Goal: Information Seeking & Learning: Learn about a topic

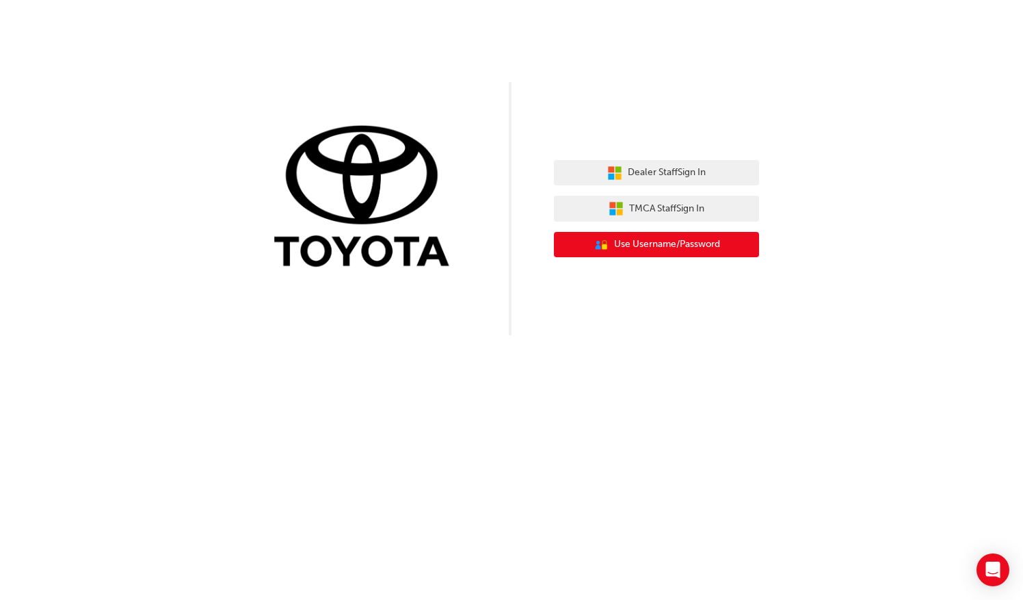
click at [654, 241] on span "Use Username/Password" at bounding box center [667, 245] width 106 height 16
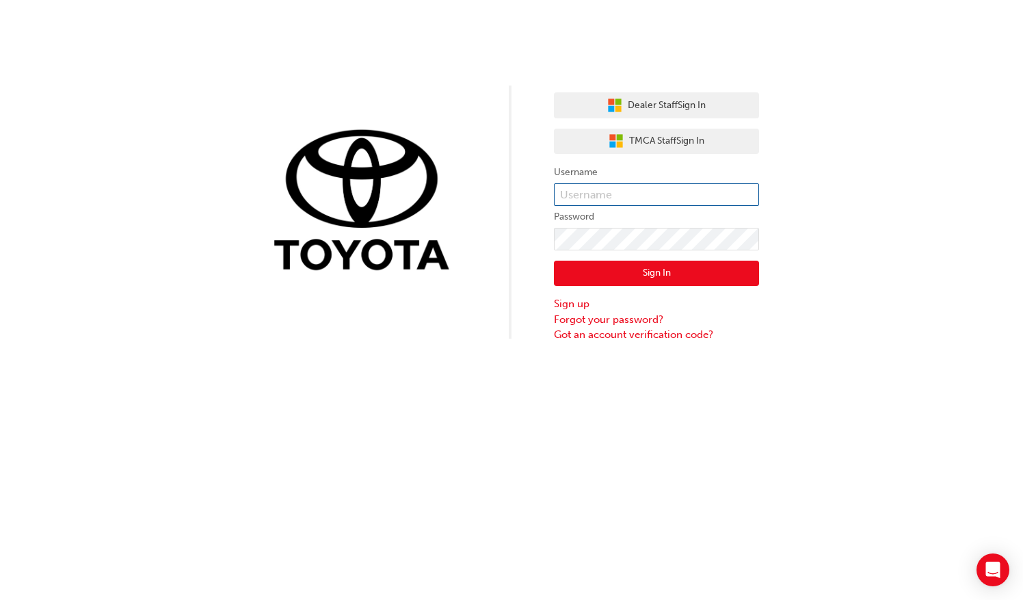
click at [628, 195] on input "text" at bounding box center [656, 194] width 205 height 23
type input "648975"
click button "Sign In" at bounding box center [656, 273] width 205 height 26
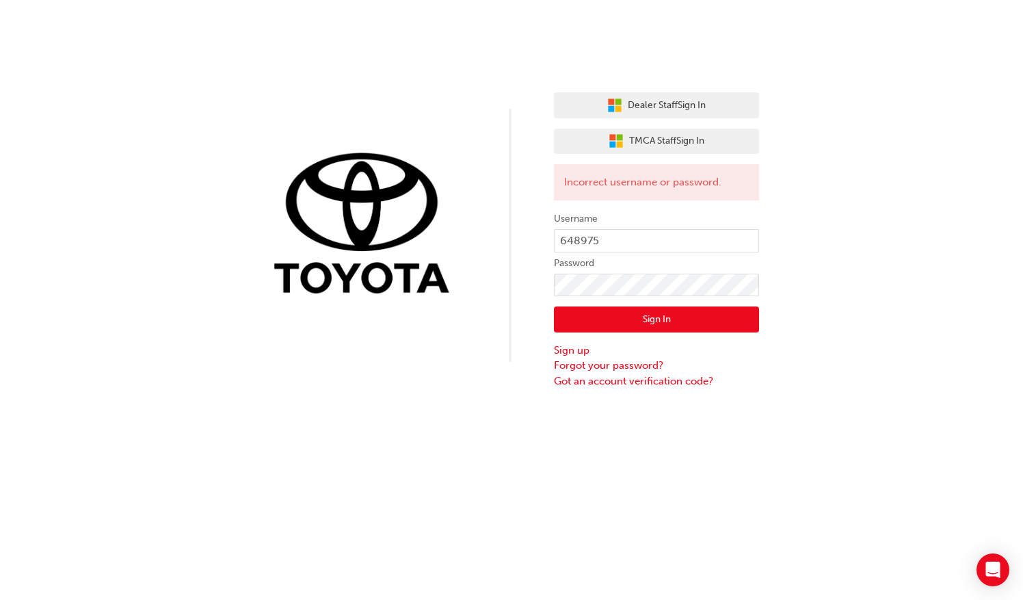
click at [689, 311] on button "Sign In" at bounding box center [656, 319] width 205 height 26
click button "Sign In" at bounding box center [656, 319] width 205 height 26
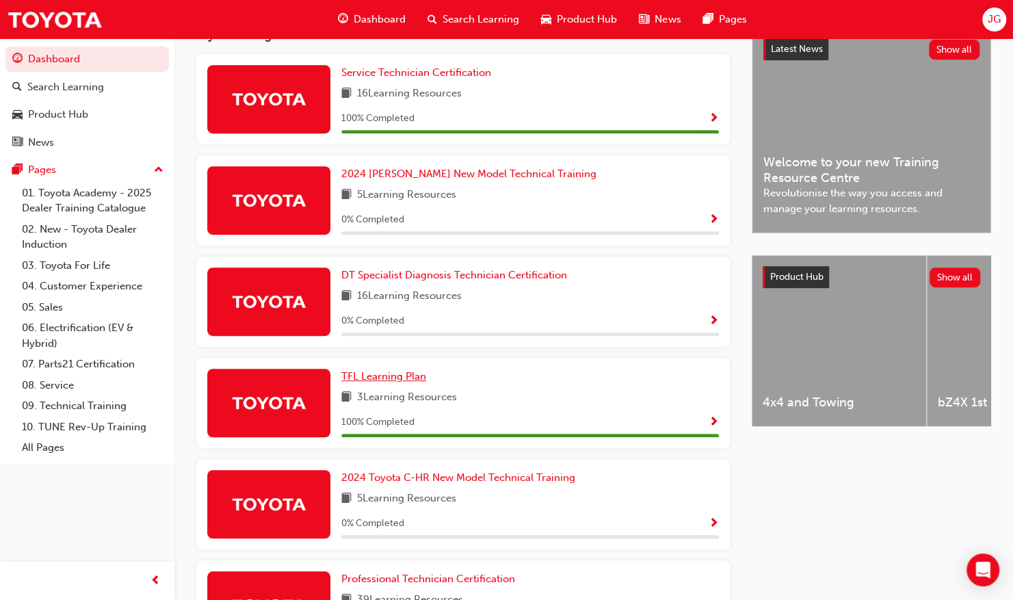
scroll to position [342, 0]
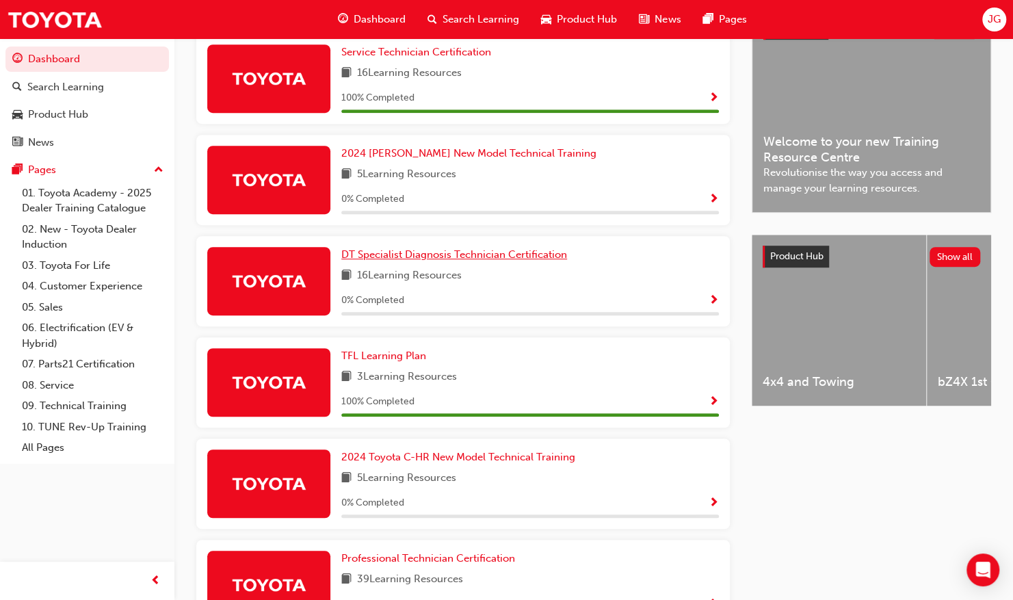
click at [418, 258] on span "DT Specialist Diagnosis Technician Certification" at bounding box center [454, 254] width 226 height 12
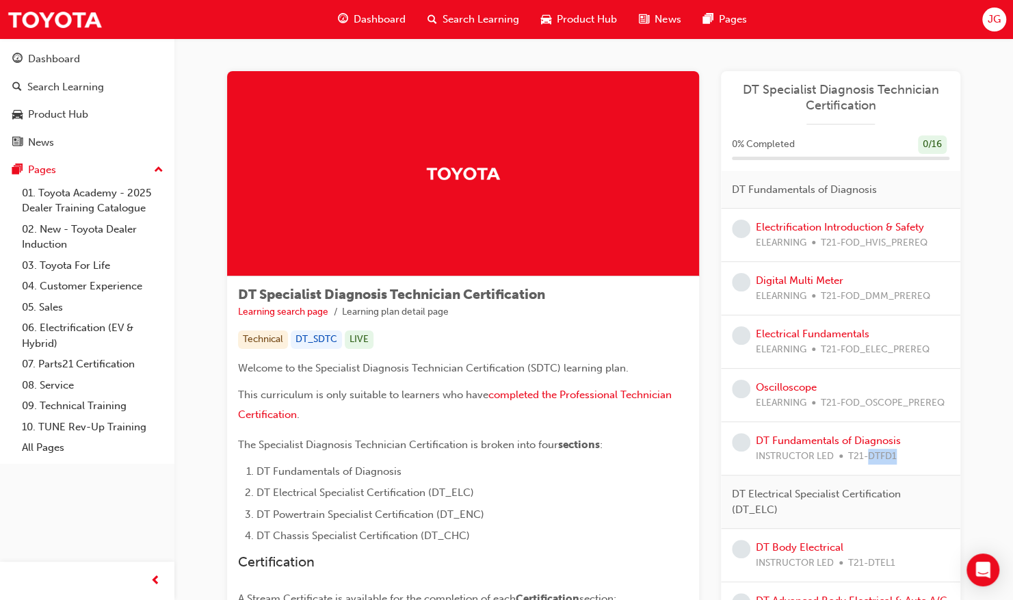
drag, startPoint x: 894, startPoint y: 457, endPoint x: 865, endPoint y: 465, distance: 30.5
click at [865, 465] on div "DT Fundamentals of Diagnosis INSTRUCTOR LED T21-DTFD1" at bounding box center [840, 448] width 239 height 53
click at [785, 228] on link "Electrification Introduction & Safety" at bounding box center [839, 227] width 168 height 12
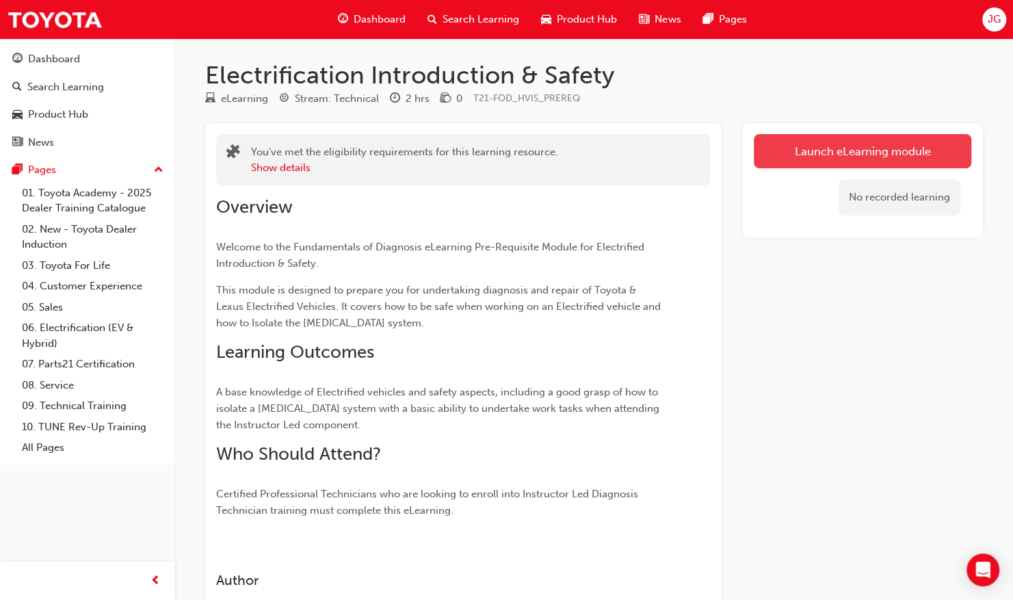
click at [825, 145] on link "Launch eLearning module" at bounding box center [861, 151] width 217 height 34
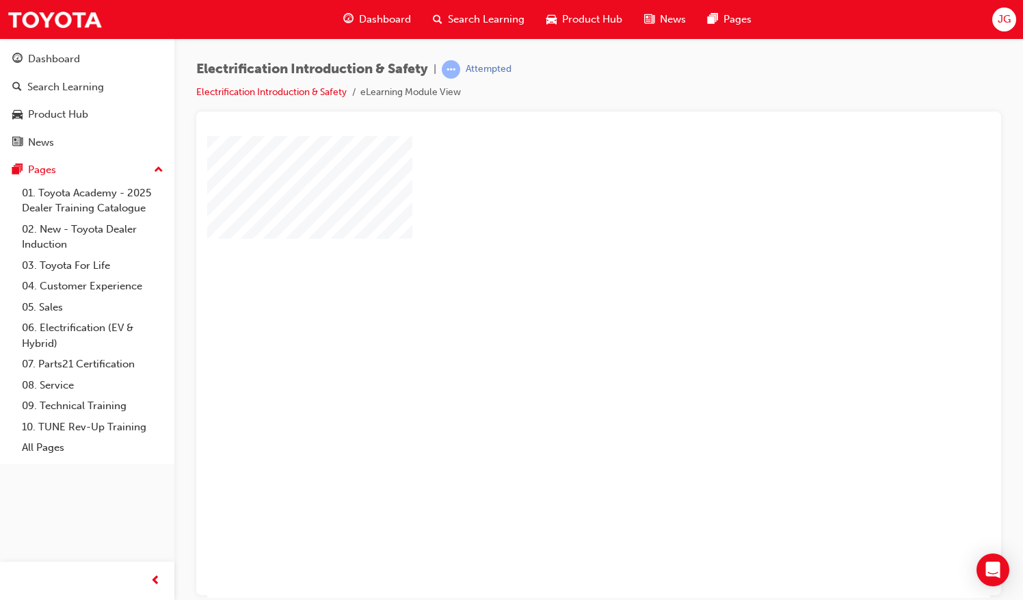
scroll to position [72, 0]
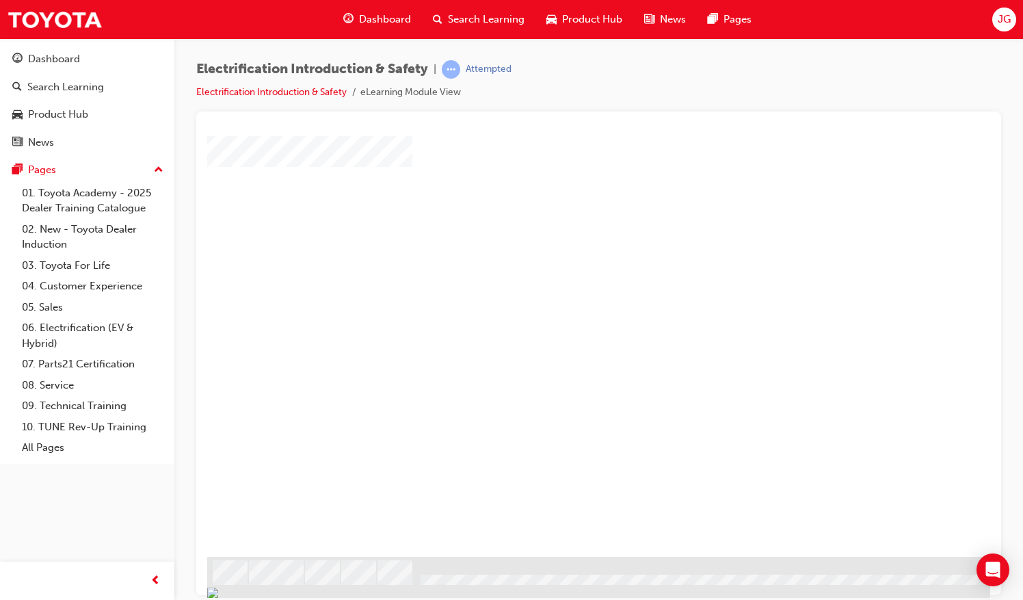
click at [559, 255] on div "play" at bounding box center [559, 255] width 0 height 0
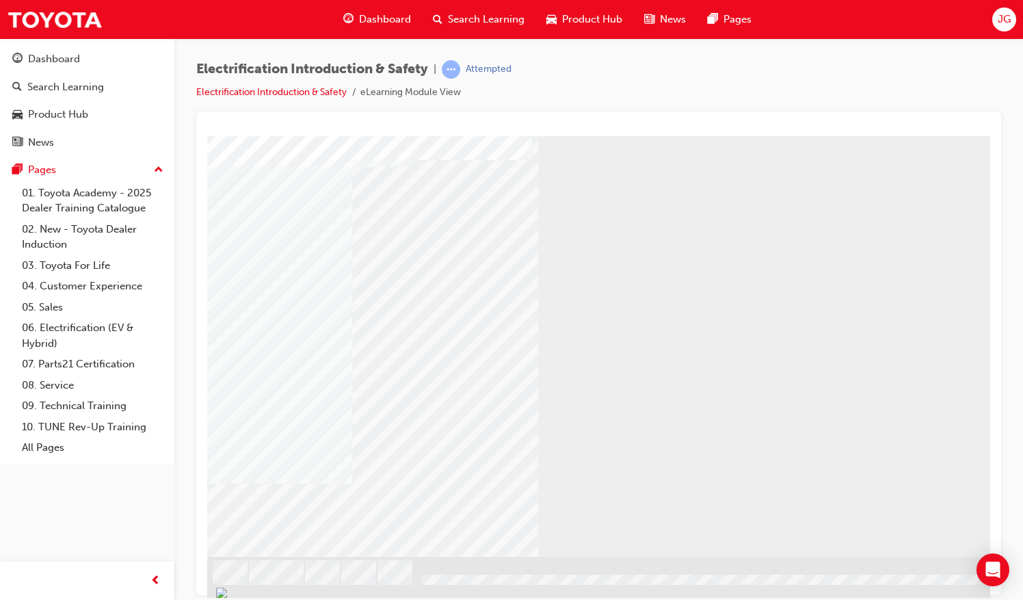
drag, startPoint x: 574, startPoint y: 591, endPoint x: 697, endPoint y: 734, distance: 188.6
drag, startPoint x: 452, startPoint y: 595, endPoint x: 512, endPoint y: 734, distance: 151.9
drag, startPoint x: 774, startPoint y: 349, endPoint x: 826, endPoint y: 380, distance: 60.7
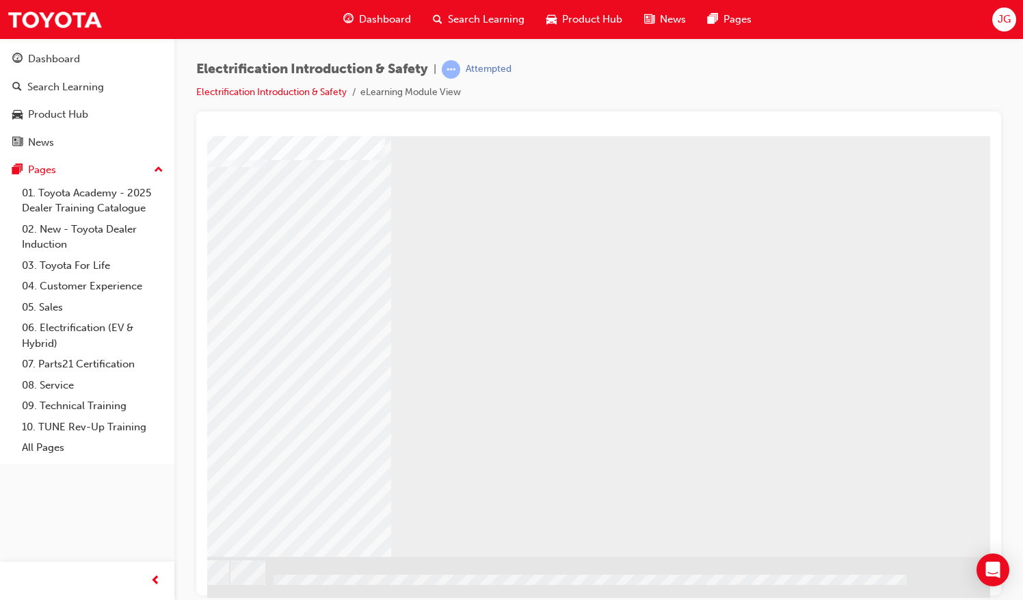
click at [1017, 224] on div "Electrification Introduction & Safety | Attempted Electrification Introduction …" at bounding box center [598, 301] width 848 height 527
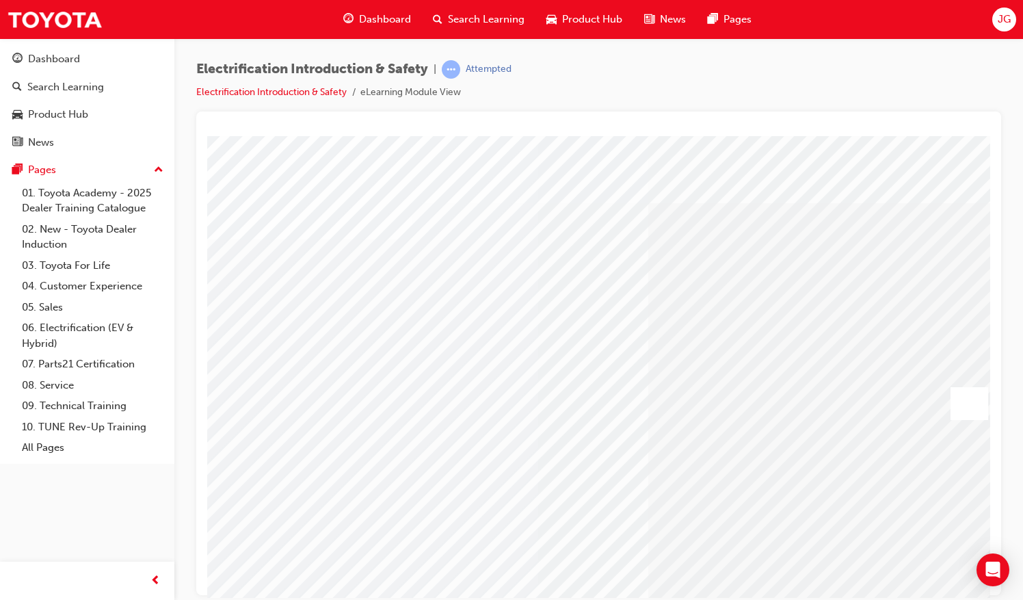
scroll to position [72, 0]
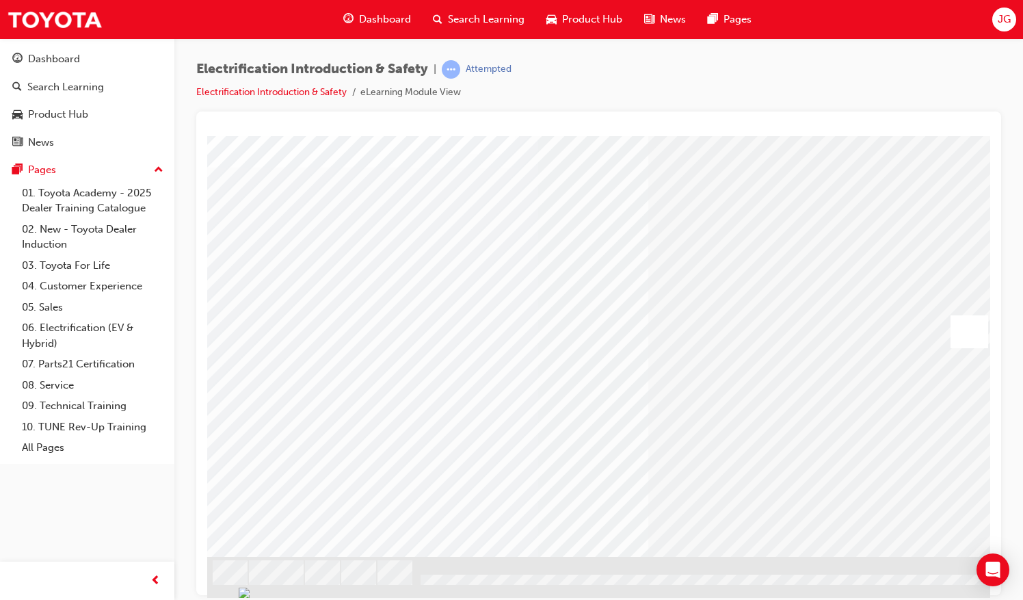
drag, startPoint x: 678, startPoint y: 587, endPoint x: 1039, endPoint y: 734, distance: 389.5
click at [809, 325] on div at bounding box center [812, 330] width 38 height 33
click at [821, 82] on div "Electrification Introduction & Safety | Attempted Electrification Introduction …" at bounding box center [598, 85] width 805 height 51
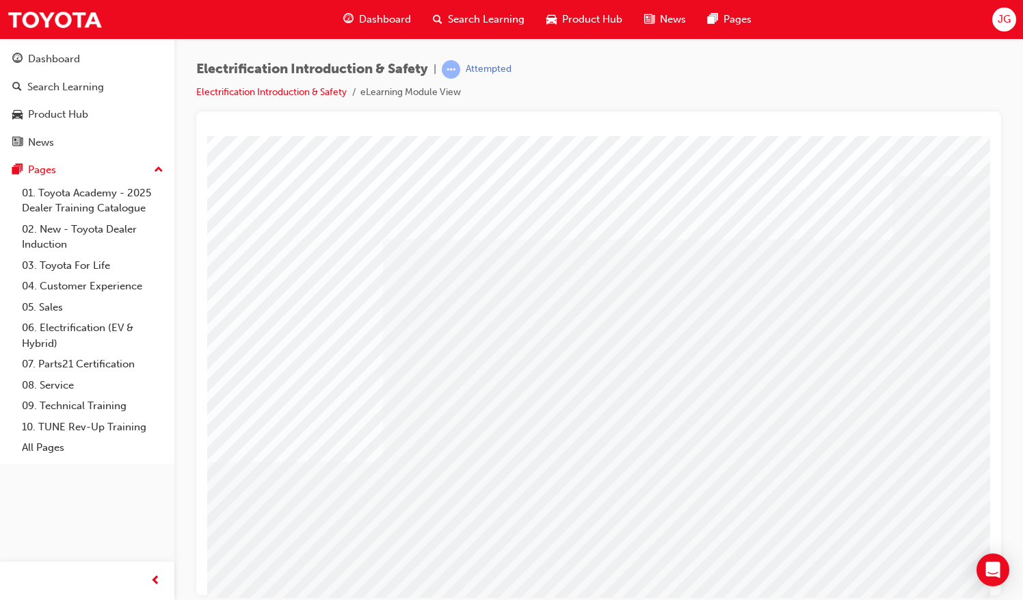
scroll to position [0, 0]
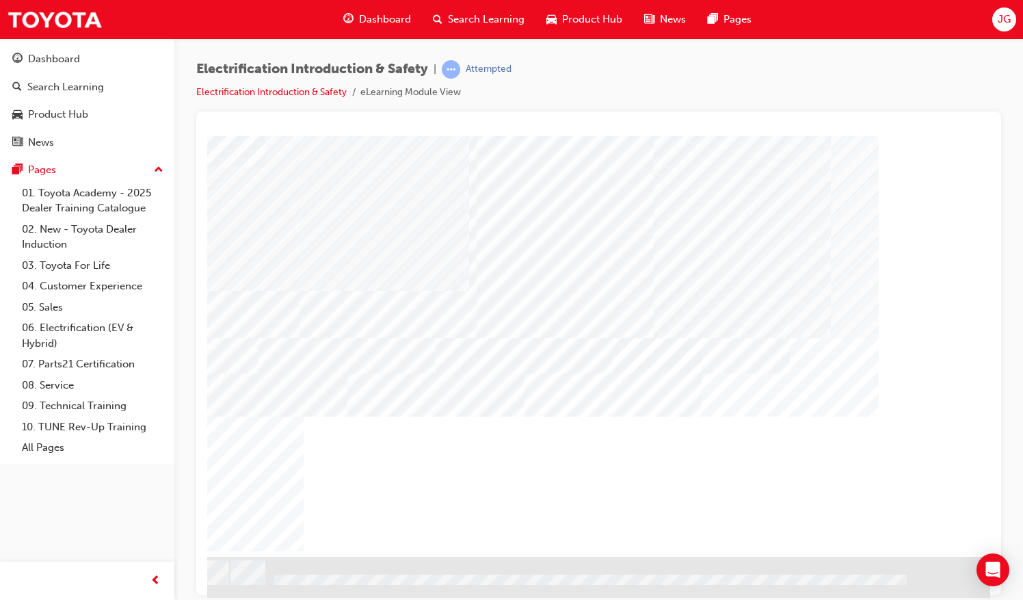
click at [146, 580] on div "NEXT Trigger this button to go to the next slide" at bounding box center [103, 592] width 86 height 25
drag, startPoint x: 758, startPoint y: 589, endPoint x: 1150, endPoint y: 734, distance: 418.1
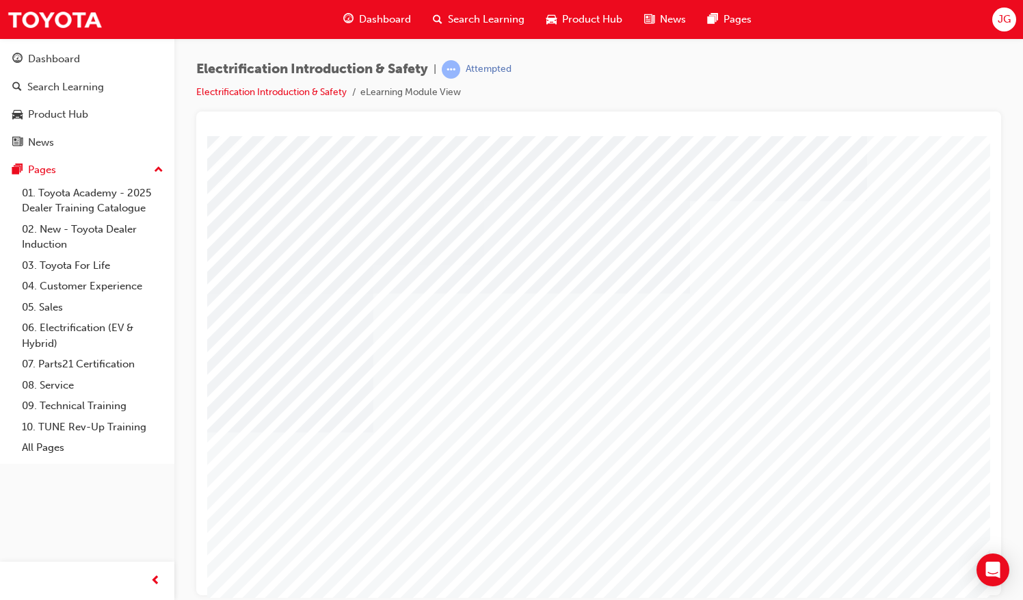
click at [905, 228] on div "Play" at bounding box center [894, 228] width 401 height 0
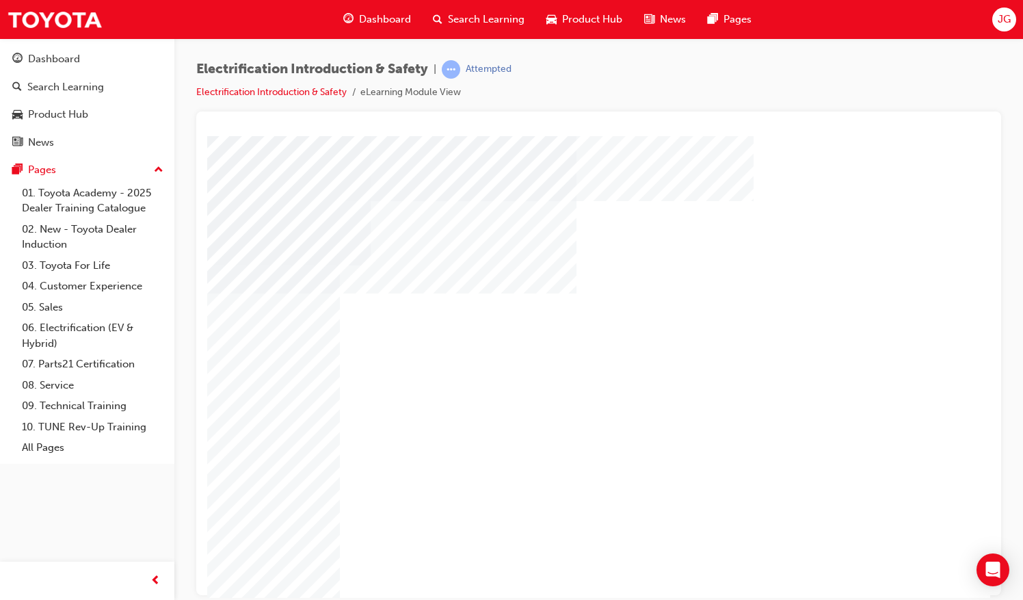
scroll to position [72, 113]
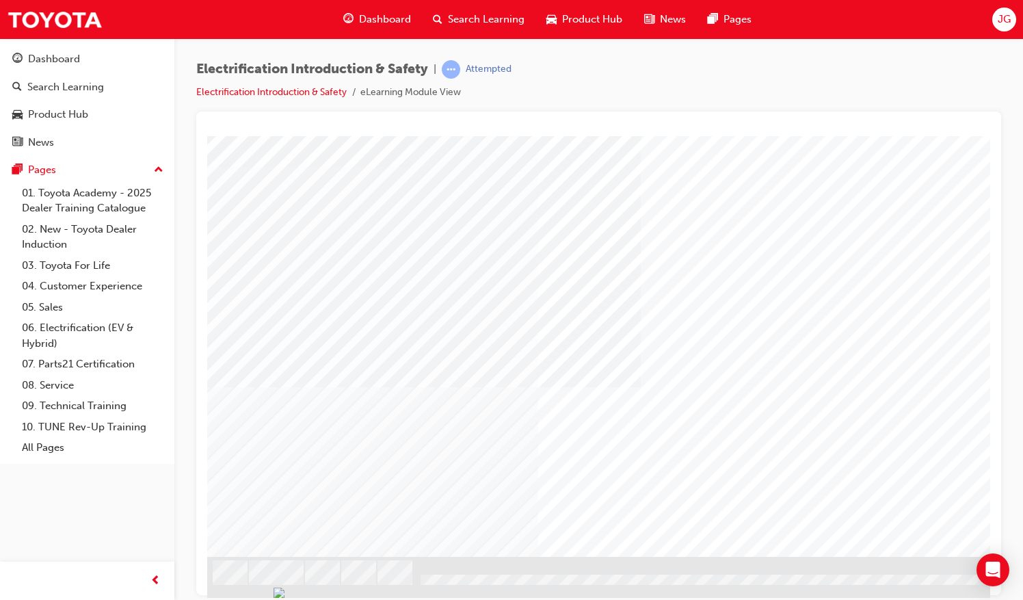
scroll to position [72, 157]
drag, startPoint x: 613, startPoint y: 593, endPoint x: 1071, endPoint y: 734, distance: 479.9
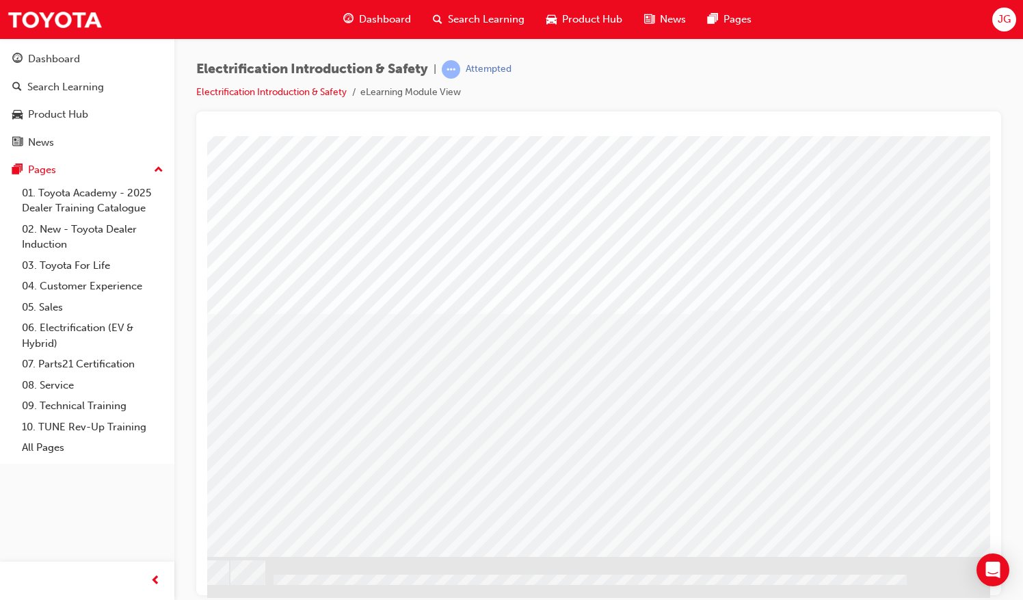
drag, startPoint x: 659, startPoint y: 591, endPoint x: 1221, endPoint y: 734, distance: 579.9
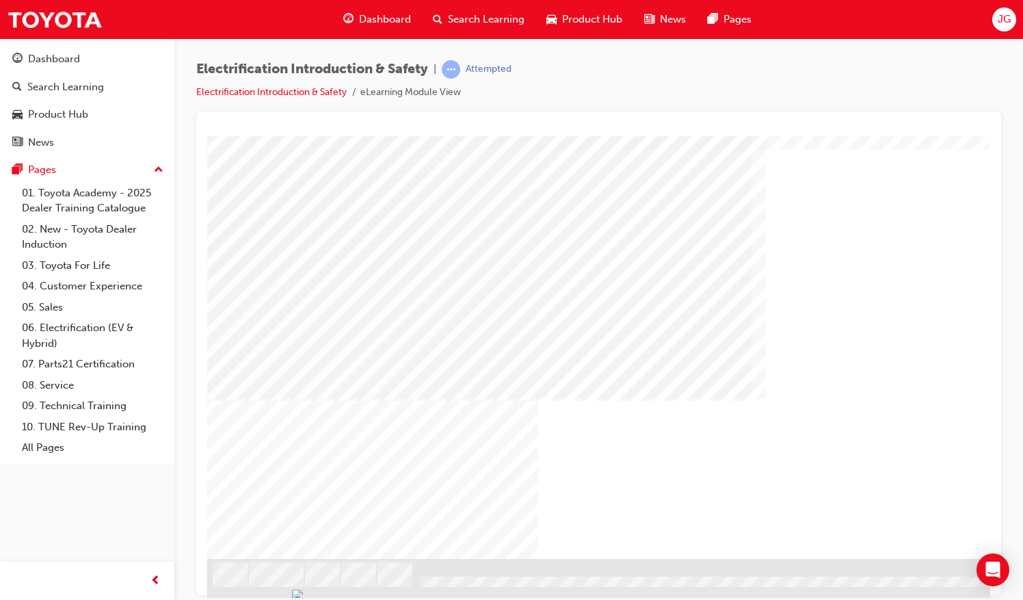
scroll to position [72, 0]
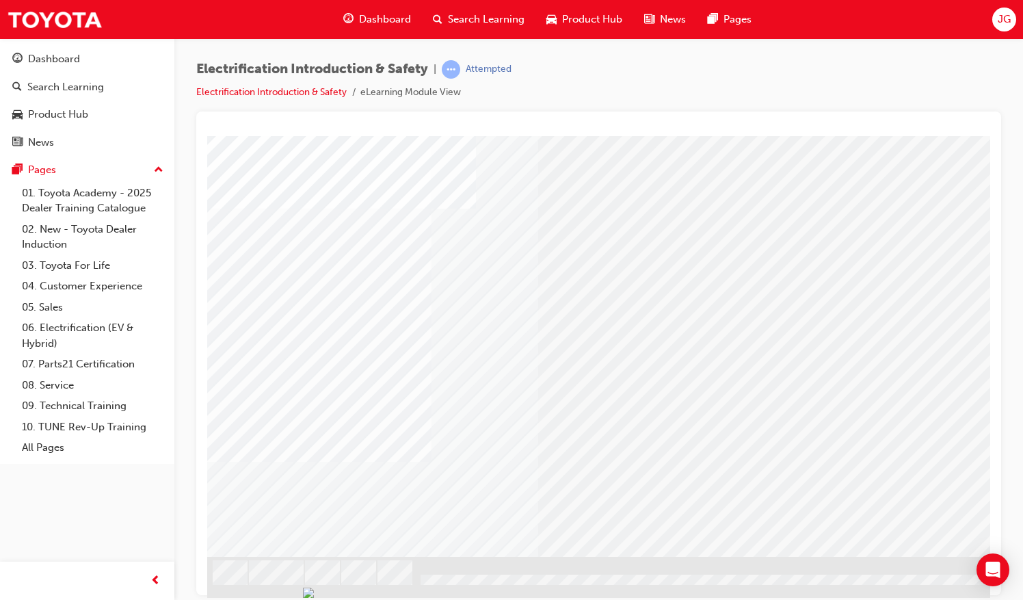
scroll to position [72, 157]
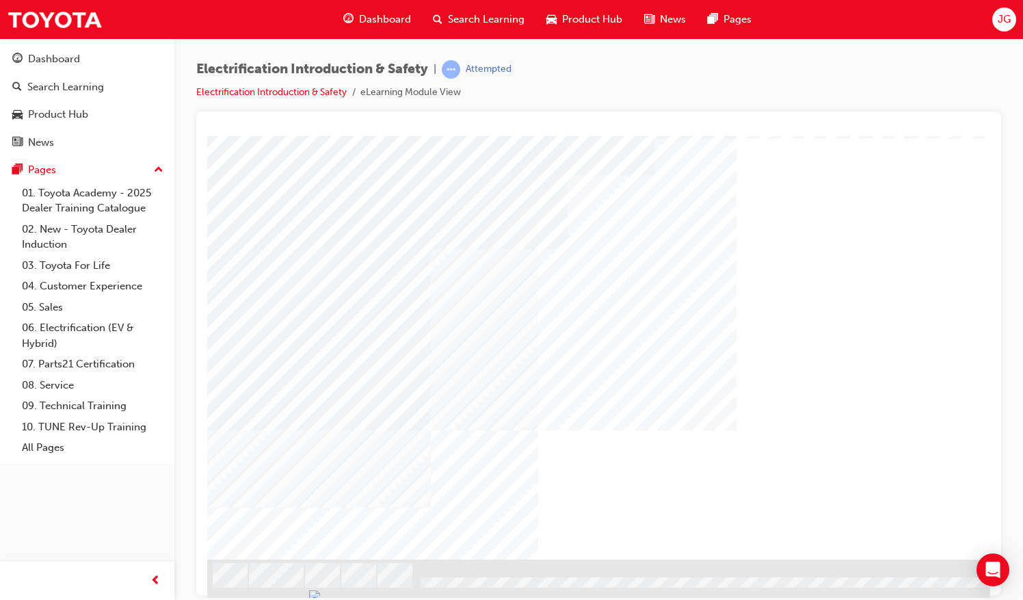
scroll to position [72, 0]
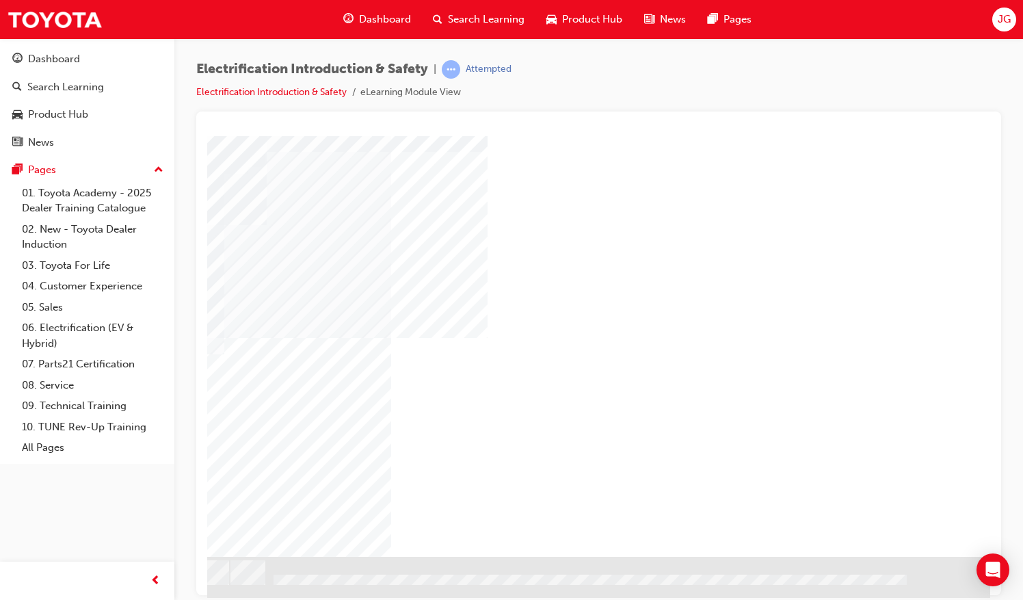
scroll to position [0, 0]
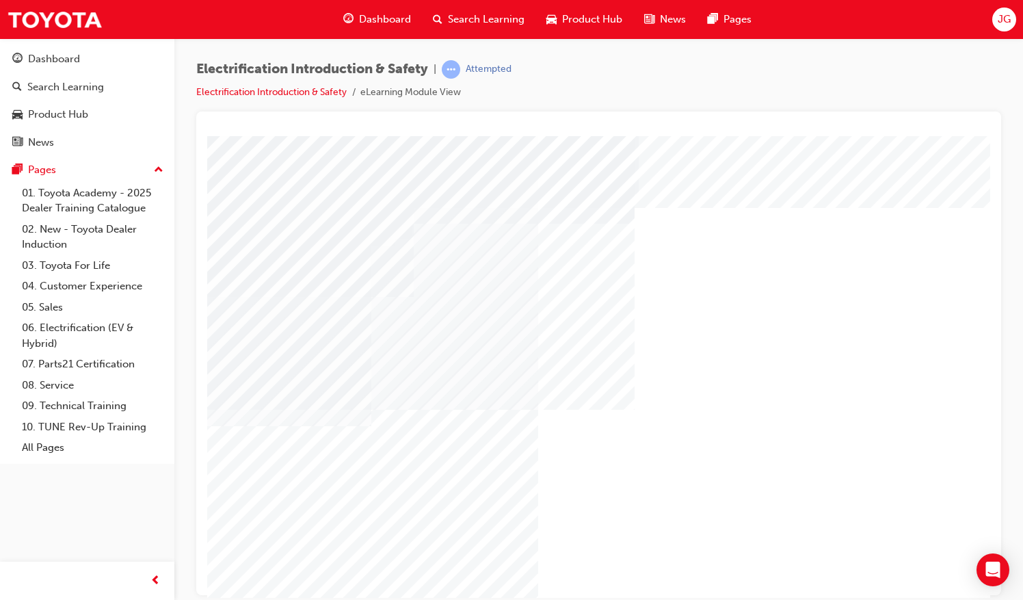
drag, startPoint x: 712, startPoint y: 587, endPoint x: 1029, endPoint y: 734, distance: 349.6
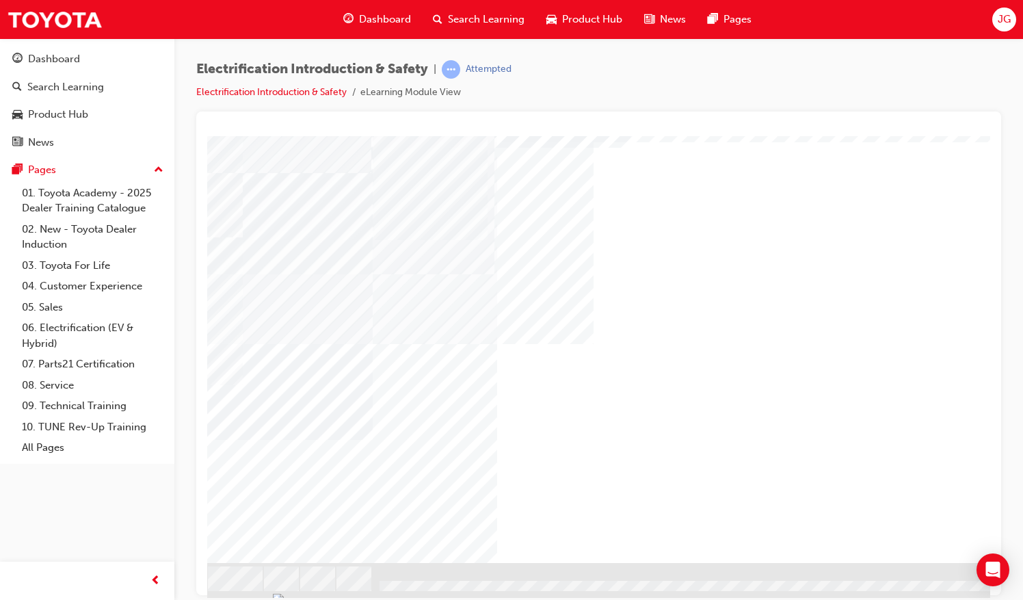
scroll to position [72, 41]
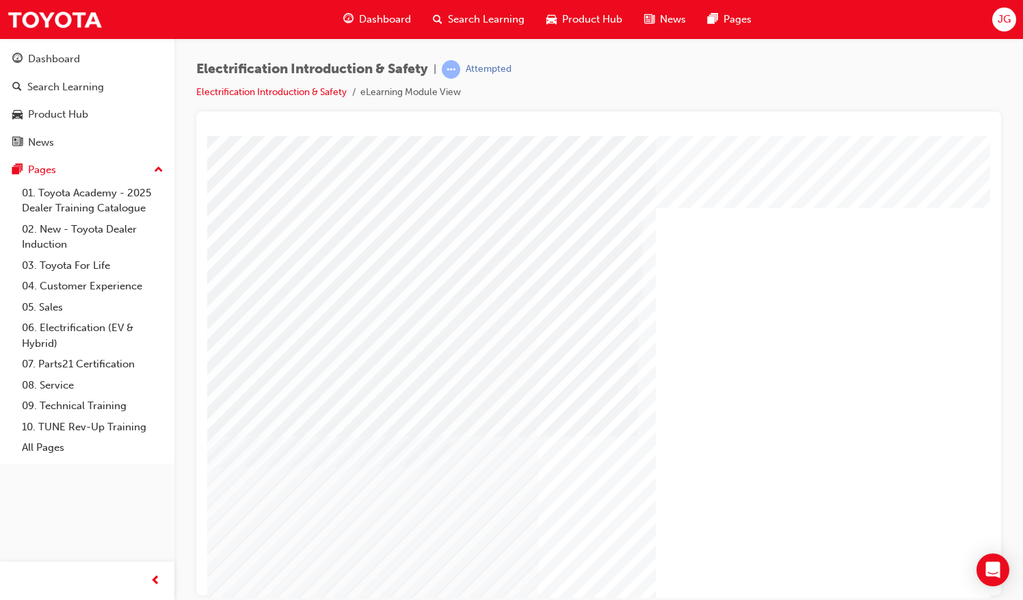
scroll to position [68, 0]
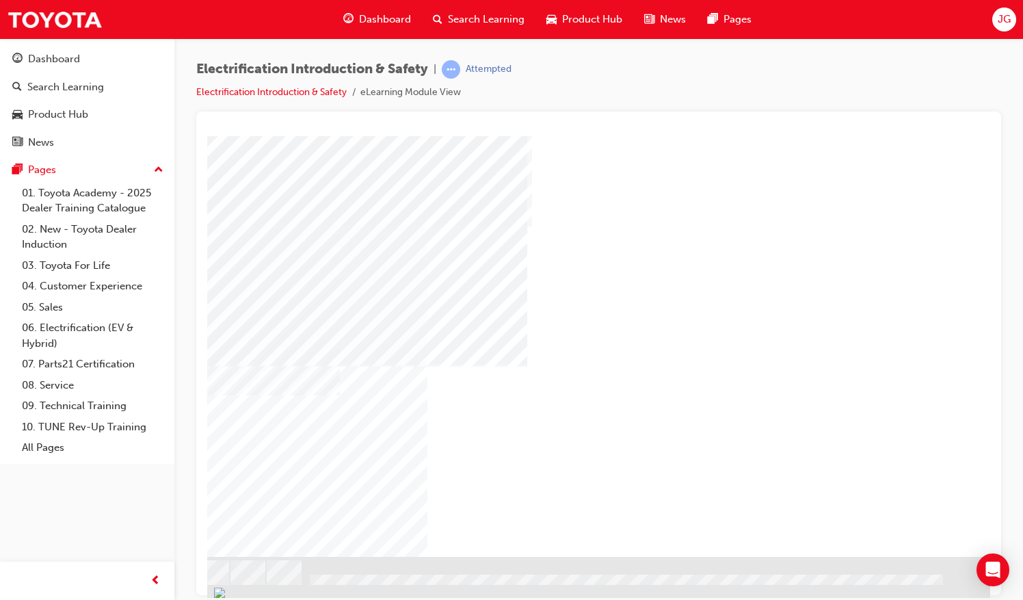
scroll to position [72, 113]
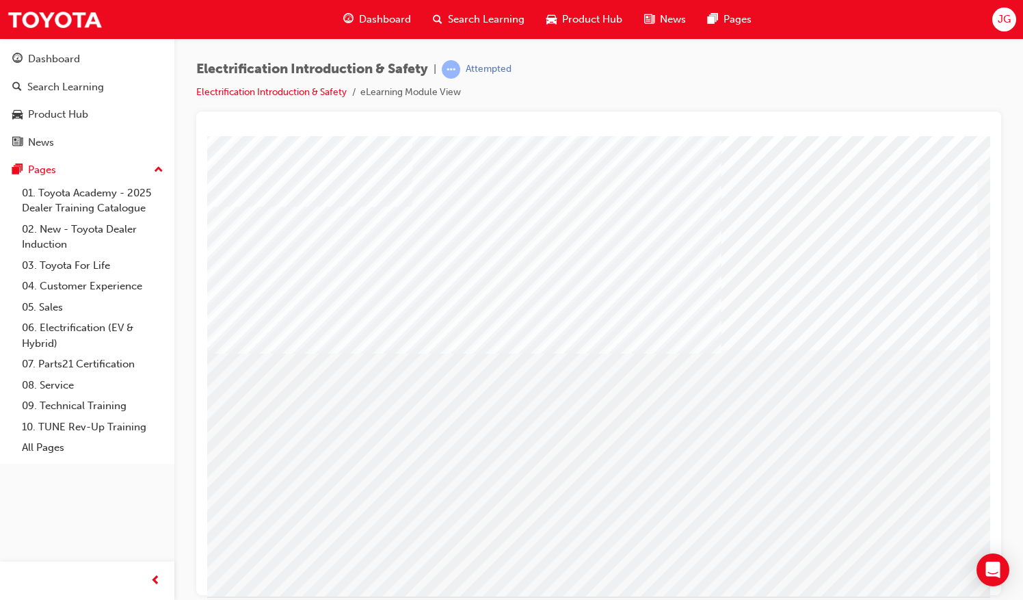
scroll to position [72, 0]
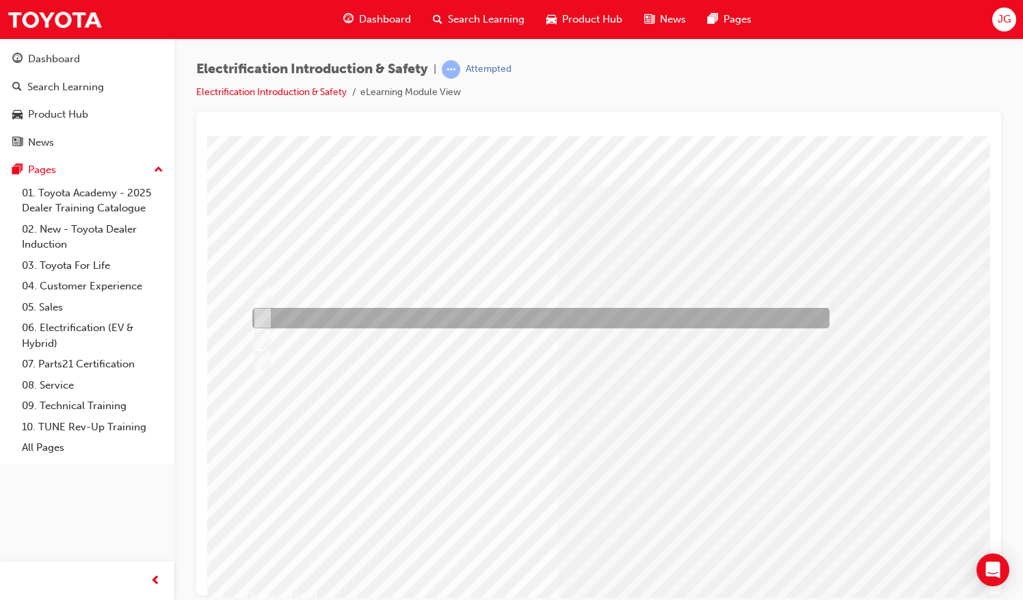
click at [277, 308] on div at bounding box center [537, 318] width 577 height 21
radio input "true"
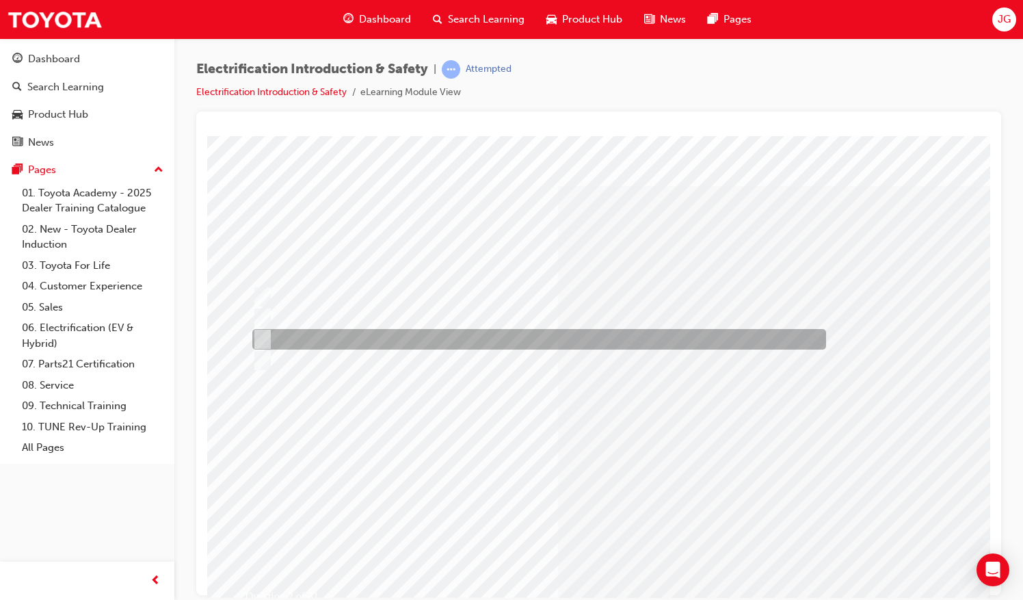
click at [328, 337] on div at bounding box center [536, 339] width 574 height 21
radio input "true"
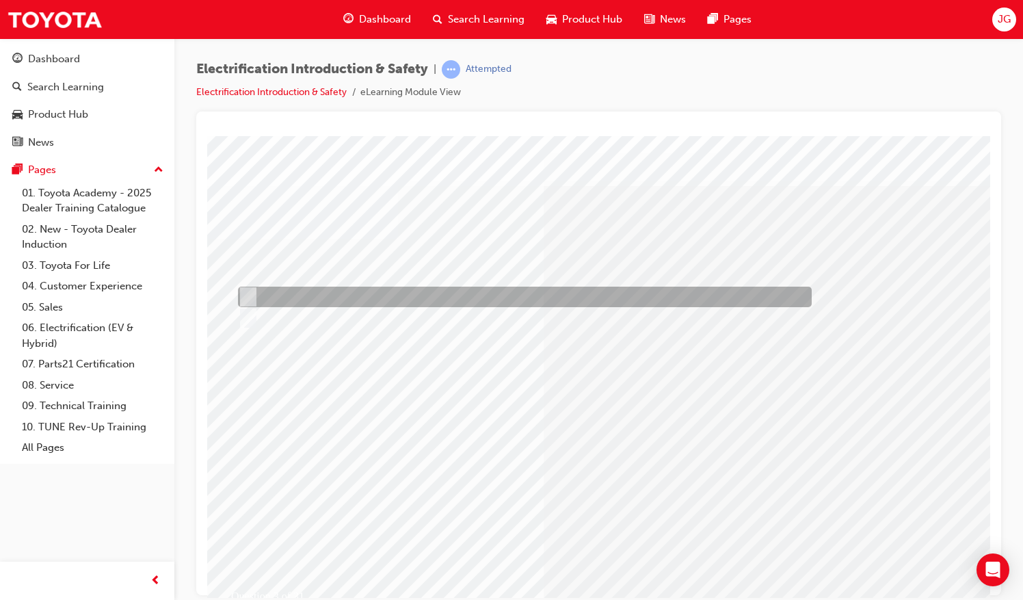
click at [269, 289] on div at bounding box center [522, 296] width 574 height 21
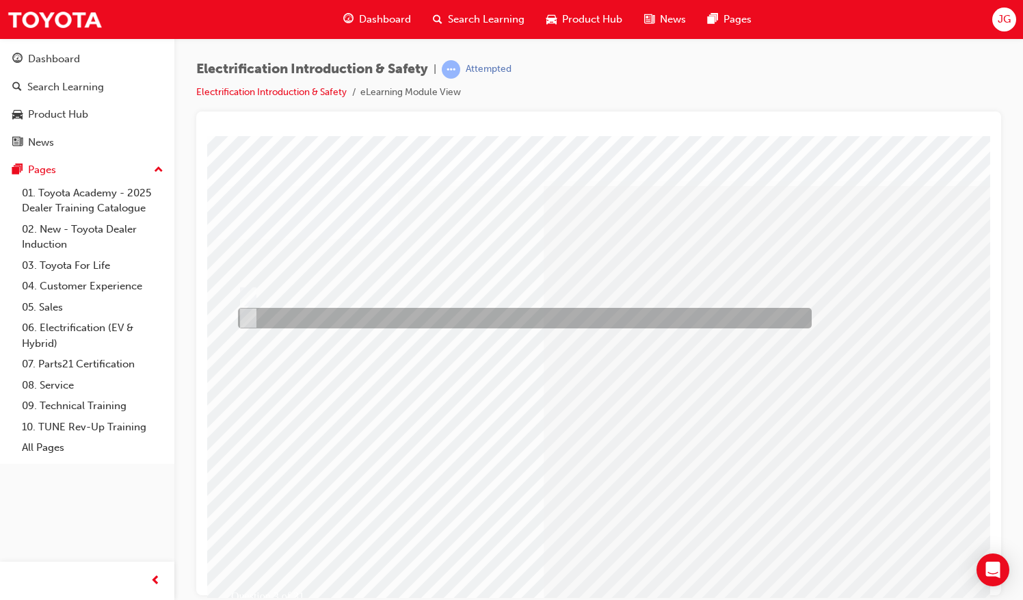
click at [291, 321] on div at bounding box center [522, 318] width 574 height 21
radio input "false"
radio input "true"
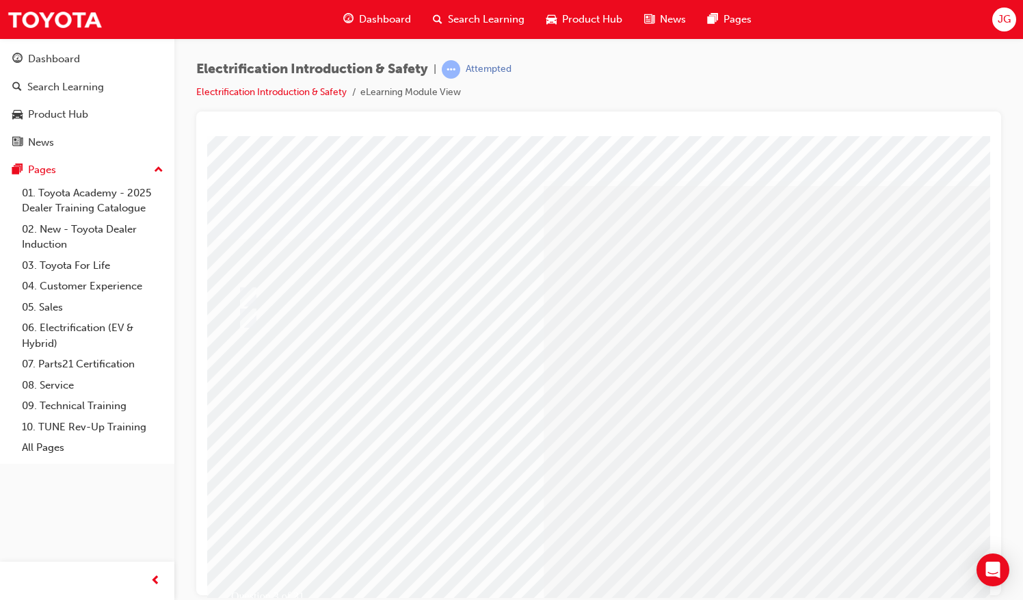
drag, startPoint x: 253, startPoint y: 283, endPoint x: 259, endPoint y: 293, distance: 12.0
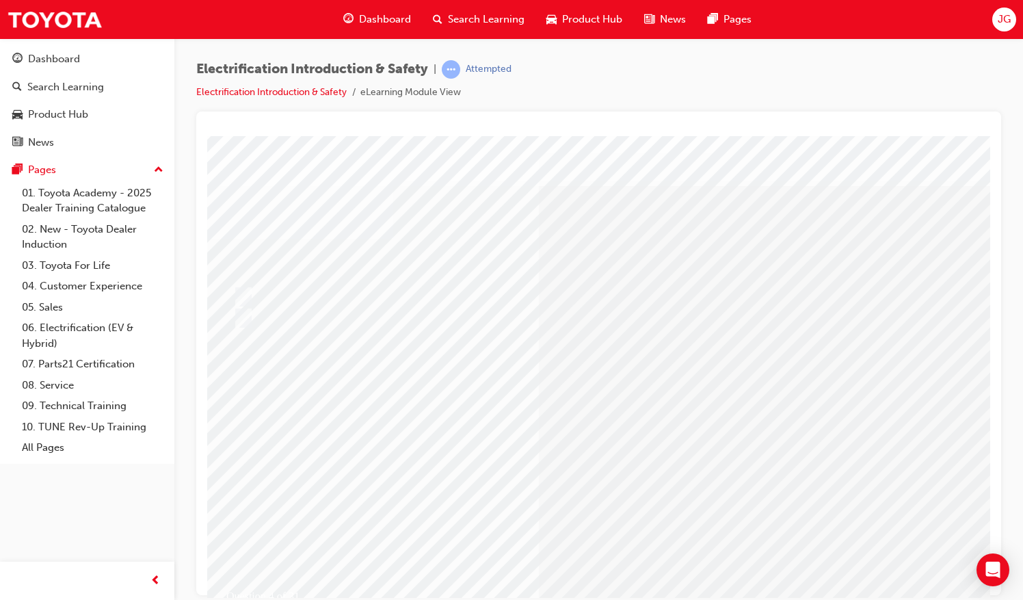
scroll to position [0, 6]
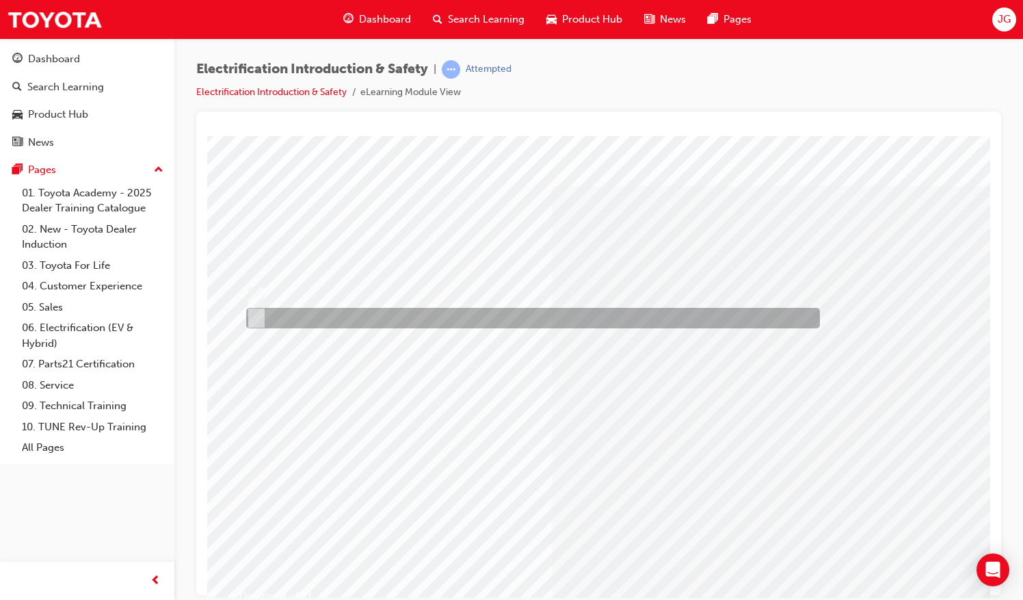
click at [290, 313] on div at bounding box center [530, 318] width 574 height 21
radio input "true"
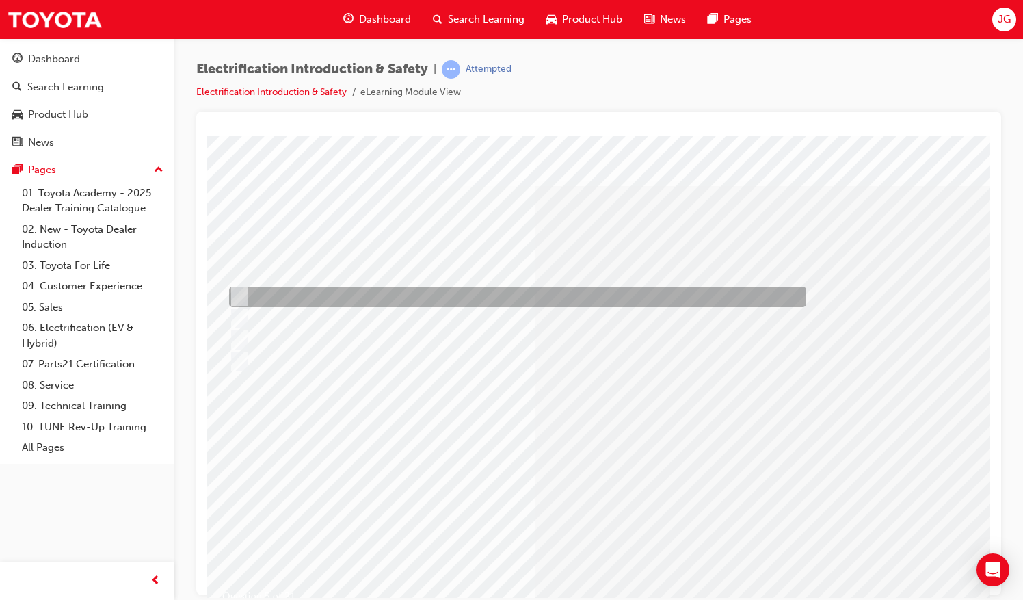
click at [245, 292] on div at bounding box center [514, 296] width 577 height 21
checkbox input "true"
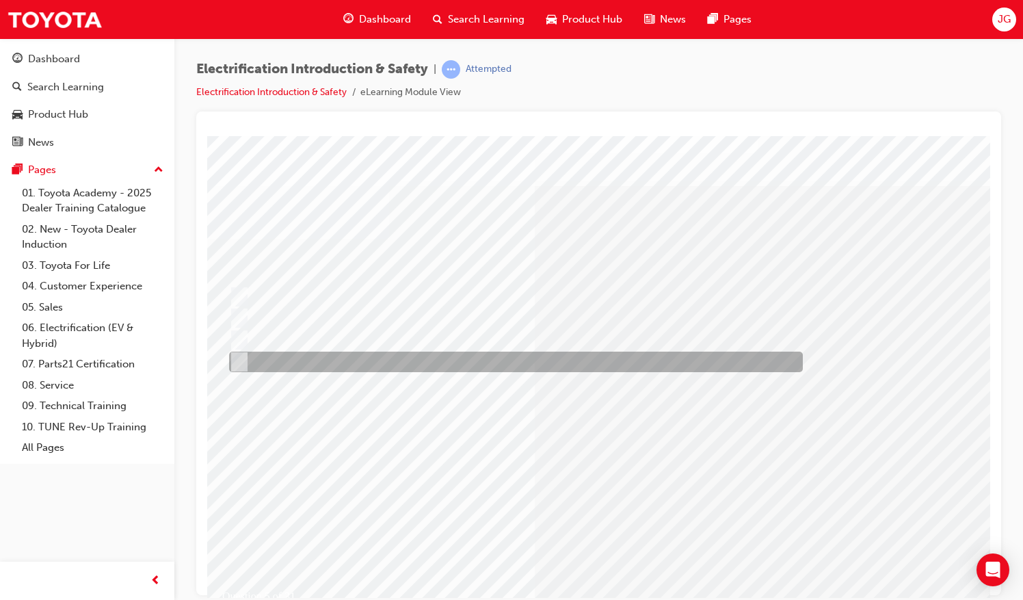
click at [245, 362] on div at bounding box center [513, 361] width 574 height 21
checkbox input "true"
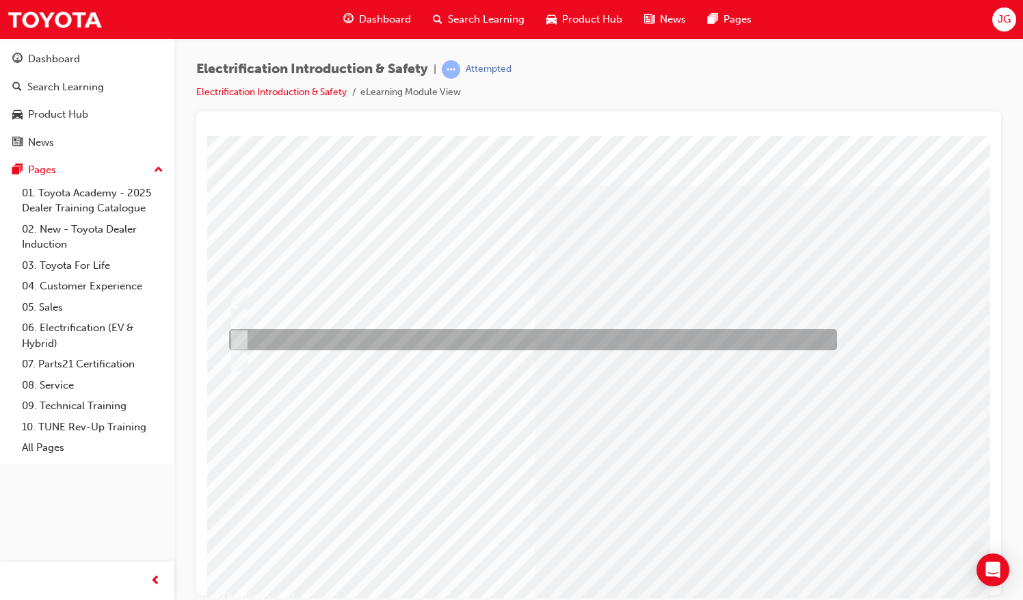
click at [240, 341] on input "HV Inverter present under bonnet, READY light on Dash & Hybrid Battery monitor …" at bounding box center [235, 339] width 15 height 15
checkbox input "true"
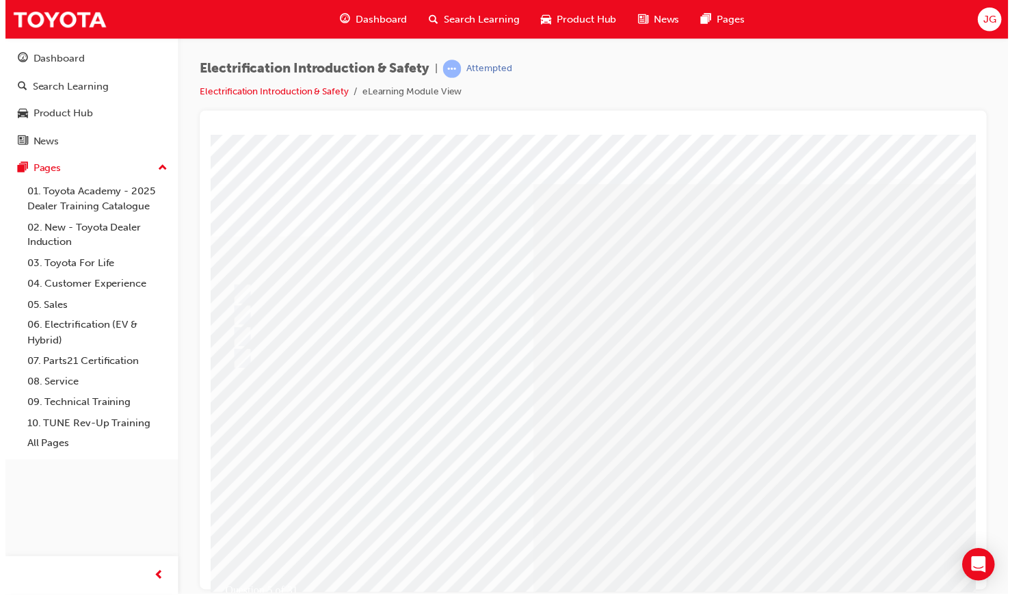
scroll to position [0, 0]
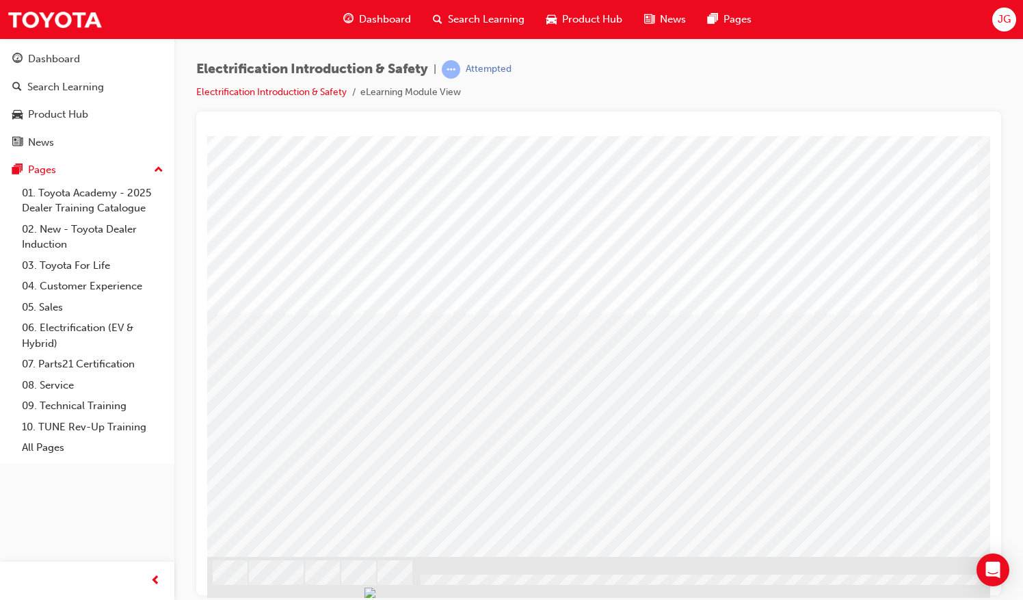
scroll to position [72, 157]
drag, startPoint x: 517, startPoint y: 587, endPoint x: 1006, endPoint y: 734, distance: 510.5
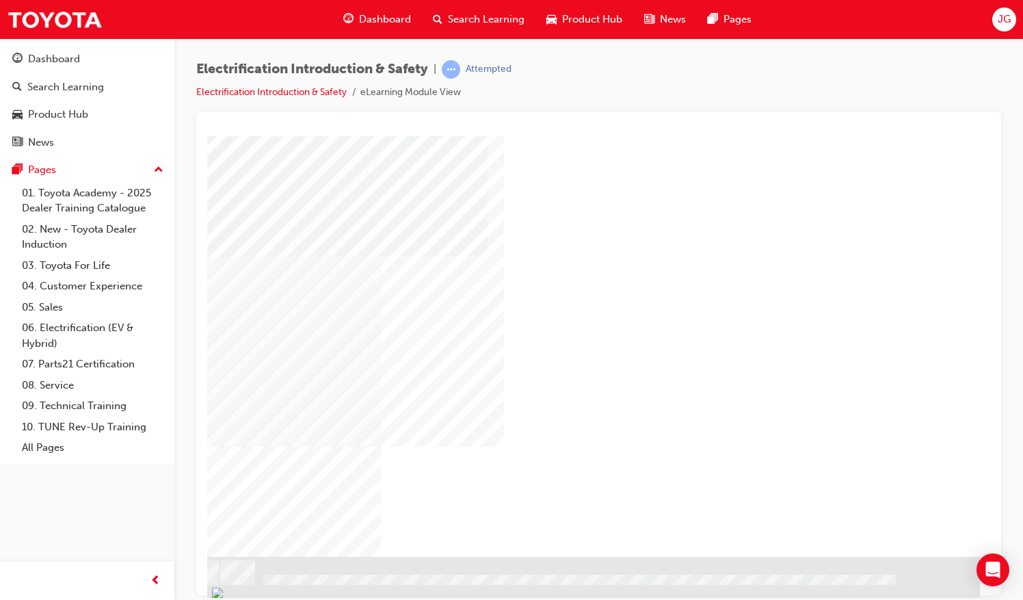
drag, startPoint x: 613, startPoint y: 590, endPoint x: 1036, endPoint y: 733, distance: 447.3
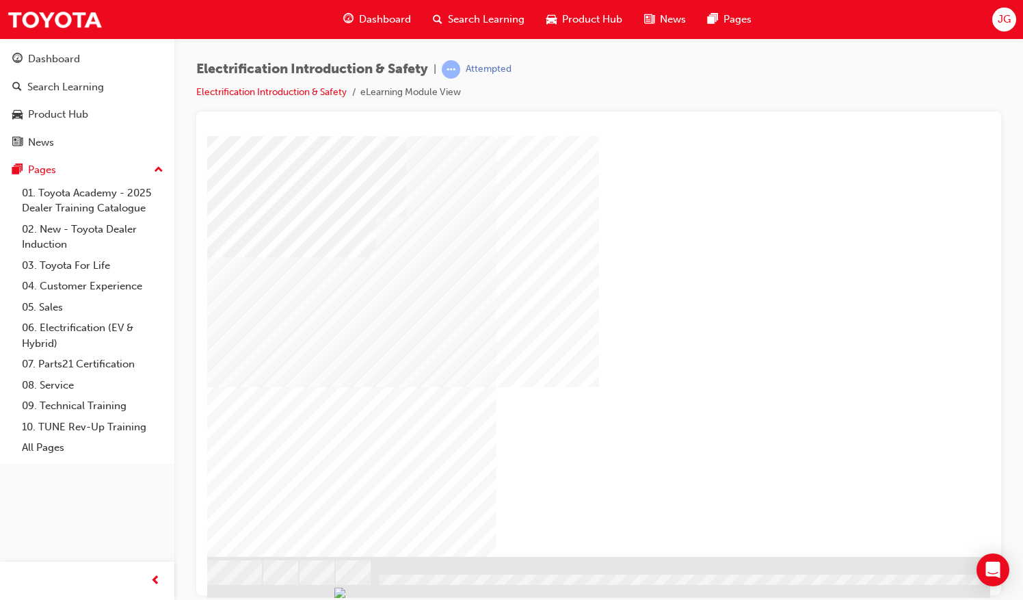
drag, startPoint x: 551, startPoint y: 588, endPoint x: 1063, endPoint y: 734, distance: 532.6
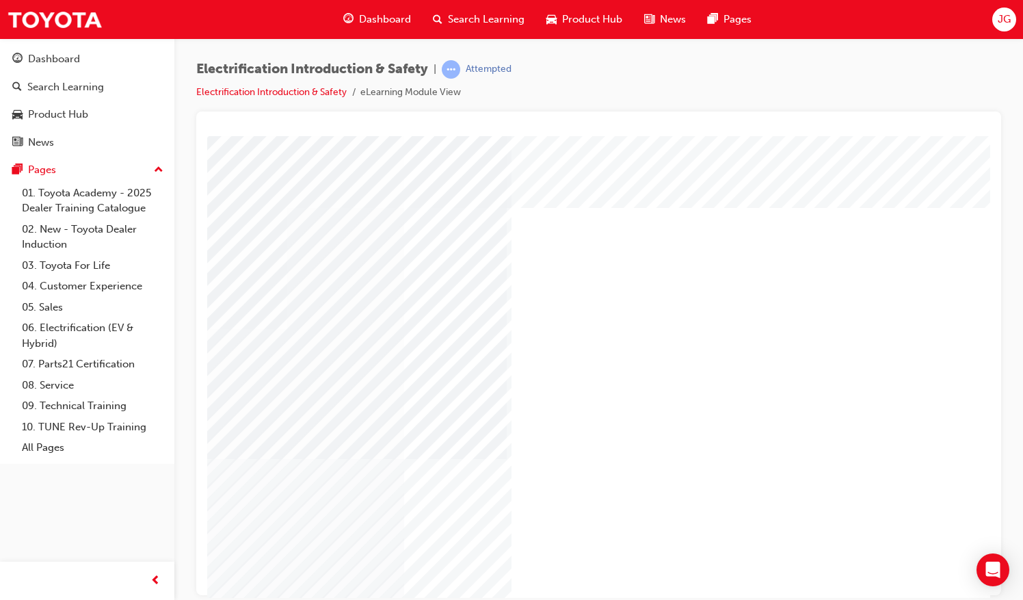
scroll to position [0, 157]
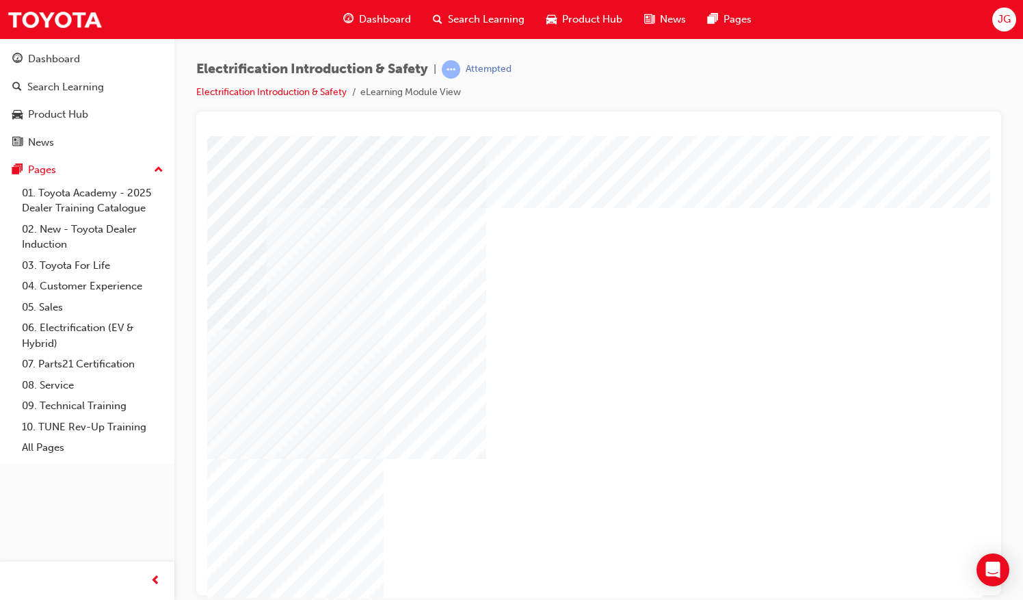
scroll to position [0, 155]
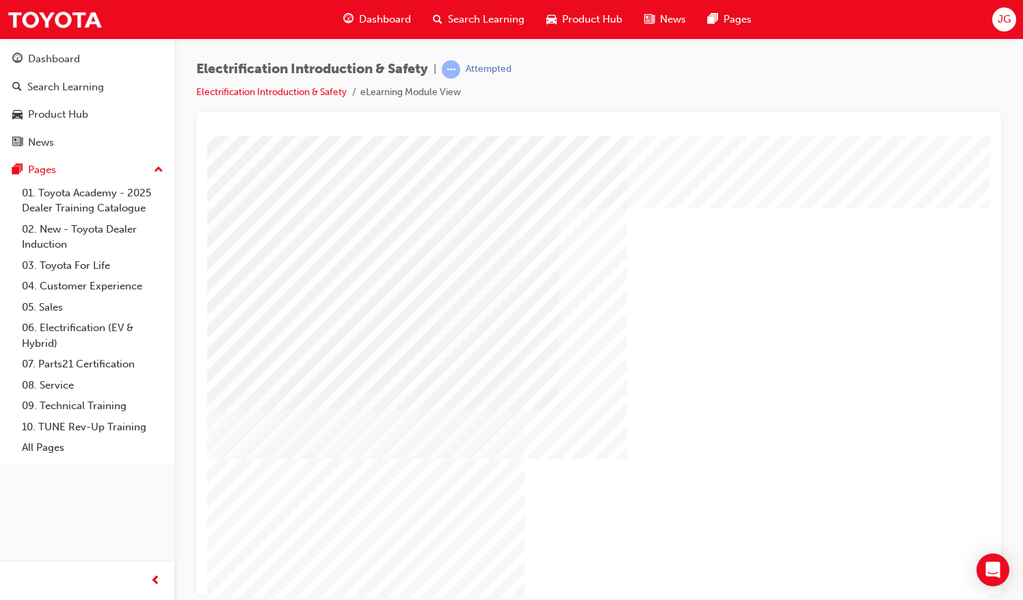
scroll to position [0, 13]
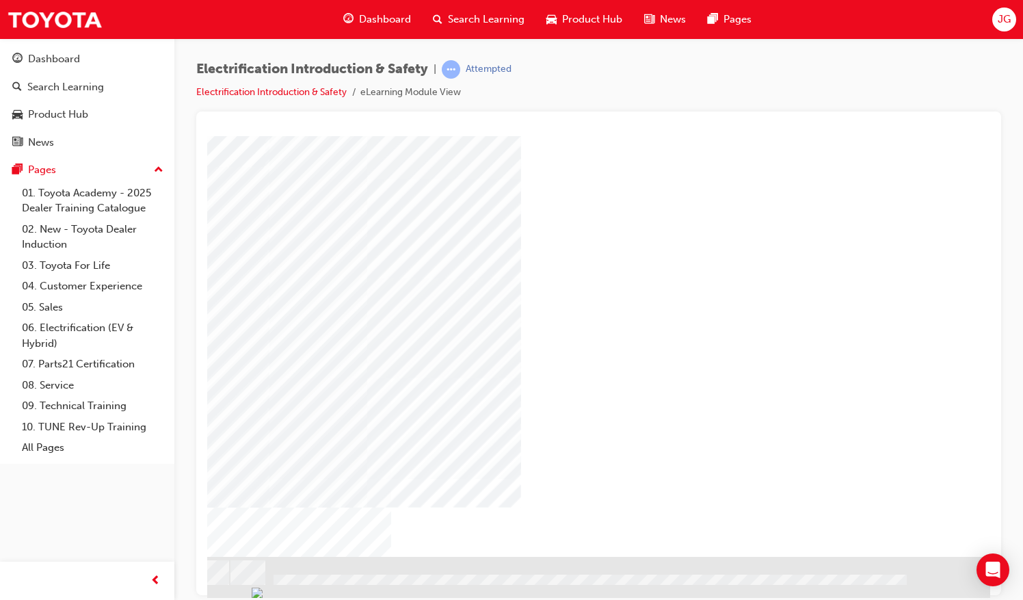
scroll to position [72, 157]
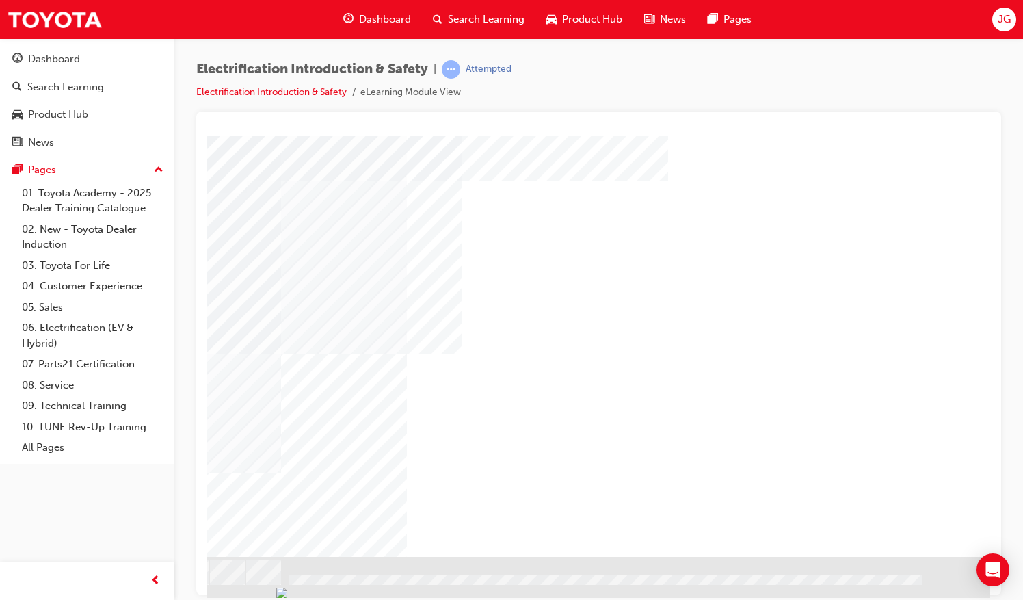
scroll to position [72, 137]
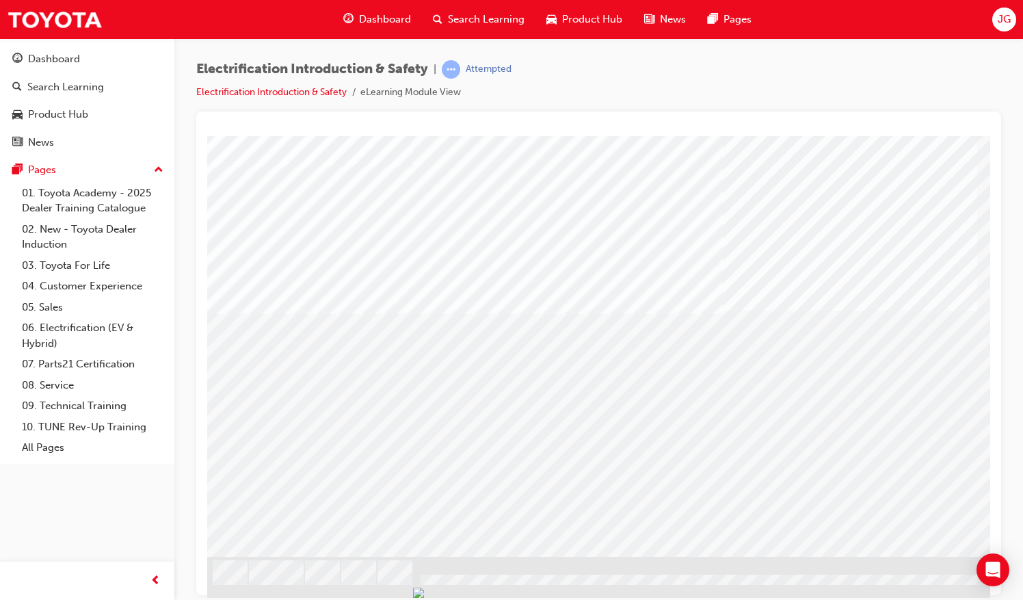
scroll to position [72, 157]
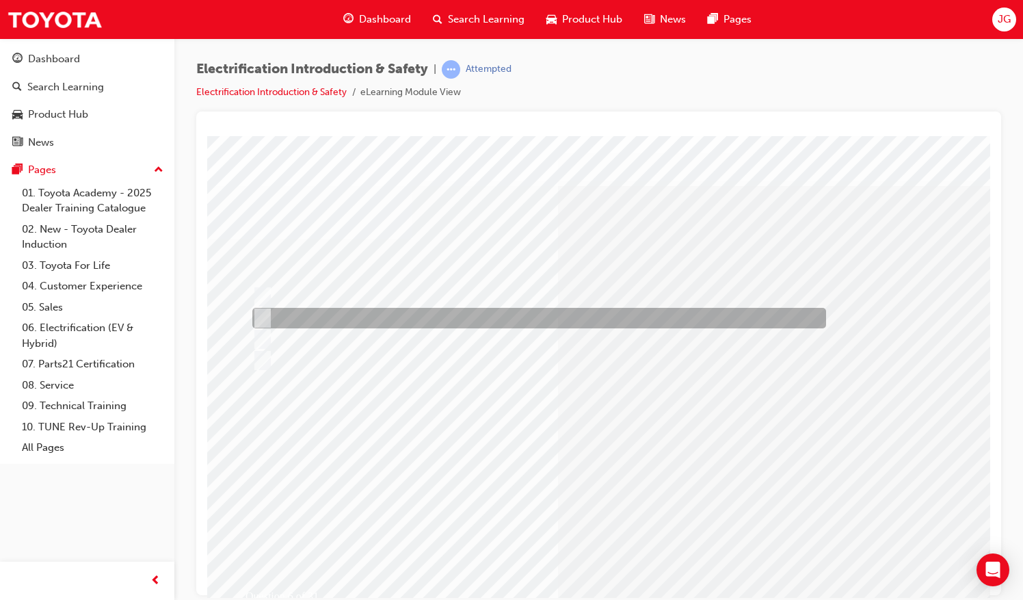
click at [387, 318] on div at bounding box center [536, 318] width 574 height 21
radio input "true"
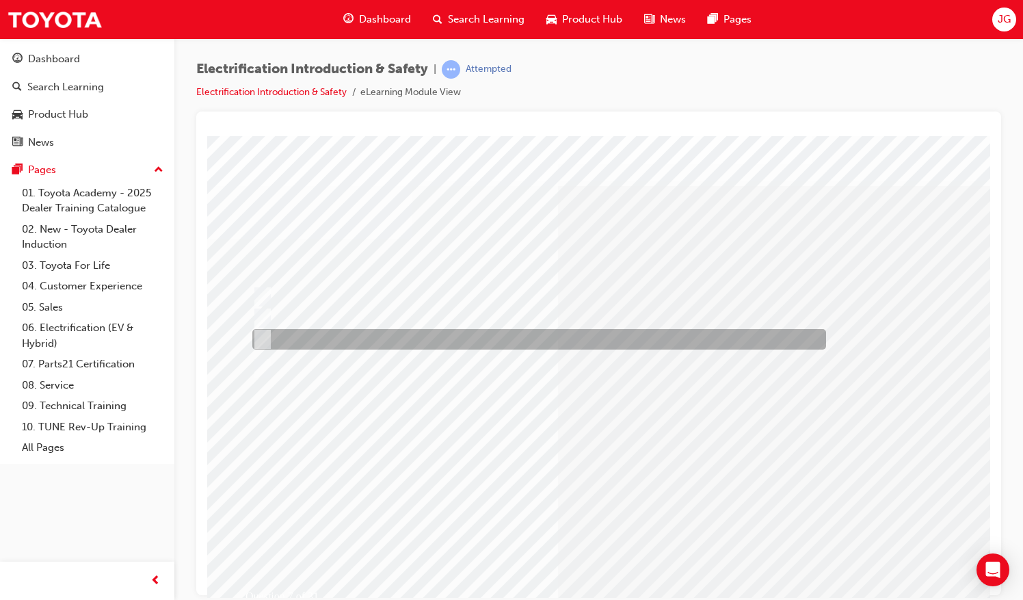
click at [448, 332] on div at bounding box center [536, 339] width 574 height 21
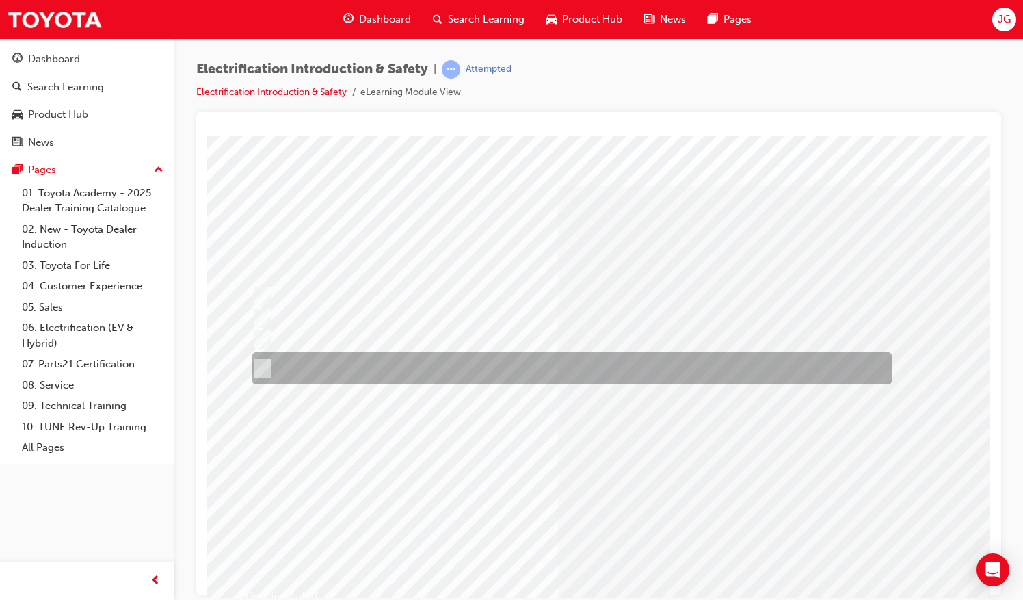
click at [528, 364] on div at bounding box center [568, 368] width 639 height 32
radio input "false"
radio input "true"
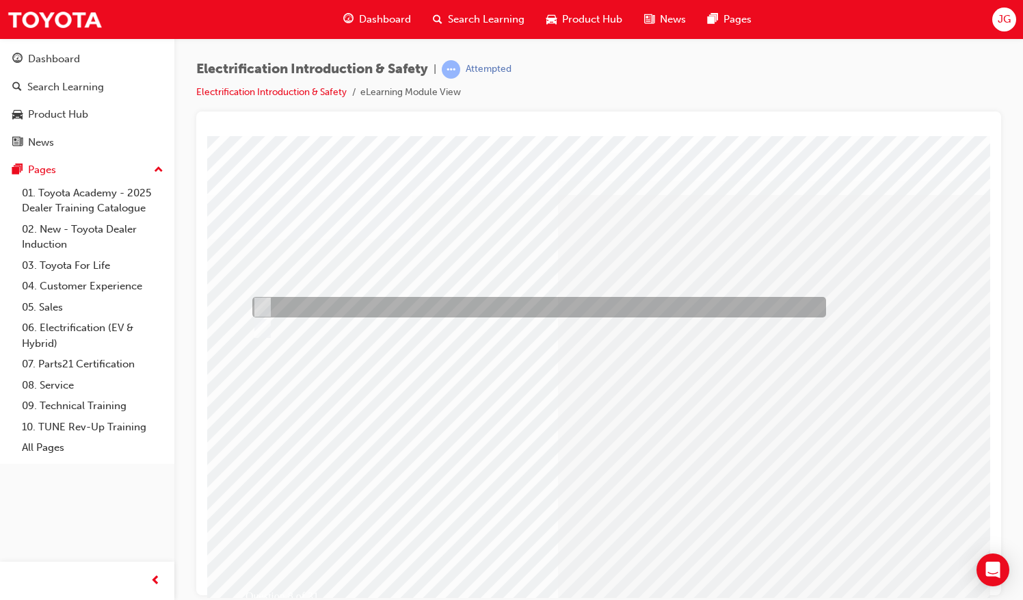
click at [306, 308] on div at bounding box center [536, 307] width 574 height 21
radio input "true"
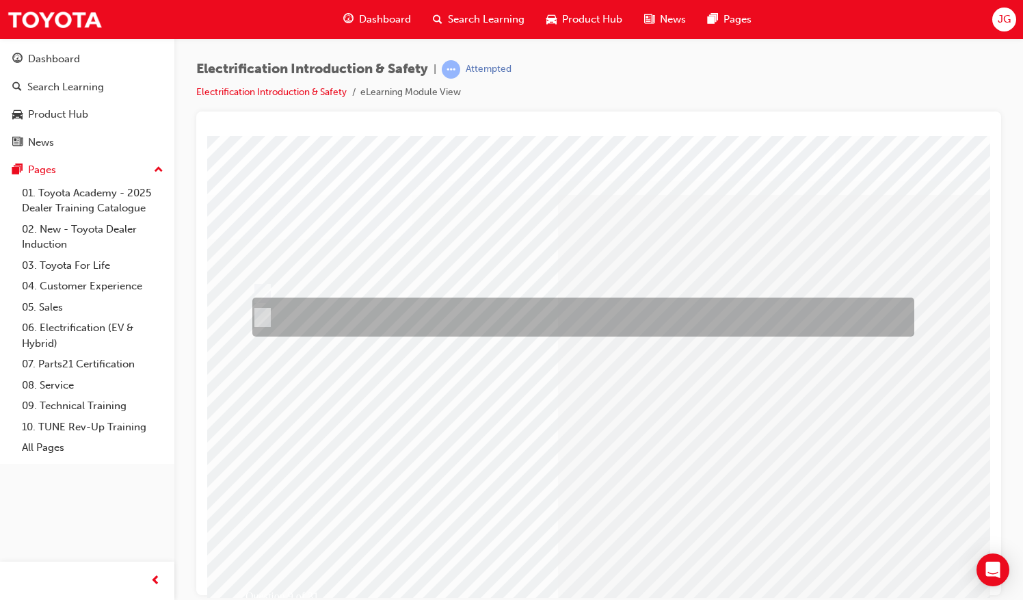
click at [559, 322] on div at bounding box center [580, 316] width 662 height 39
radio input "true"
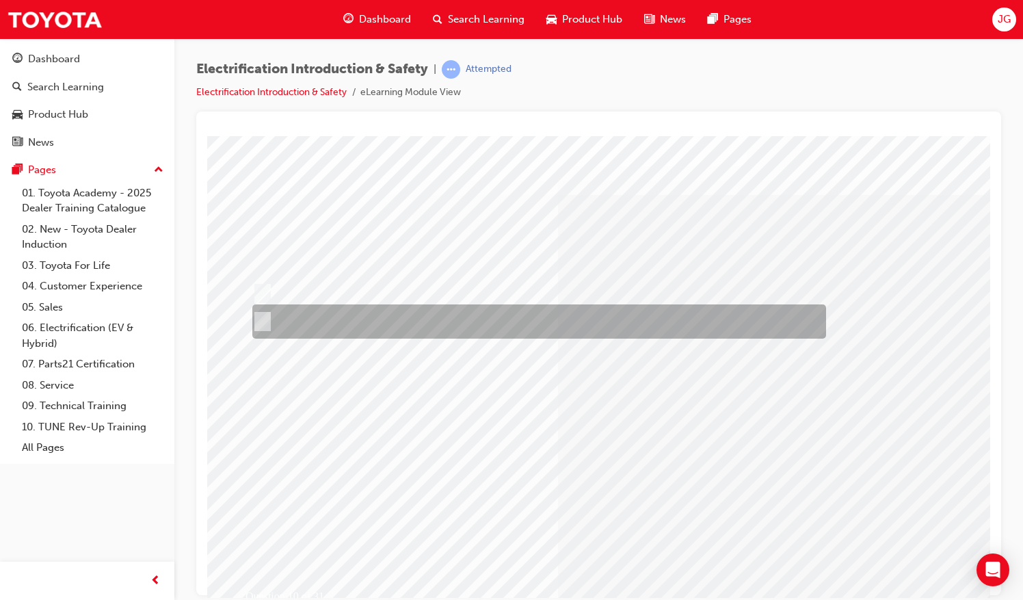
click at [281, 312] on div at bounding box center [536, 321] width 574 height 34
radio input "true"
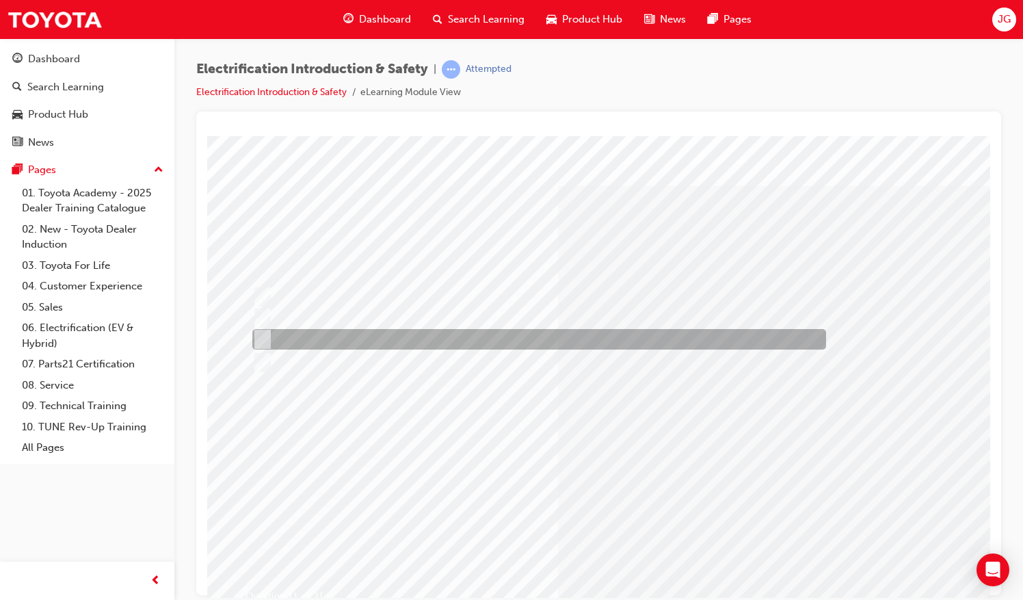
click at [403, 342] on div at bounding box center [536, 339] width 574 height 21
radio input "true"
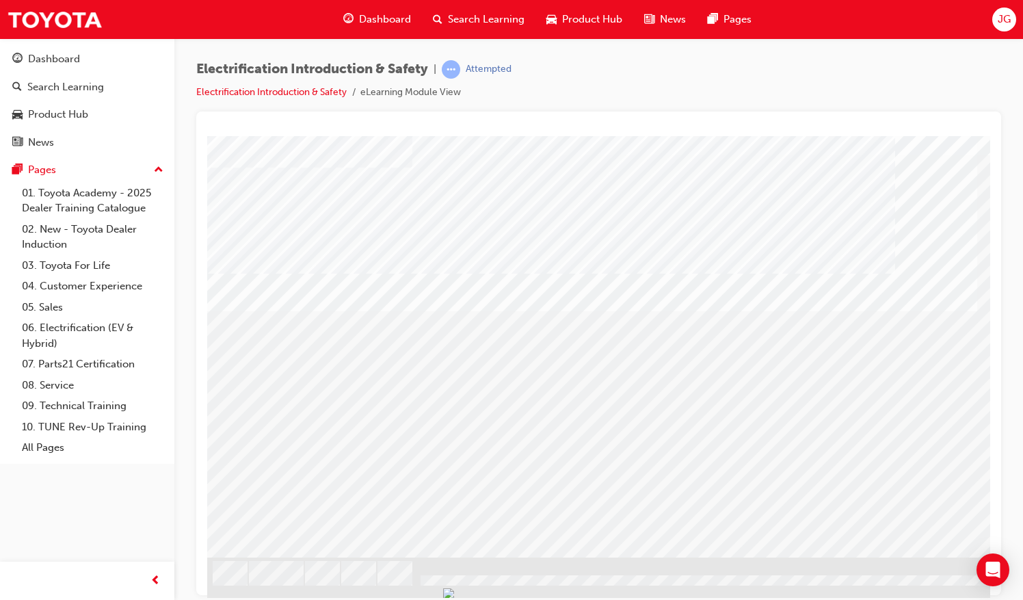
scroll to position [72, 0]
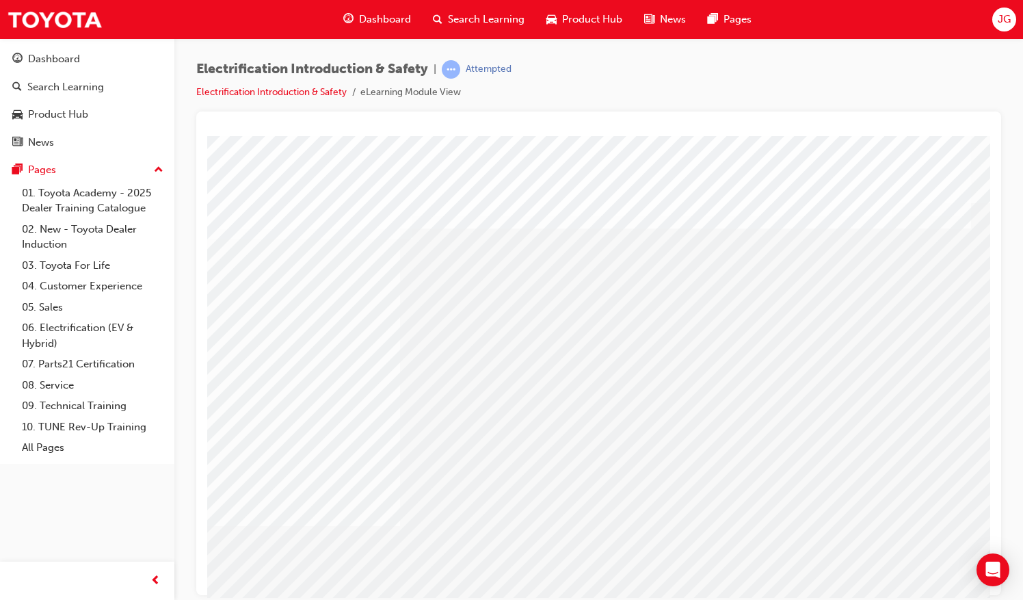
click at [667, 343] on div "multistate" at bounding box center [672, 381] width 930 height 492
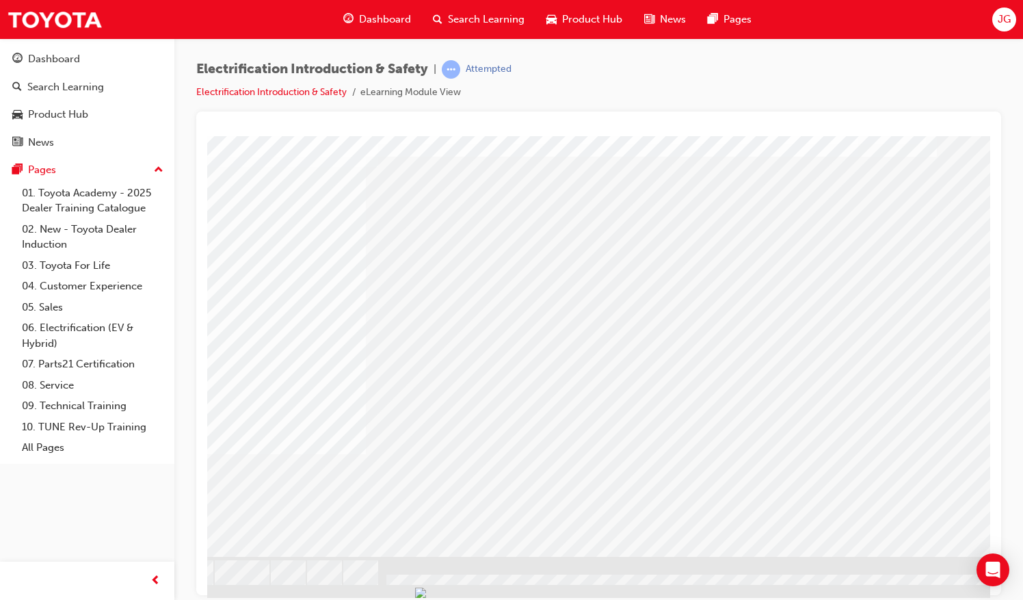
scroll to position [72, 157]
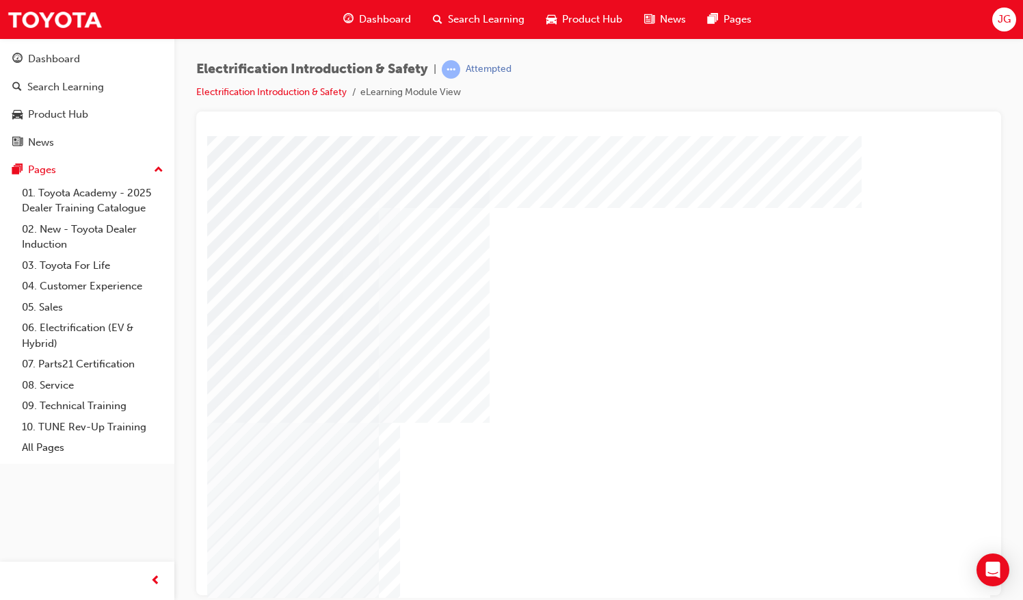
scroll to position [0, 144]
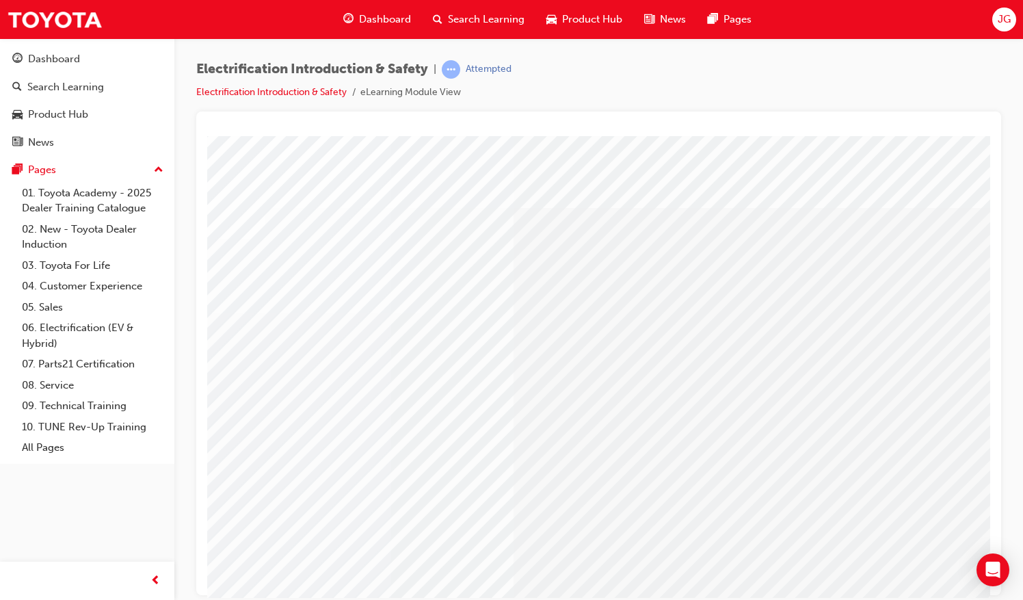
scroll to position [0, 157]
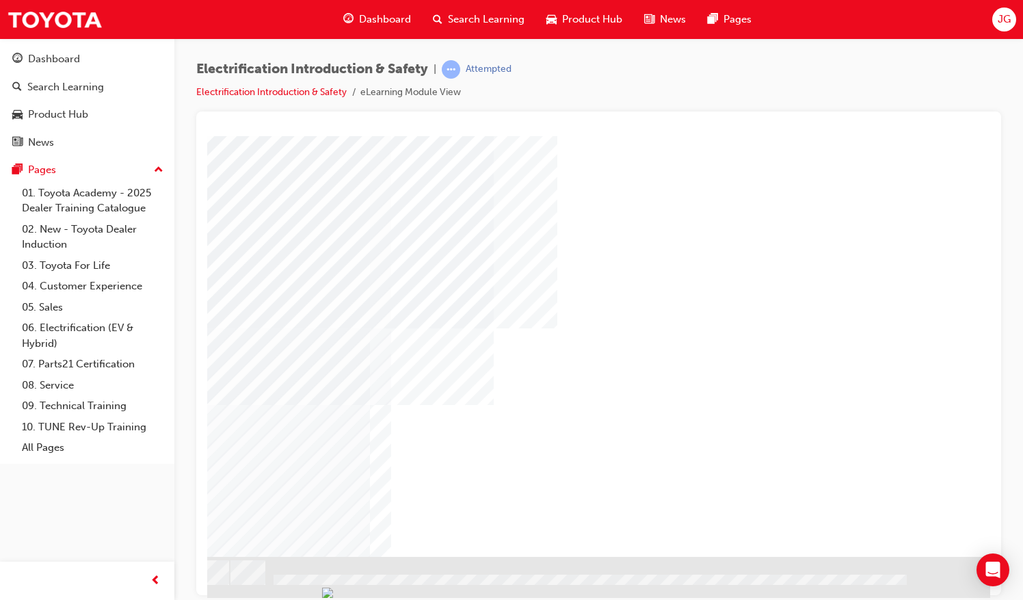
scroll to position [72, 157]
click at [146, 580] on div "NEXT Trigger this button to go to the next slide" at bounding box center [103, 592] width 86 height 25
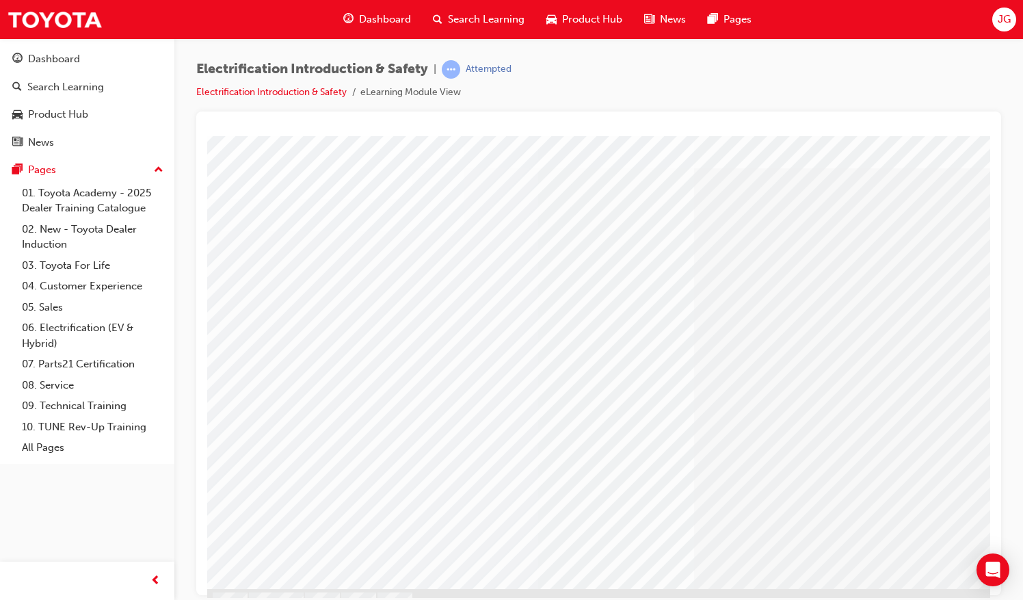
scroll to position [72, 0]
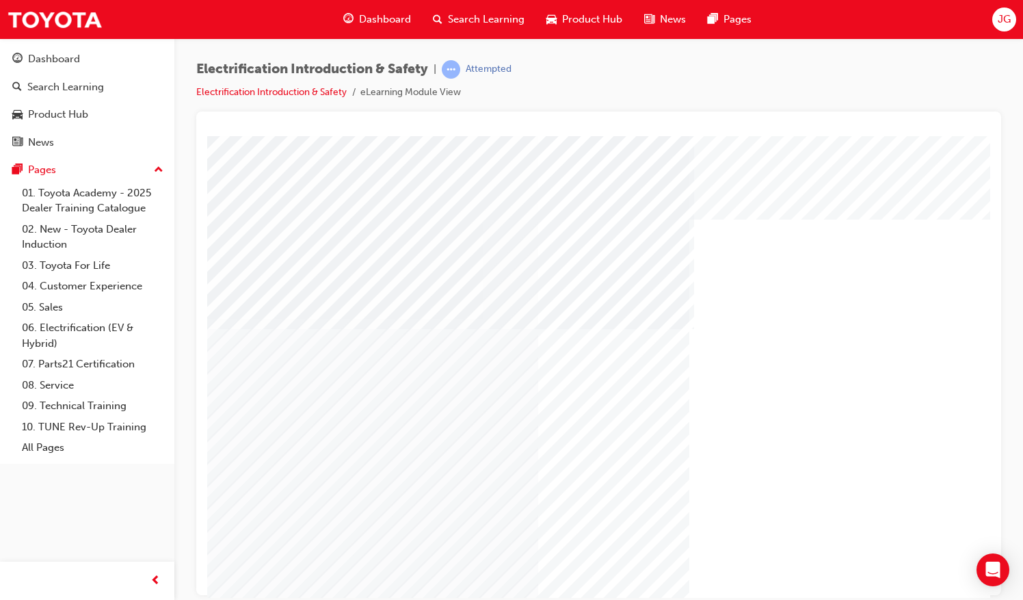
scroll to position [0, 157]
drag, startPoint x: 673, startPoint y: 590, endPoint x: 1198, endPoint y: 714, distance: 538.9
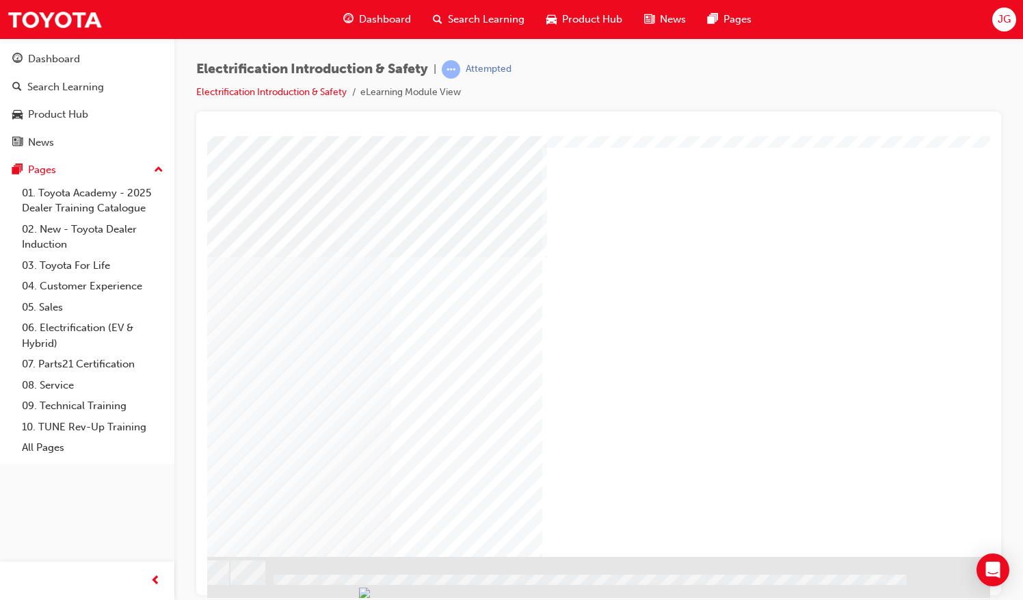
drag, startPoint x: 636, startPoint y: 593, endPoint x: 985, endPoint y: 734, distance: 376.9
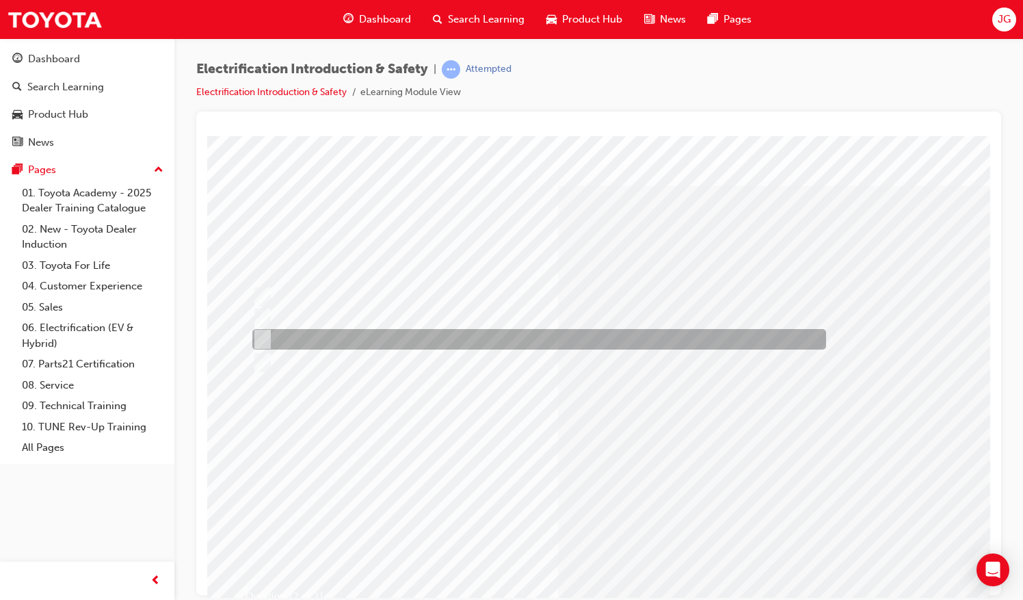
click at [344, 332] on div at bounding box center [536, 339] width 574 height 21
radio input "true"
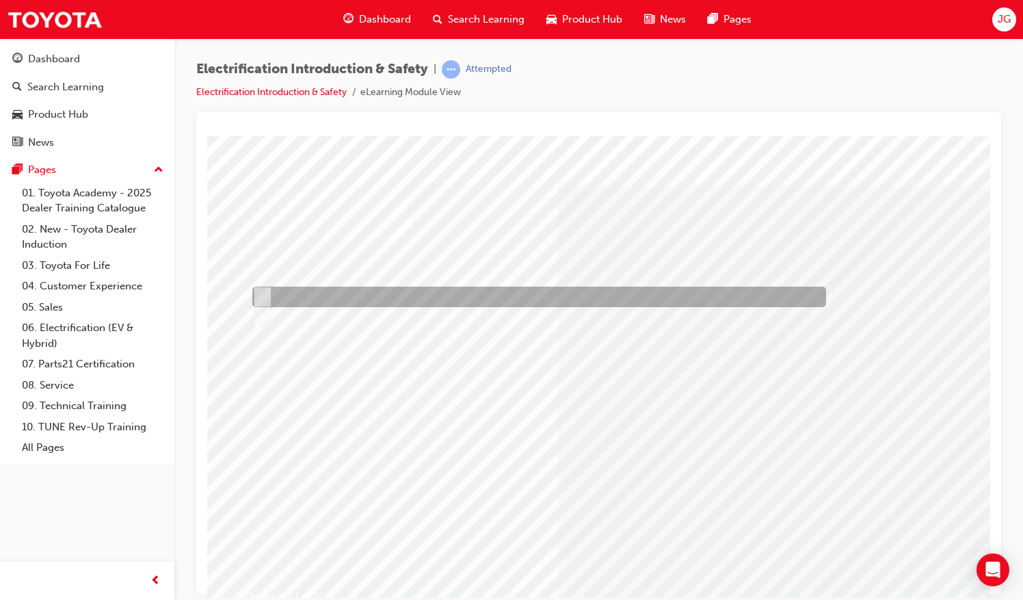
click at [294, 293] on div at bounding box center [536, 296] width 574 height 21
radio input "true"
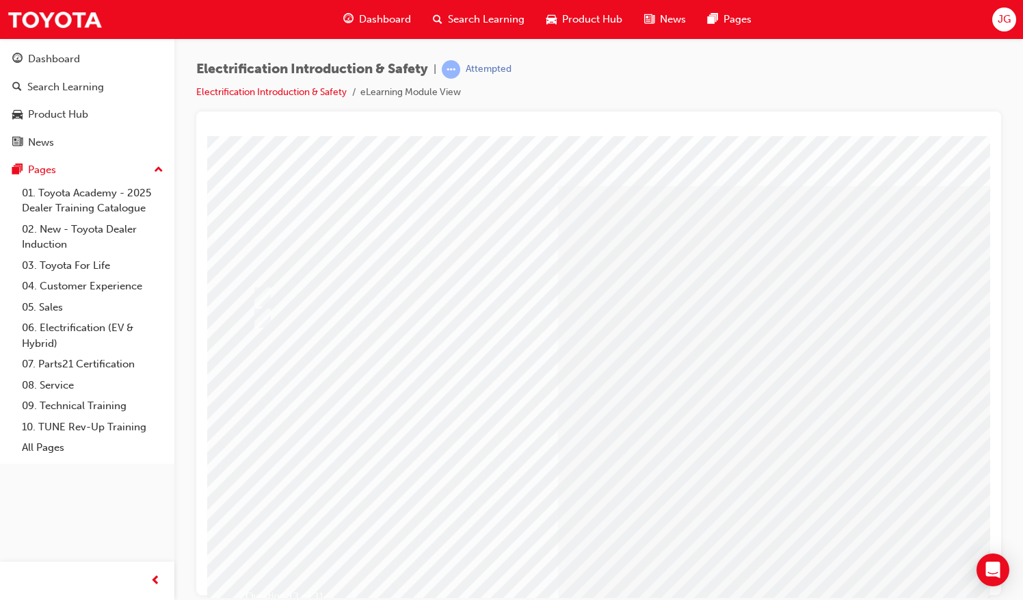
drag, startPoint x: 660, startPoint y: 515, endPoint x: 659, endPoint y: 529, distance: 14.4
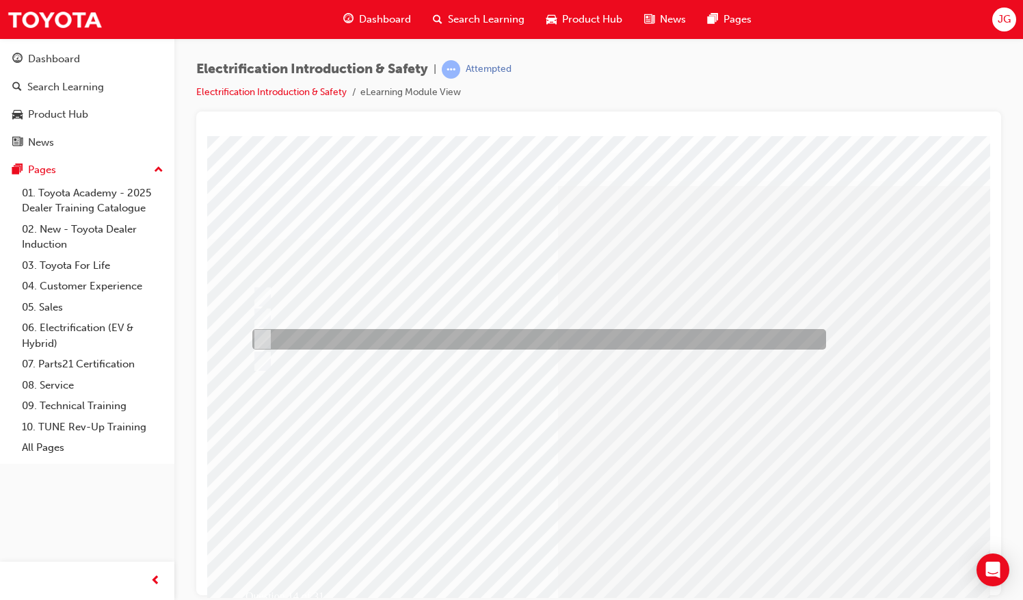
click at [330, 338] on div at bounding box center [536, 339] width 574 height 21
radio input "true"
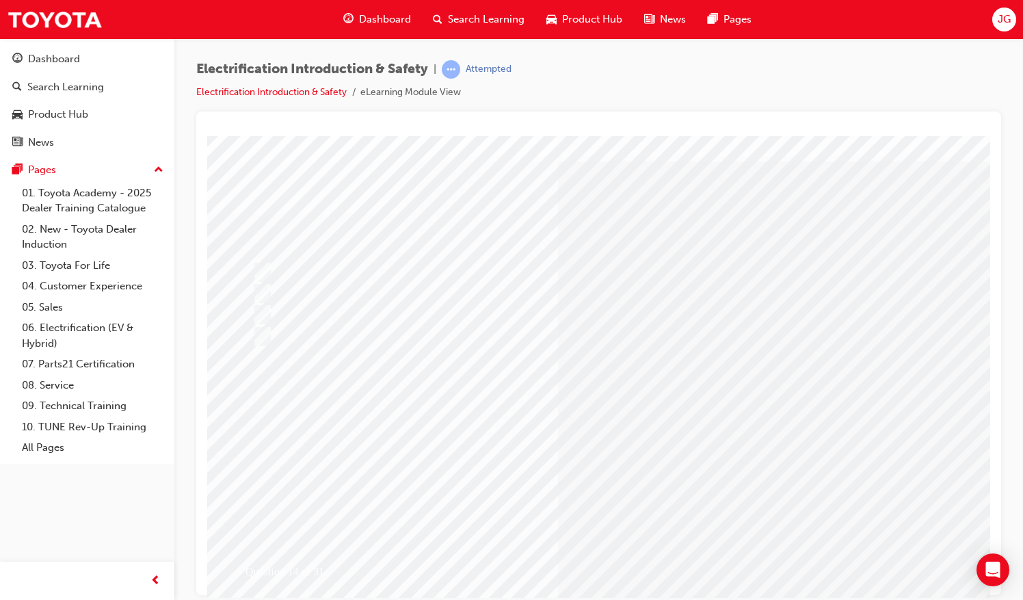
scroll to position [3, 0]
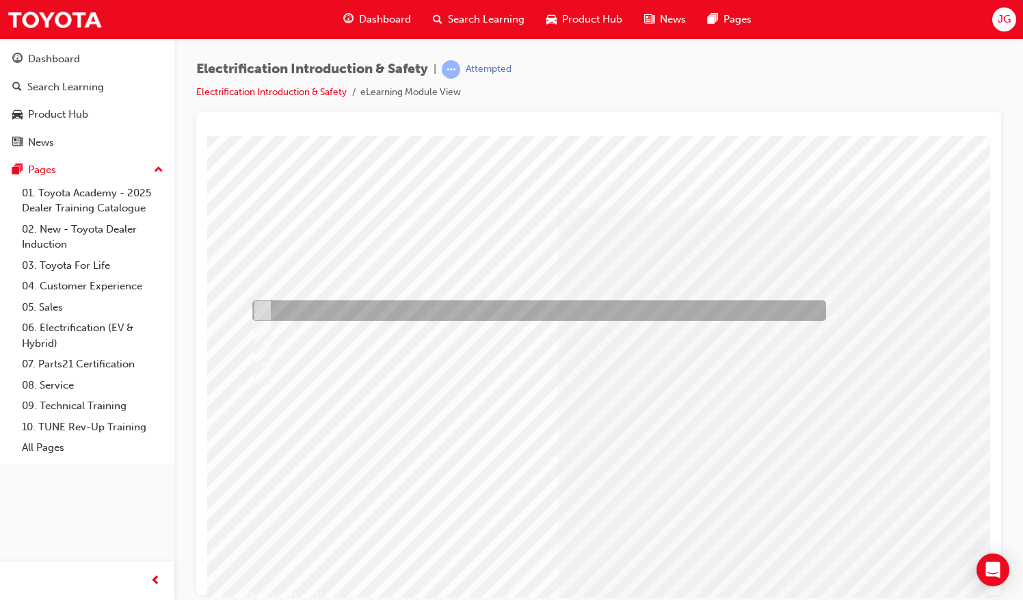
click at [339, 307] on div at bounding box center [536, 310] width 574 height 21
checkbox input "true"
click at [332, 323] on div at bounding box center [536, 331] width 574 height 21
checkbox input "true"
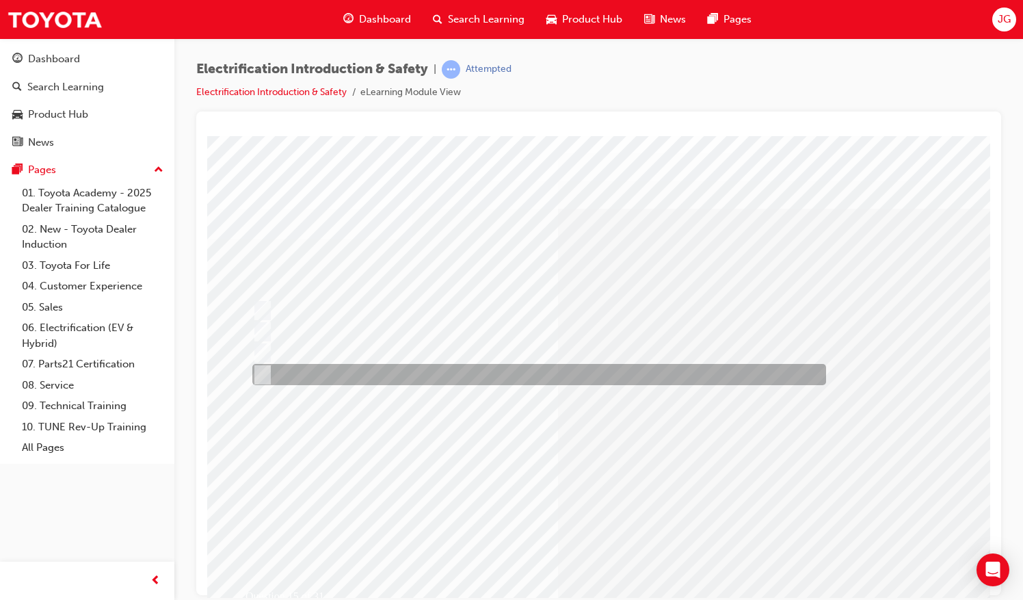
click at [336, 367] on div at bounding box center [536, 374] width 574 height 21
checkbox input "true"
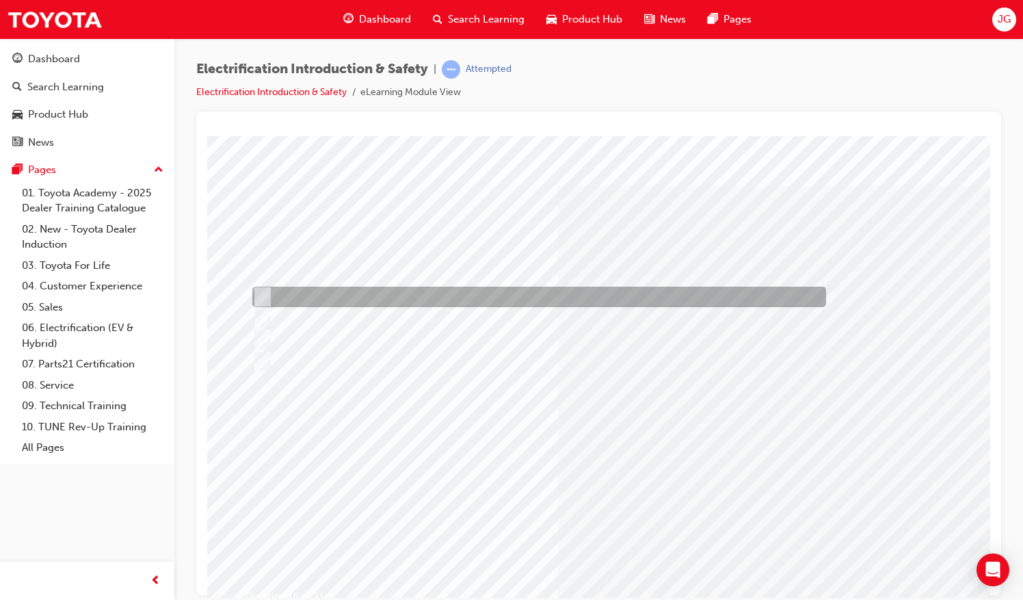
click at [457, 295] on div at bounding box center [536, 296] width 574 height 21
radio input "true"
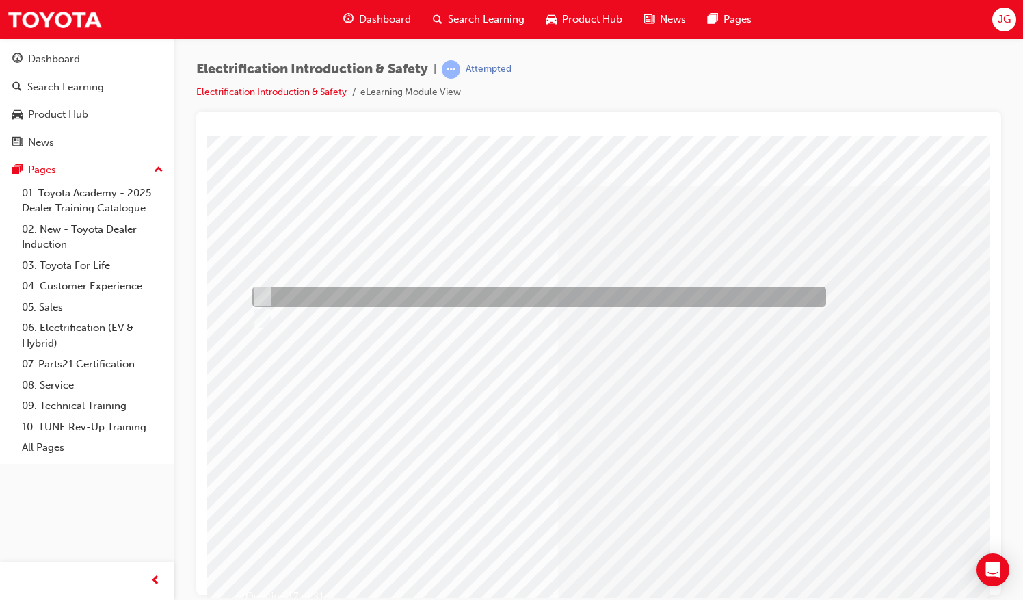
click at [278, 292] on div at bounding box center [536, 296] width 574 height 21
radio input "true"
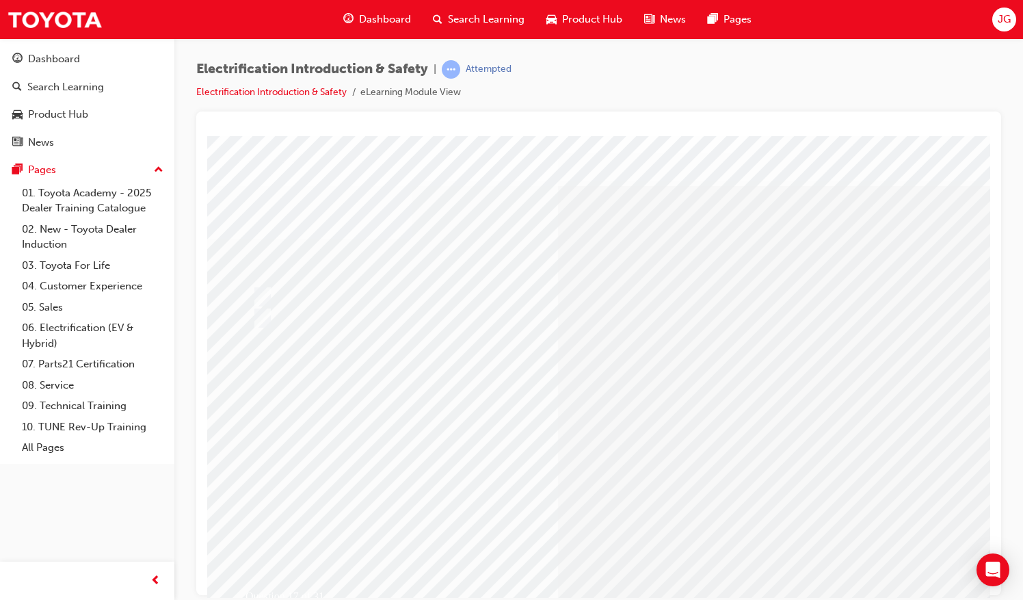
drag, startPoint x: 782, startPoint y: 453, endPoint x: 782, endPoint y: 468, distance: 15.0
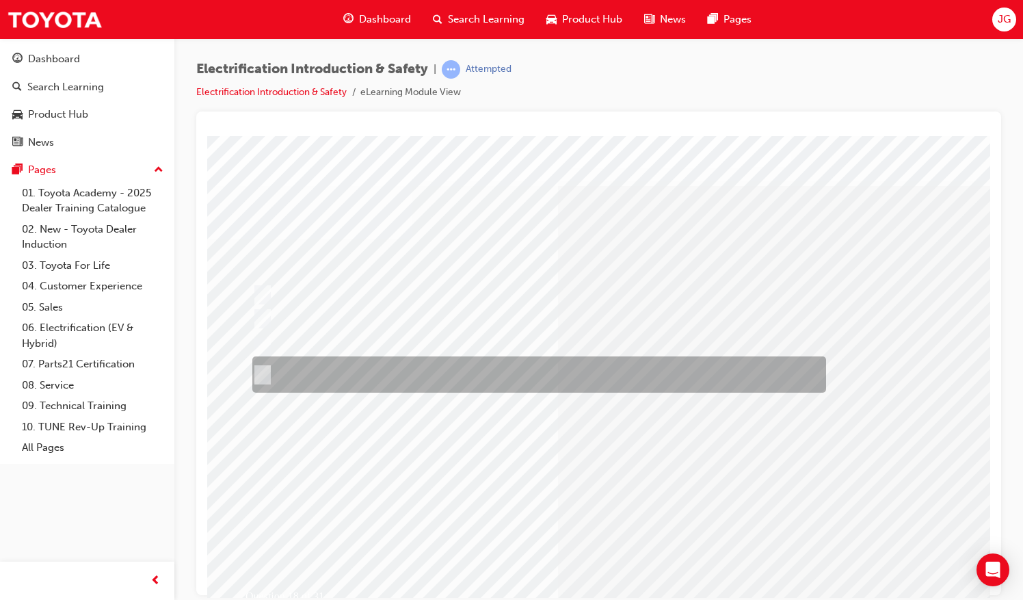
click at [518, 375] on div at bounding box center [536, 374] width 574 height 36
radio input "true"
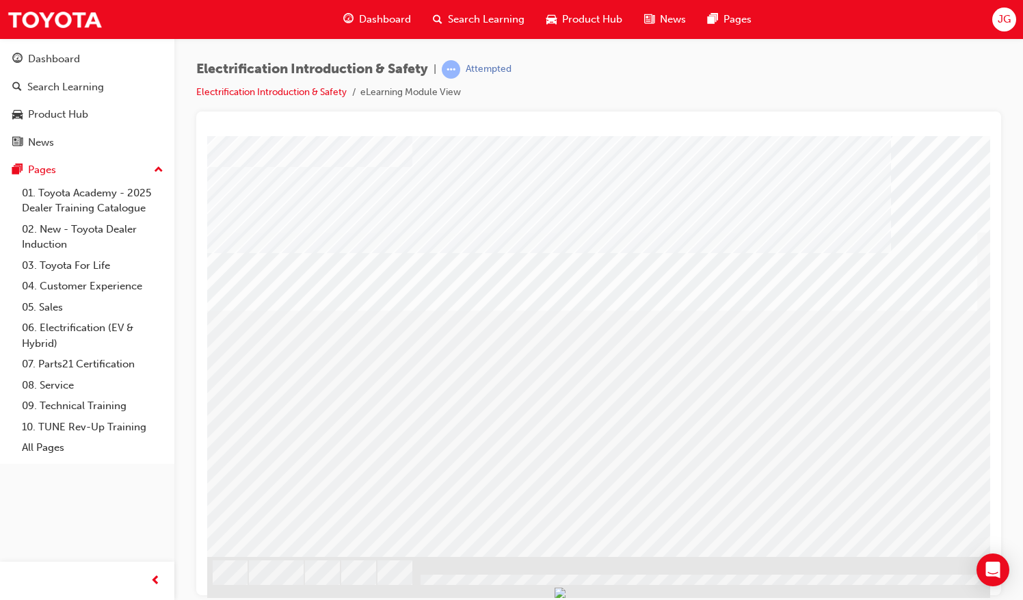
scroll to position [72, 157]
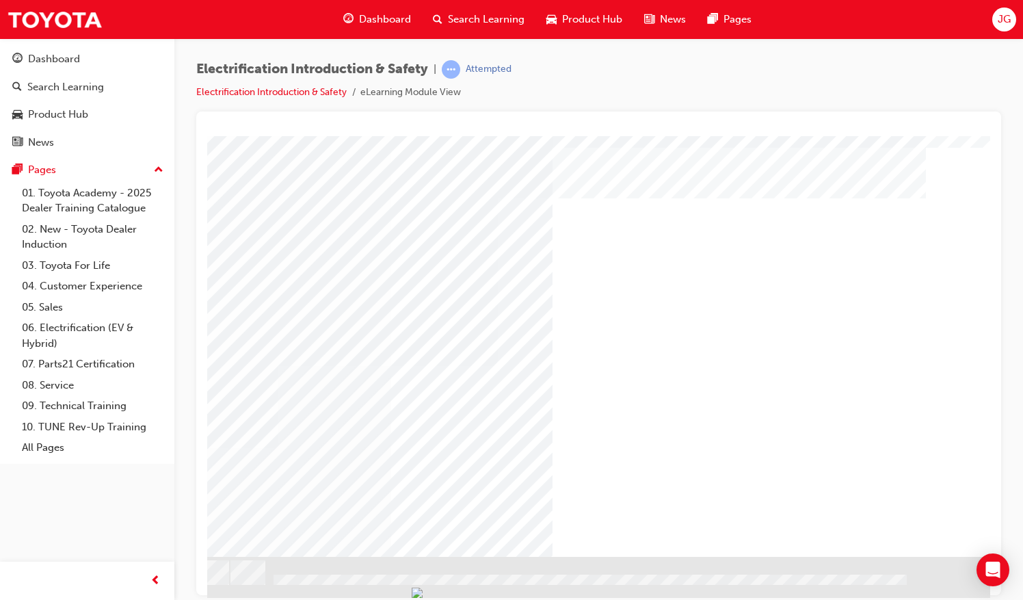
scroll to position [0, 0]
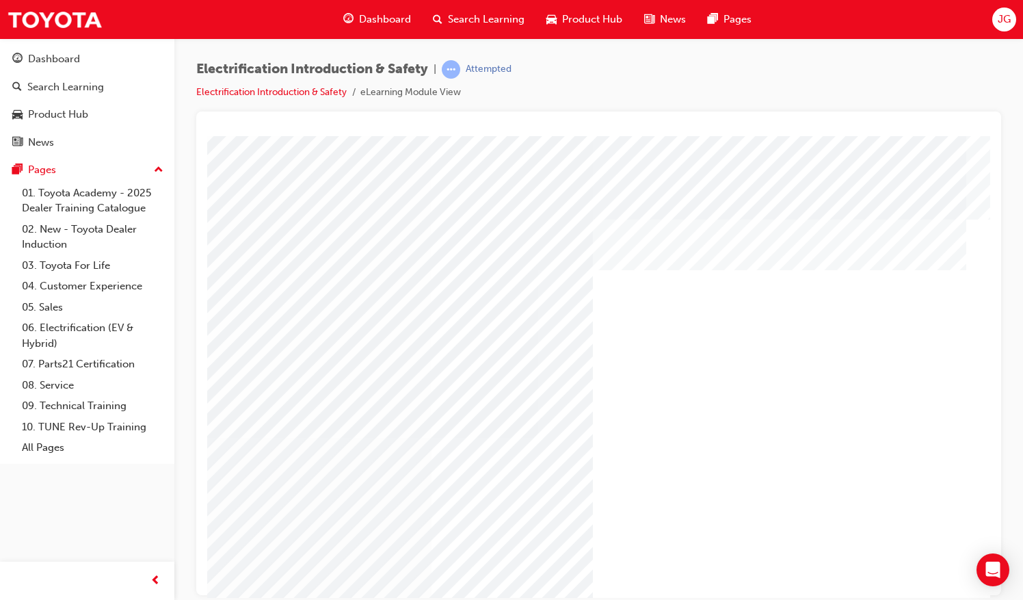
scroll to position [0, 107]
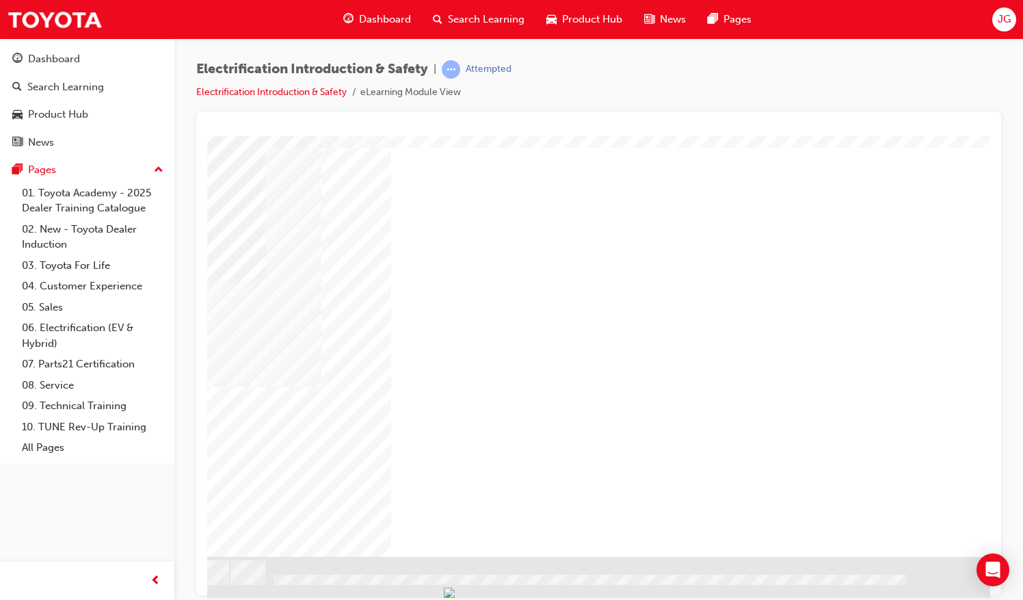
scroll to position [72, 157]
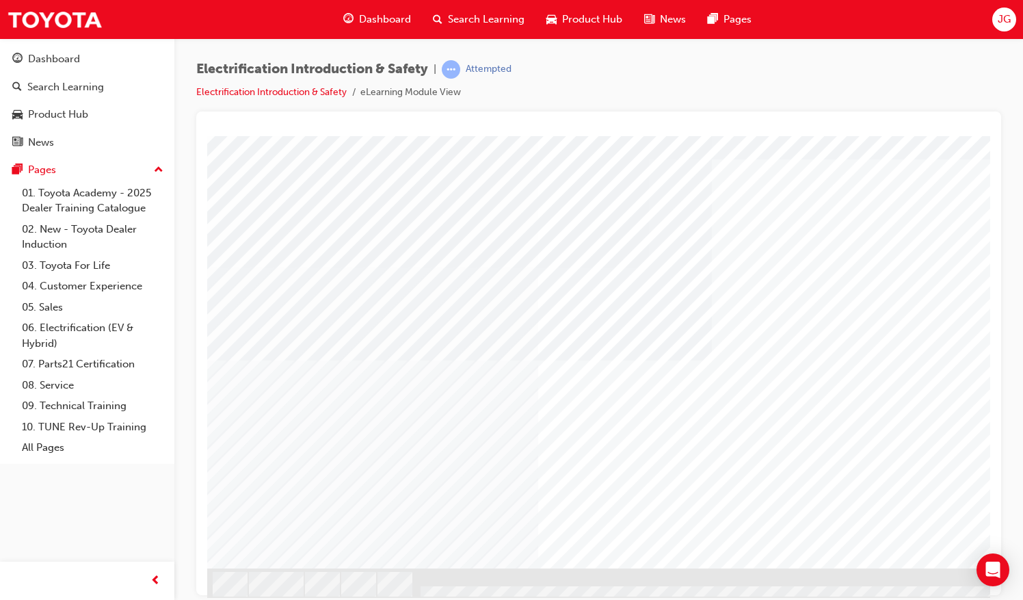
scroll to position [72, 0]
drag, startPoint x: 675, startPoint y: 589, endPoint x: 1124, endPoint y: 734, distance: 472.0
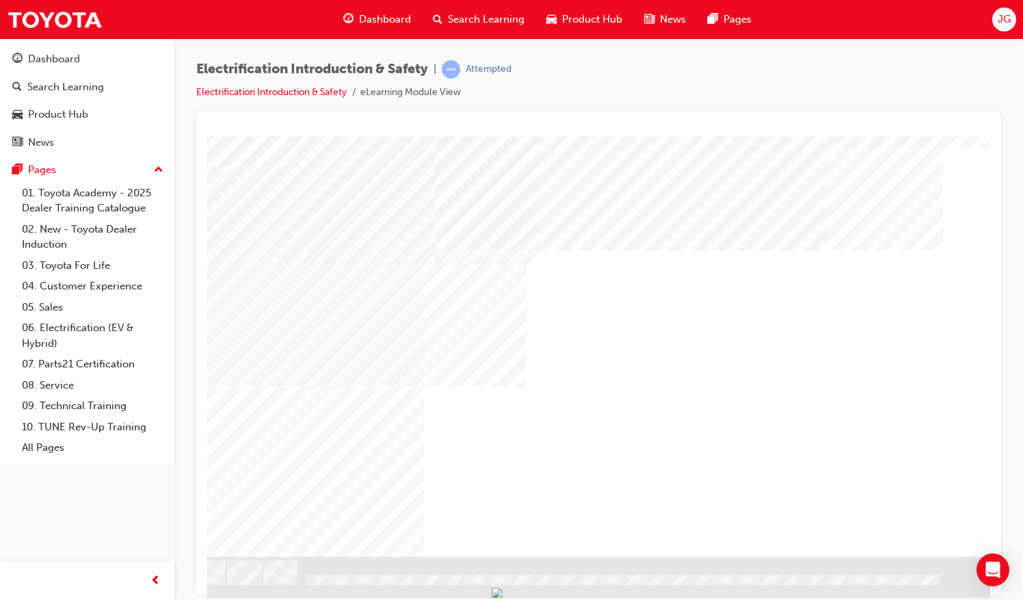
scroll to position [72, 157]
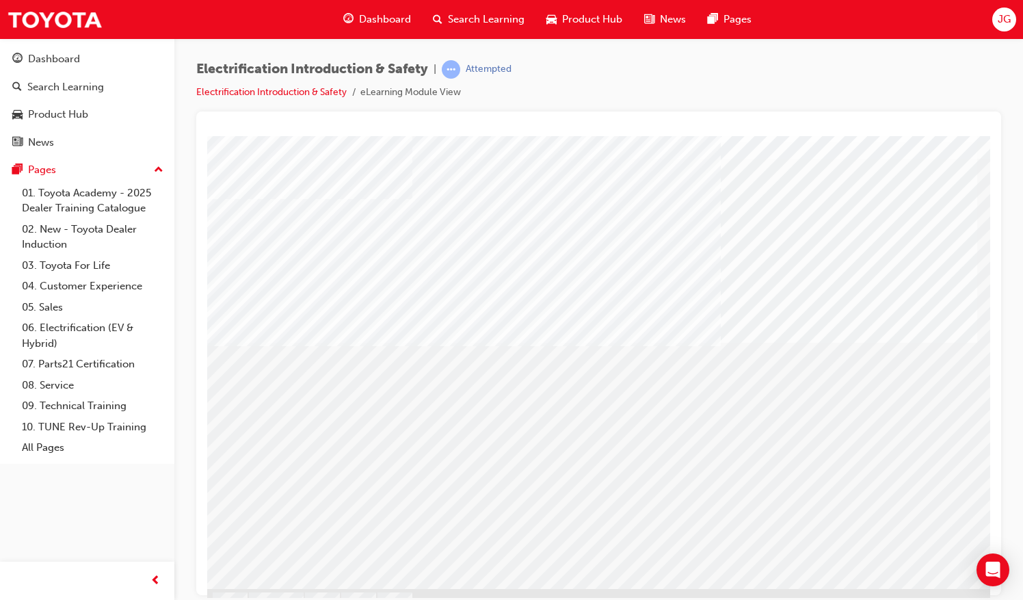
scroll to position [72, 0]
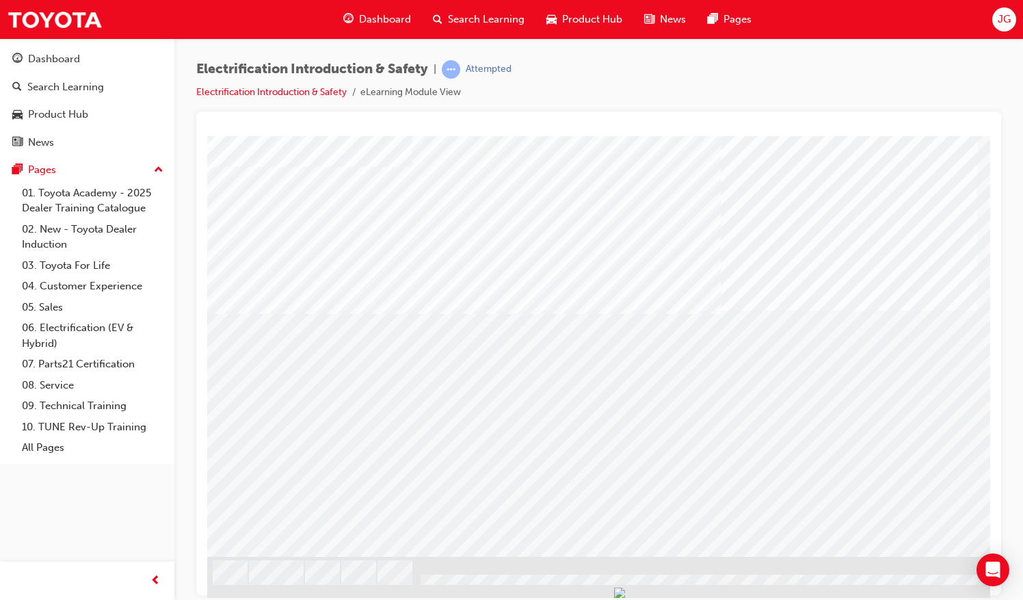
click at [711, 585] on div at bounding box center [672, 592] width 930 height 72
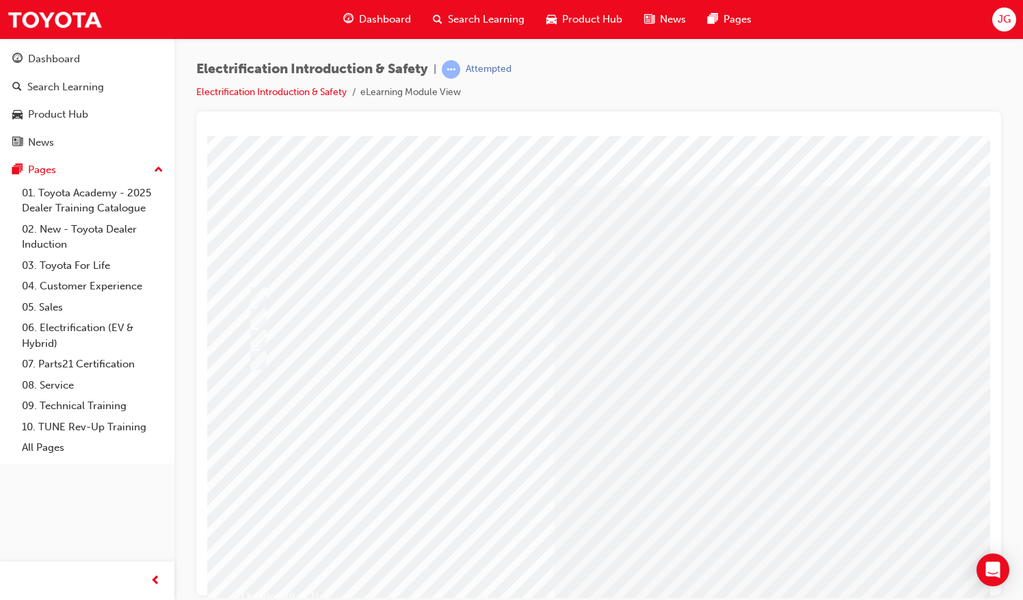
scroll to position [0, 0]
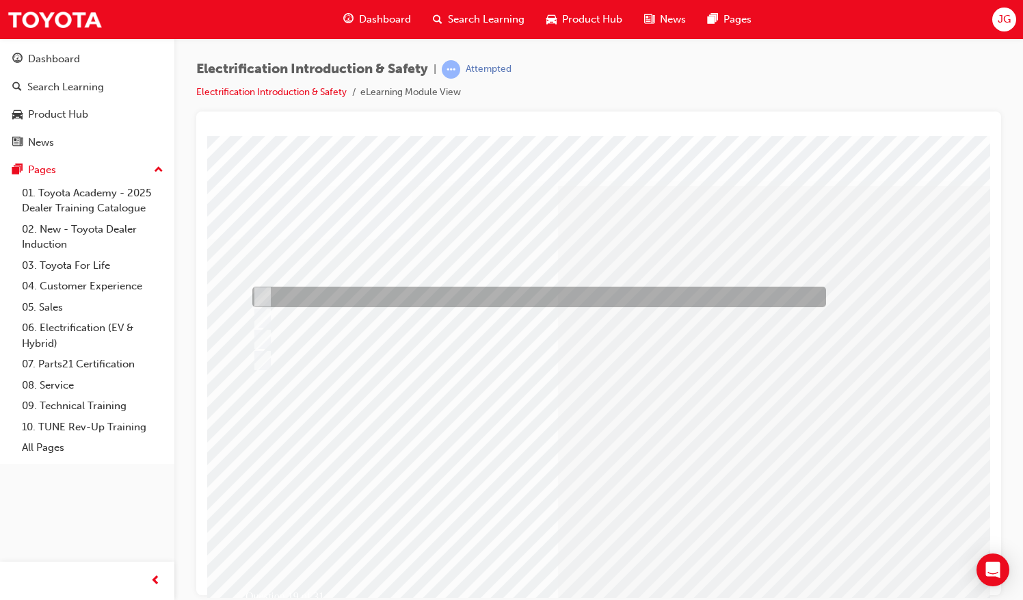
click at [368, 295] on div at bounding box center [536, 296] width 574 height 21
radio input "true"
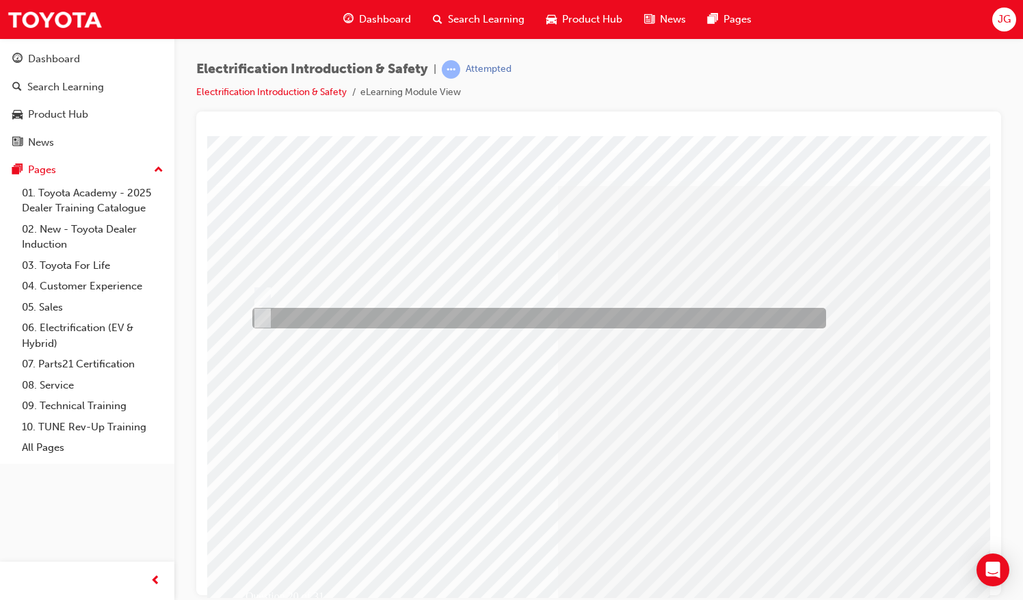
click at [293, 322] on div at bounding box center [536, 318] width 574 height 21
radio input "true"
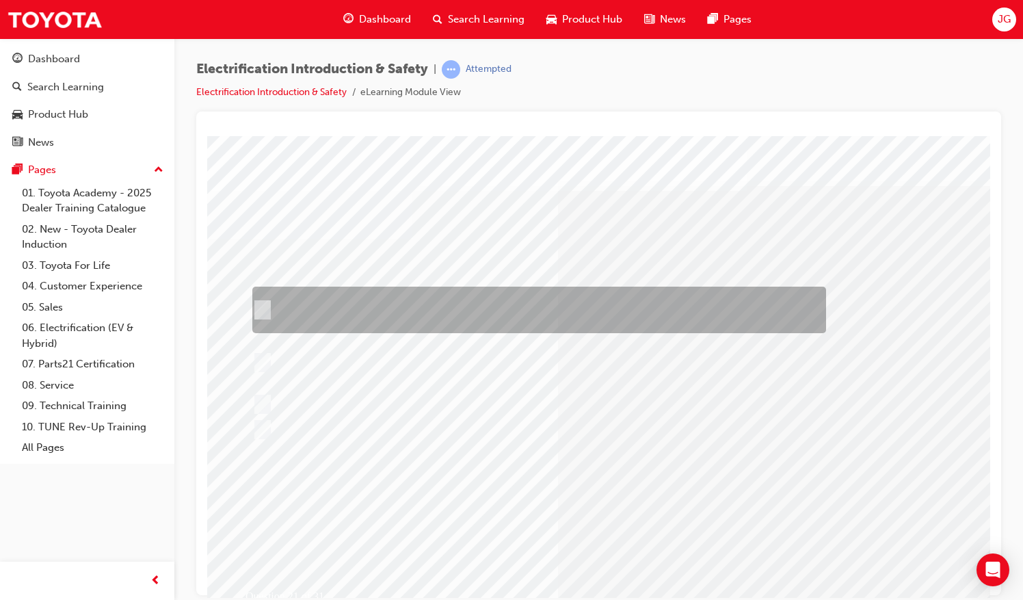
click at [426, 312] on div at bounding box center [536, 309] width 574 height 46
radio input "true"
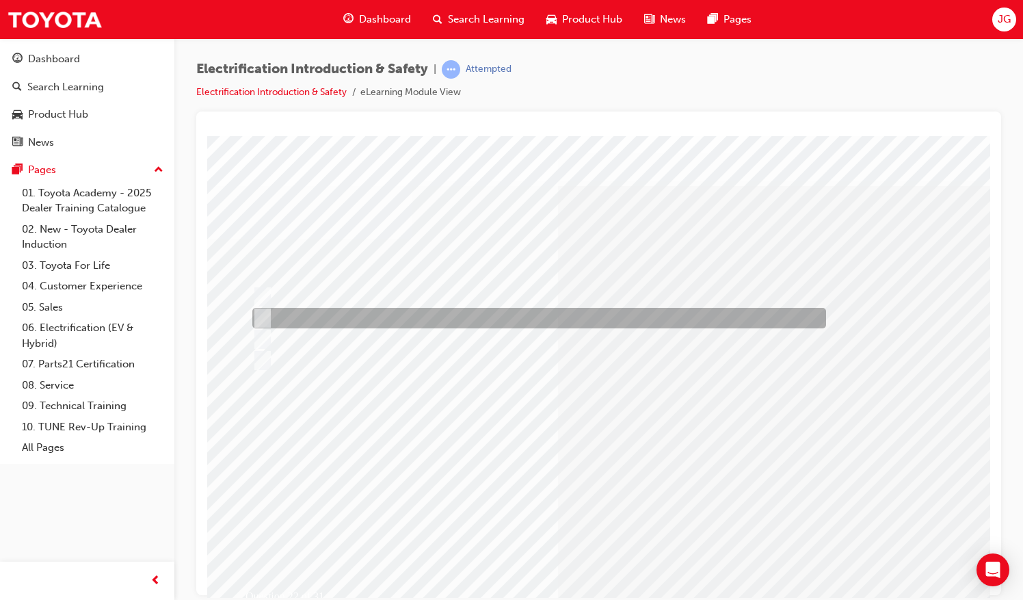
click at [451, 320] on div at bounding box center [536, 318] width 574 height 21
radio input "true"
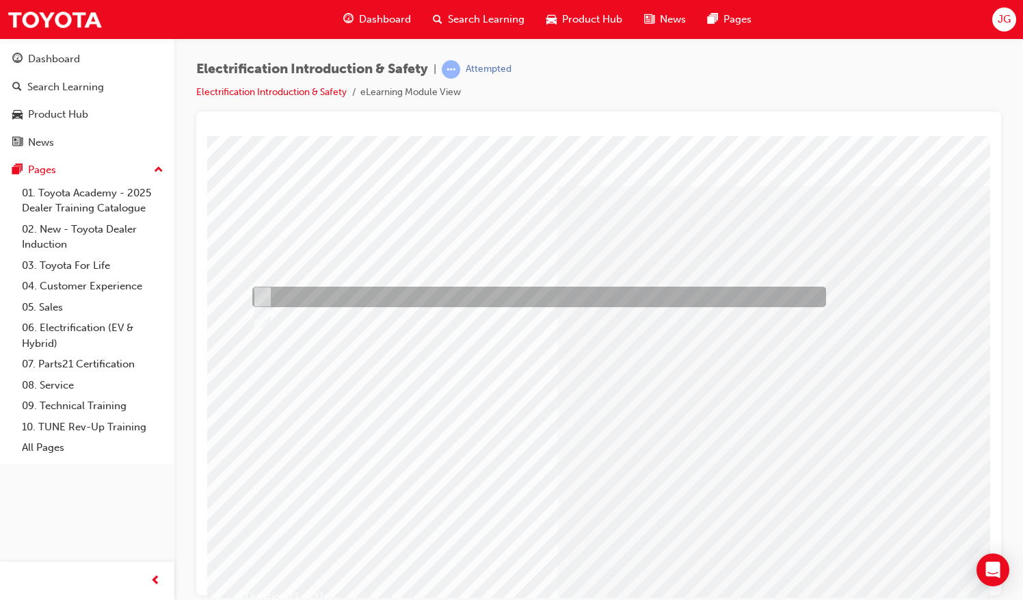
click at [310, 294] on div at bounding box center [536, 296] width 574 height 21
radio input "true"
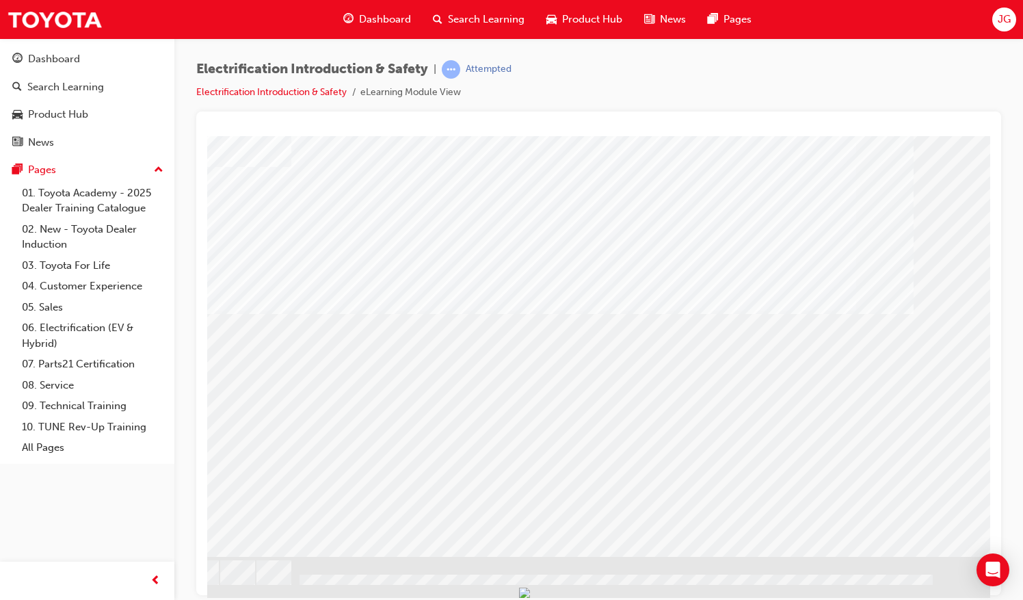
scroll to position [72, 157]
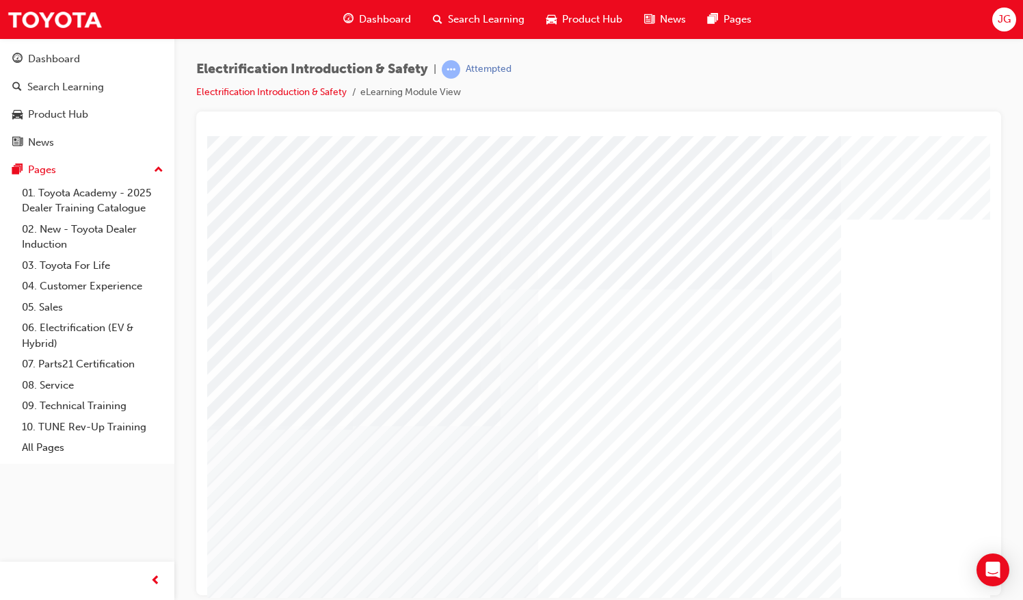
scroll to position [72, 0]
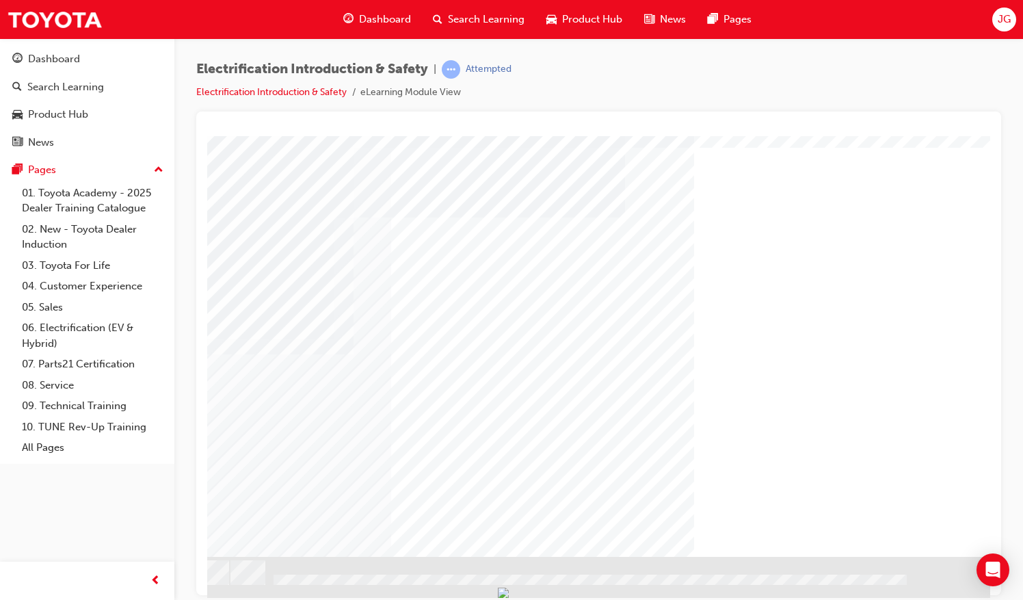
drag, startPoint x: 801, startPoint y: 595, endPoint x: 1164, endPoint y: 734, distance: 388.7
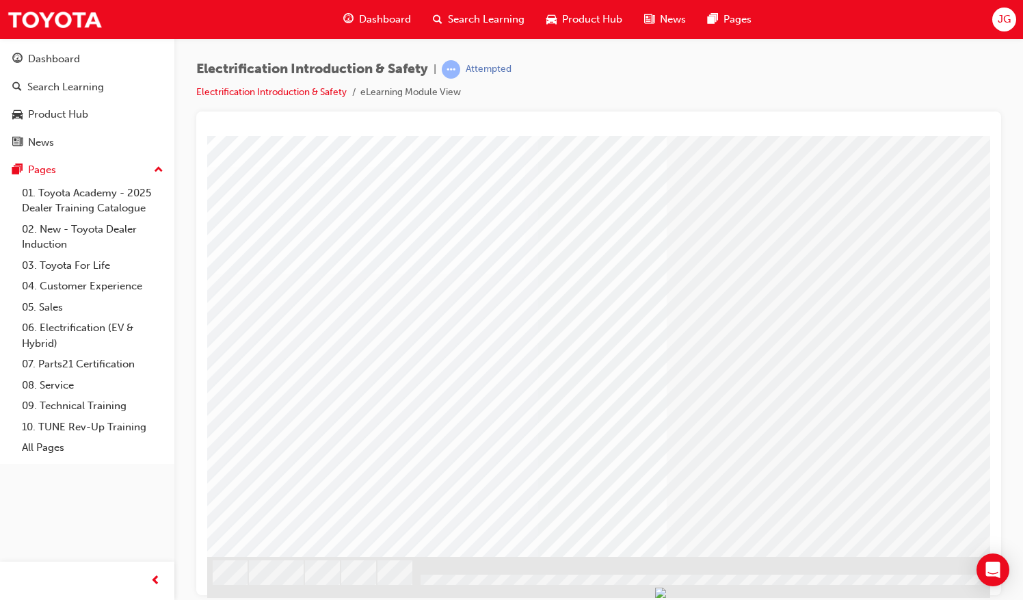
scroll to position [72, 157]
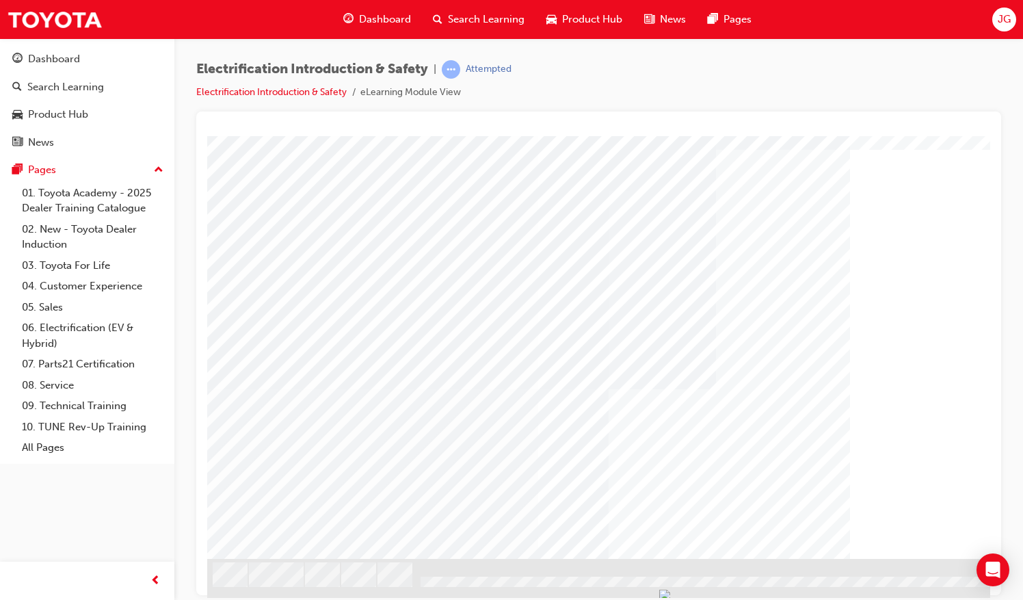
scroll to position [72, 0]
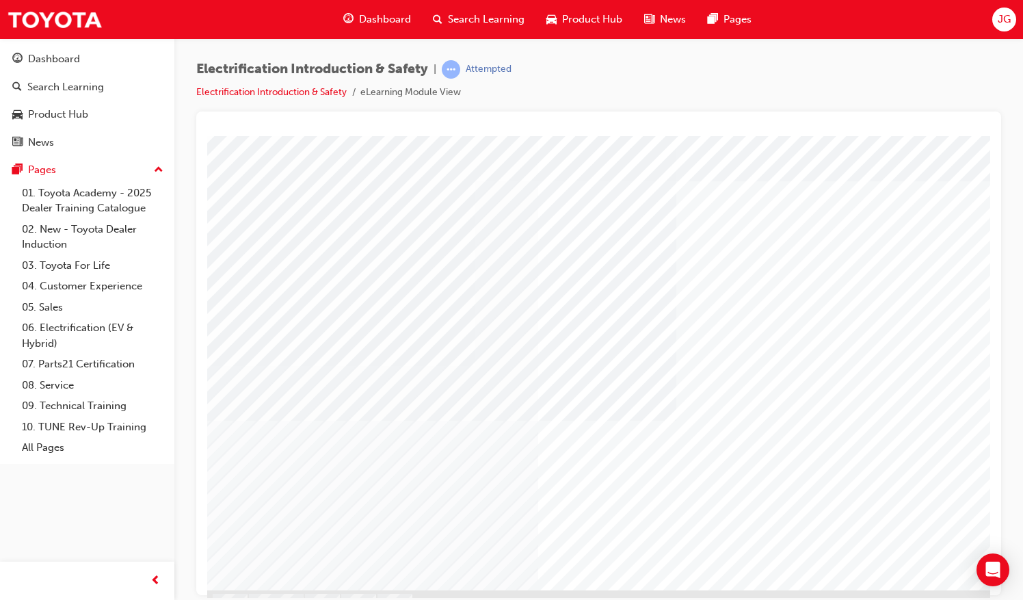
scroll to position [68, 0]
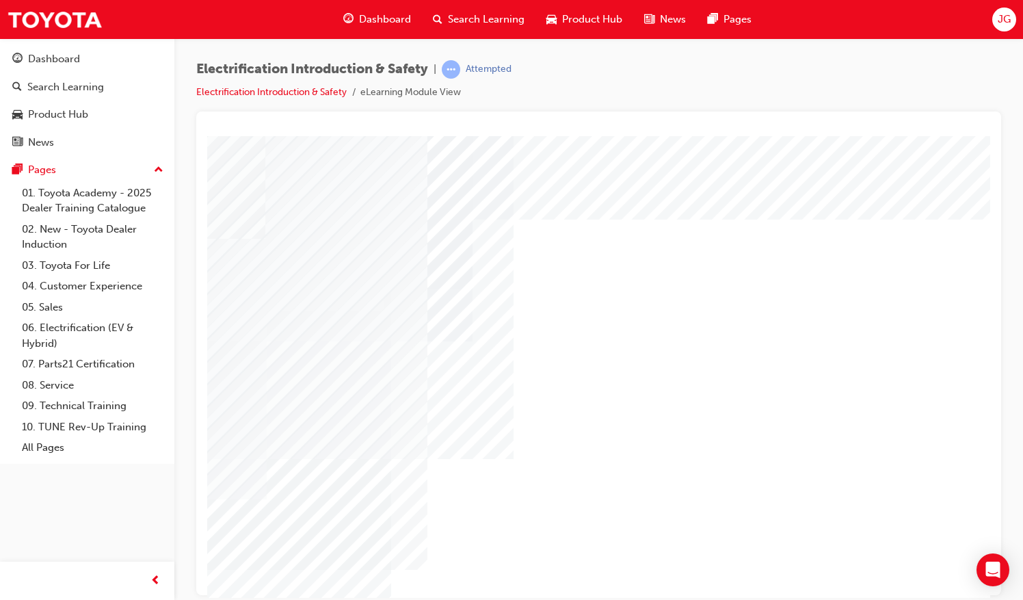
scroll to position [68, 157]
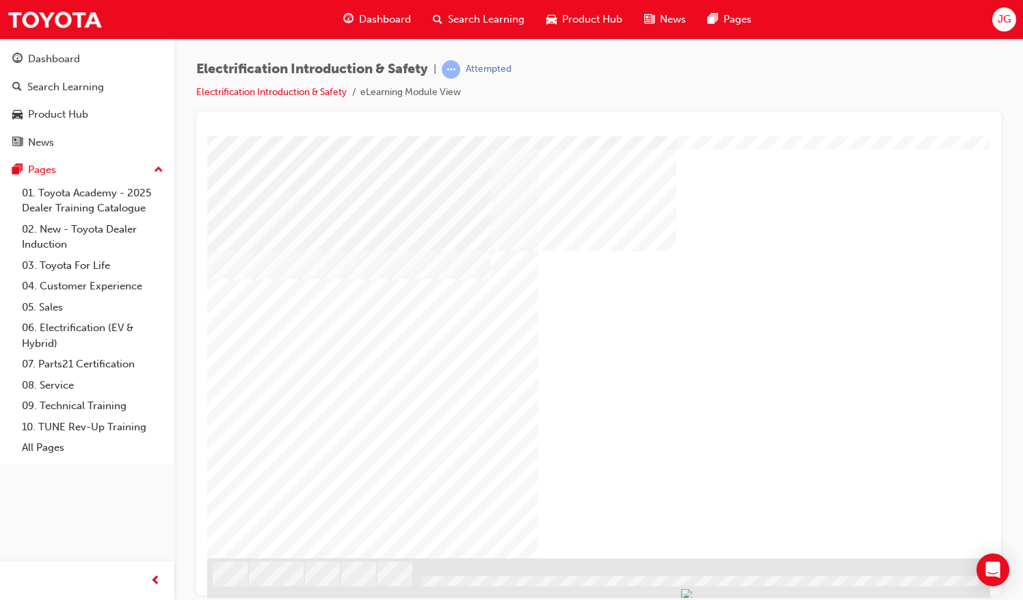
scroll to position [72, 0]
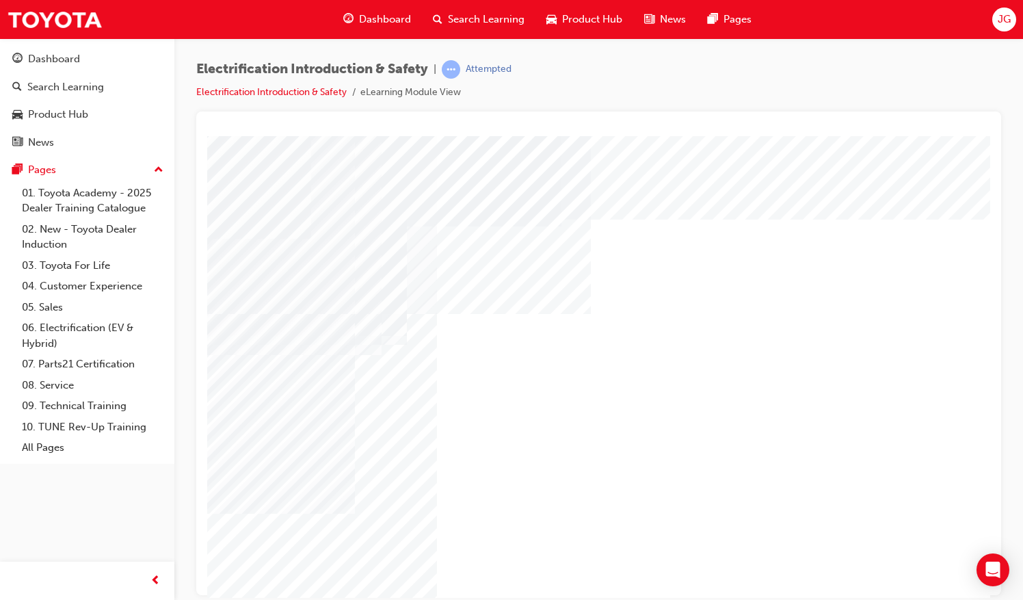
scroll to position [0, 109]
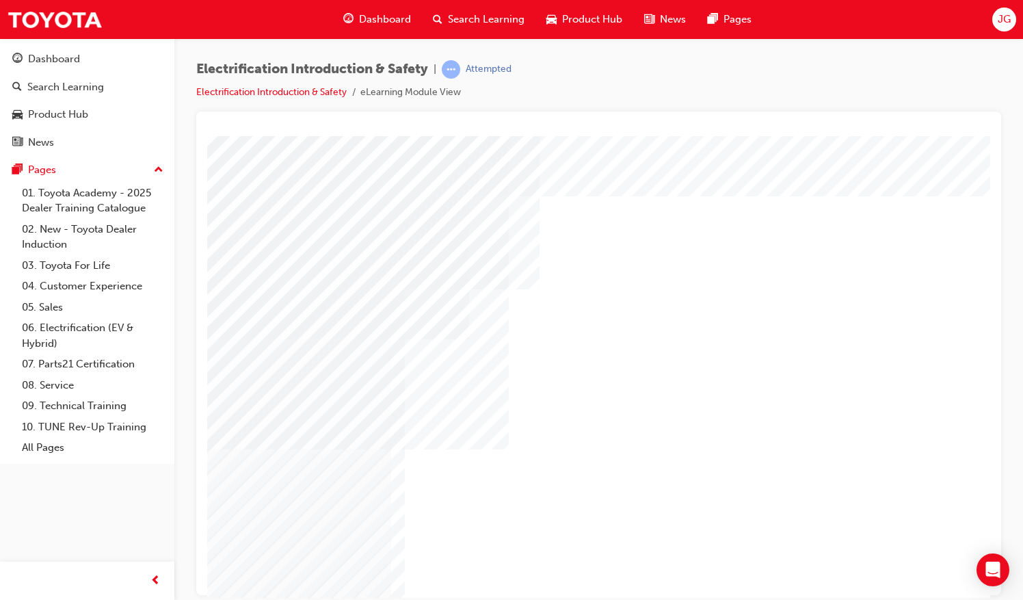
scroll to position [72, 157]
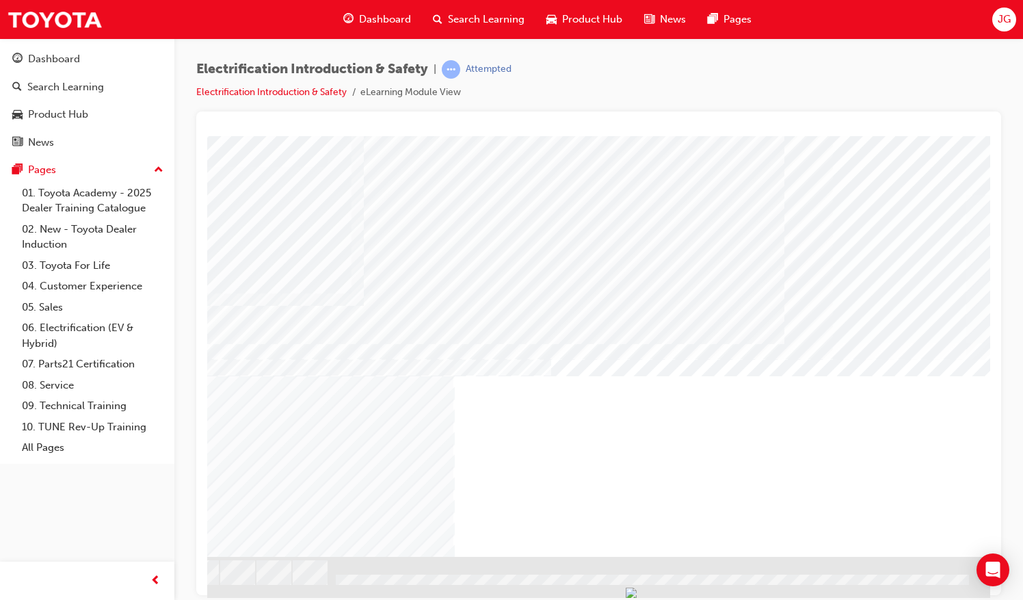
scroll to position [72, 86]
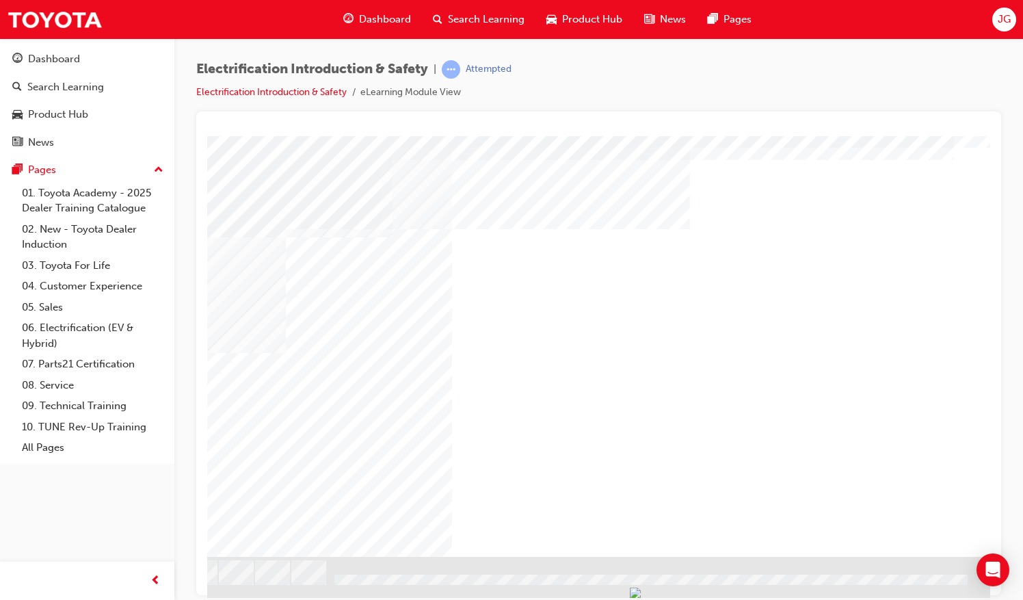
scroll to position [0, 0]
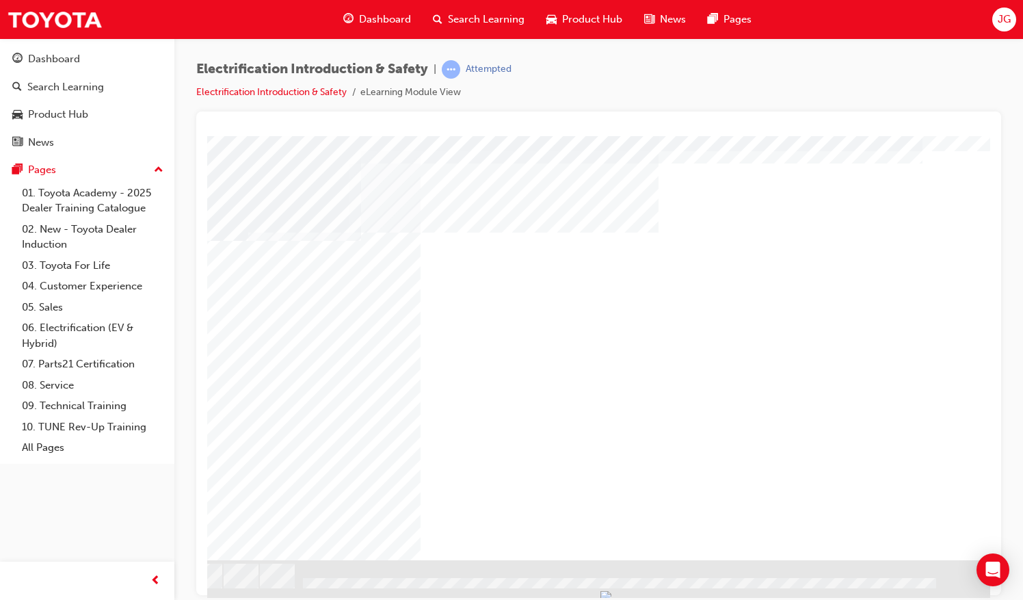
scroll to position [68, 119]
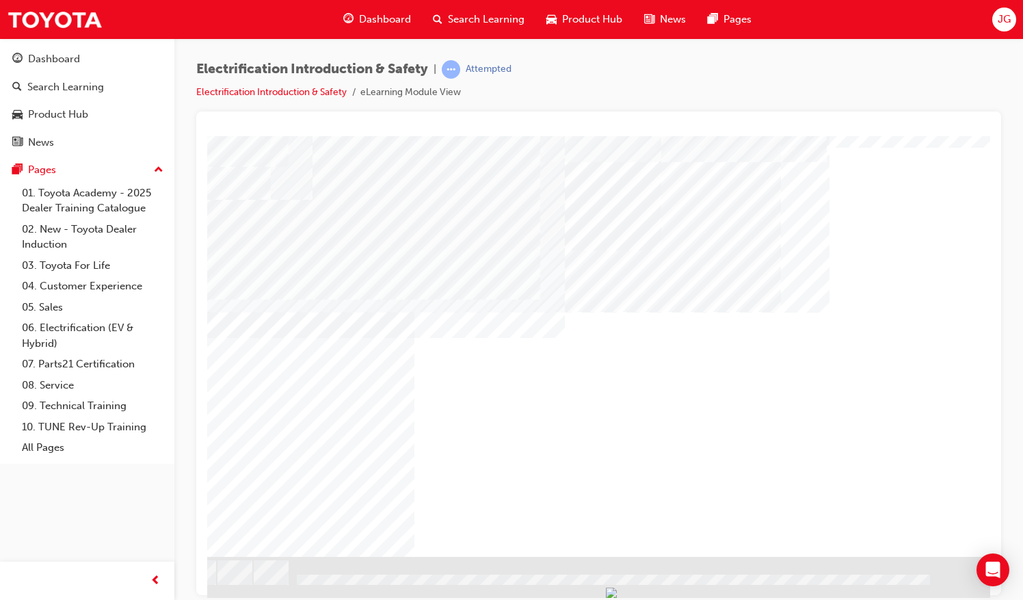
scroll to position [72, 157]
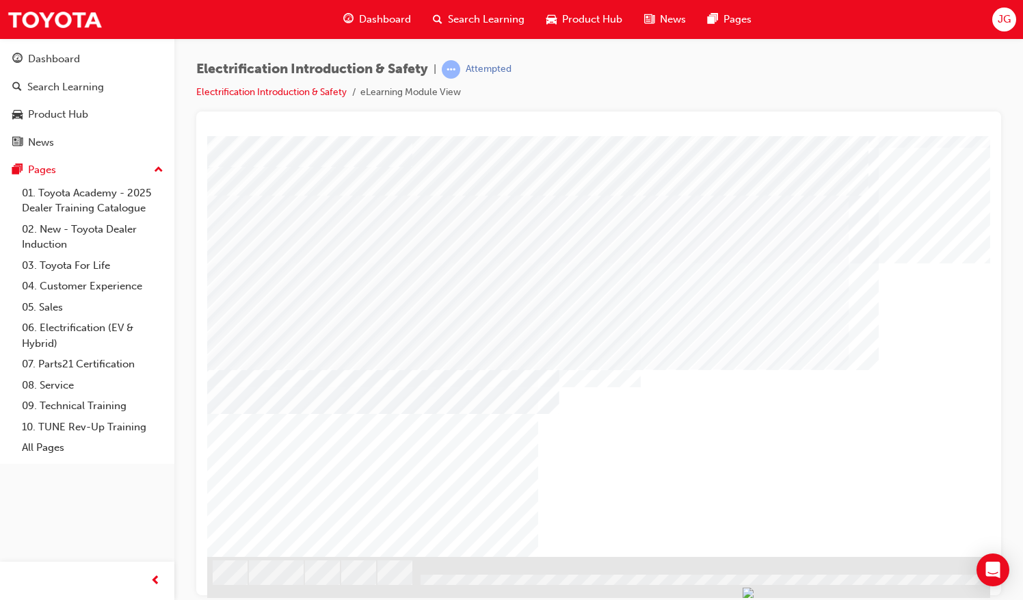
scroll to position [72, 157]
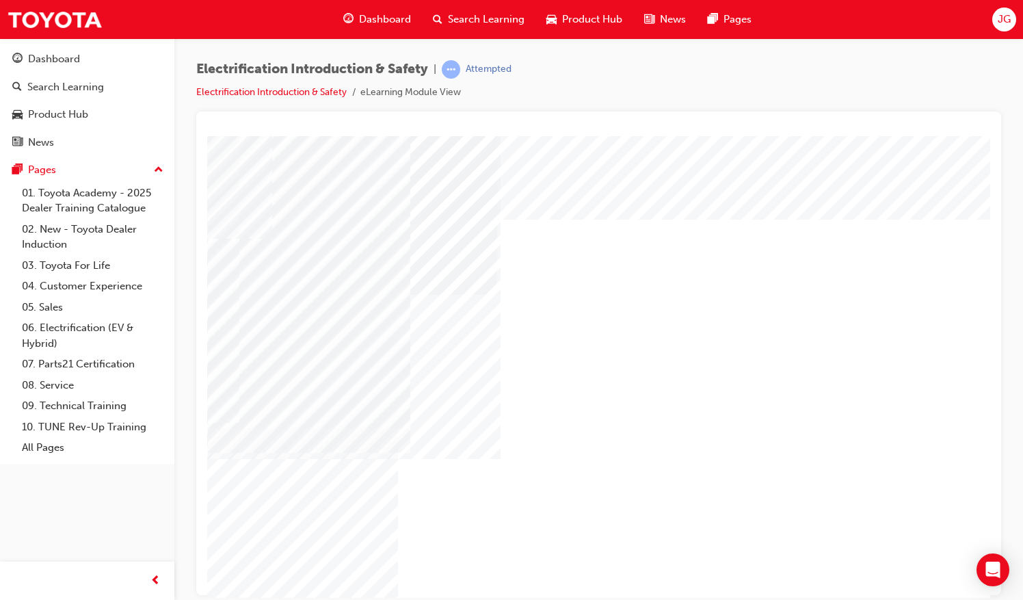
scroll to position [72, 140]
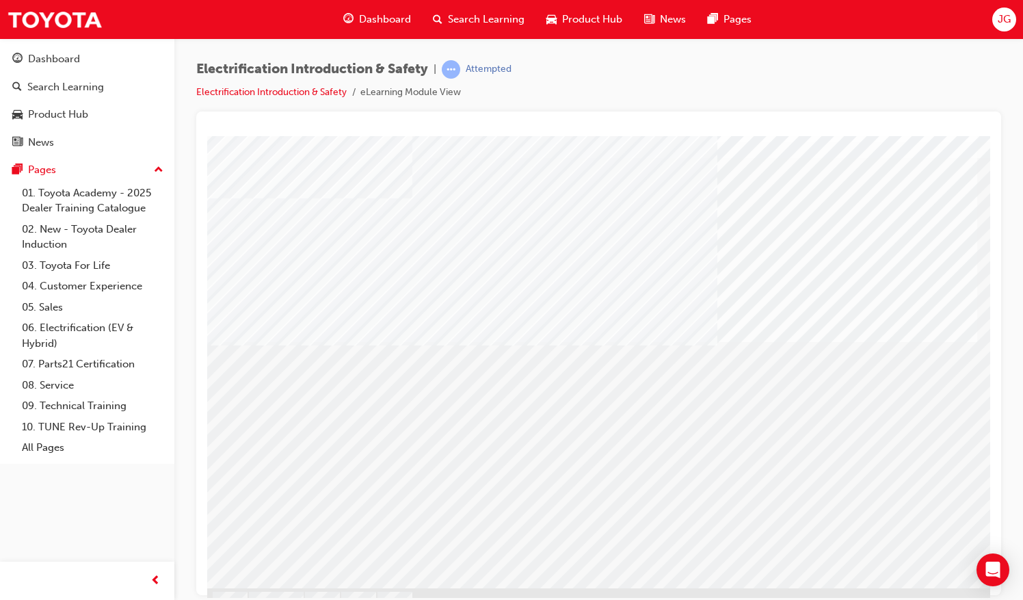
scroll to position [72, 0]
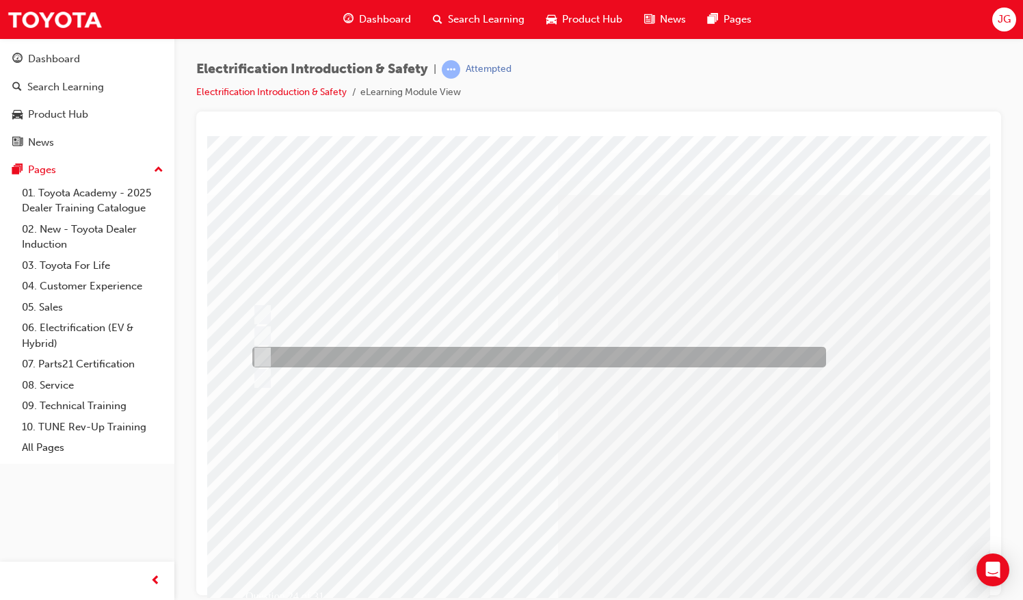
click at [346, 356] on div at bounding box center [536, 357] width 574 height 21
radio input "true"
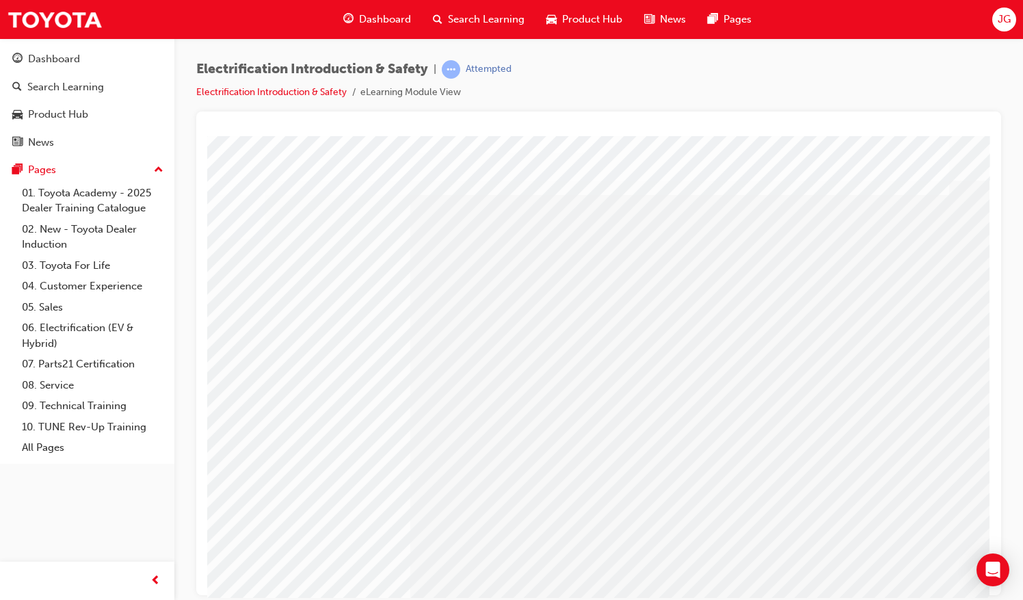
scroll to position [0, 46]
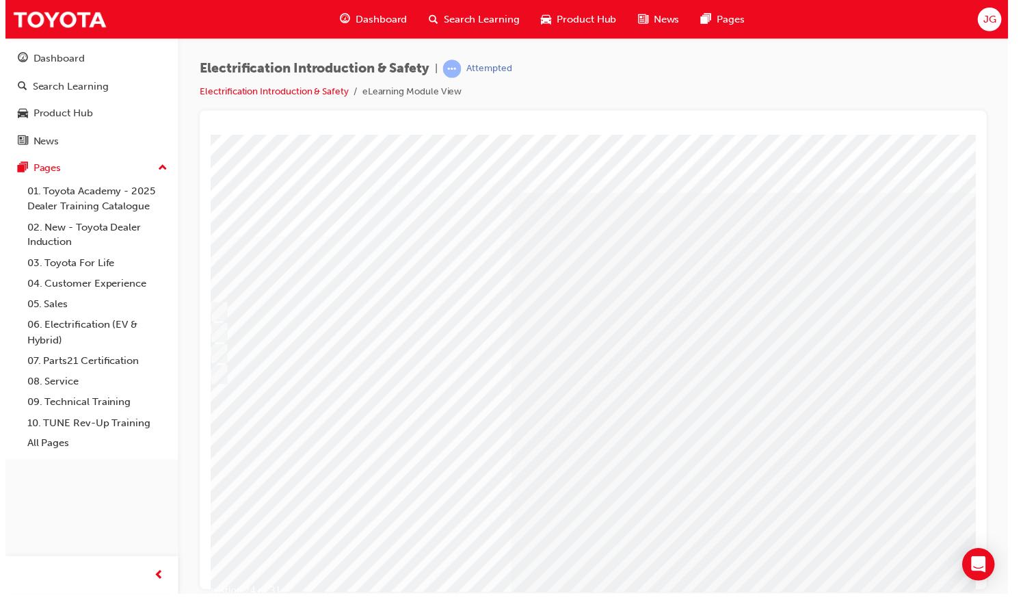
scroll to position [0, 0]
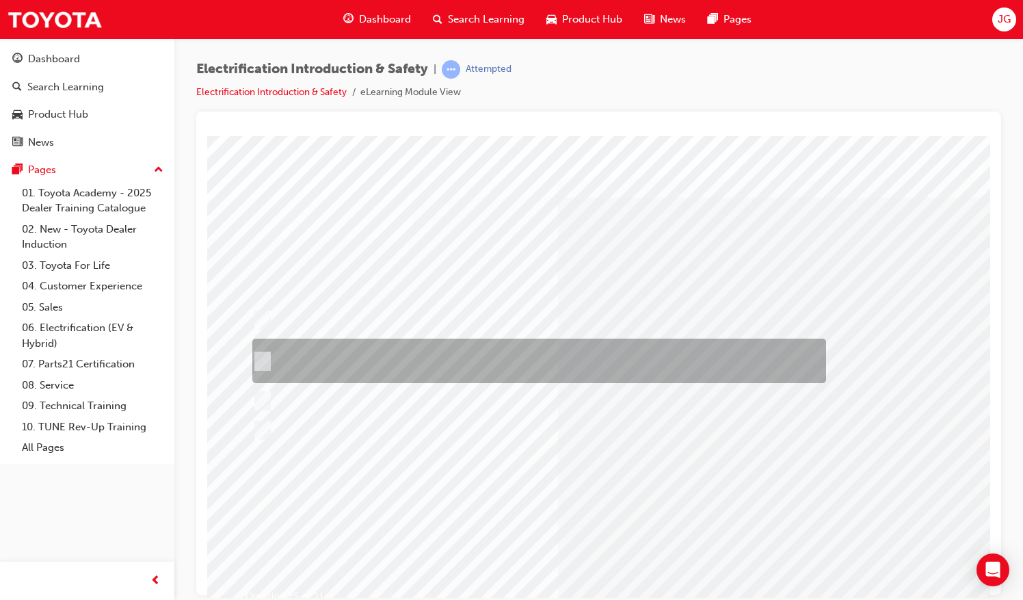
click at [360, 362] on div at bounding box center [536, 360] width 574 height 44
radio input "true"
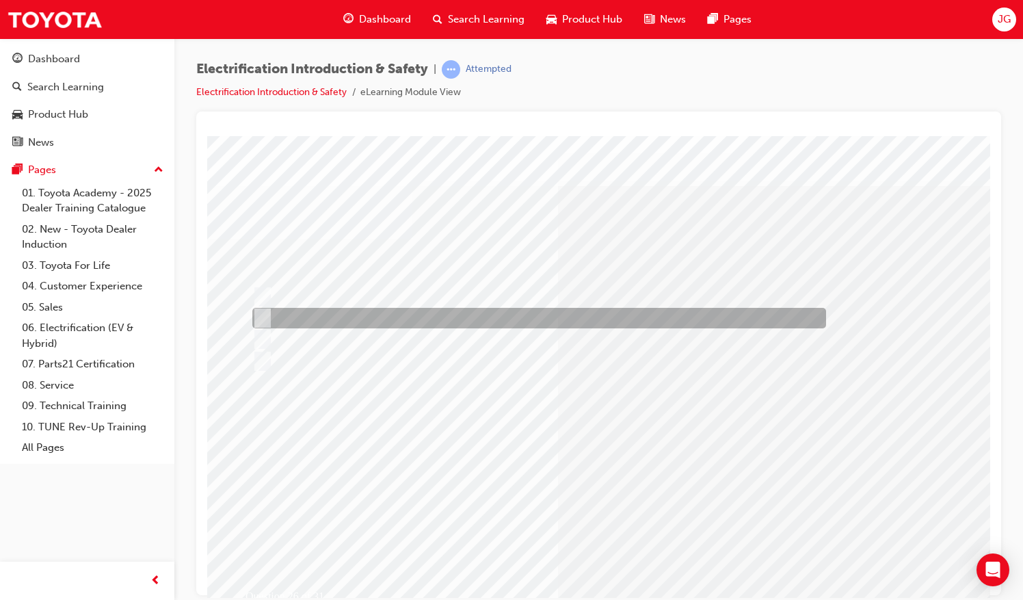
click at [465, 319] on div at bounding box center [536, 318] width 574 height 21
radio input "true"
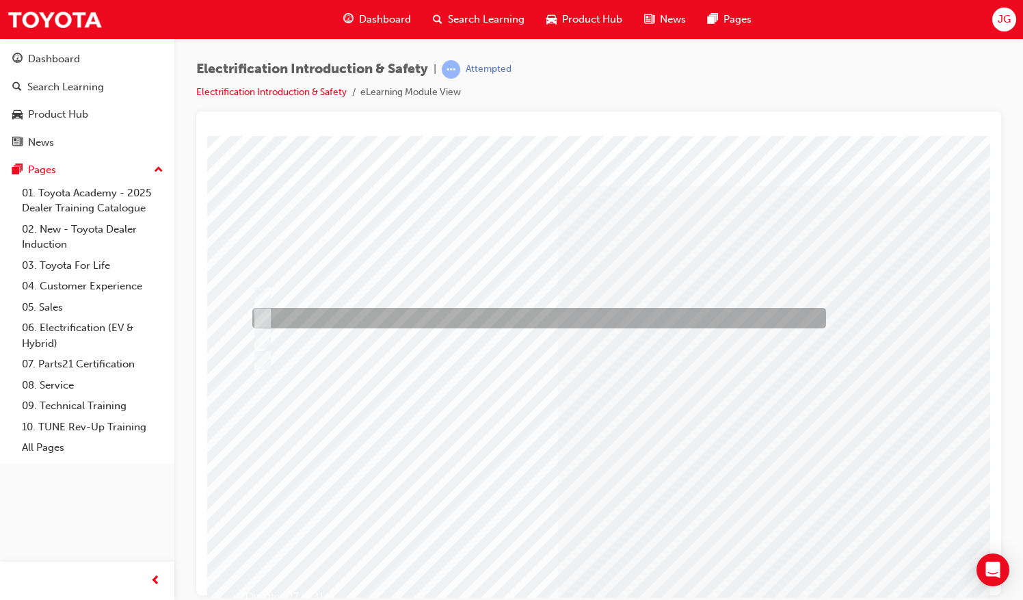
click at [397, 319] on div at bounding box center [536, 318] width 574 height 21
radio input "true"
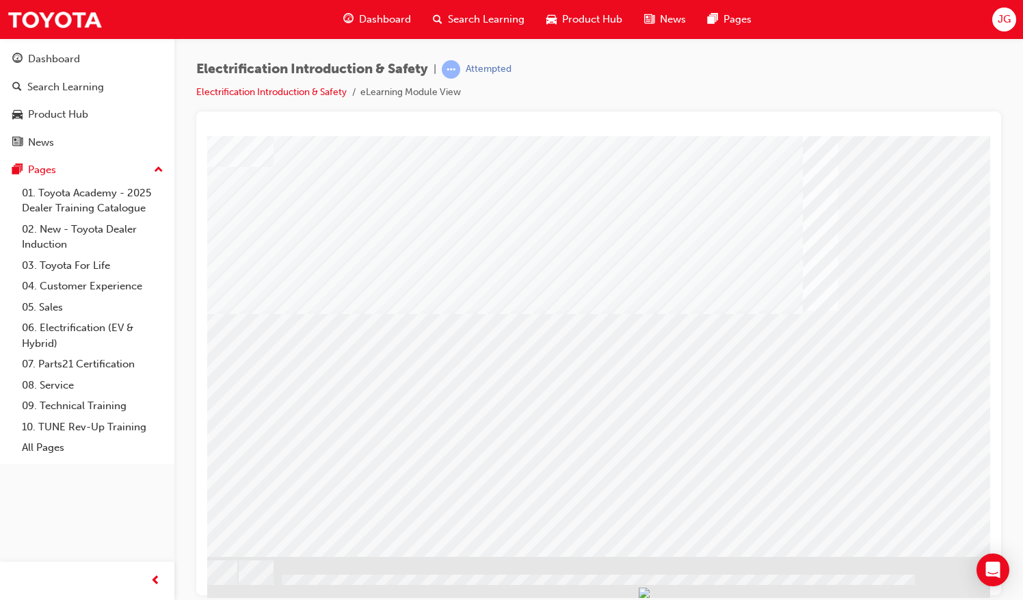
scroll to position [72, 157]
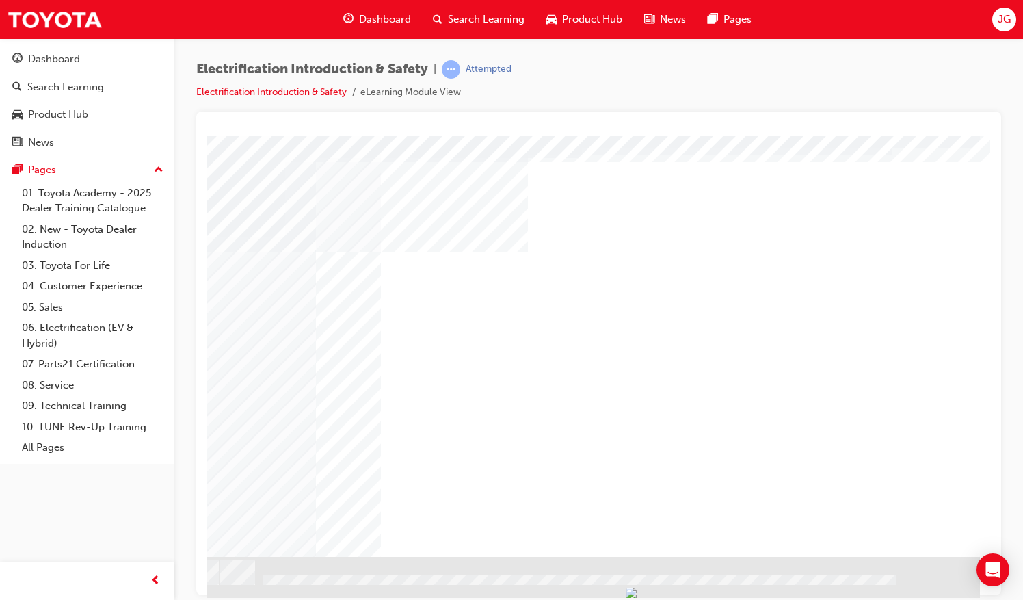
click at [136, 580] on div "NEXT Trigger this button to go to the next slide" at bounding box center [93, 592] width 86 height 25
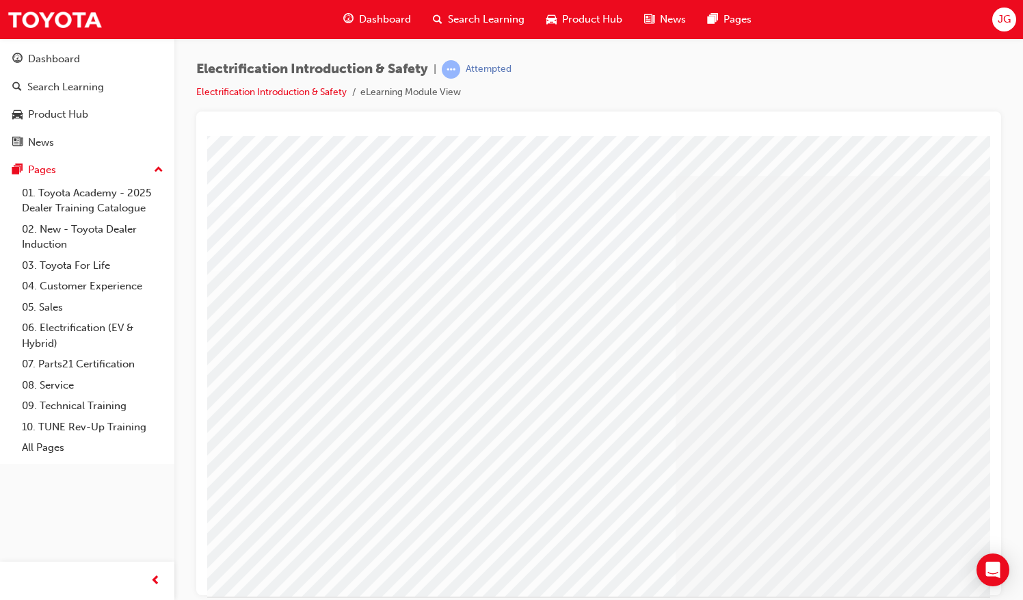
scroll to position [72, 0]
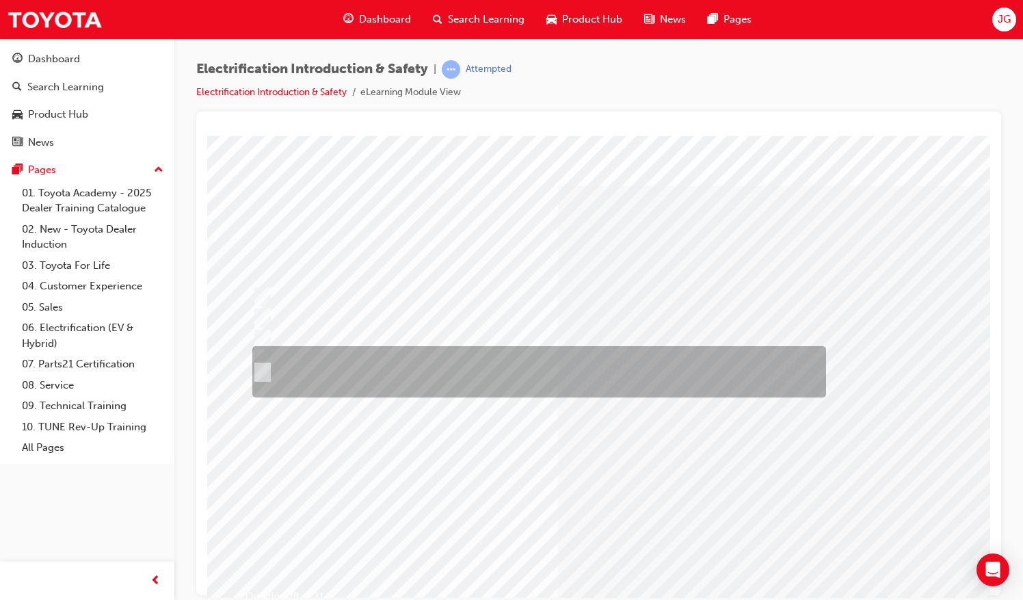
click at [416, 366] on div at bounding box center [536, 371] width 574 height 51
radio input "true"
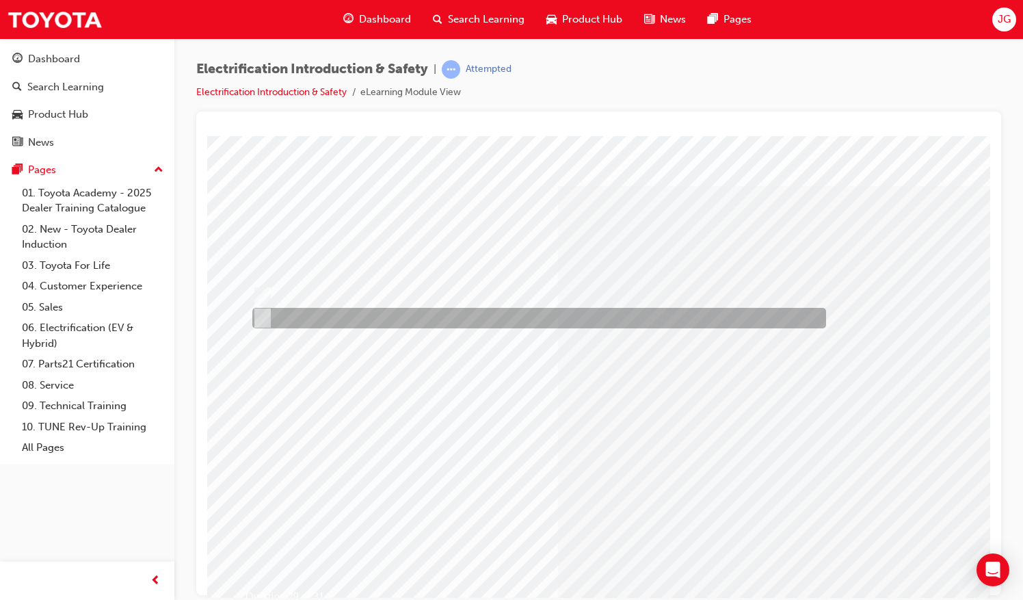
click at [313, 316] on div at bounding box center [536, 318] width 574 height 21
radio input "true"
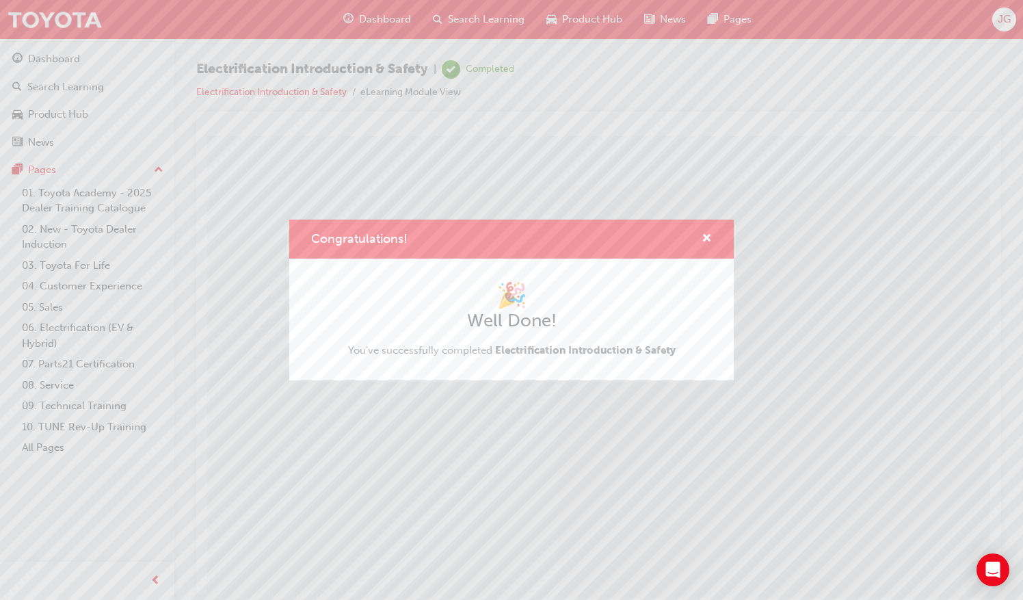
click at [701, 235] on div "Congratulations!" at bounding box center [701, 238] width 21 height 17
click at [705, 237] on span "cross-icon" at bounding box center [706, 239] width 10 height 12
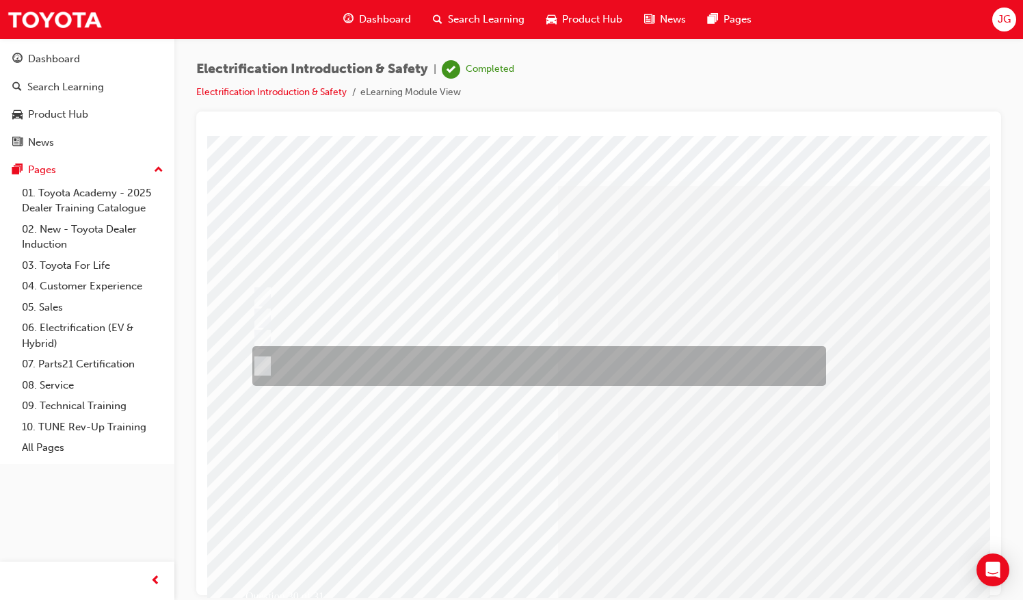
click at [617, 363] on div at bounding box center [536, 366] width 574 height 40
radio input "true"
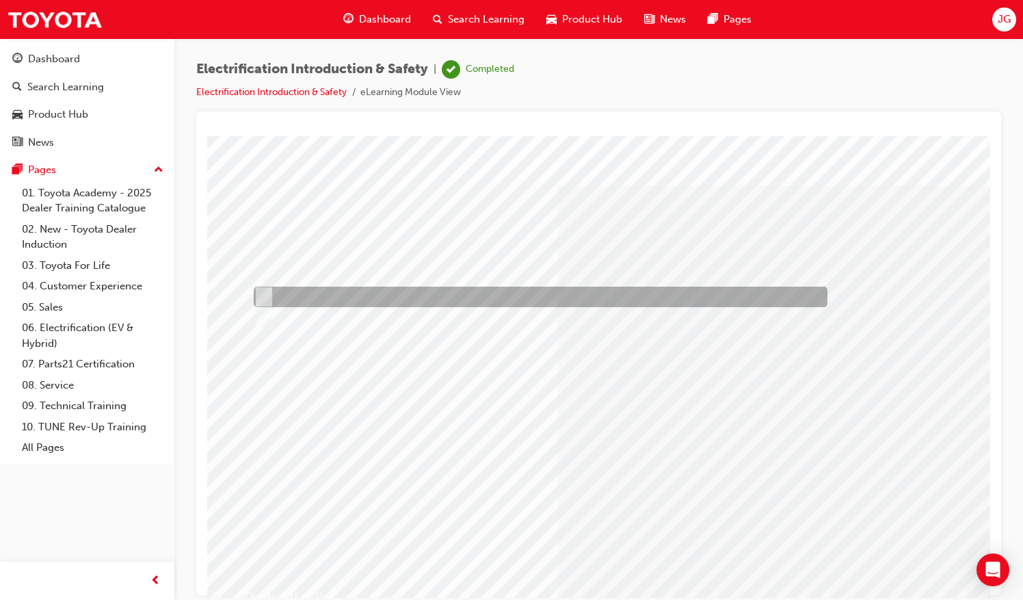
click at [295, 291] on div at bounding box center [537, 296] width 574 height 21
radio input "true"
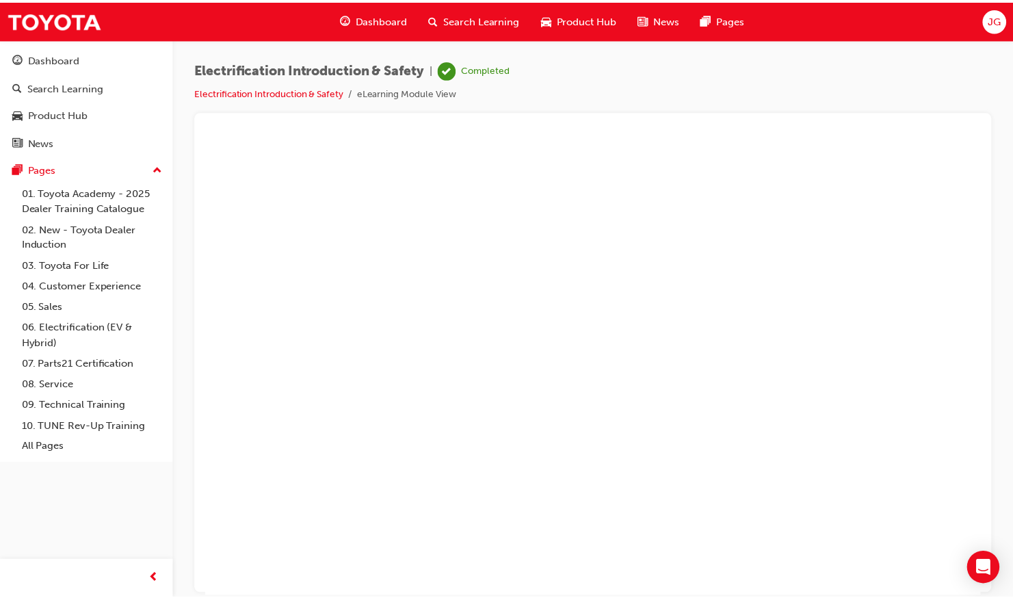
scroll to position [0, 0]
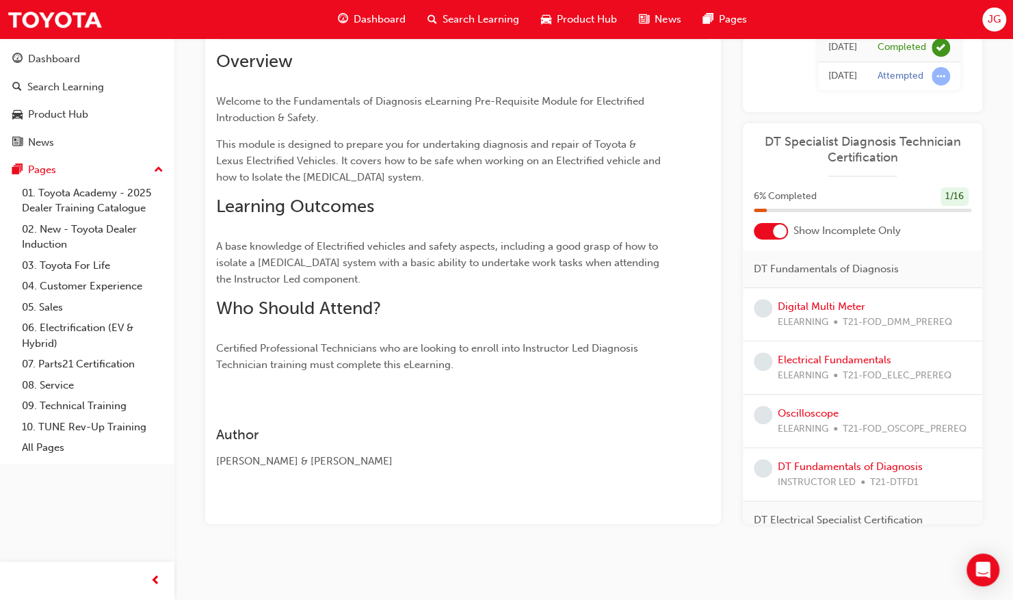
scroll to position [146, 0]
click at [820, 301] on link "Digital Multi Meter" at bounding box center [821, 305] width 88 height 12
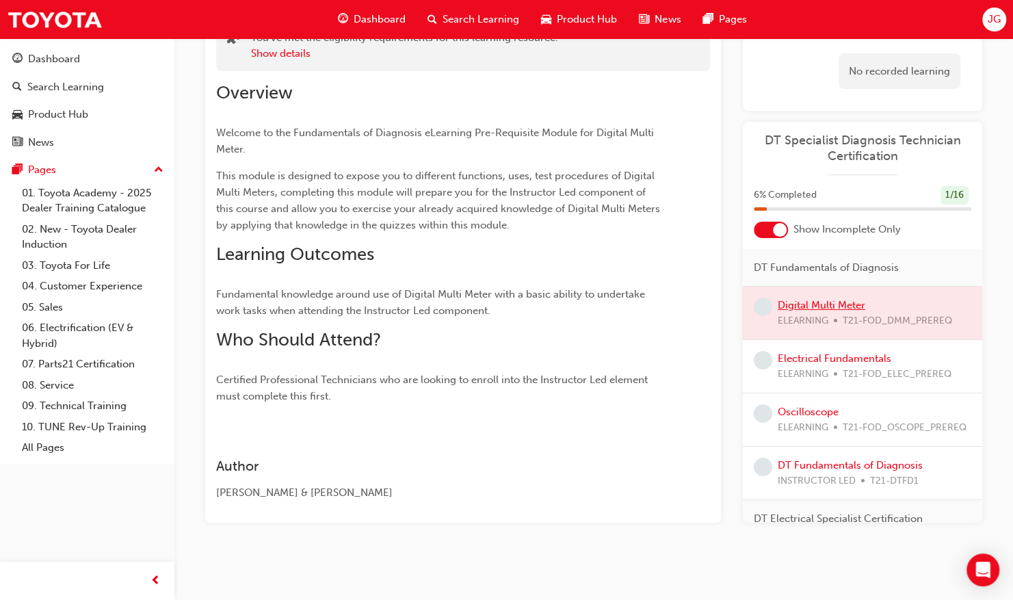
scroll to position [126, 0]
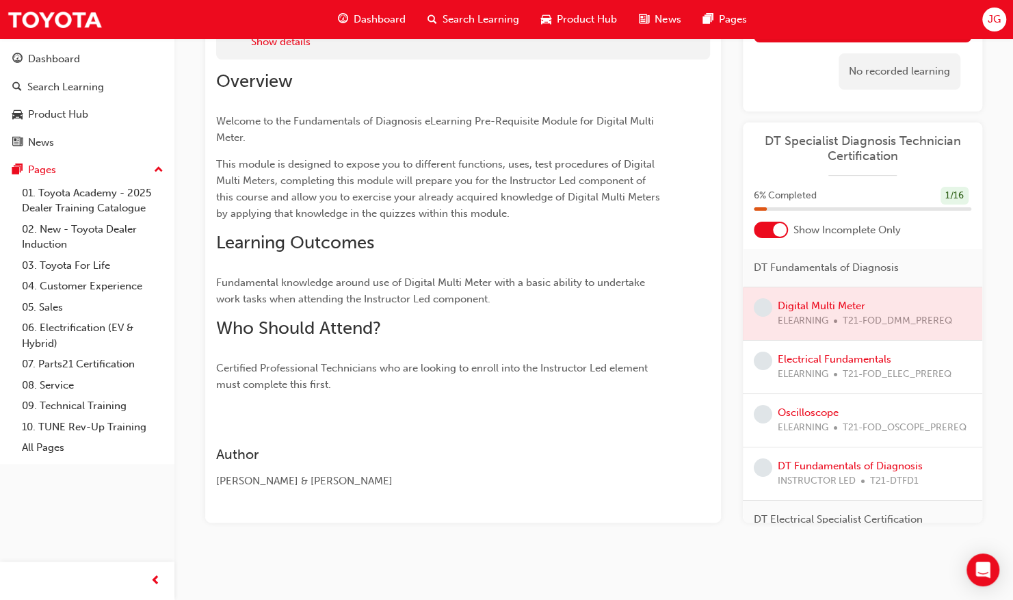
click at [814, 307] on div at bounding box center [861, 313] width 239 height 53
click at [820, 305] on div at bounding box center [861, 313] width 239 height 53
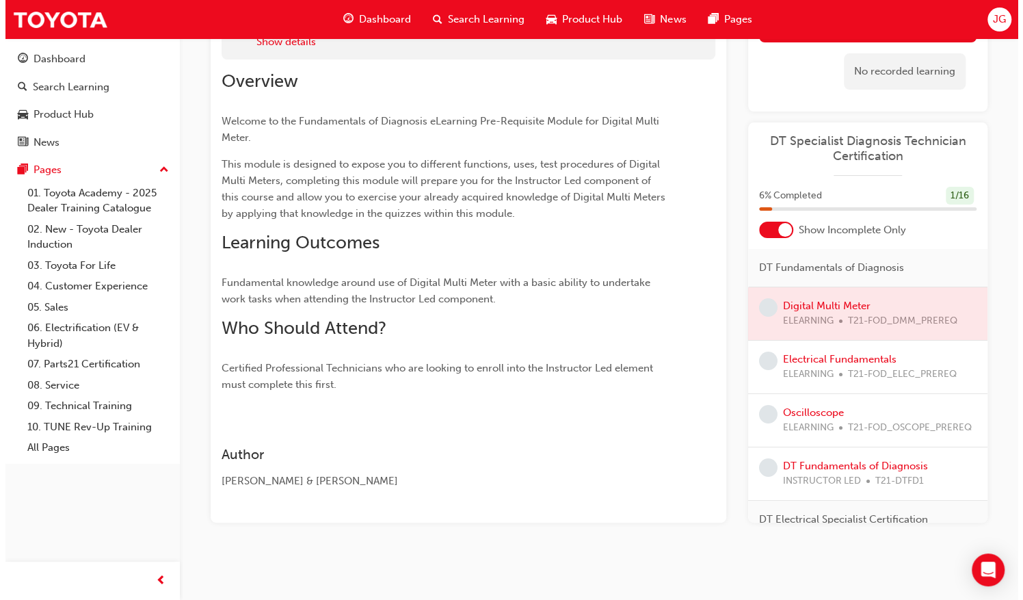
scroll to position [0, 0]
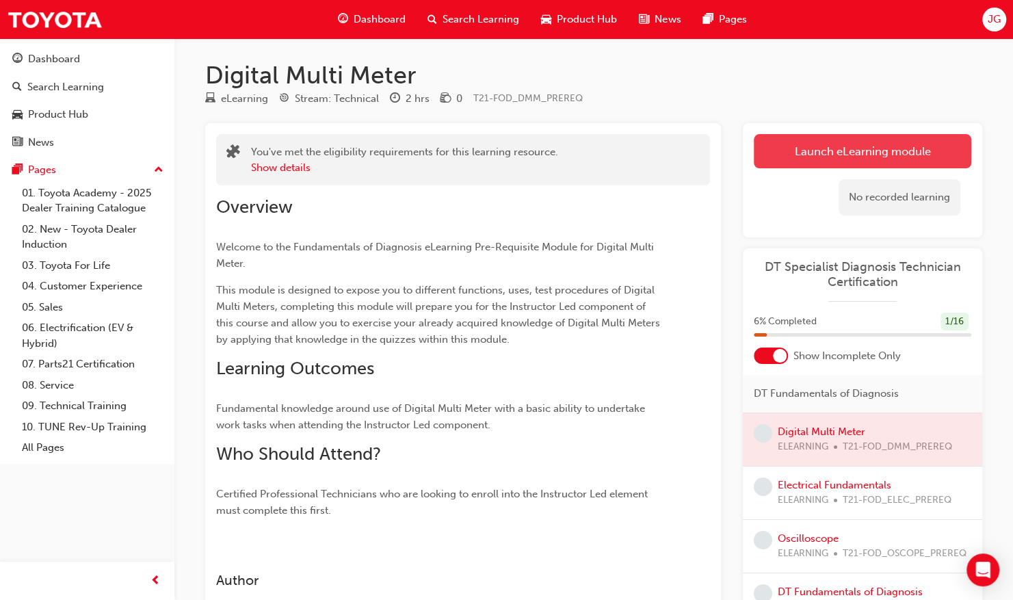
click at [835, 152] on link "Launch eLearning module" at bounding box center [861, 151] width 217 height 34
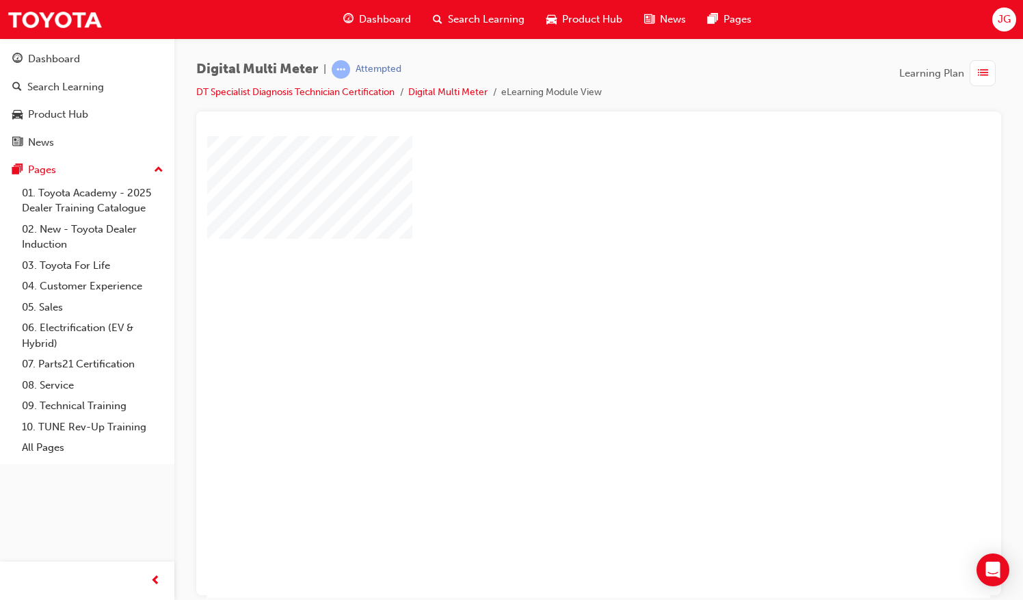
click at [559, 327] on div "play" at bounding box center [559, 327] width 0 height 0
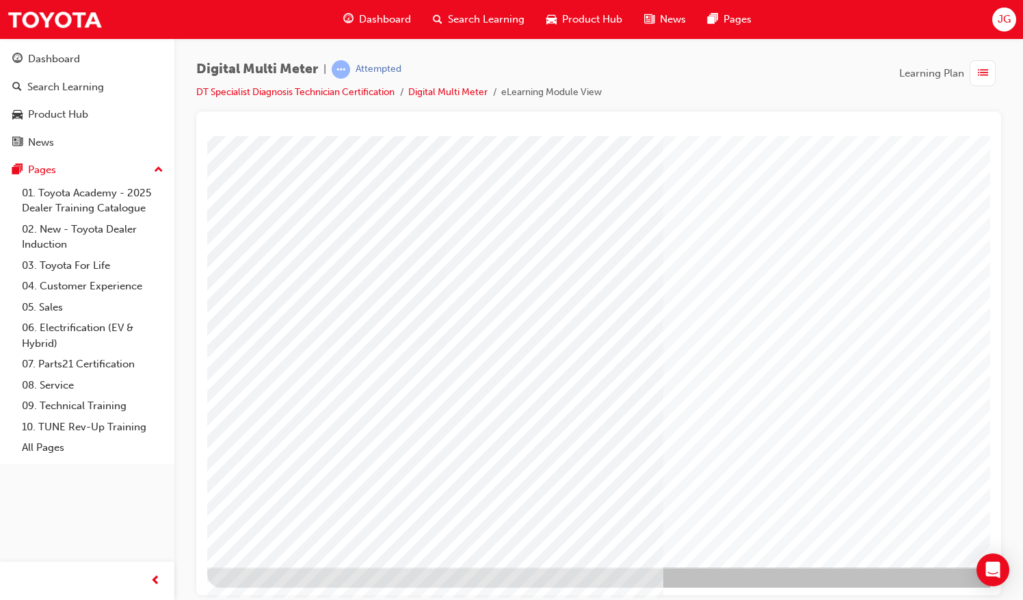
scroll to position [62, 157]
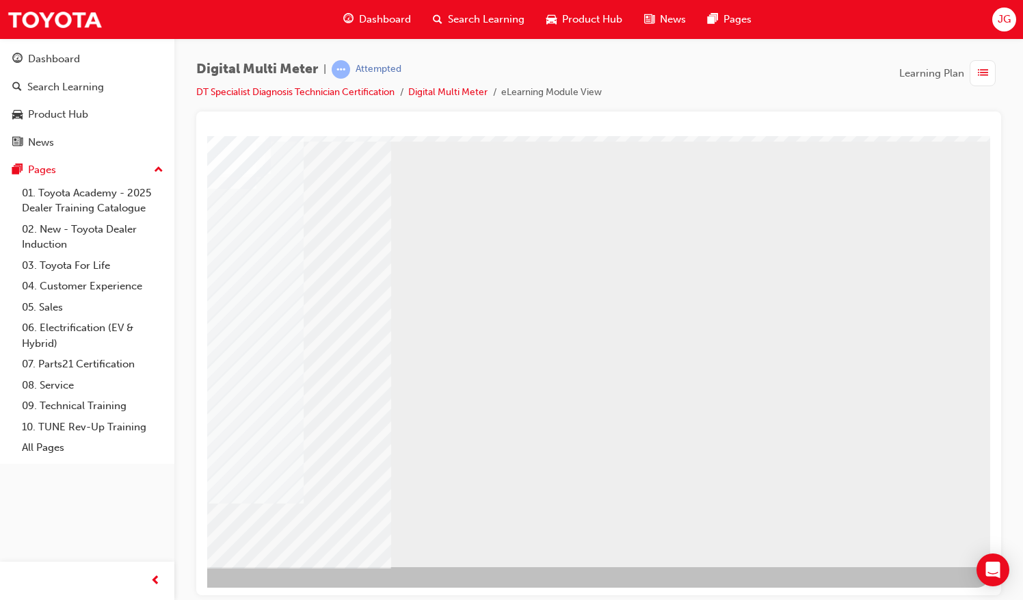
click at [146, 591] on div "NEXT Trigger this button to go to the next slide" at bounding box center [103, 603] width 86 height 25
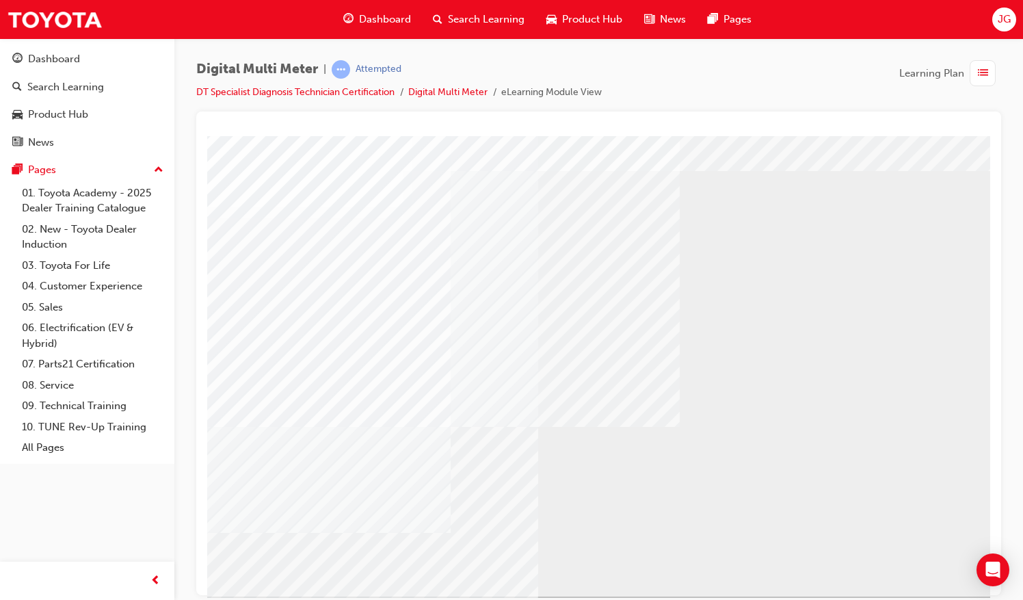
scroll to position [62, 0]
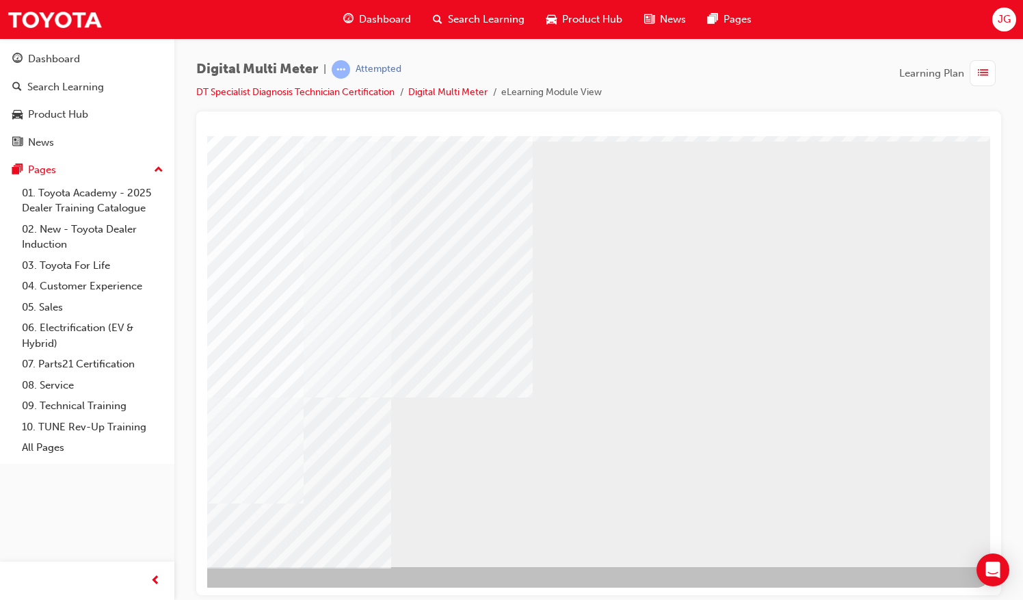
click at [146, 591] on div "NEXT Trigger this button to go to the next slide" at bounding box center [103, 603] width 86 height 25
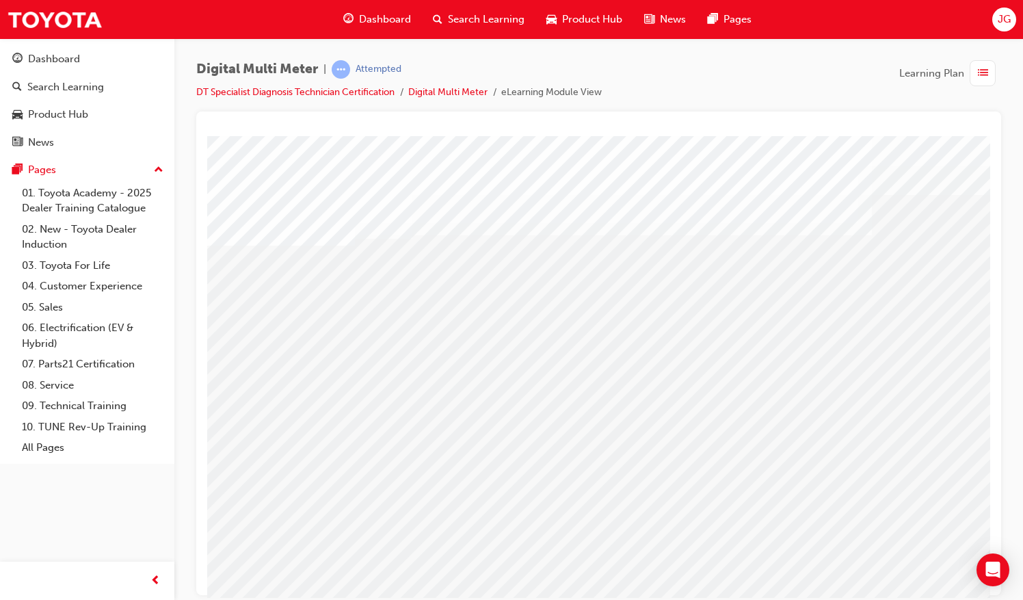
drag, startPoint x: 606, startPoint y: 585, endPoint x: 800, endPoint y: 578, distance: 194.3
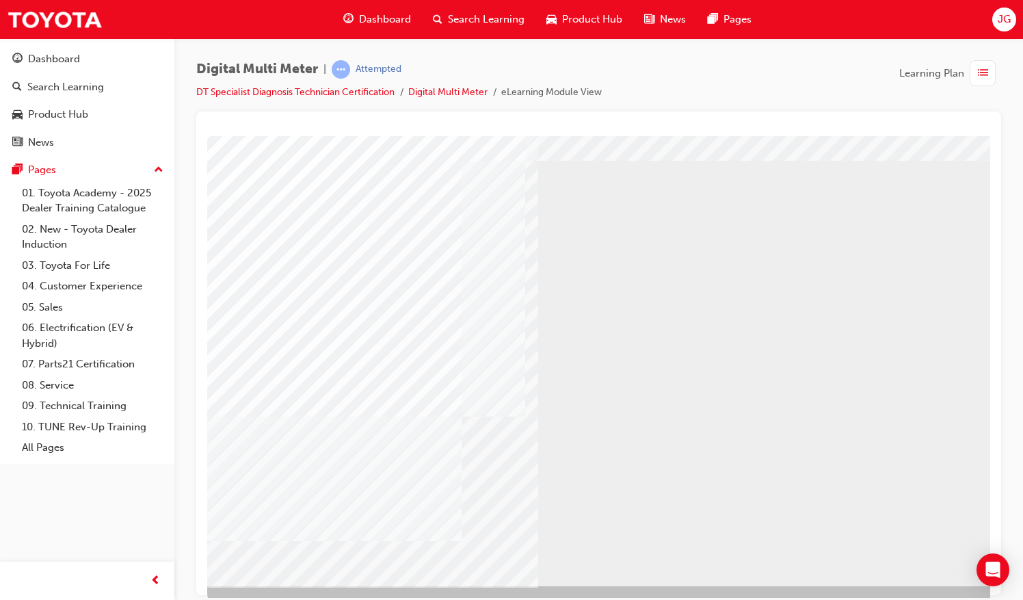
scroll to position [62, 0]
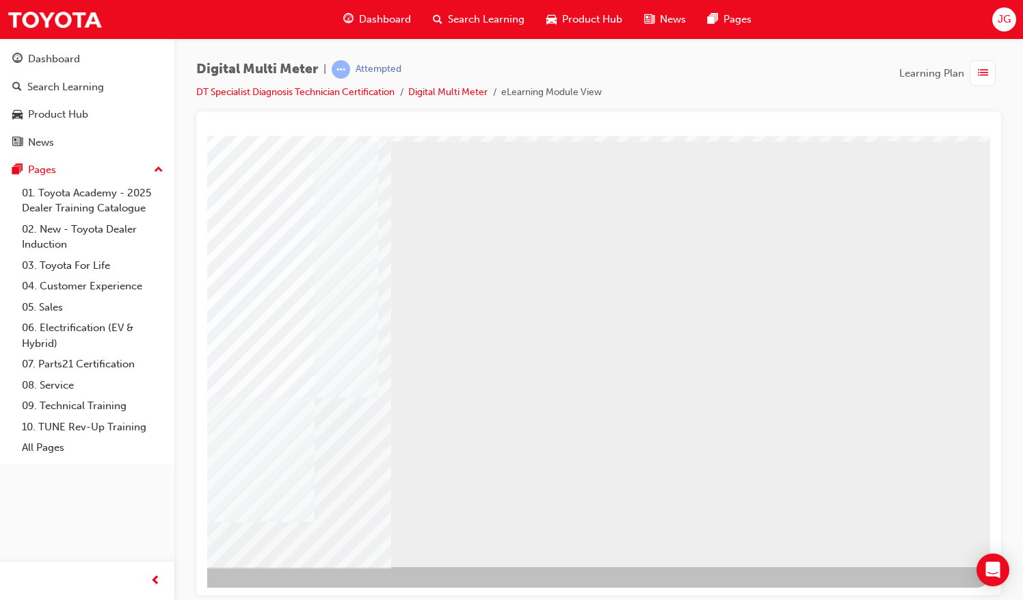
click at [146, 591] on div "NEXT Trigger this button to go to the next slide" at bounding box center [103, 603] width 86 height 25
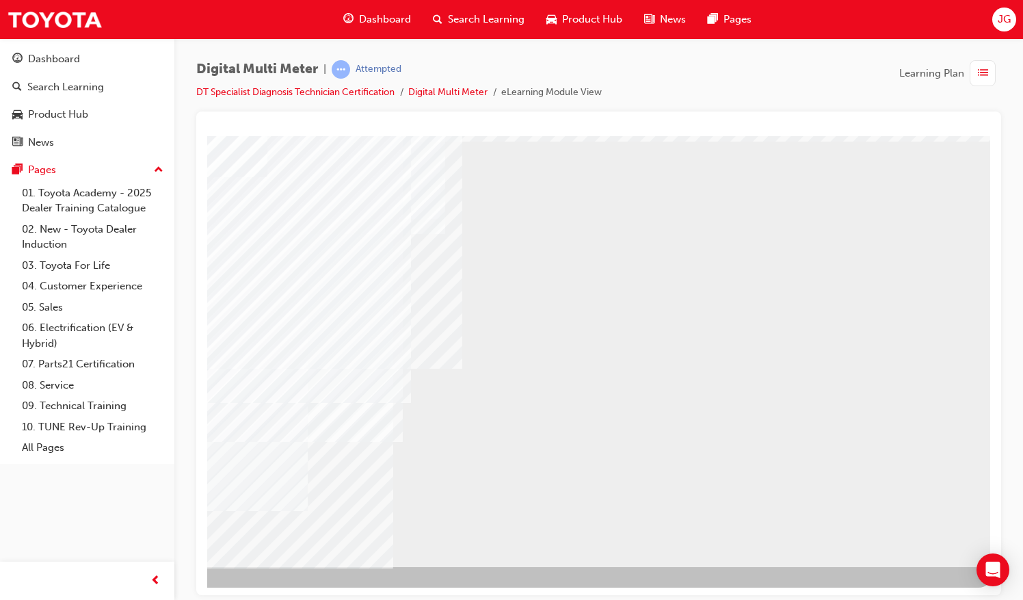
scroll to position [62, 157]
click at [146, 591] on div "NEXT Trigger this button to go to the next slide" at bounding box center [103, 603] width 86 height 25
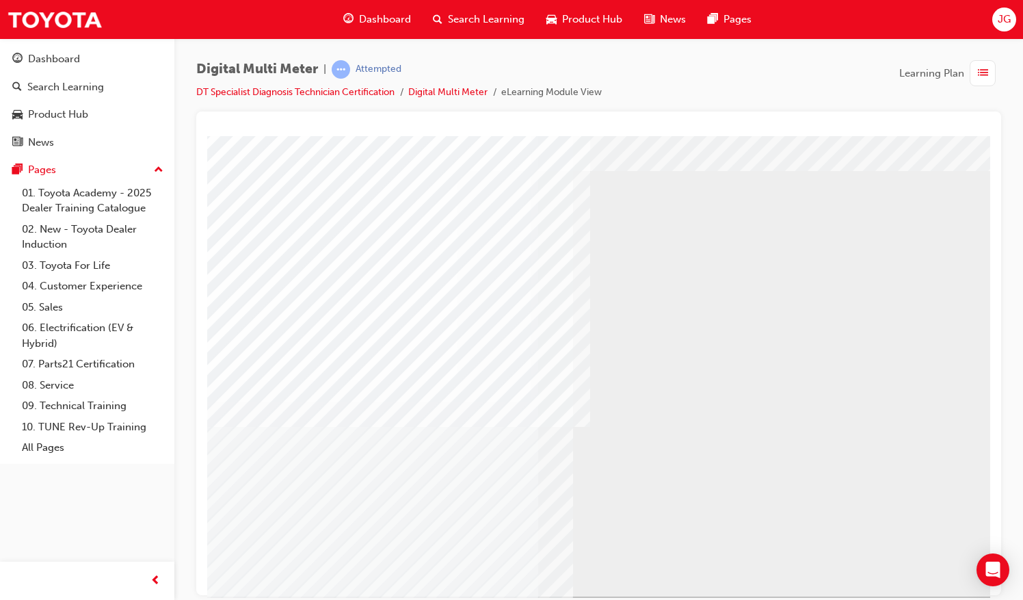
scroll to position [62, 0]
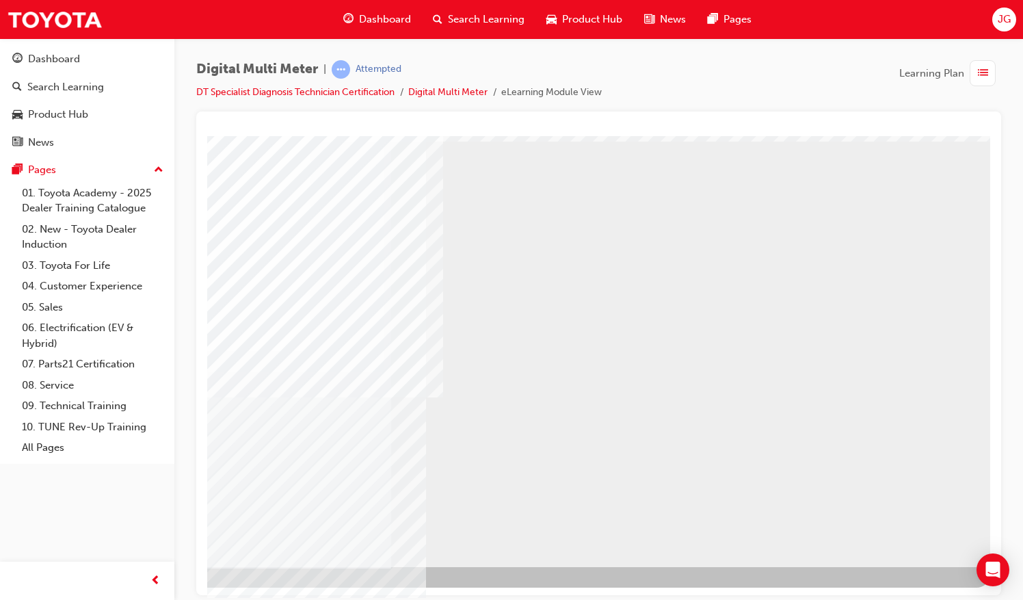
drag, startPoint x: 656, startPoint y: 586, endPoint x: 1044, endPoint y: 734, distance: 415.1
click at [146, 591] on div "NEXT Trigger this button to go to the next slide" at bounding box center [103, 603] width 86 height 25
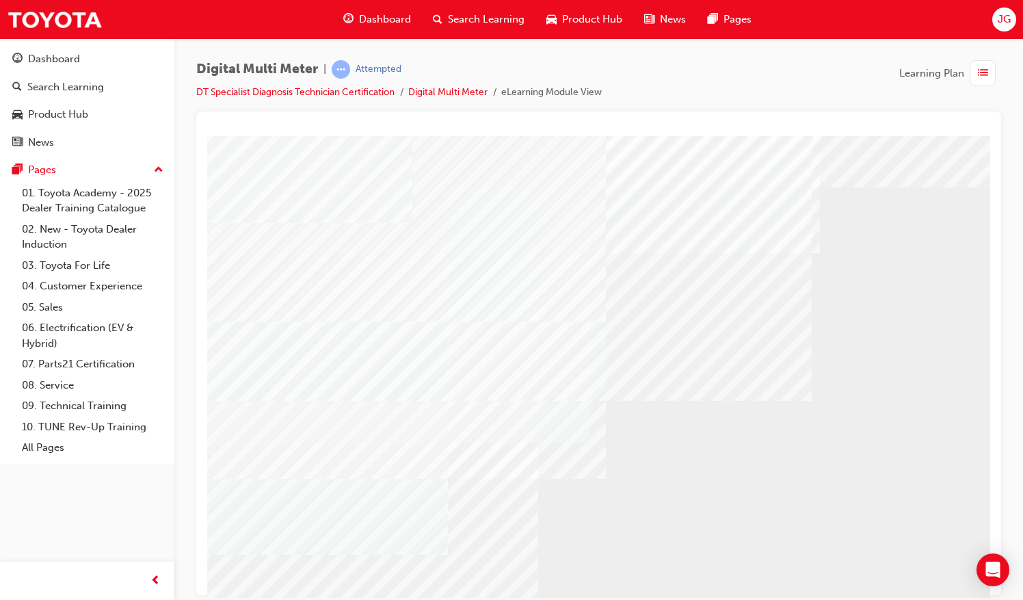
scroll to position [62, 0]
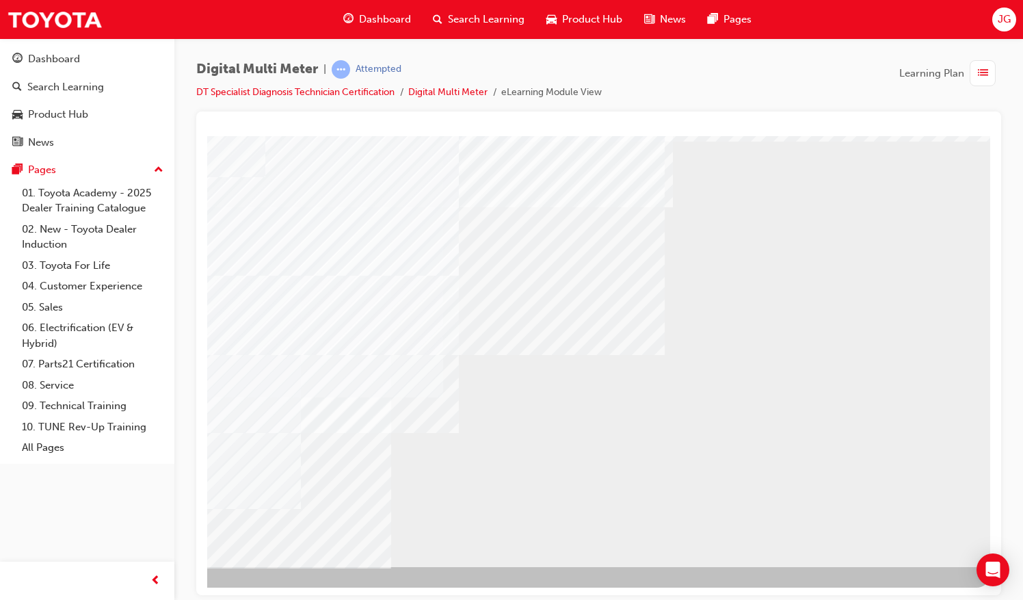
click at [146, 591] on div "NEXT Trigger this button to go to the next slide" at bounding box center [103, 603] width 86 height 25
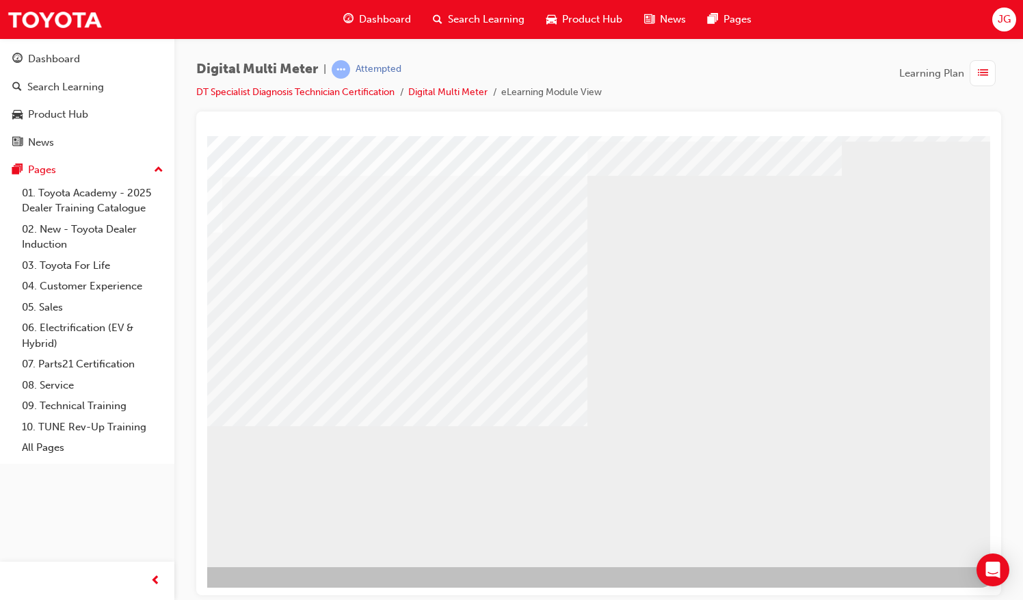
click at [146, 591] on div "NEXT Trigger this button to go to the next slide" at bounding box center [103, 603] width 86 height 25
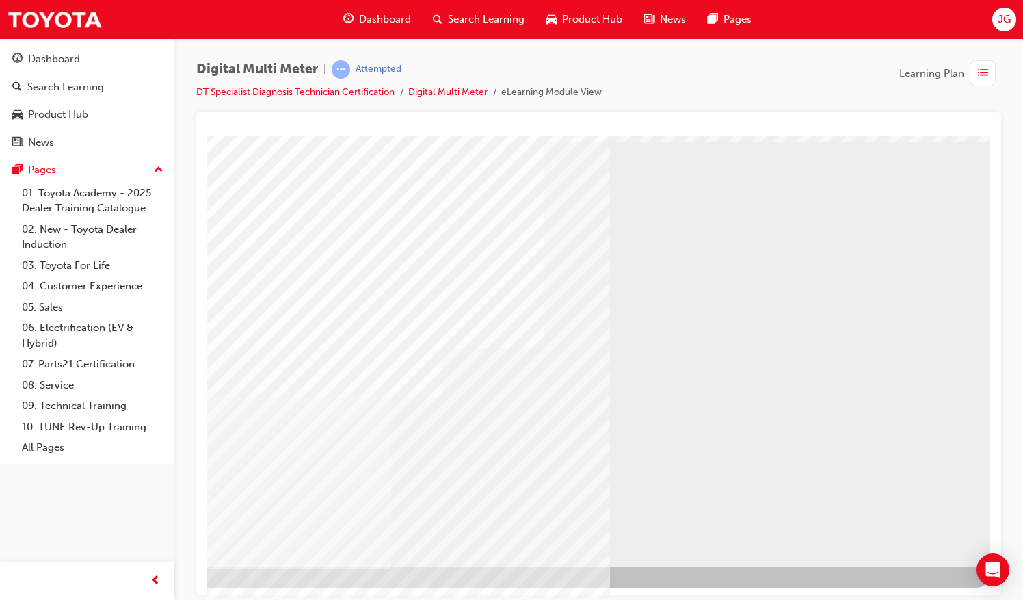
click at [146, 591] on div "NEXT Trigger this button to go to the next slide" at bounding box center [103, 603] width 86 height 25
drag, startPoint x: 603, startPoint y: 587, endPoint x: 997, endPoint y: 733, distance: 420.5
click at [146, 591] on div "NEXT Trigger this button to go to the next slide" at bounding box center [103, 603] width 86 height 25
drag, startPoint x: 557, startPoint y: 593, endPoint x: 892, endPoint y: 733, distance: 363.5
click at [146, 591] on div "NEXT Trigger this button to go to the next slide" at bounding box center [103, 603] width 86 height 25
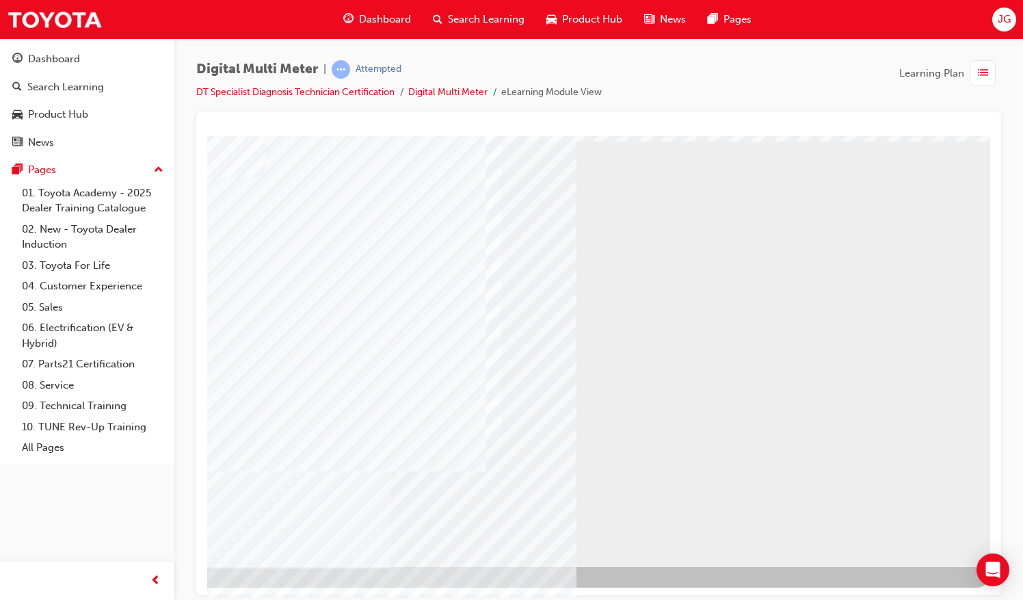
click at [146, 591] on div "NEXT Trigger this button to go to the next slide" at bounding box center [103, 603] width 86 height 25
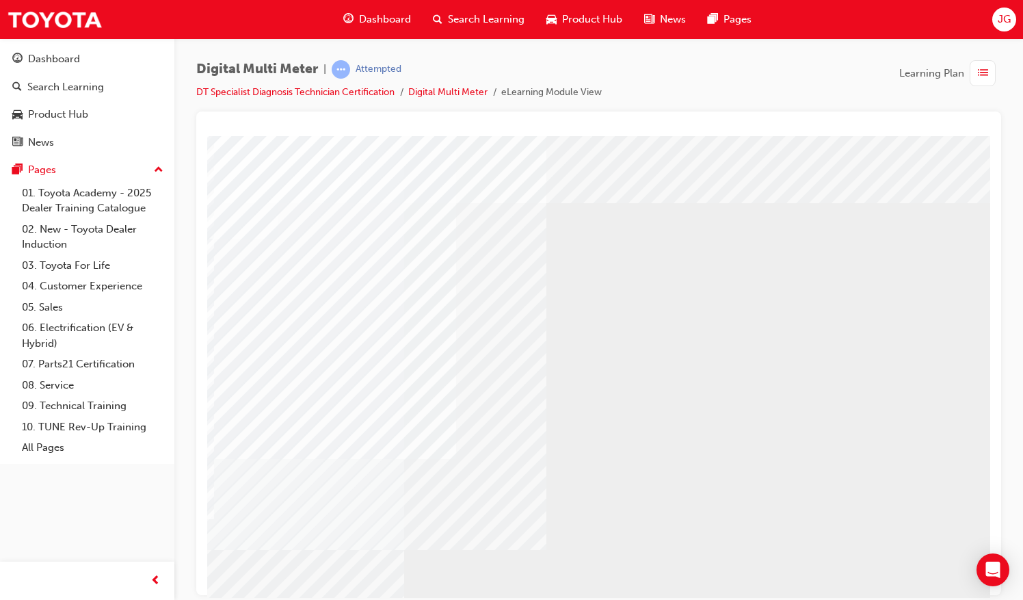
scroll to position [0, 157]
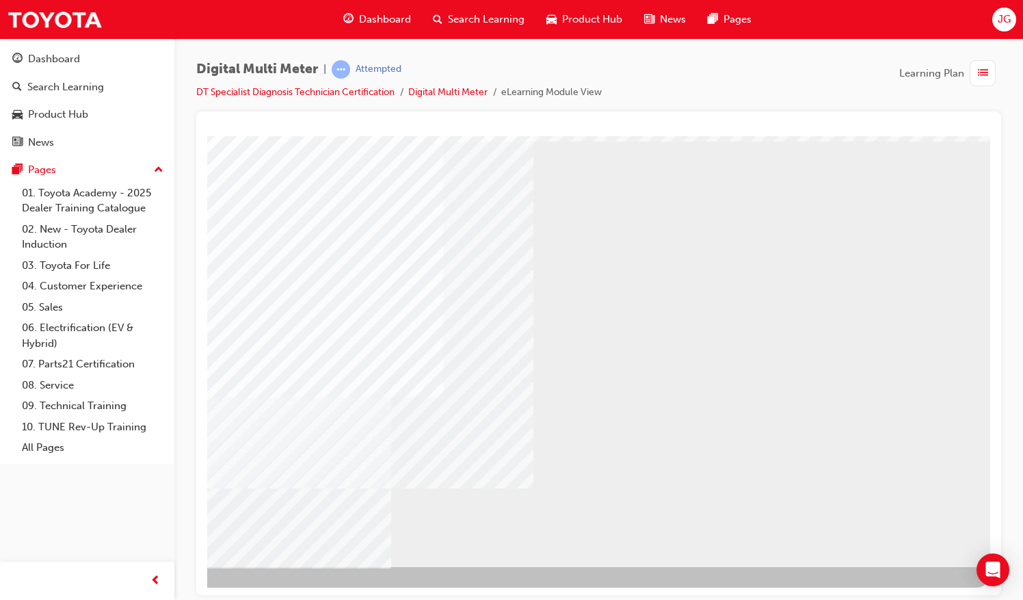
click at [146, 591] on div "NEXT Trigger this button to go to the next slide" at bounding box center [103, 603] width 86 height 25
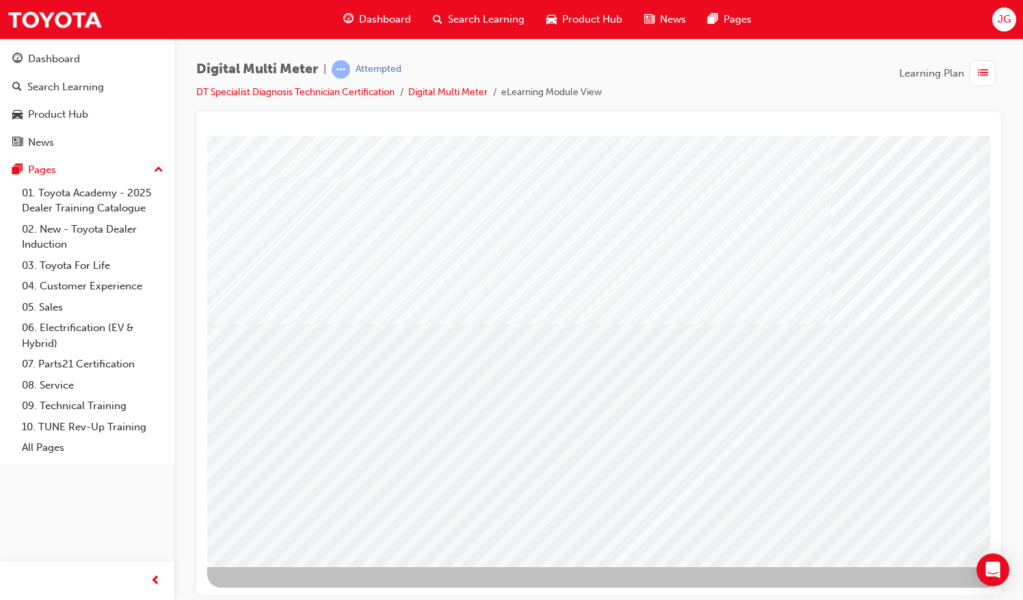
scroll to position [62, 157]
drag, startPoint x: 689, startPoint y: 591, endPoint x: 1166, endPoint y: 734, distance: 498.3
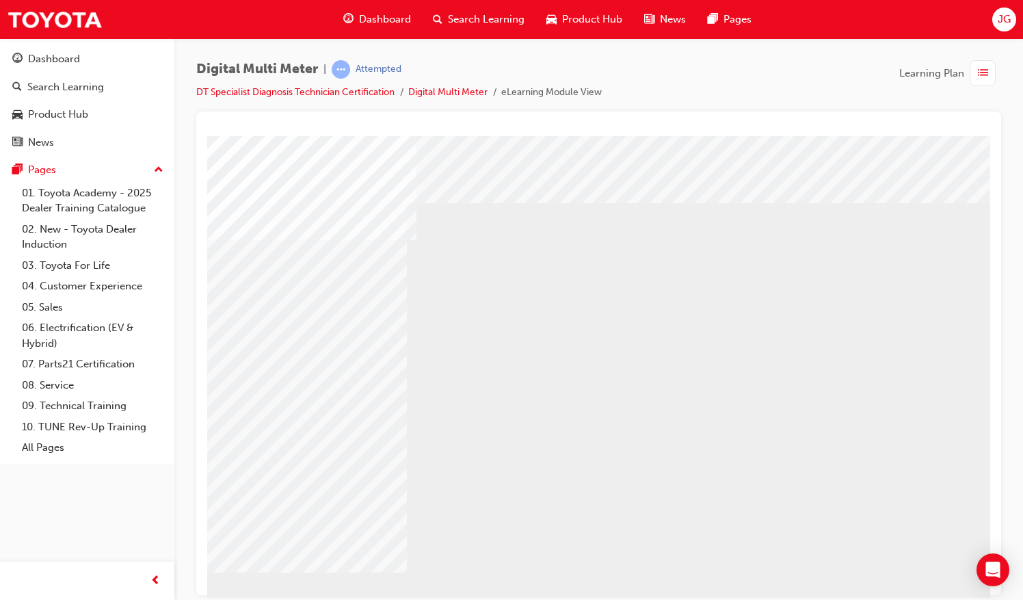
scroll to position [0, 133]
drag, startPoint x: 570, startPoint y: 587, endPoint x: 883, endPoint y: 733, distance: 346.0
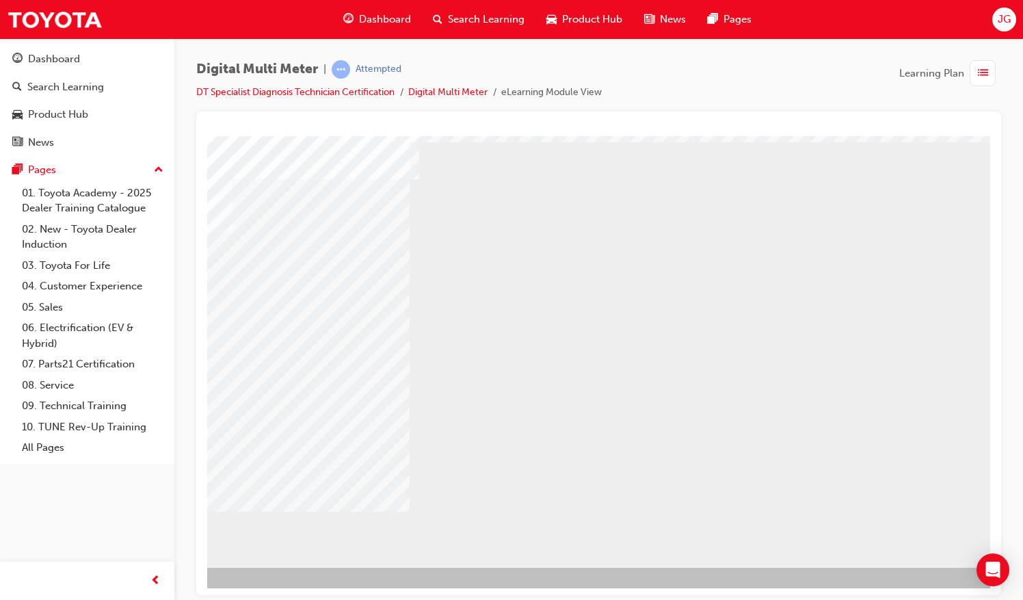
scroll to position [62, 133]
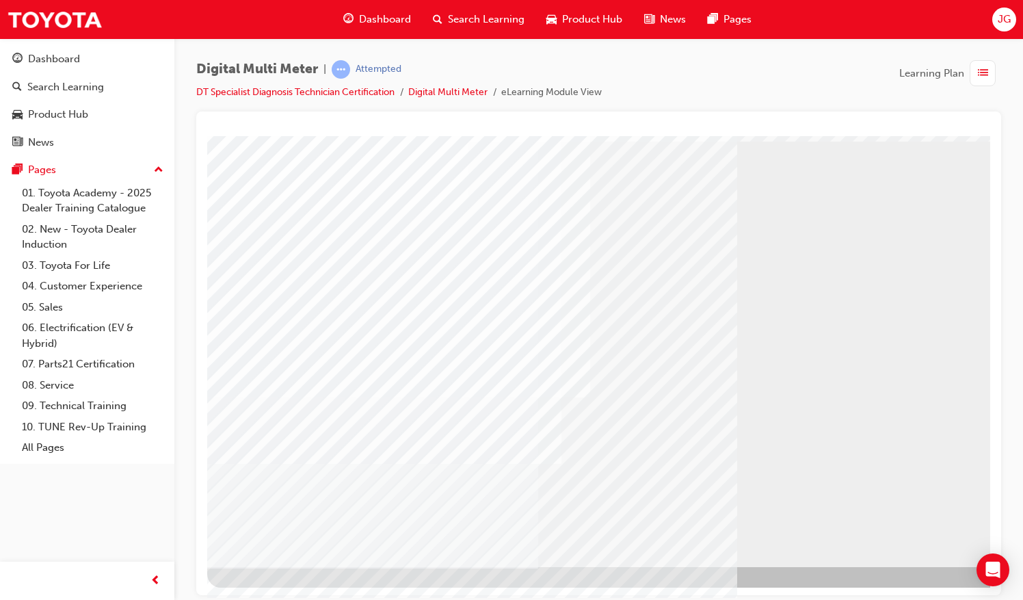
scroll to position [62, 157]
click at [146, 591] on div "NEXT Trigger this button to go to the next slide" at bounding box center [103, 603] width 86 height 25
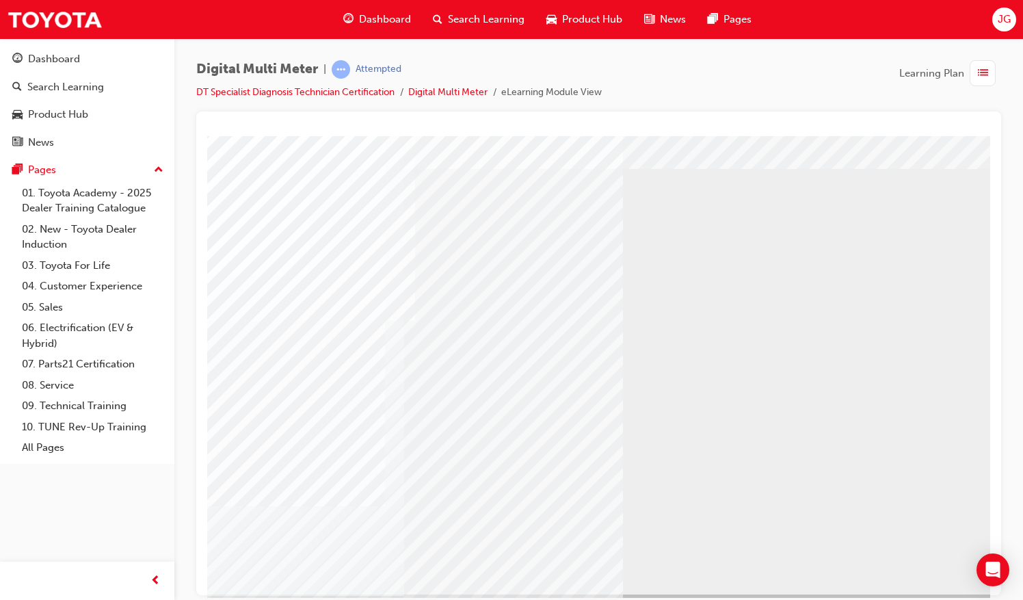
scroll to position [62, 134]
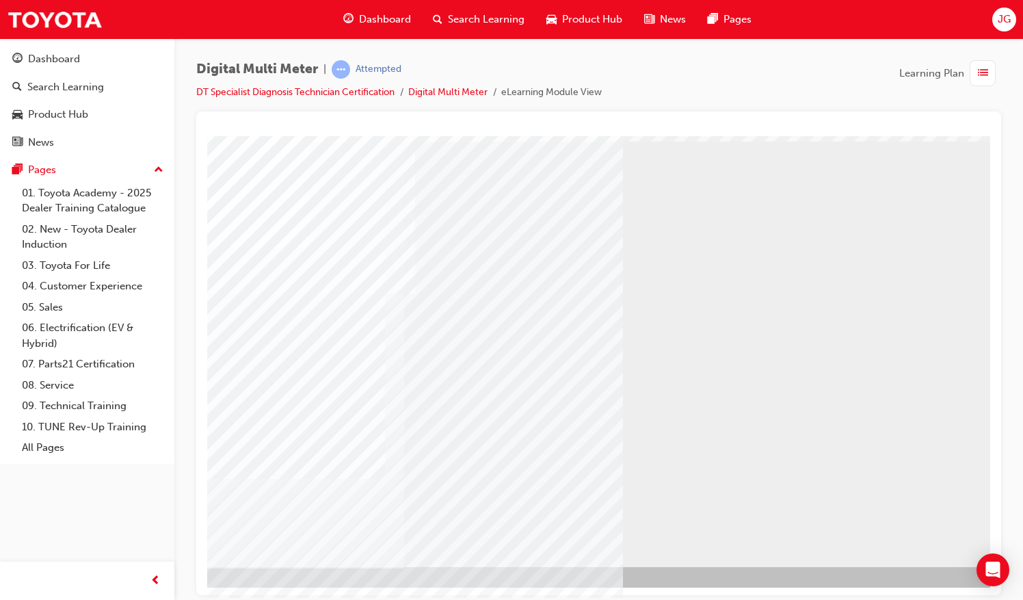
click at [159, 591] on div "NEXT Trigger this button to go to the next slide" at bounding box center [116, 603] width 86 height 25
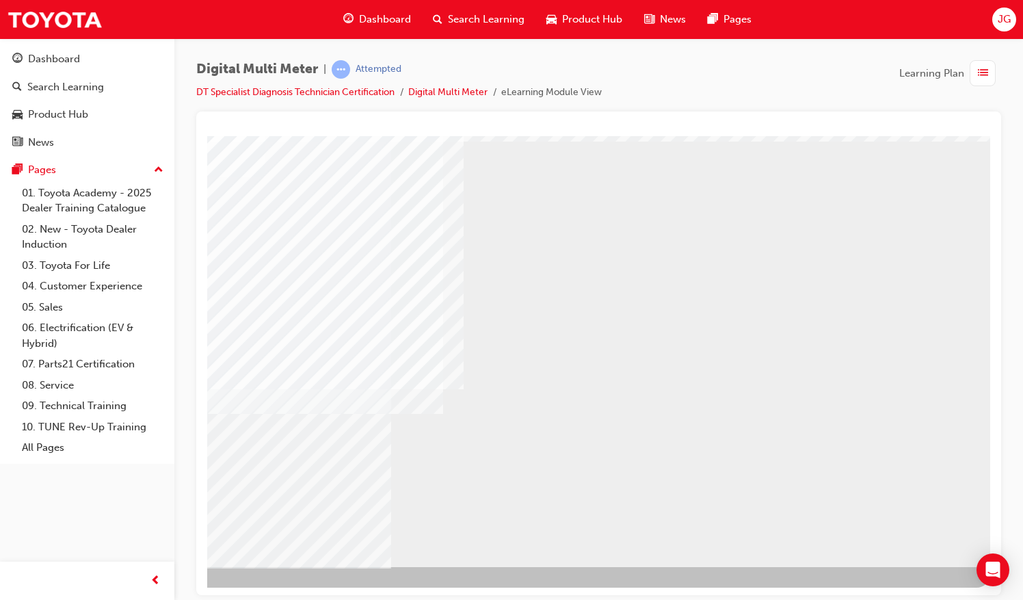
scroll to position [62, 157]
click at [146, 591] on div "NEXT Trigger this button to go to the next slide" at bounding box center [103, 603] width 86 height 25
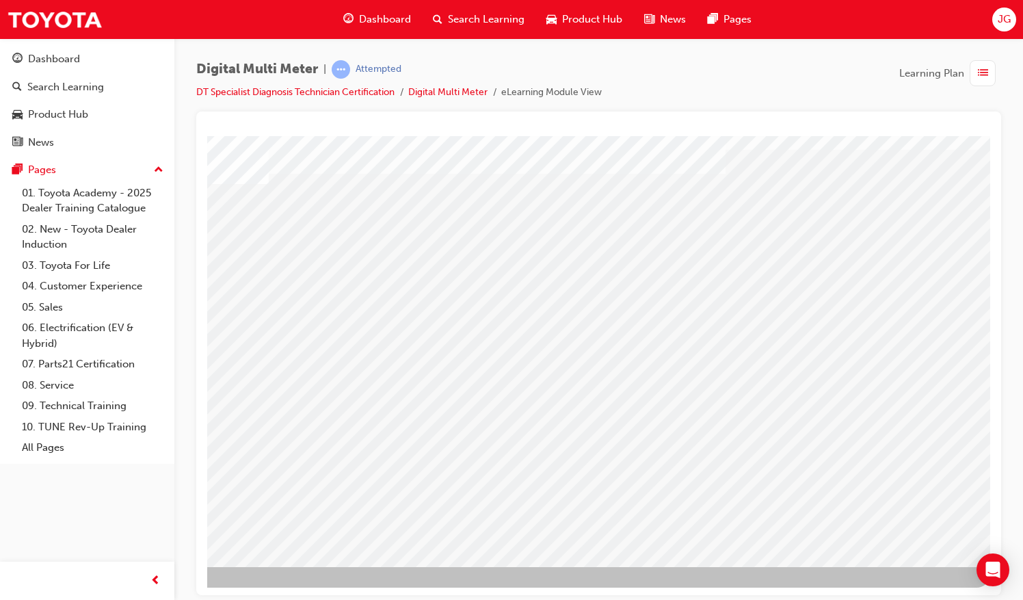
drag, startPoint x: 480, startPoint y: 598, endPoint x: 499, endPoint y: 604, distance: 20.1
click at [499, 599] on html "Your version of Internet Explorer is outdated and not supported. Please upgrade…" at bounding box center [511, 300] width 1023 height 600
click at [146, 591] on div "NEXT Trigger this button to go to the next slide" at bounding box center [103, 603] width 86 height 25
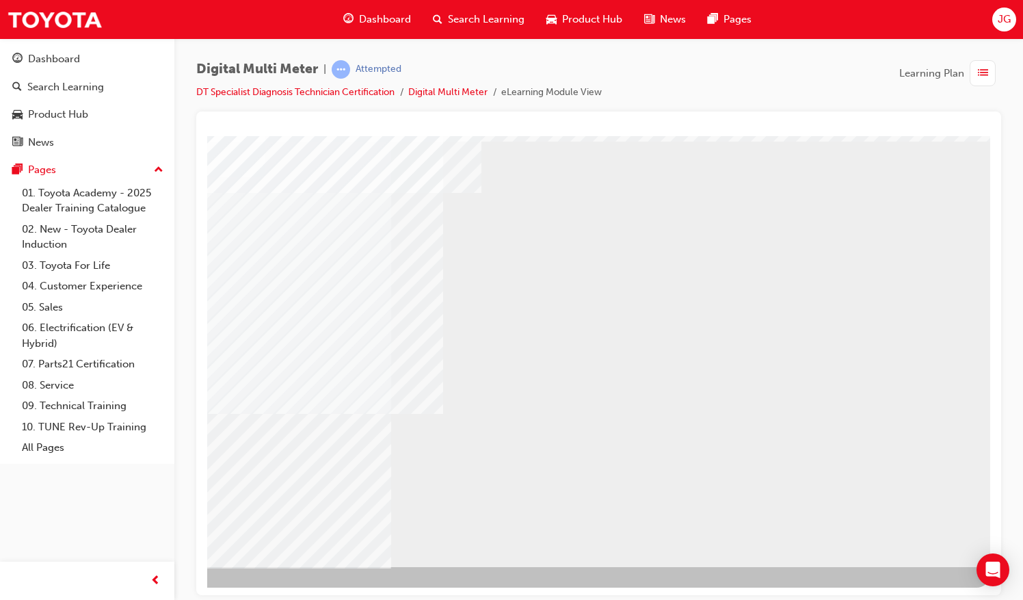
select select
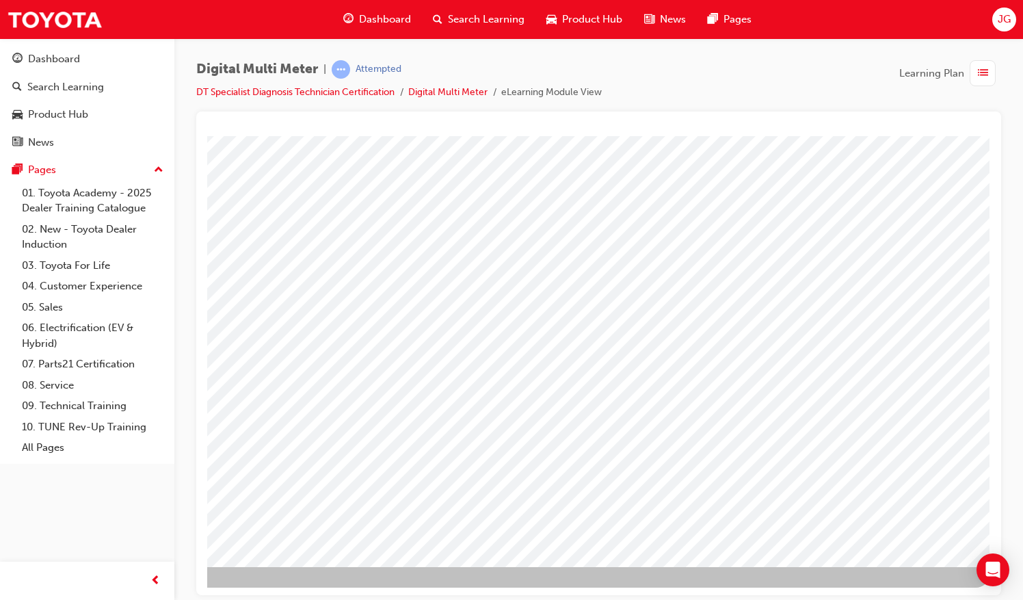
scroll to position [0, 0]
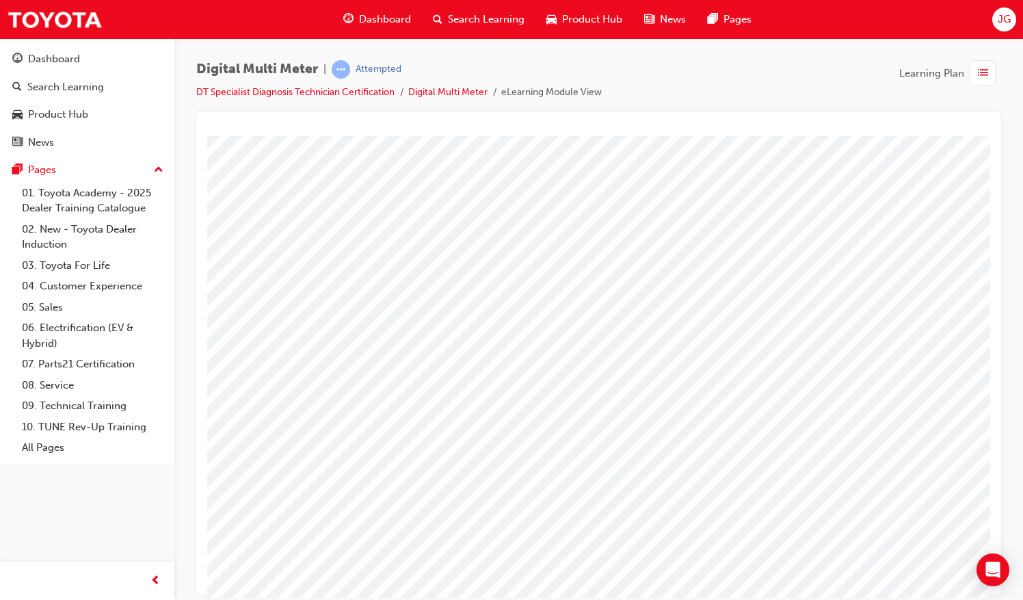
click at [705, 285] on span at bounding box center [700, 288] width 9 height 12
click at [753, 307] on li at bounding box center [750, 314] width 54 height 21
select select "3.233"
click at [699, 322] on div at bounding box center [690, 318] width 38 height 20
click at [716, 390] on li at bounding box center [721, 391] width 44 height 21
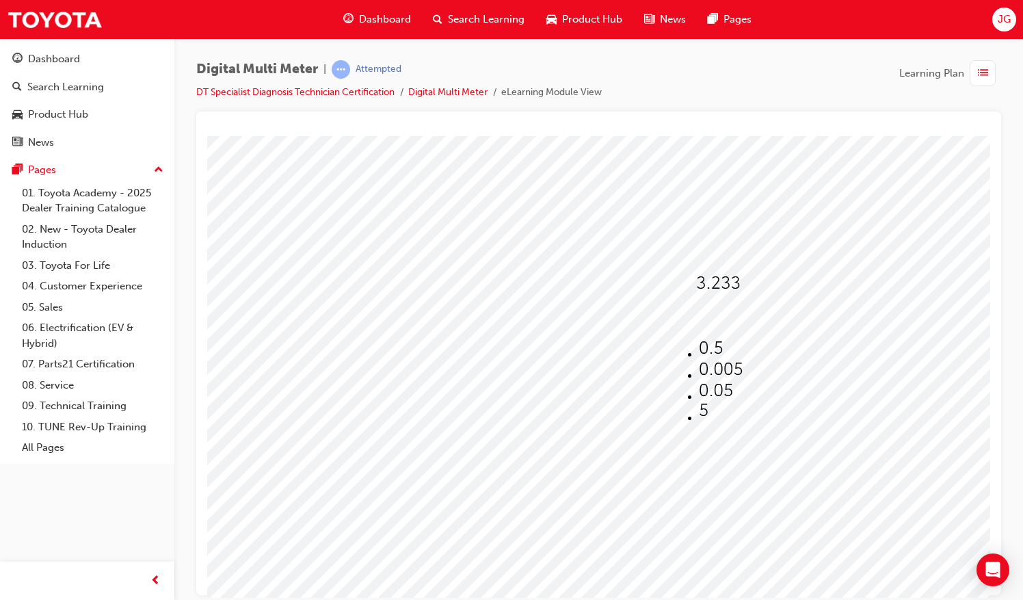
select select "0.05"
click at [745, 356] on div at bounding box center [728, 352] width 48 height 20
click at [753, 425] on img at bounding box center [753, 424] width 44 height 18
select select "9,480"
click at [692, 322] on img at bounding box center [688, 317] width 34 height 18
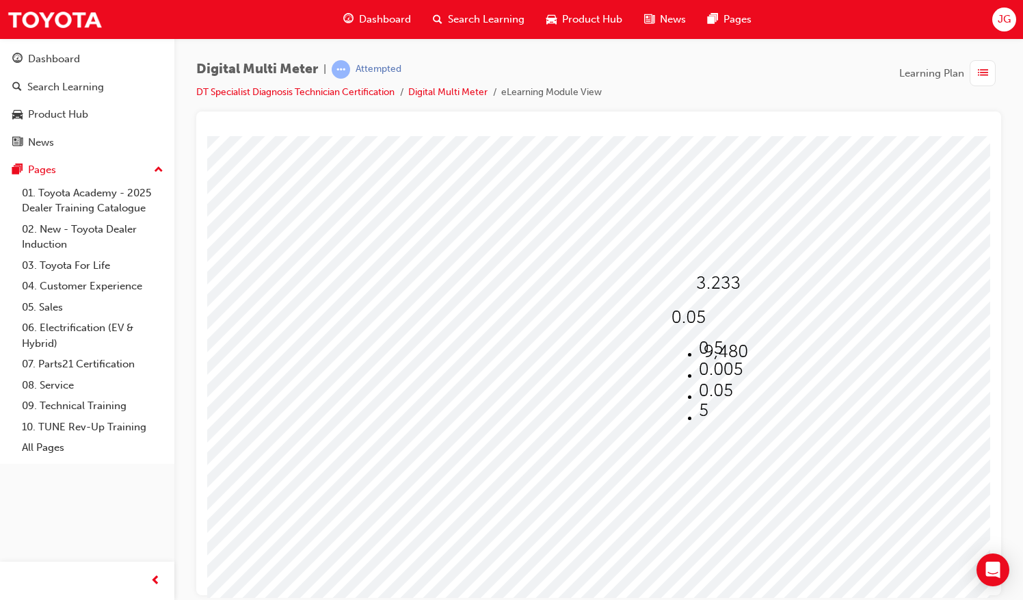
click at [706, 394] on img at bounding box center [716, 390] width 34 height 18
click at [712, 392] on img at bounding box center [708, 385] width 9 height 18
click at [736, 408] on img at bounding box center [745, 416] width 29 height 18
select select "270"
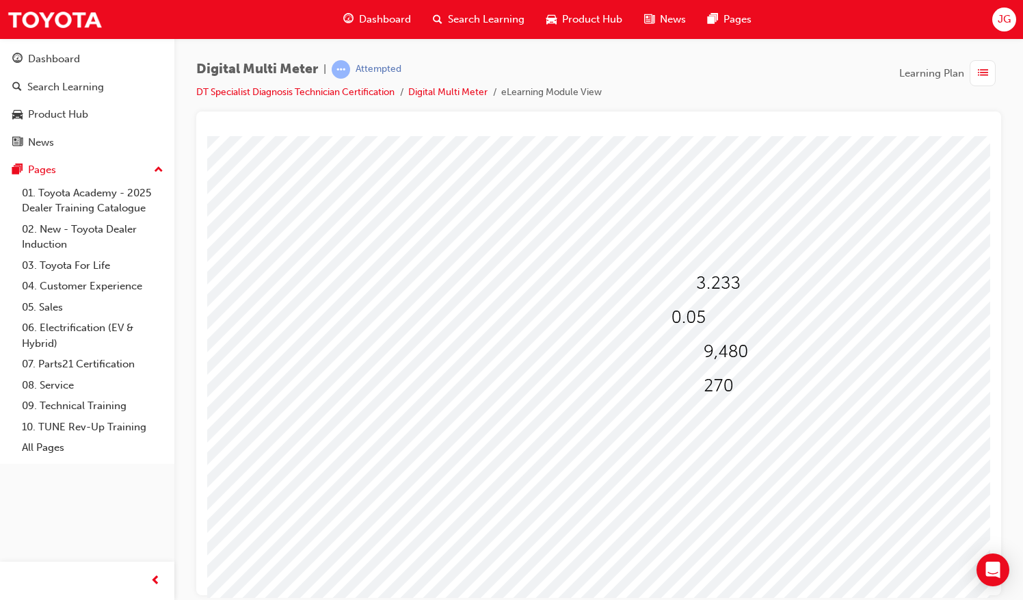
click at [686, 491] on div at bounding box center [672, 381] width 930 height 492
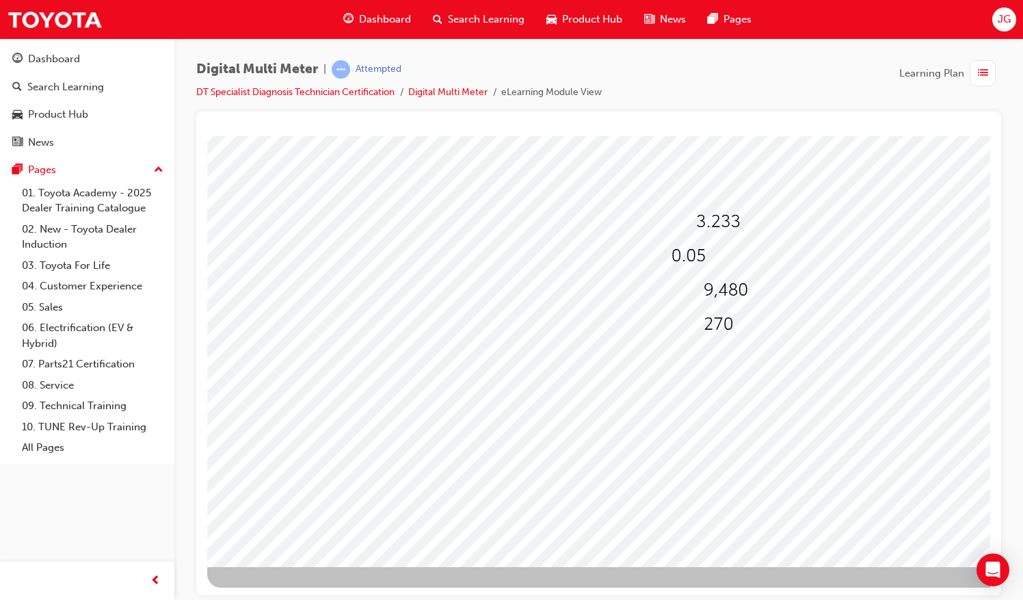
scroll to position [0, 157]
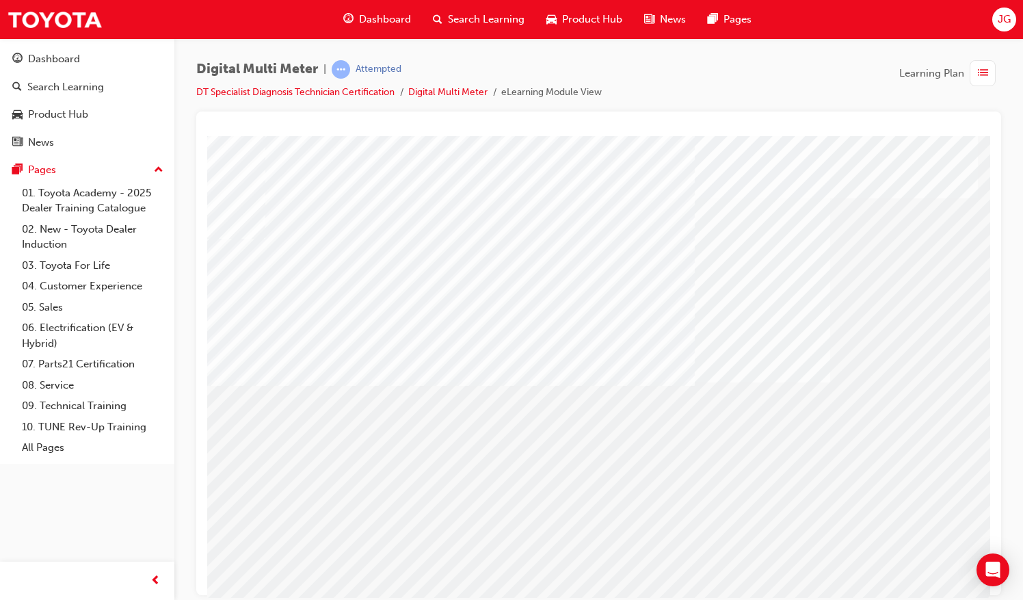
drag, startPoint x: 659, startPoint y: 590, endPoint x: 1058, endPoint y: 734, distance: 423.9
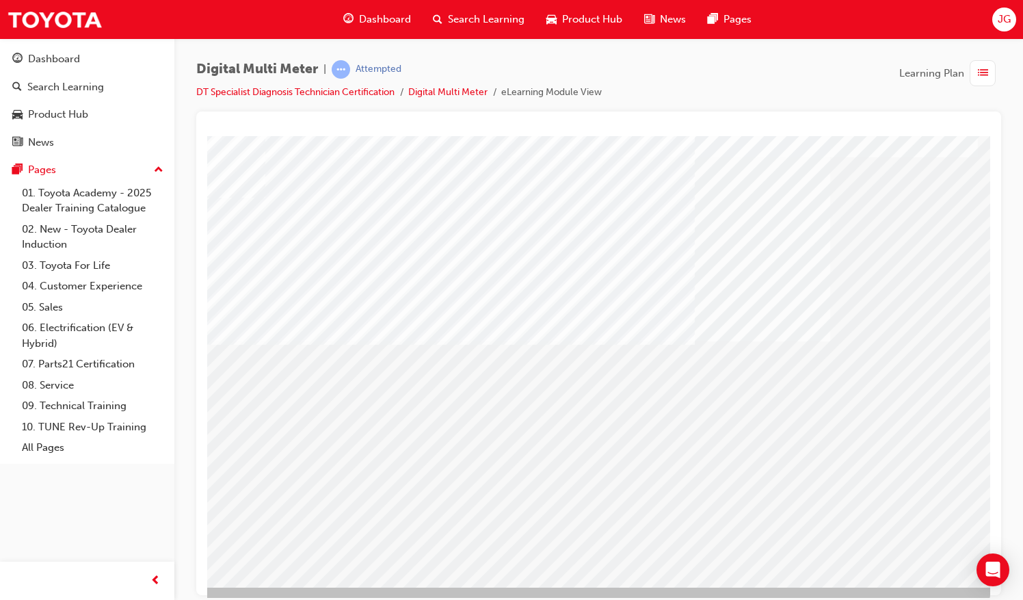
scroll to position [62, 157]
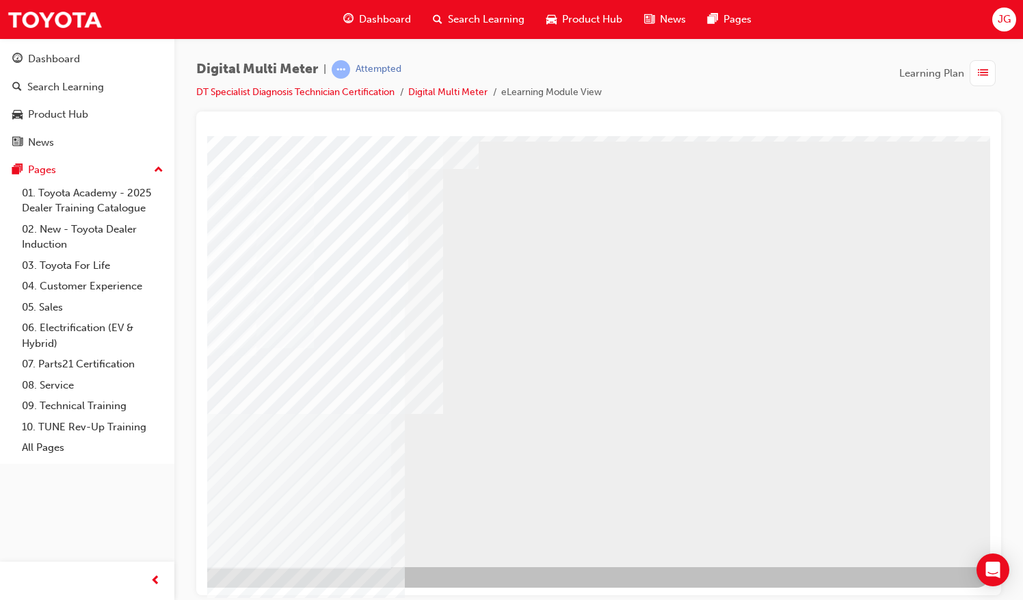
click at [146, 591] on div "NEXT Trigger this button to go to the next slide" at bounding box center [103, 603] width 86 height 25
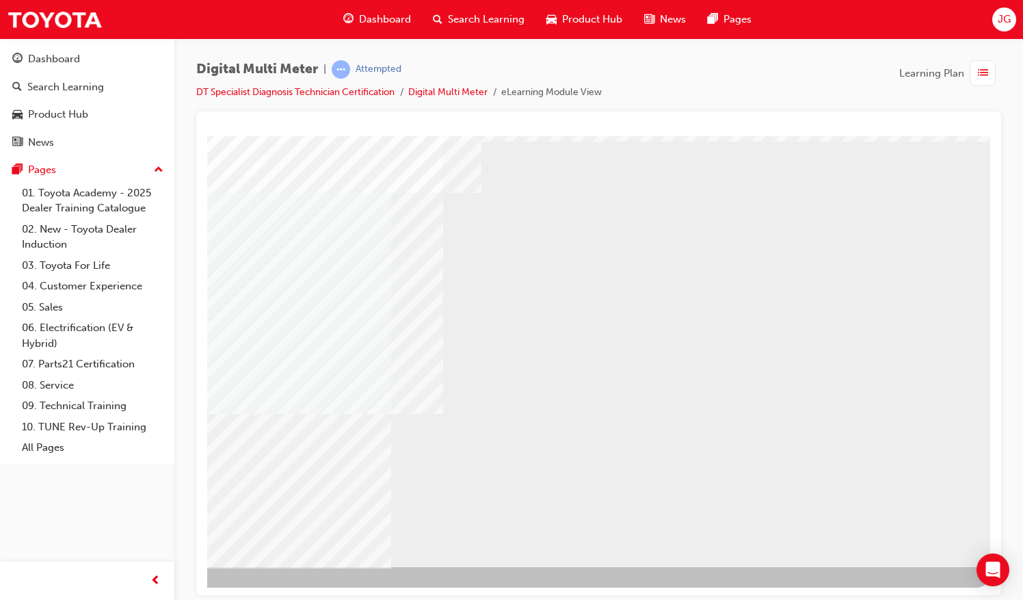
click at [146, 591] on div "NEXT Trigger this button to go to the next slide" at bounding box center [103, 603] width 86 height 25
select select
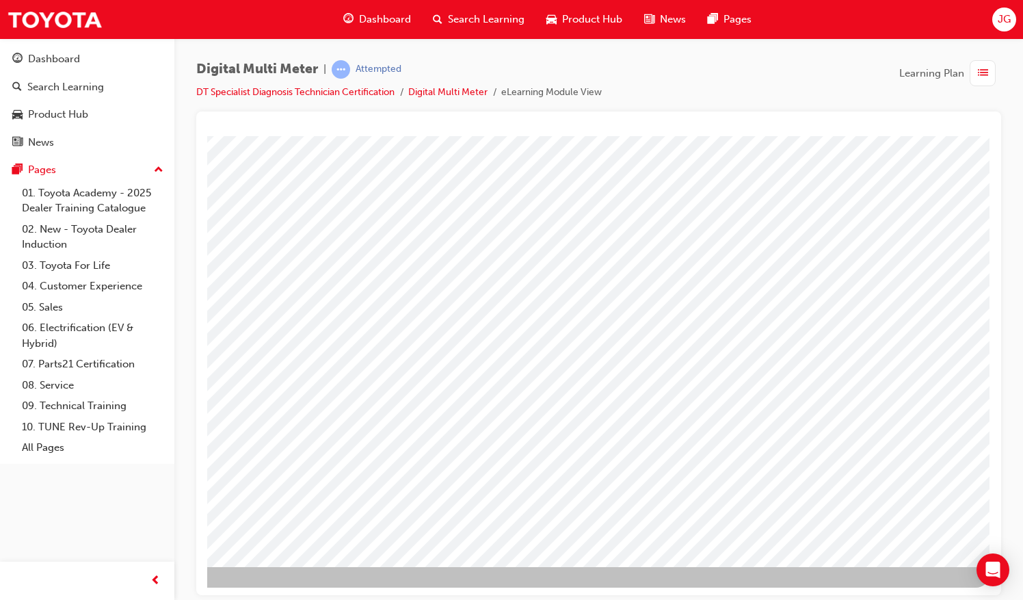
scroll to position [0, 0]
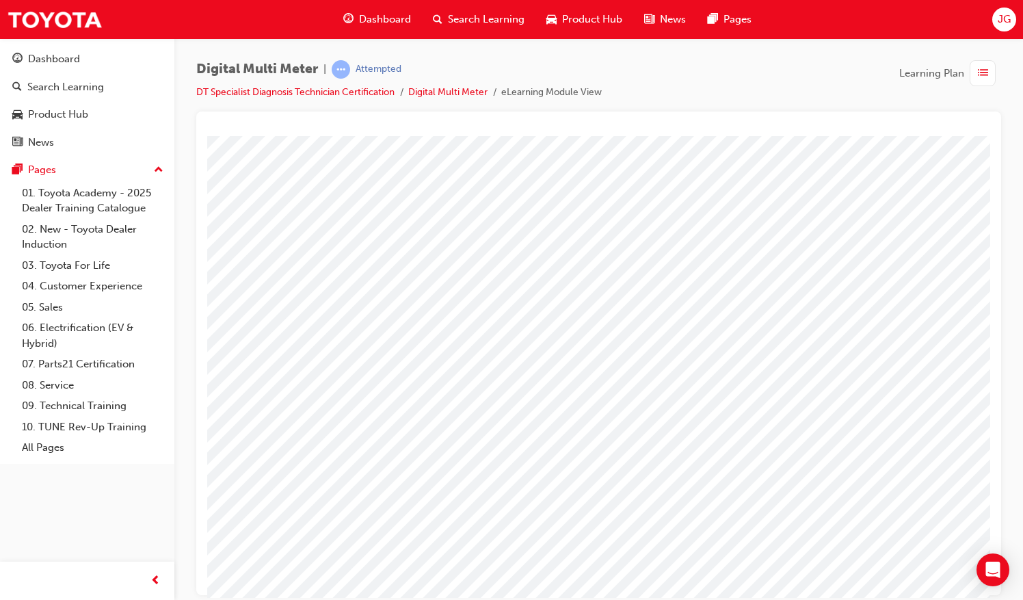
click at [710, 288] on span at bounding box center [705, 288] width 9 height 12
click at [744, 334] on img at bounding box center [749, 334] width 42 height 18
select select "9.416"
click at [678, 319] on span at bounding box center [678, 323] width 0 height 12
click at [714, 368] on img at bounding box center [723, 369] width 34 height 18
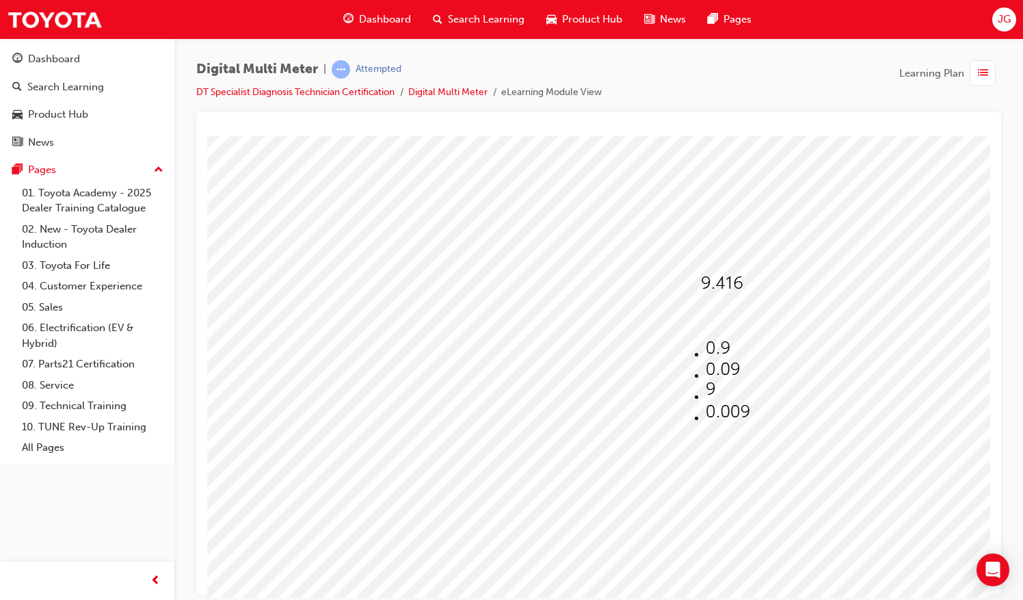
select select "0.09"
click at [719, 351] on span at bounding box center [714, 357] width 9 height 12
click at [748, 451] on img at bounding box center [760, 445] width 44 height 18
select select "6,300"
click at [728, 393] on div at bounding box center [720, 386] width 33 height 20
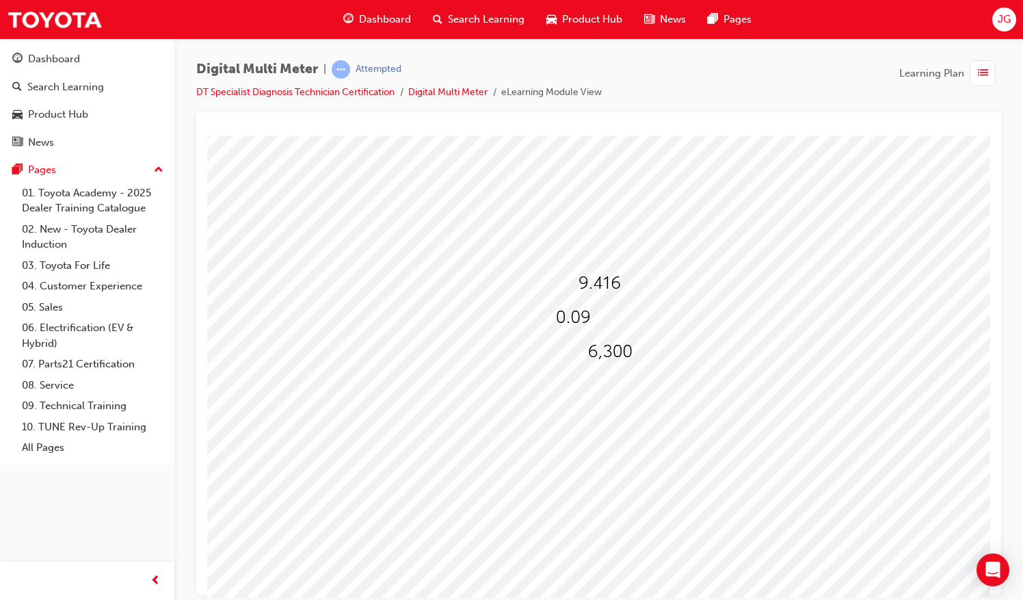
scroll to position [0, 122]
click at [604, 389] on div at bounding box center [598, 386] width 33 height 20
click at [617, 457] on img at bounding box center [624, 458] width 29 height 18
select select "780"
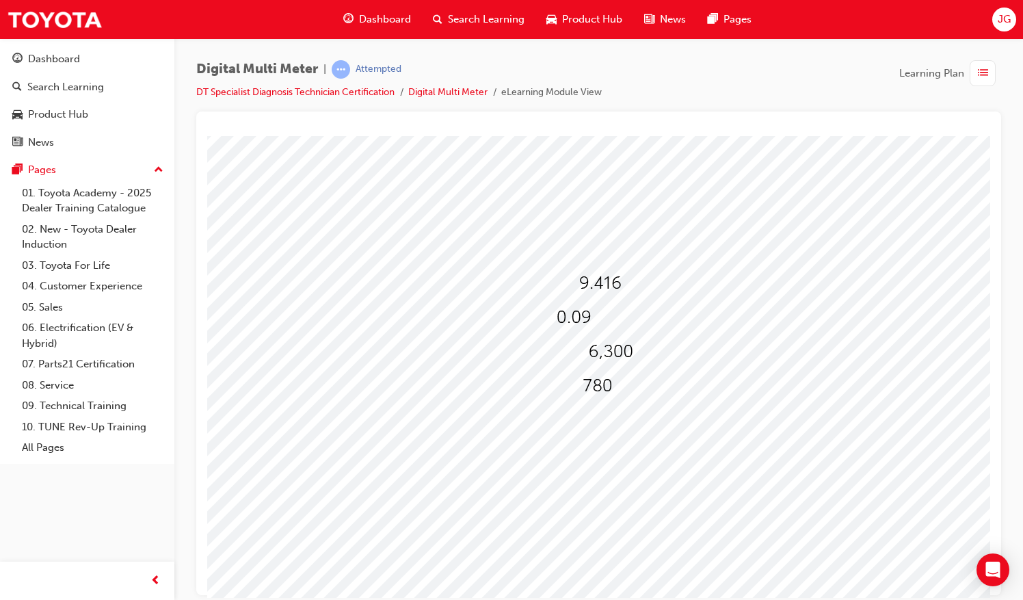
click at [549, 485] on div at bounding box center [550, 381] width 930 height 492
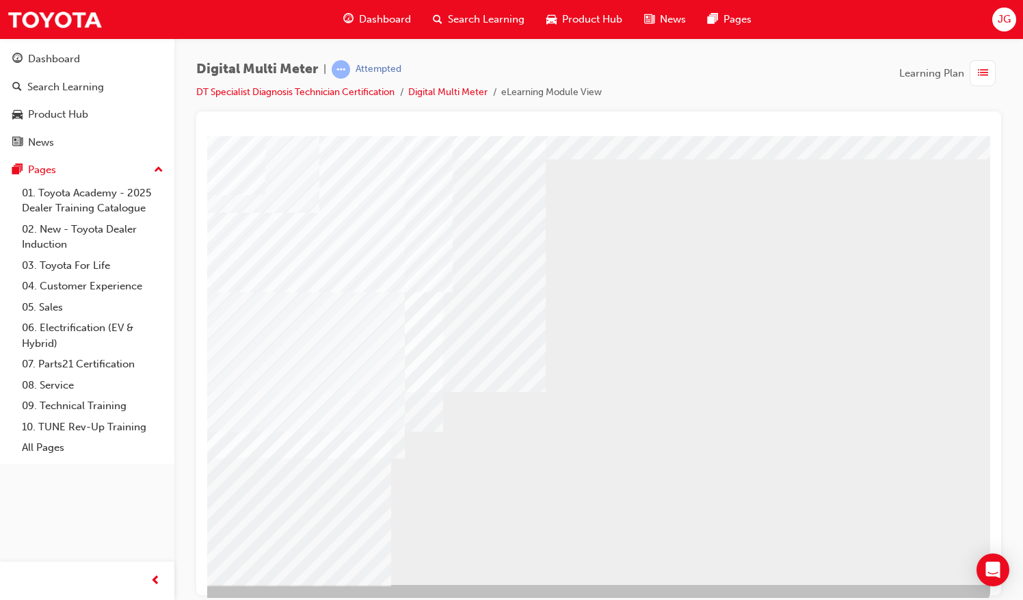
scroll to position [62, 157]
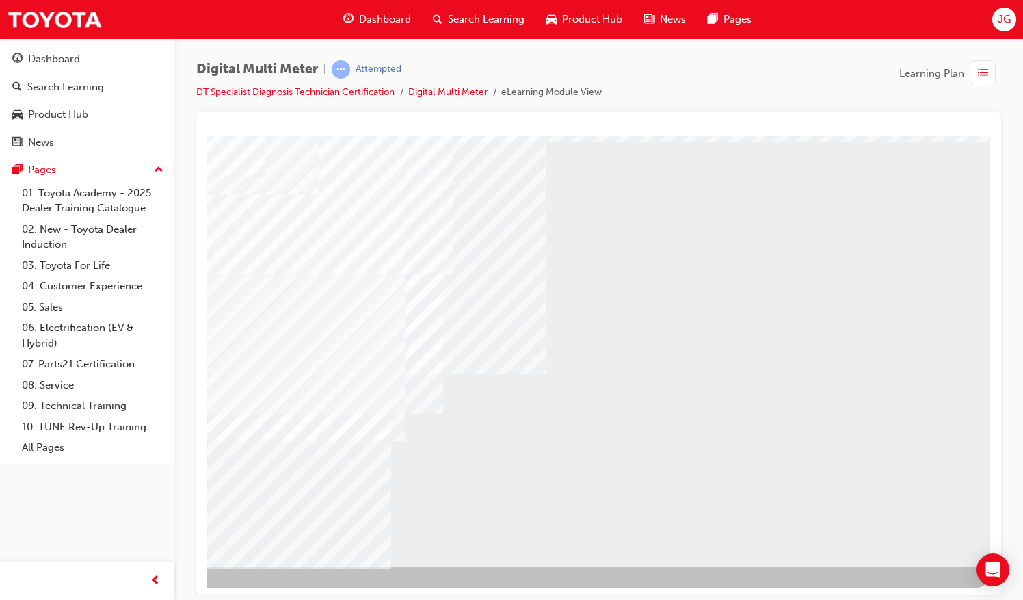
click at [146, 591] on div "NEXT Trigger this button to go to the next slide" at bounding box center [103, 603] width 86 height 25
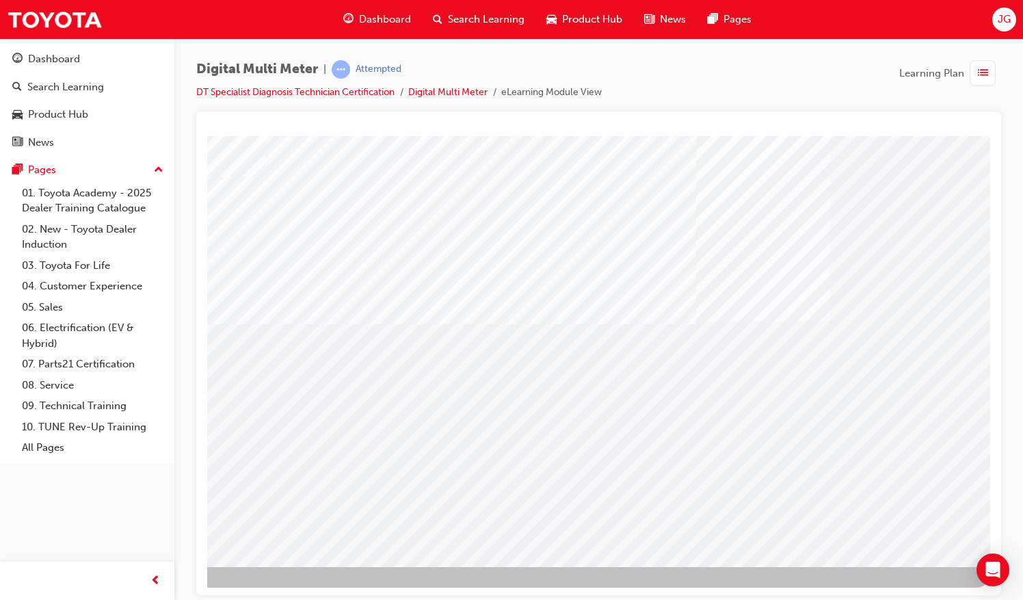
drag, startPoint x: 717, startPoint y: 586, endPoint x: 1160, endPoint y: 734, distance: 467.2
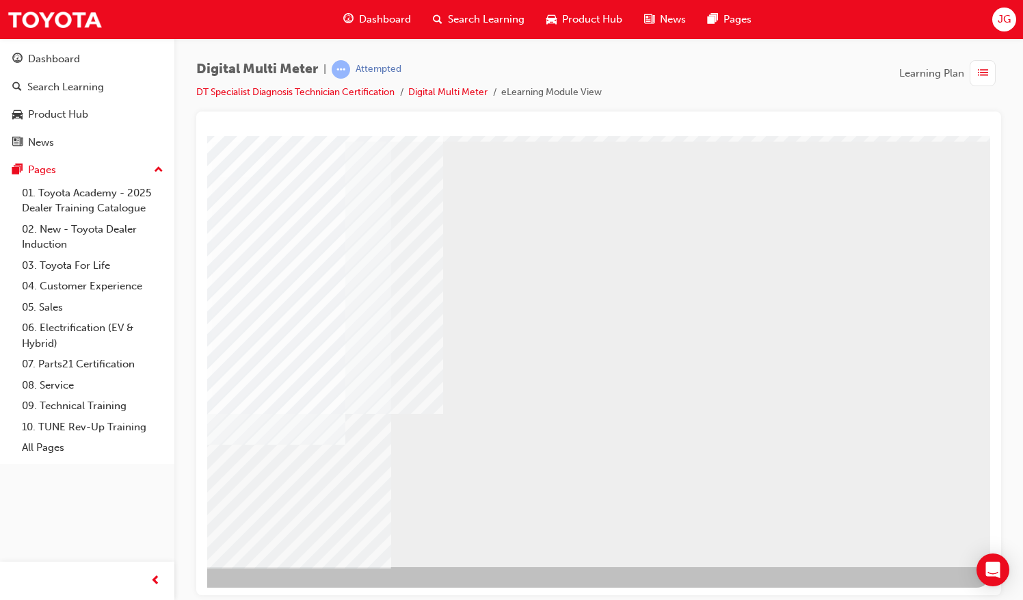
click at [146, 591] on div "NEXT Trigger this button to go to the next slide" at bounding box center [103, 603] width 86 height 25
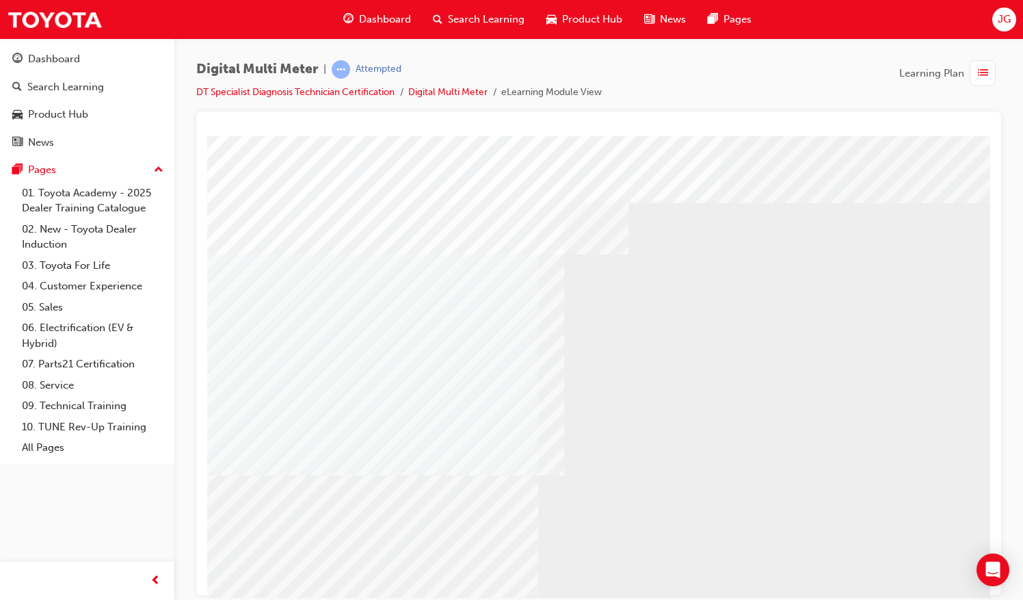
scroll to position [0, 157]
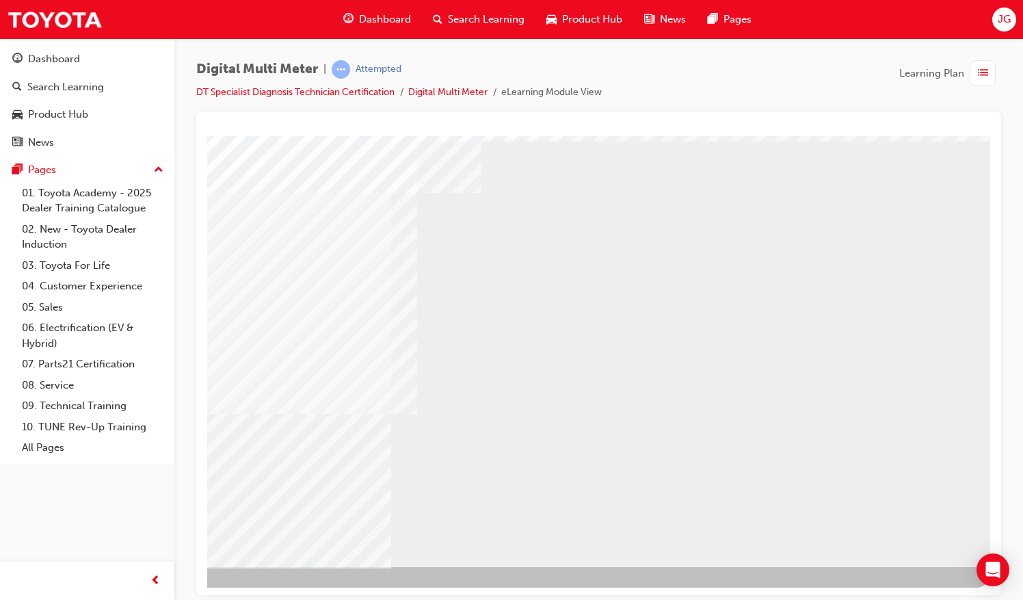
click at [146, 591] on div "NEXT Trigger this button to go to the next slide" at bounding box center [103, 603] width 86 height 25
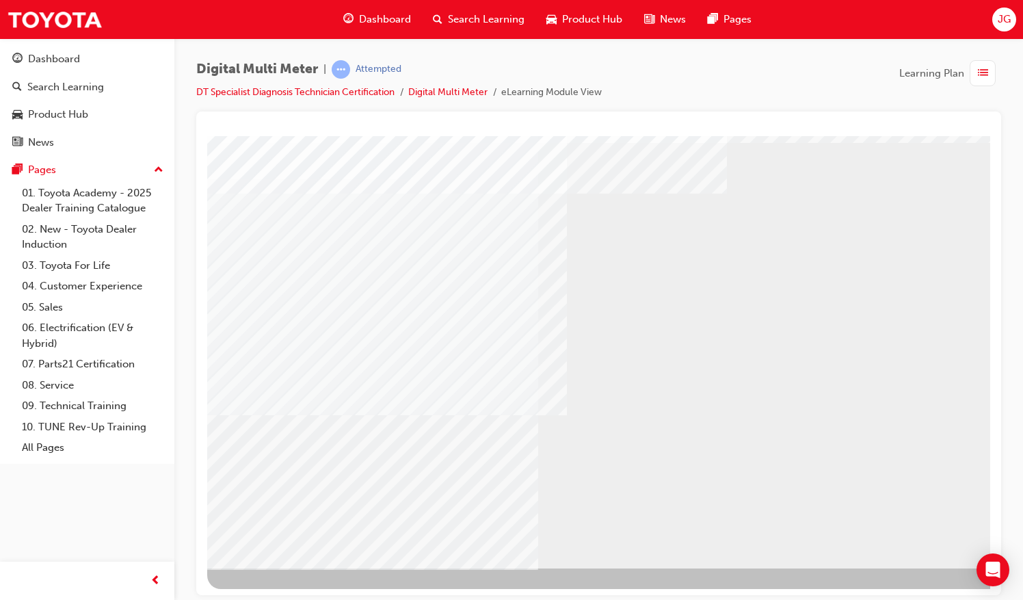
scroll to position [62, 0]
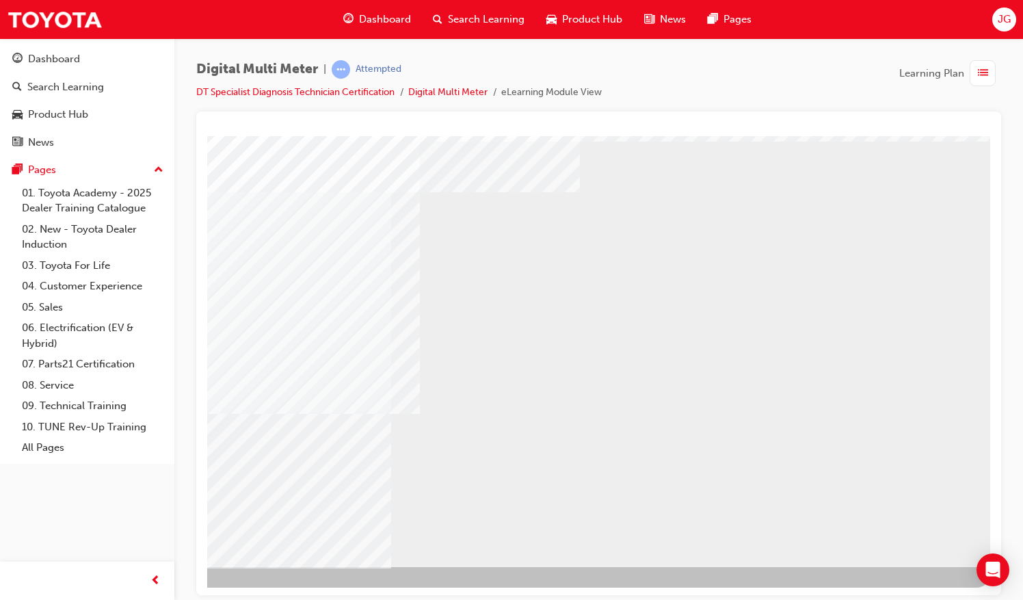
click at [146, 591] on div "NEXT Trigger this button to go to the next slide" at bounding box center [103, 603] width 86 height 25
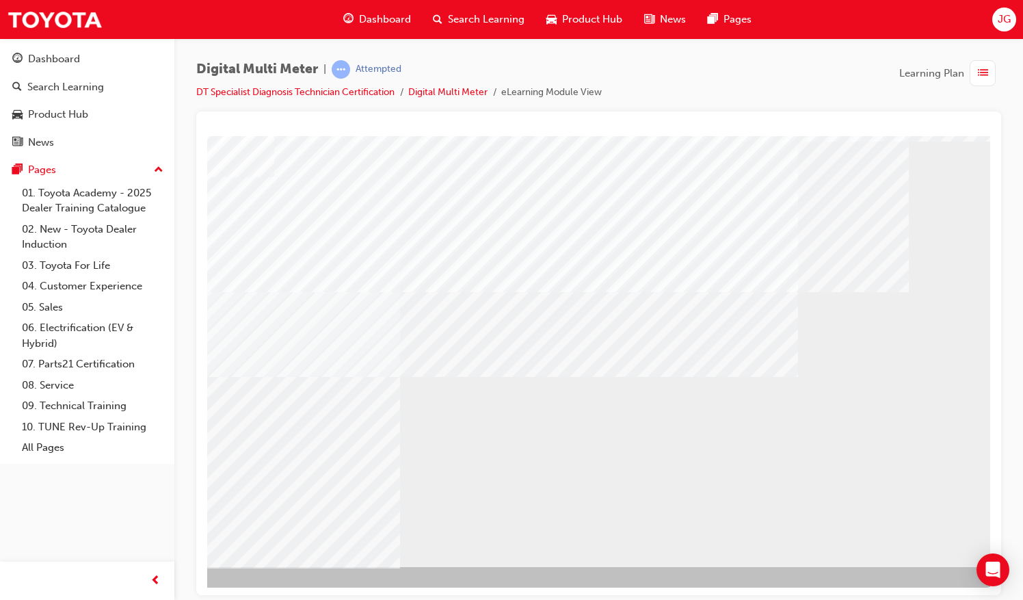
scroll to position [62, 157]
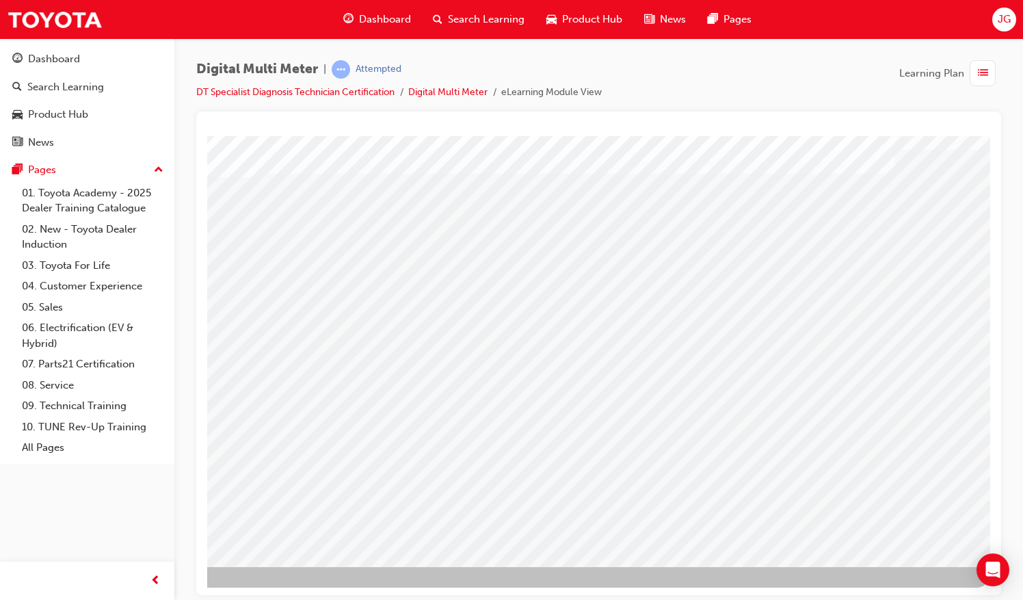
click at [146, 591] on div "NEXT Trigger this button to go to the next slide" at bounding box center [103, 603] width 86 height 25
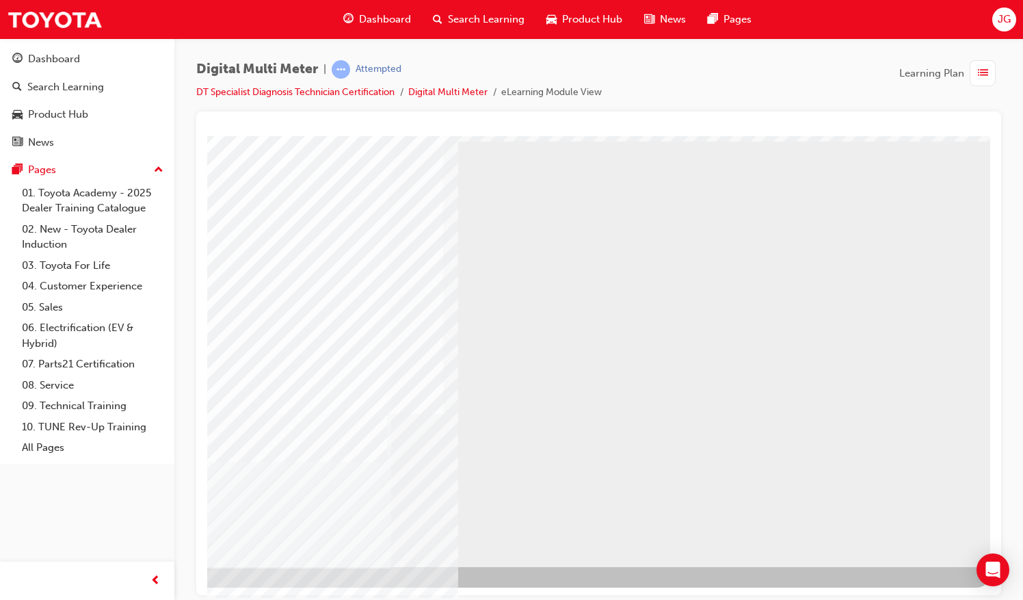
click at [146, 591] on div "NEXT Trigger this button to go to the next slide" at bounding box center [103, 603] width 86 height 25
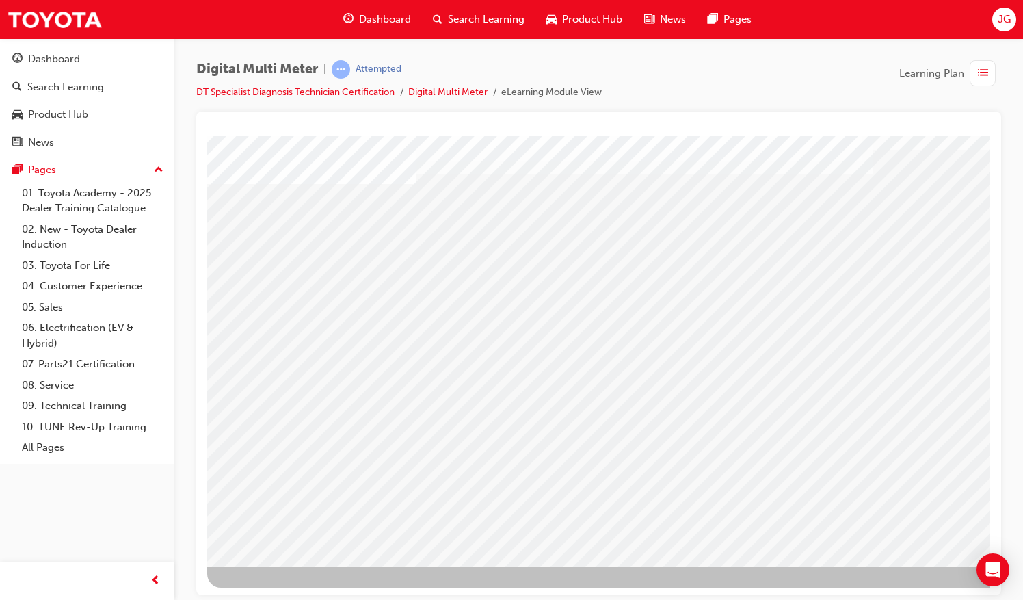
drag, startPoint x: 719, startPoint y: 586, endPoint x: 778, endPoint y: 595, distance: 60.2
click at [778, 79] on html "multistate Loading..." at bounding box center [598, 76] width 783 height 5
drag, startPoint x: 751, startPoint y: 591, endPoint x: 1031, endPoint y: 734, distance: 314.6
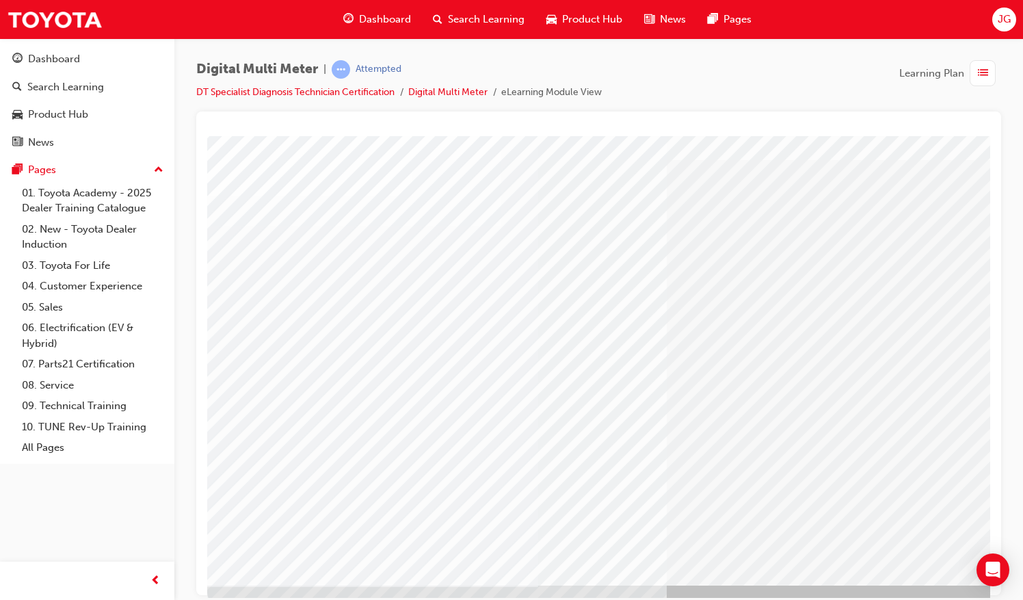
scroll to position [62, 0]
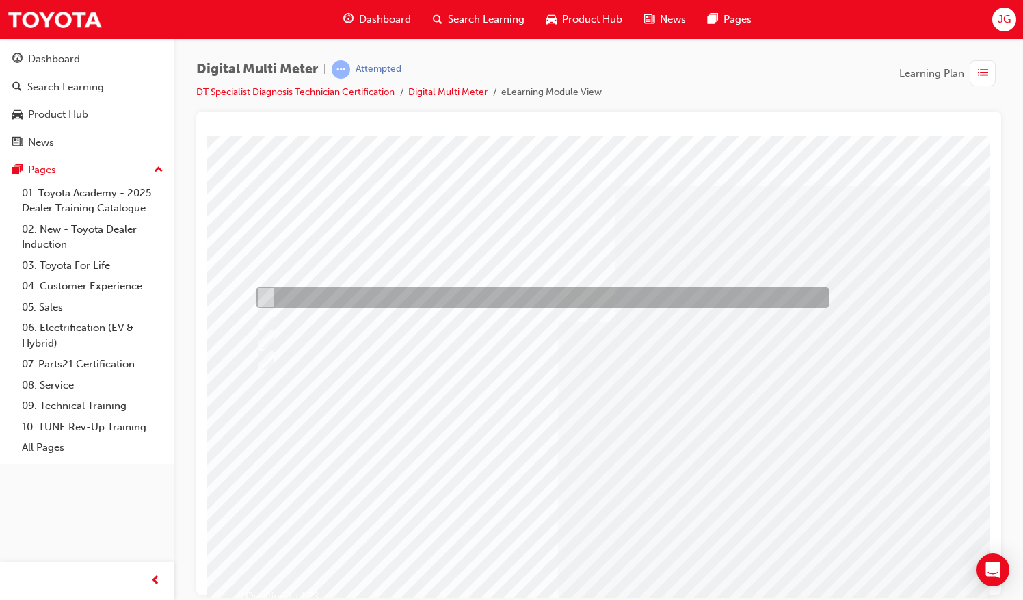
click at [401, 298] on div at bounding box center [539, 297] width 574 height 21
radio input "true"
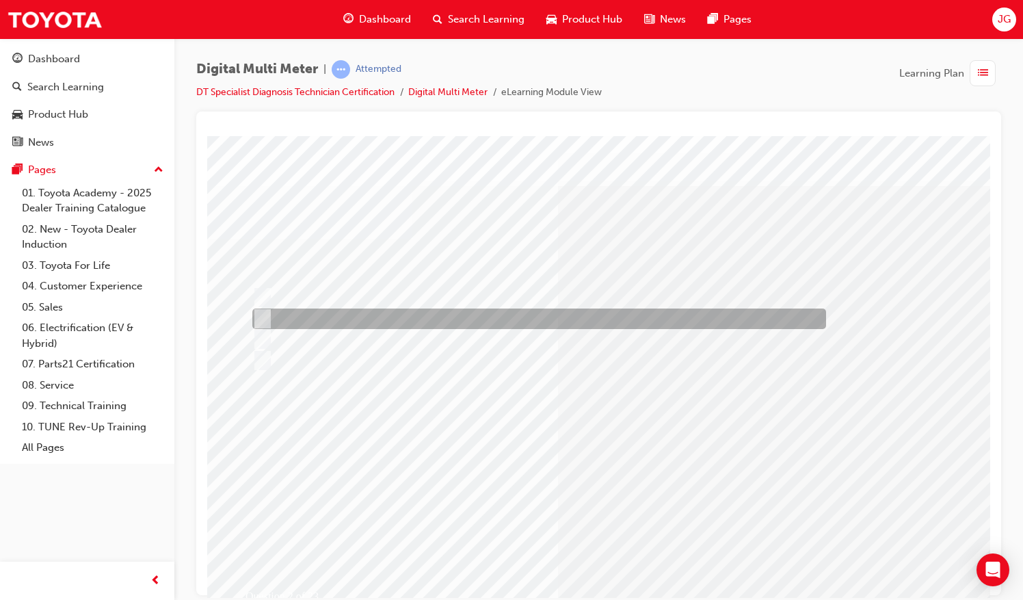
click at [445, 314] on div at bounding box center [536, 318] width 574 height 21
radio input "true"
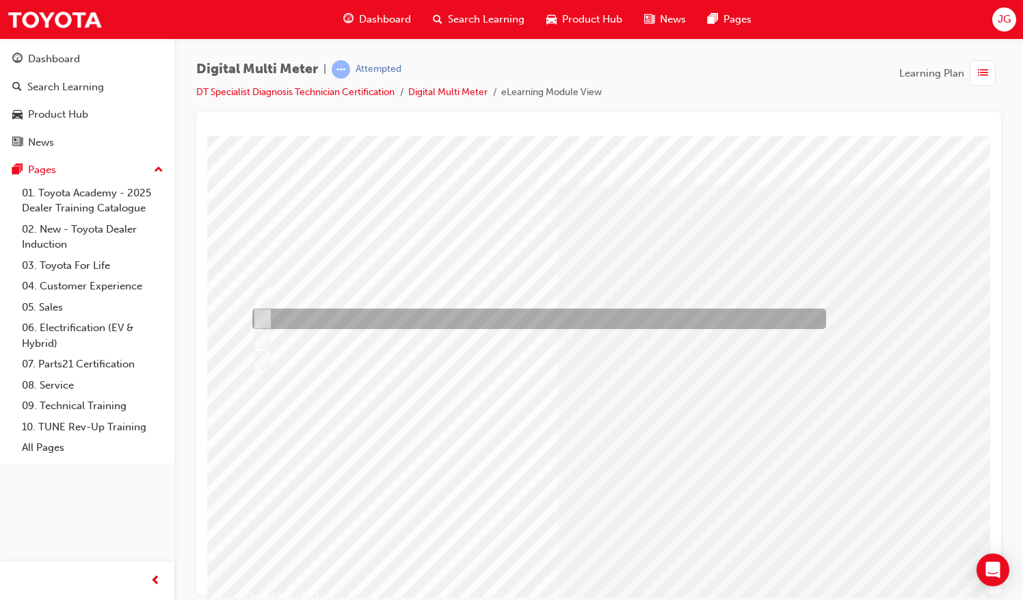
click at [416, 323] on div at bounding box center [536, 318] width 574 height 21
radio input "true"
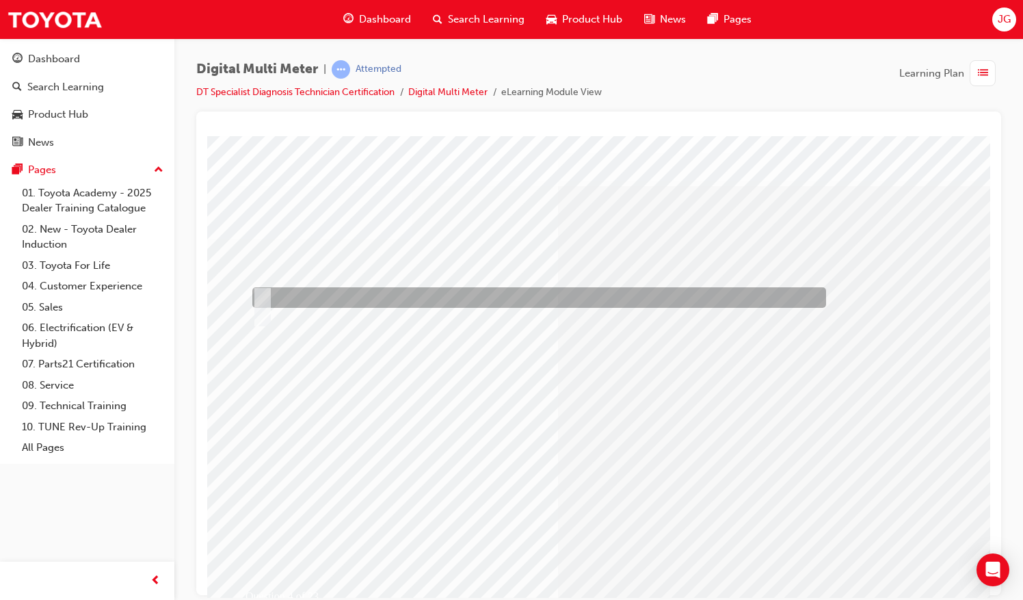
click at [320, 295] on div at bounding box center [536, 297] width 574 height 21
radio input "true"
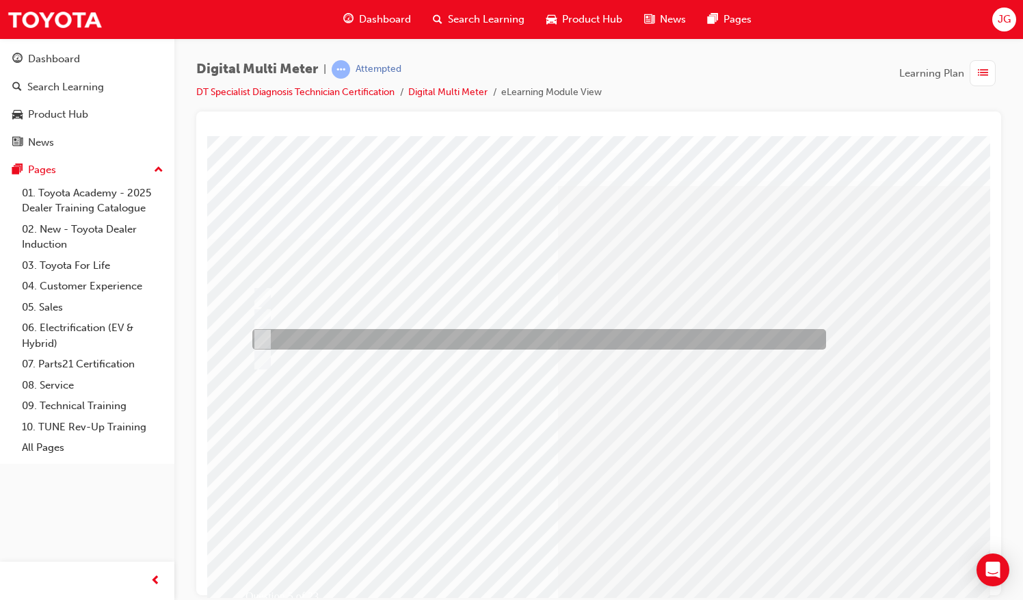
click at [349, 338] on div at bounding box center [536, 339] width 574 height 21
radio input "true"
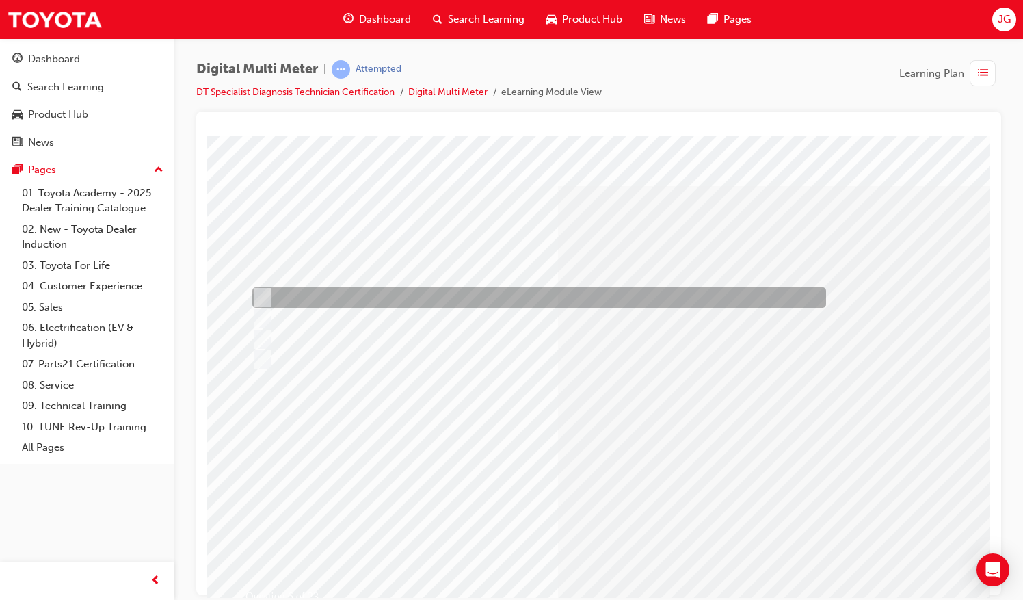
click at [405, 292] on div at bounding box center [536, 297] width 574 height 21
radio input "true"
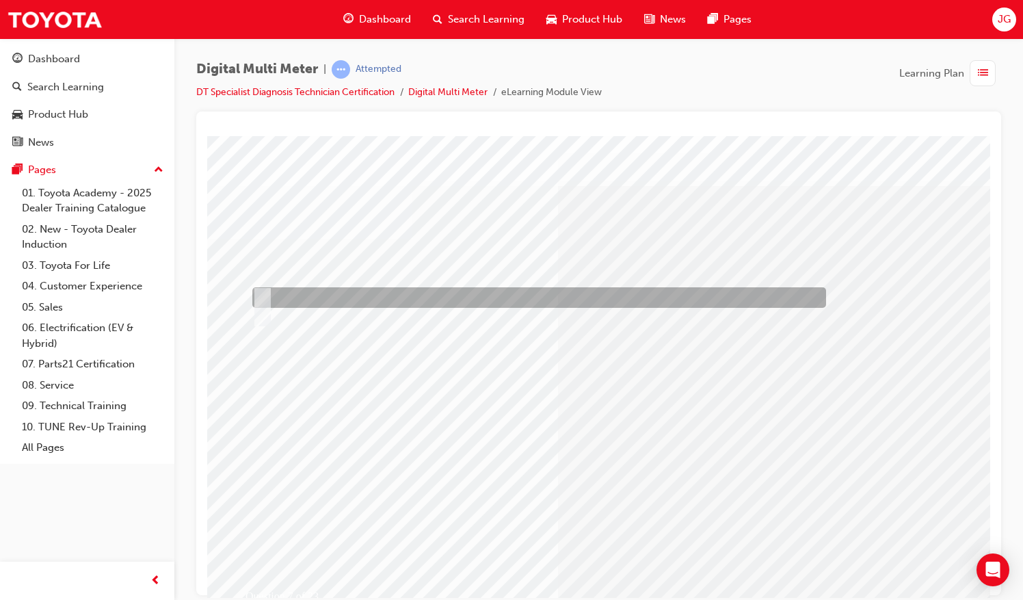
click at [308, 299] on div at bounding box center [536, 297] width 574 height 21
radio input "true"
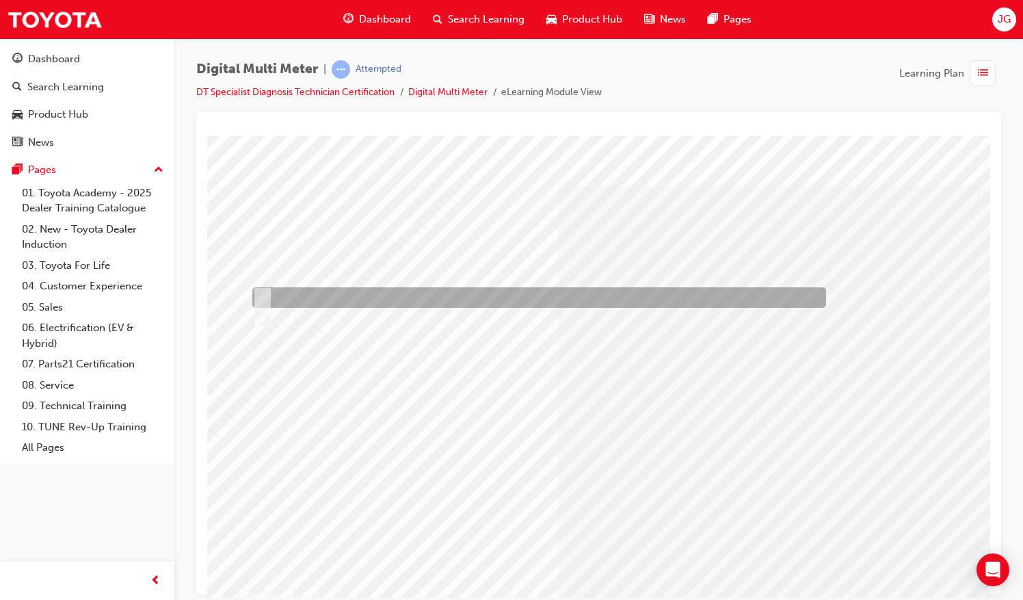
click at [282, 300] on div at bounding box center [536, 297] width 574 height 21
radio input "true"
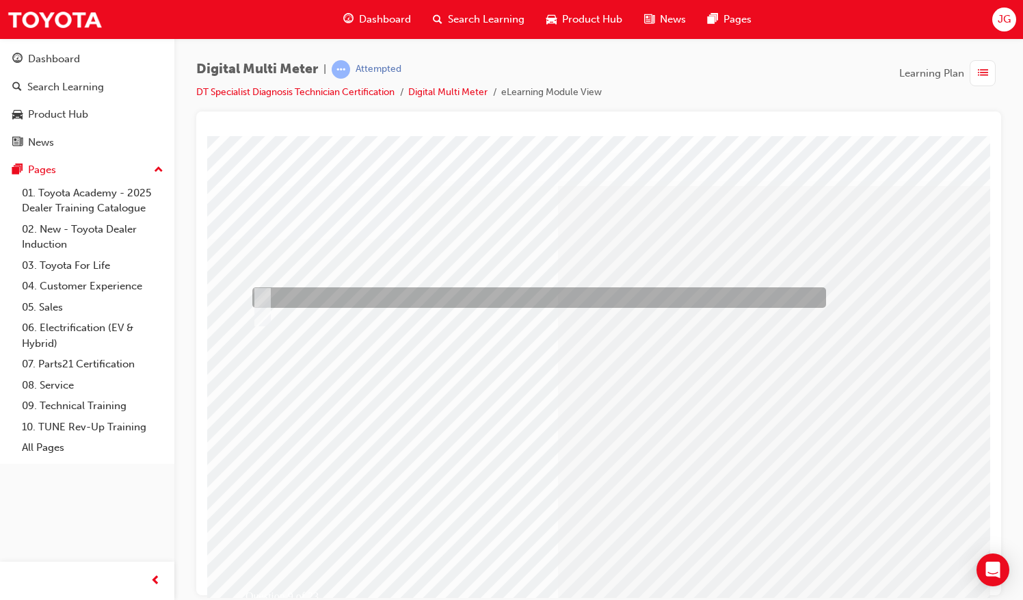
click at [291, 291] on div at bounding box center [536, 297] width 574 height 21
radio input "true"
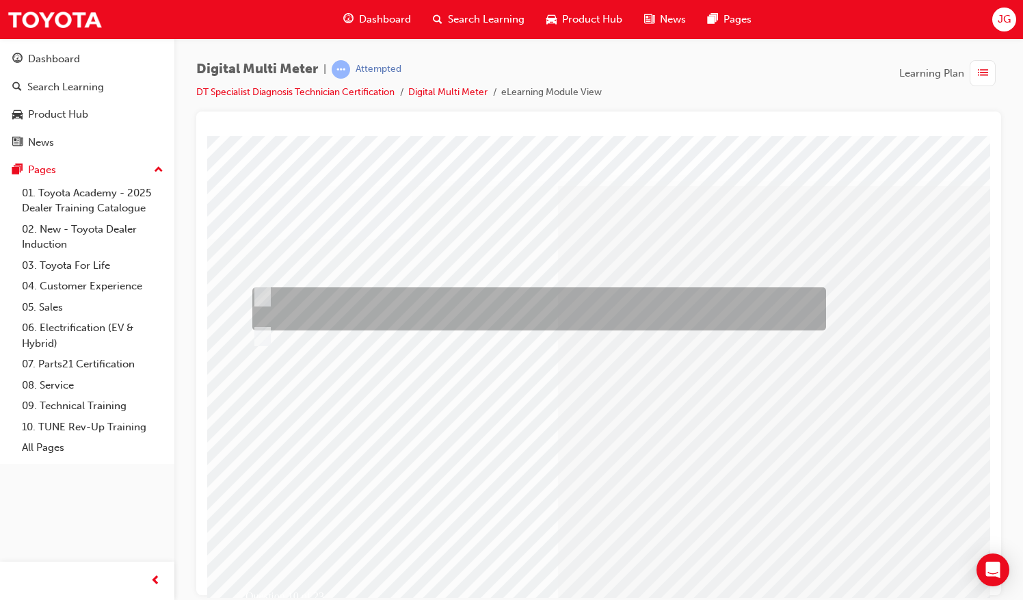
click at [386, 309] on div at bounding box center [536, 308] width 574 height 43
radio input "true"
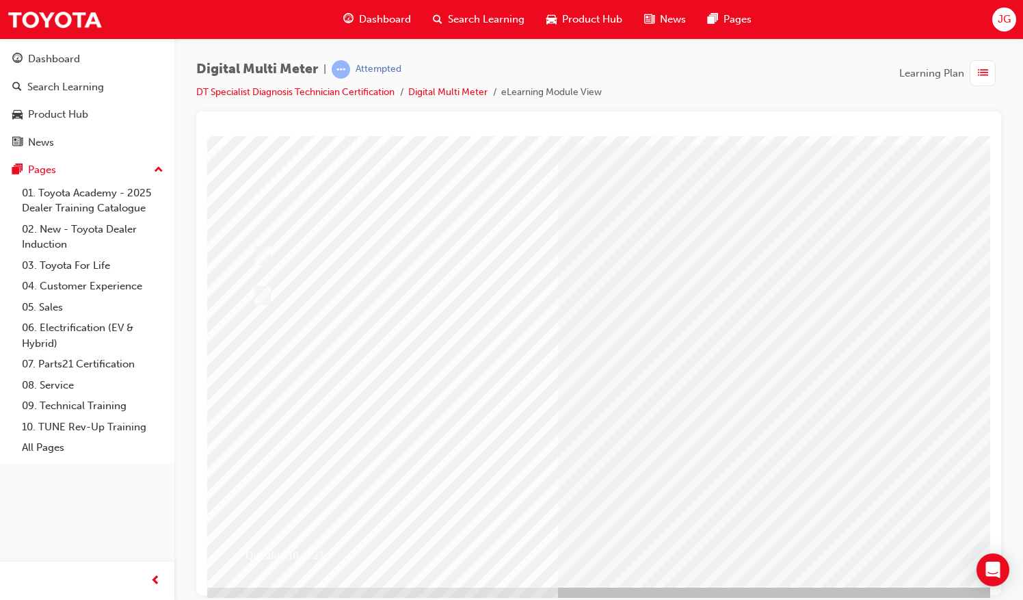
scroll to position [62, 0]
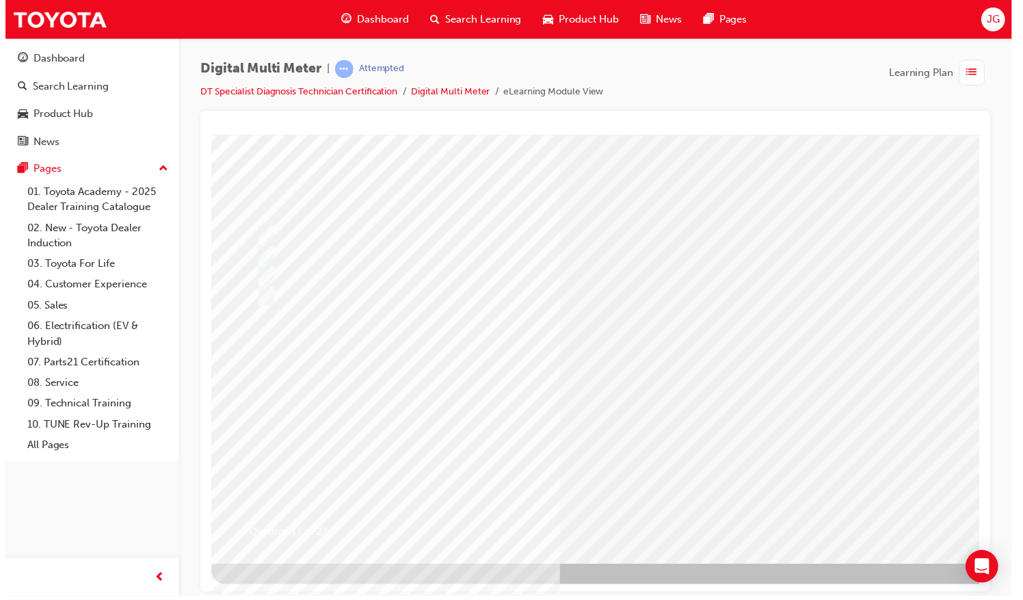
scroll to position [0, 0]
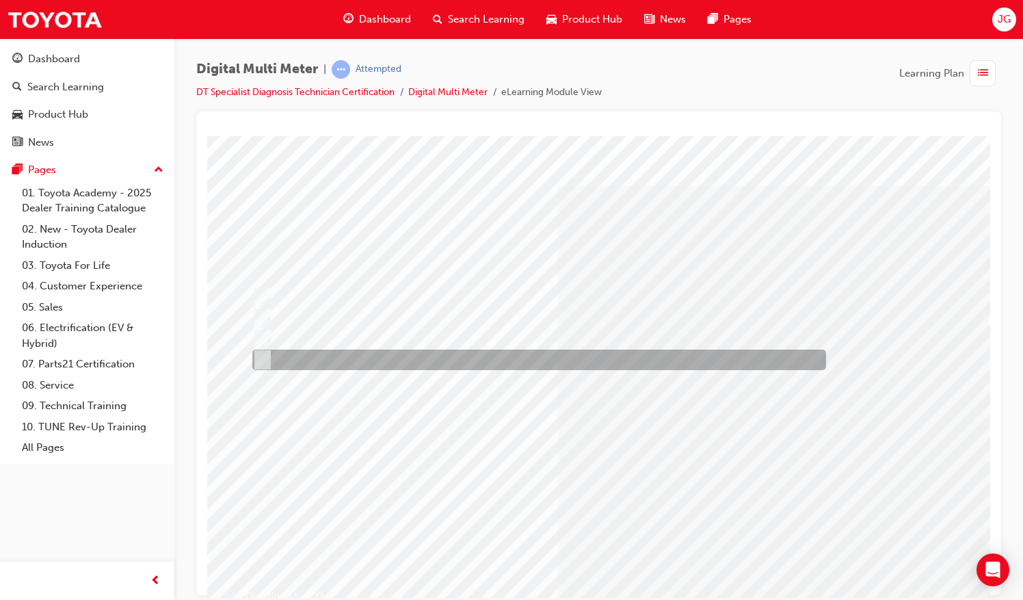
click at [455, 362] on div at bounding box center [536, 359] width 574 height 21
radio input "true"
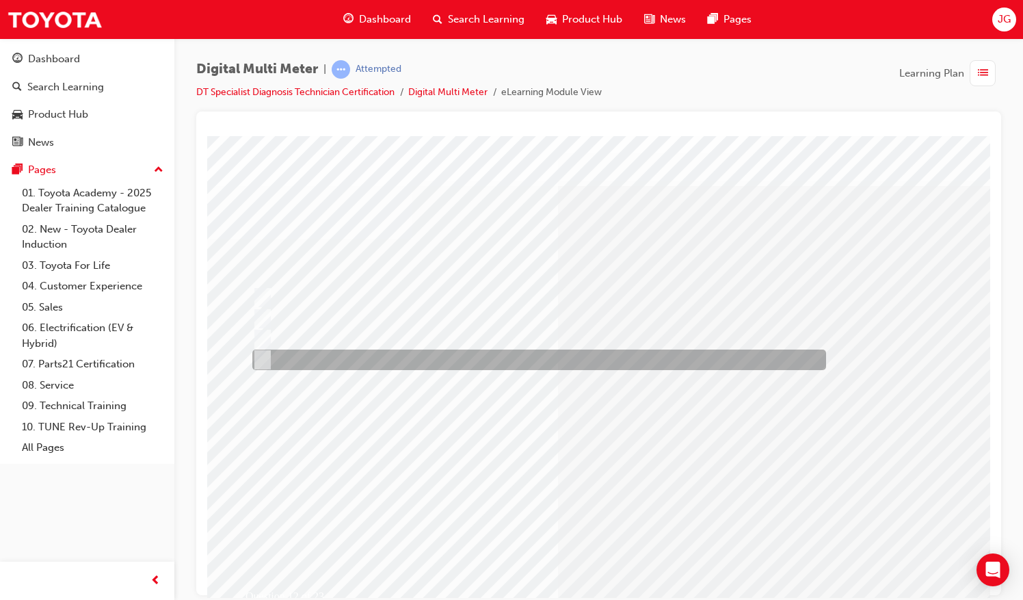
click at [349, 359] on div at bounding box center [536, 359] width 574 height 21
radio input "true"
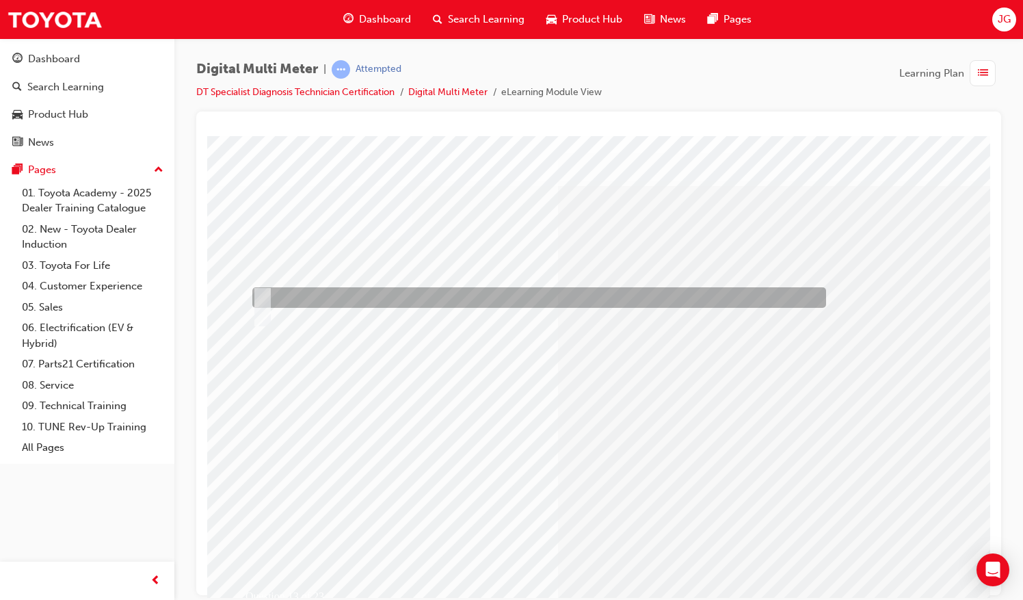
click at [323, 296] on div at bounding box center [536, 297] width 574 height 21
radio input "true"
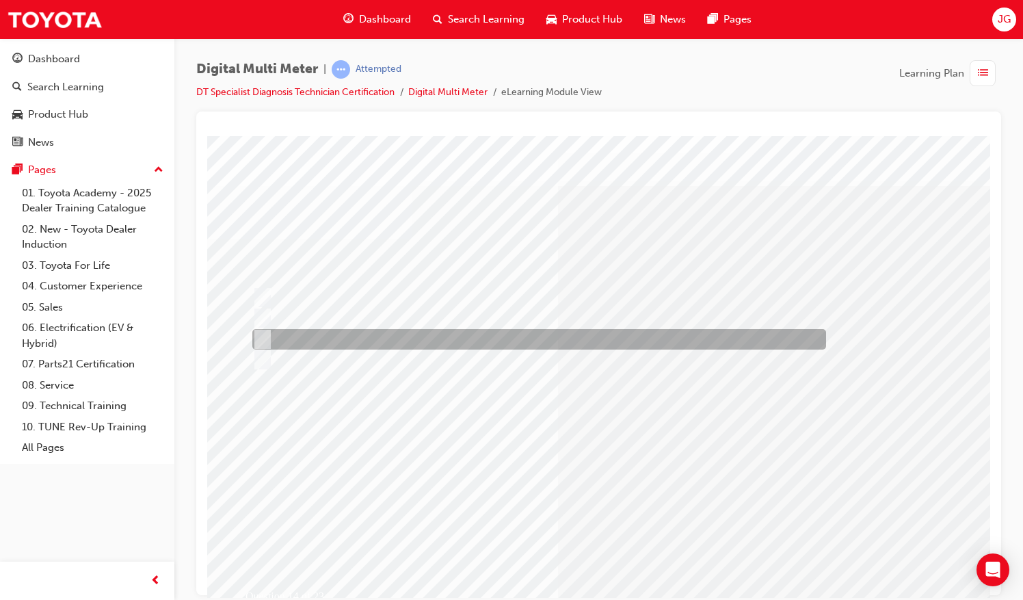
click at [385, 338] on div at bounding box center [536, 339] width 574 height 21
radio input "true"
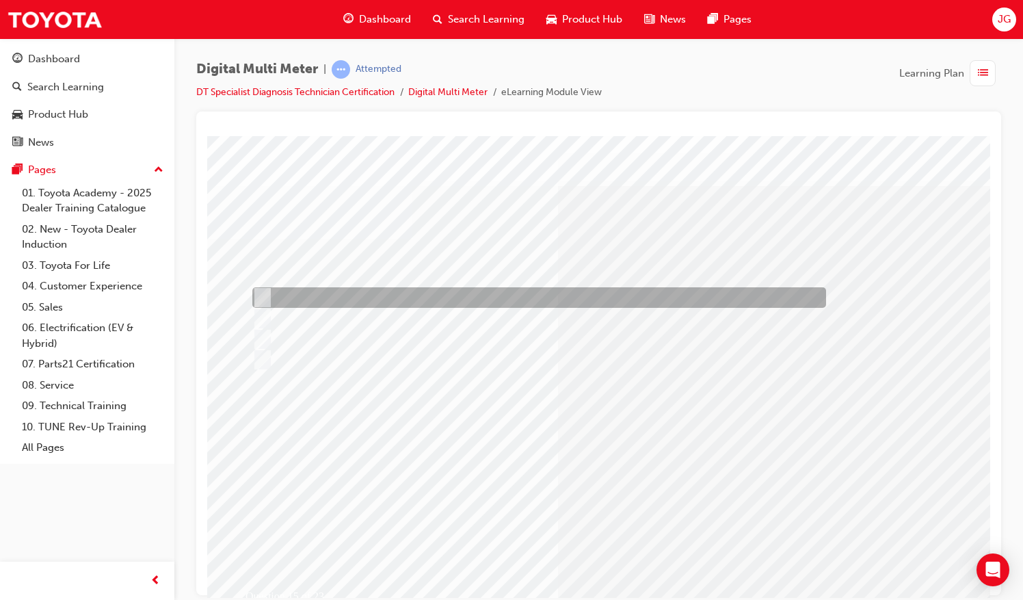
click at [537, 295] on div at bounding box center [536, 297] width 574 height 21
radio input "true"
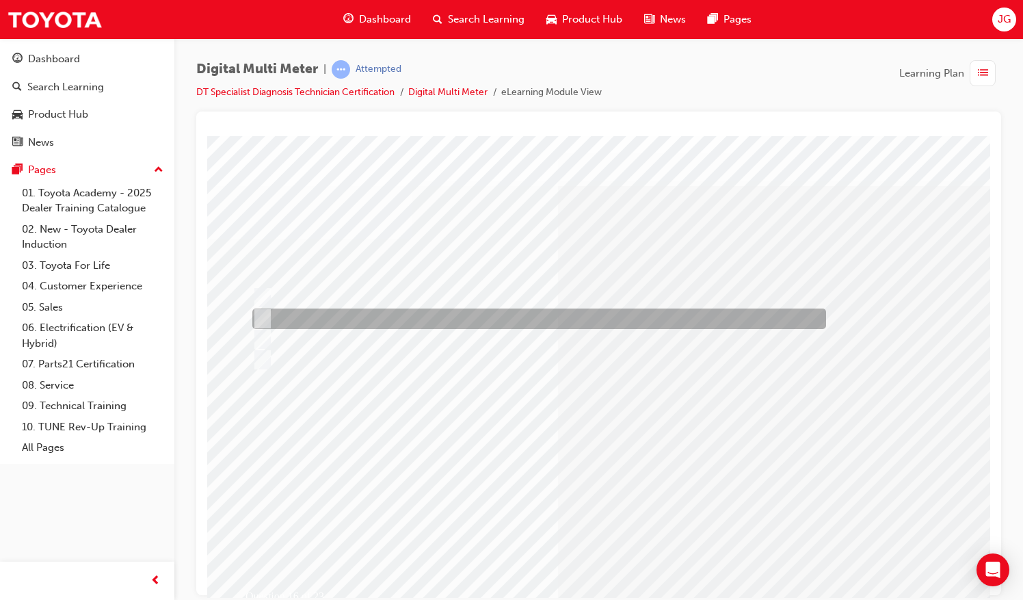
click at [526, 323] on div at bounding box center [536, 318] width 574 height 21
radio input "true"
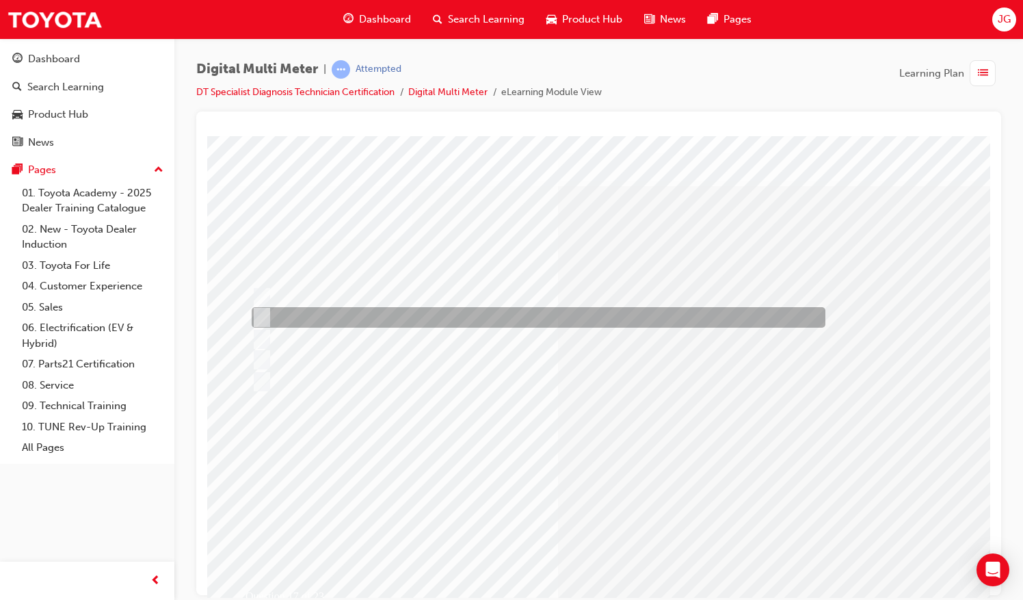
click at [408, 311] on div at bounding box center [535, 317] width 574 height 21
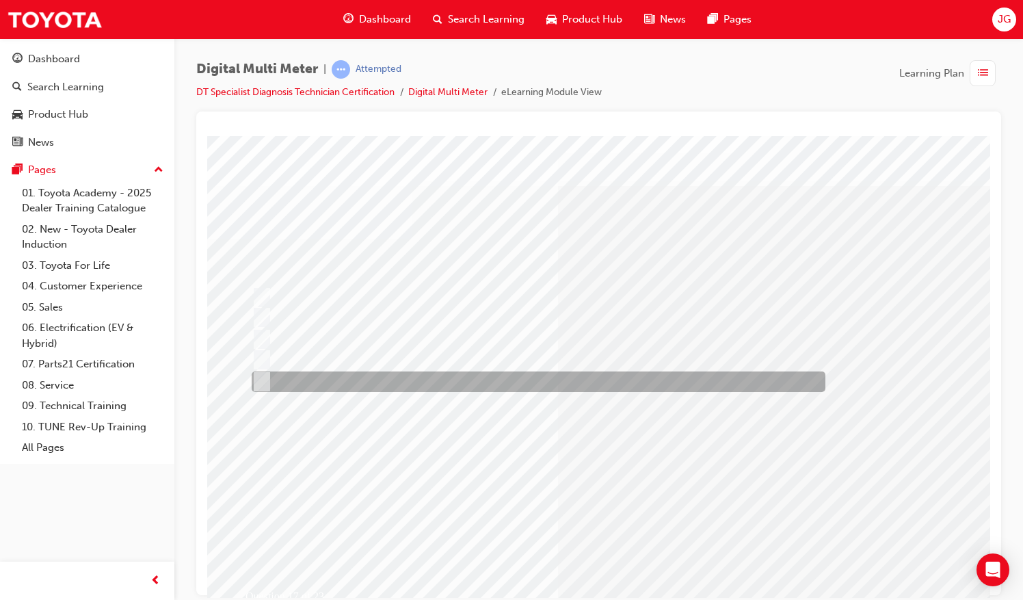
click at [339, 381] on div at bounding box center [535, 381] width 574 height 21
radio input "false"
radio input "true"
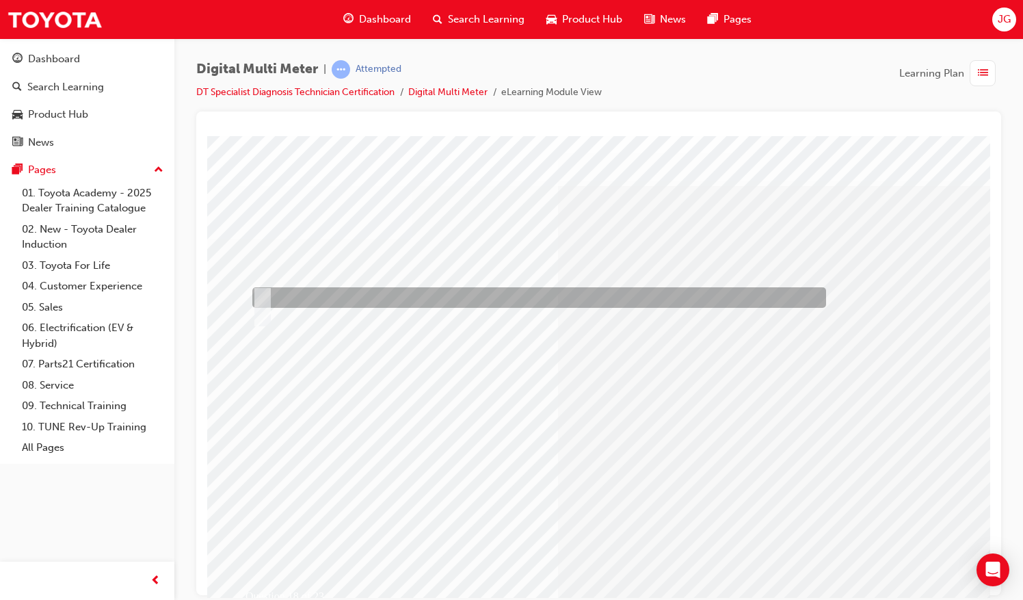
click at [307, 293] on div at bounding box center [536, 297] width 574 height 21
radio input "true"
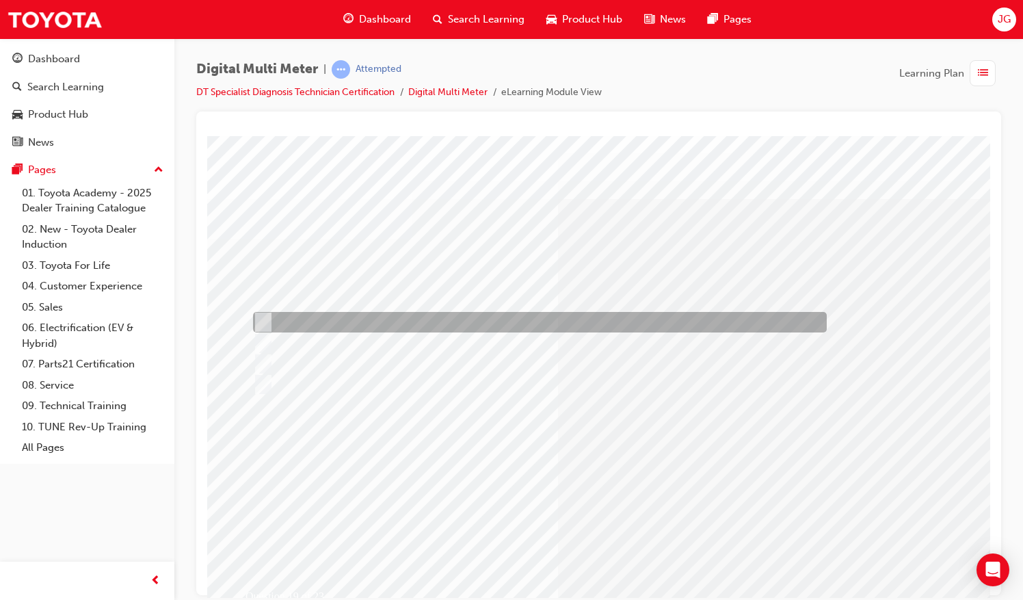
click at [346, 319] on div at bounding box center [537, 322] width 574 height 21
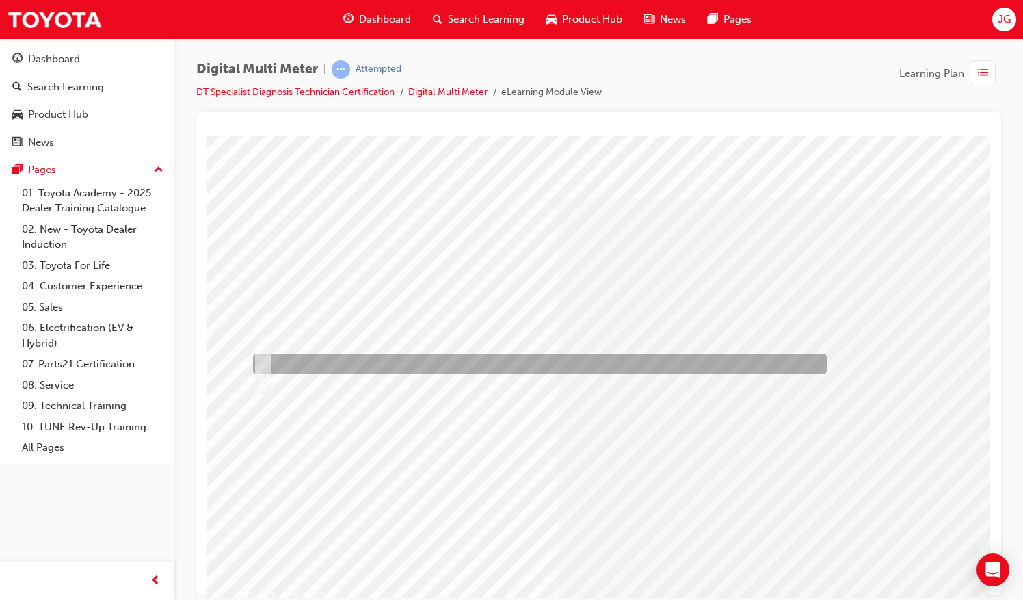
click at [347, 358] on div at bounding box center [537, 363] width 574 height 21
radio input "false"
radio input "true"
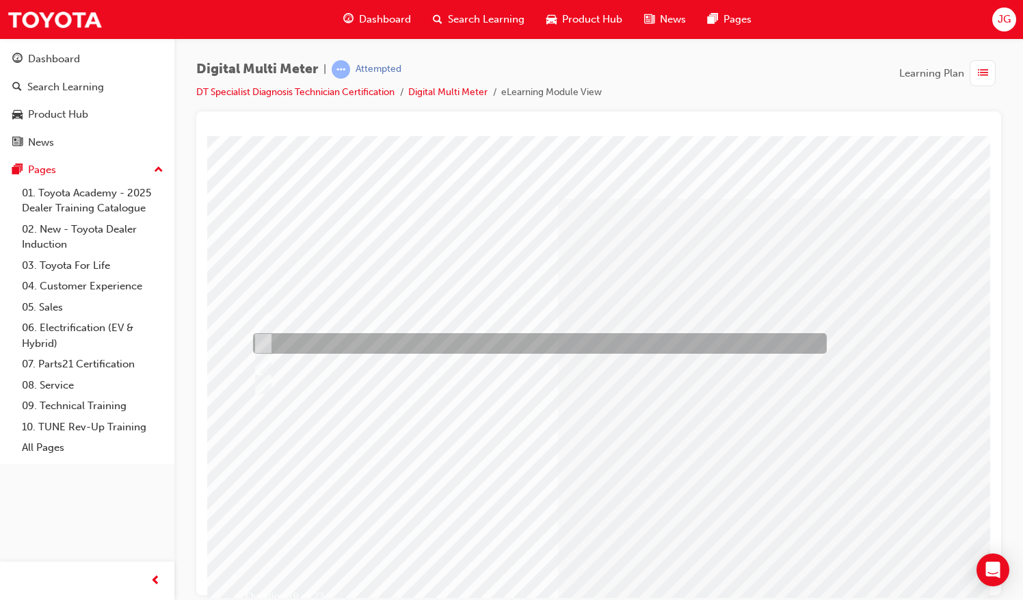
click at [295, 343] on div at bounding box center [537, 343] width 574 height 21
radio input "true"
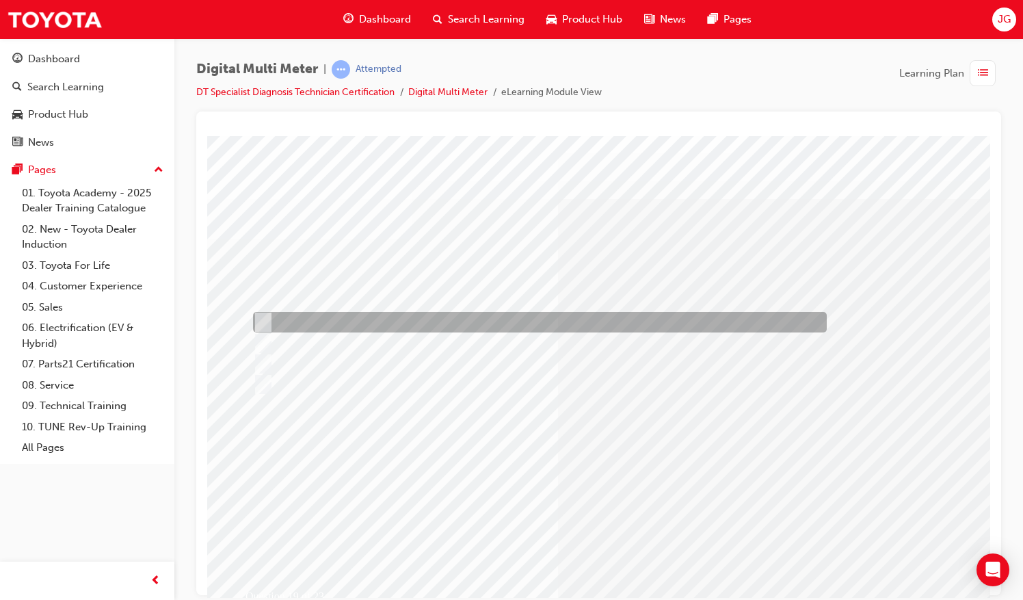
click at [386, 321] on div at bounding box center [537, 322] width 574 height 21
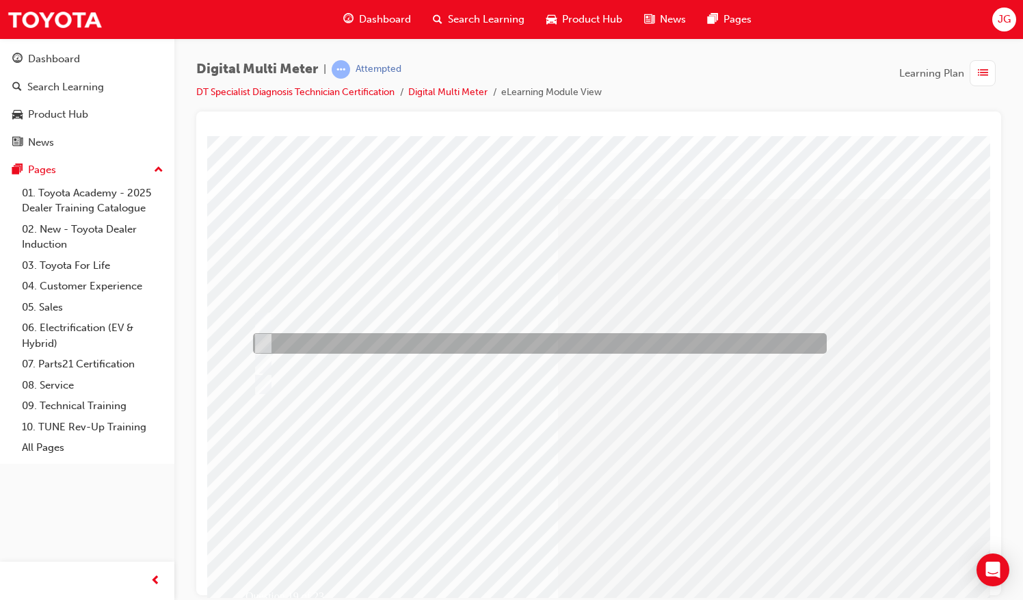
click at [299, 340] on div at bounding box center [537, 343] width 574 height 21
radio input "false"
radio input "true"
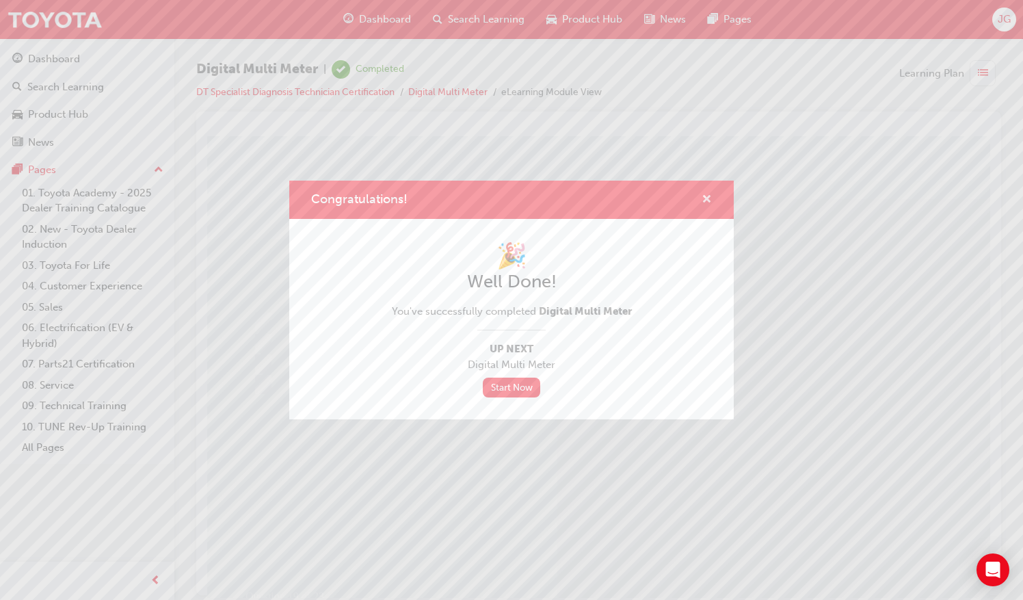
click at [711, 198] on span "cross-icon" at bounding box center [706, 200] width 10 height 12
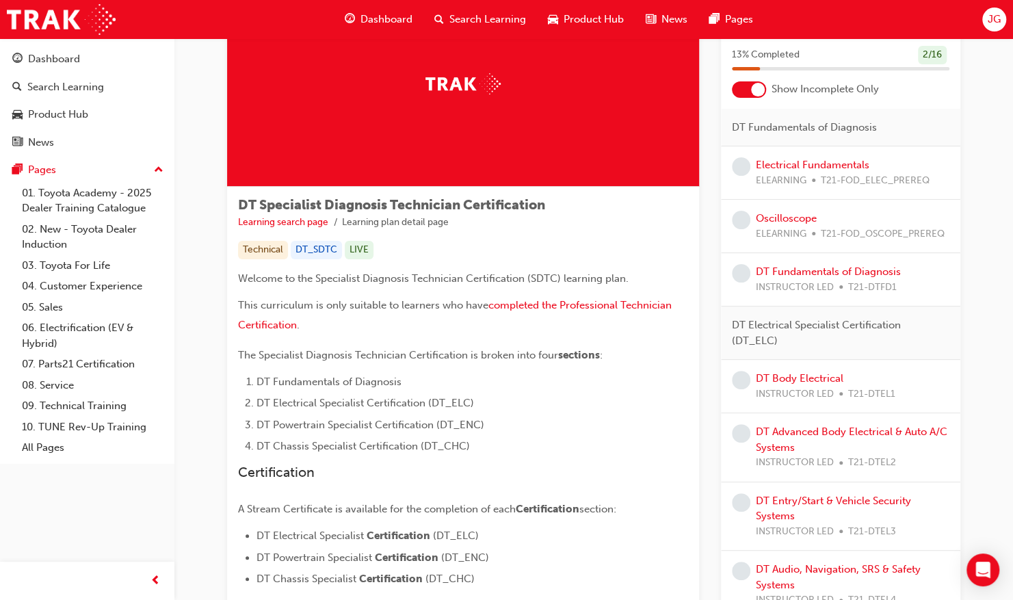
scroll to position [68, 0]
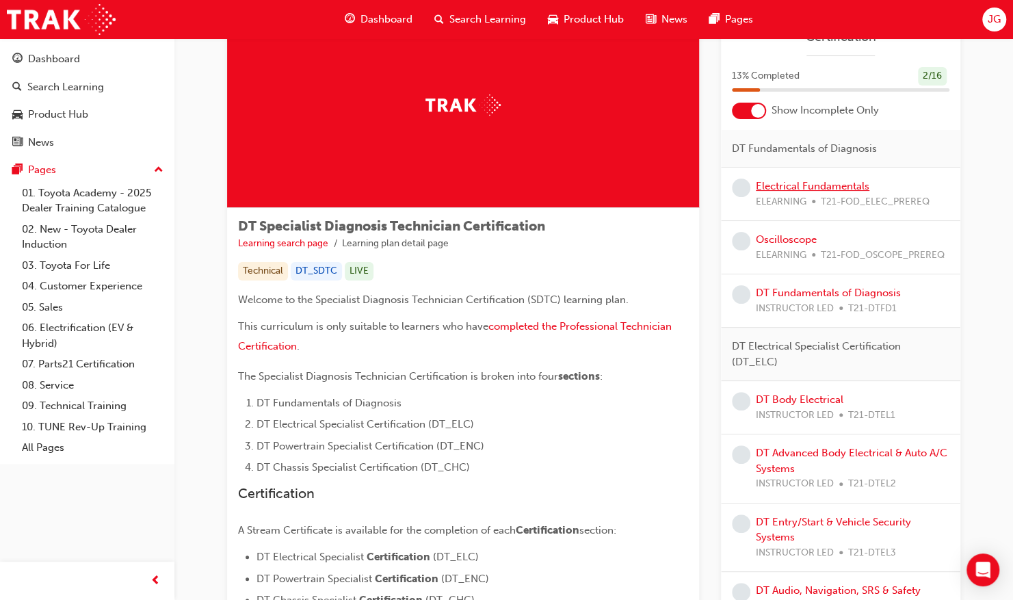
click at [820, 183] on link "Electrical Fundamentals" at bounding box center [811, 186] width 113 height 12
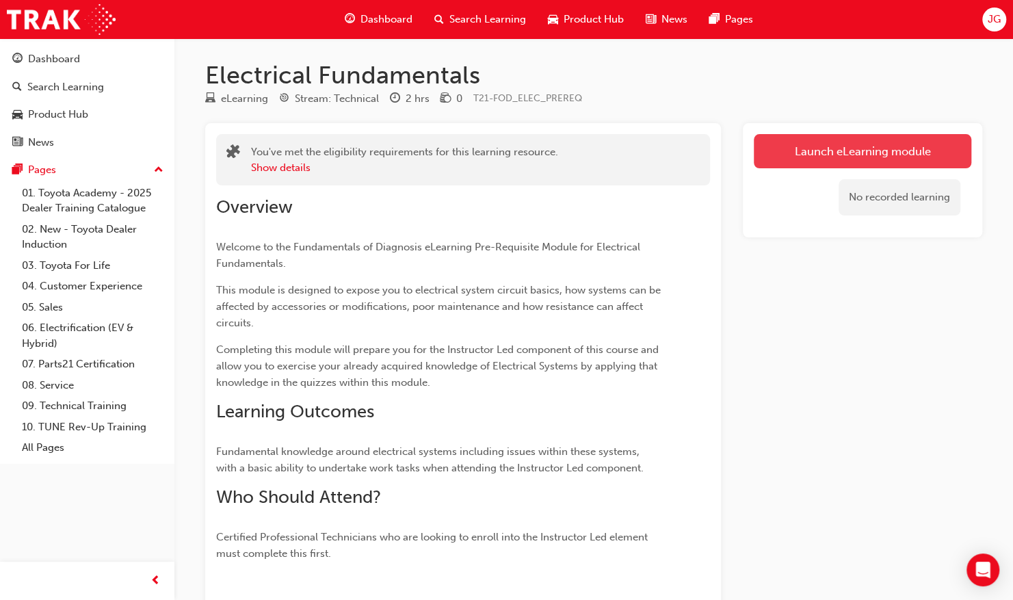
click at [873, 152] on link "Launch eLearning module" at bounding box center [861, 151] width 217 height 34
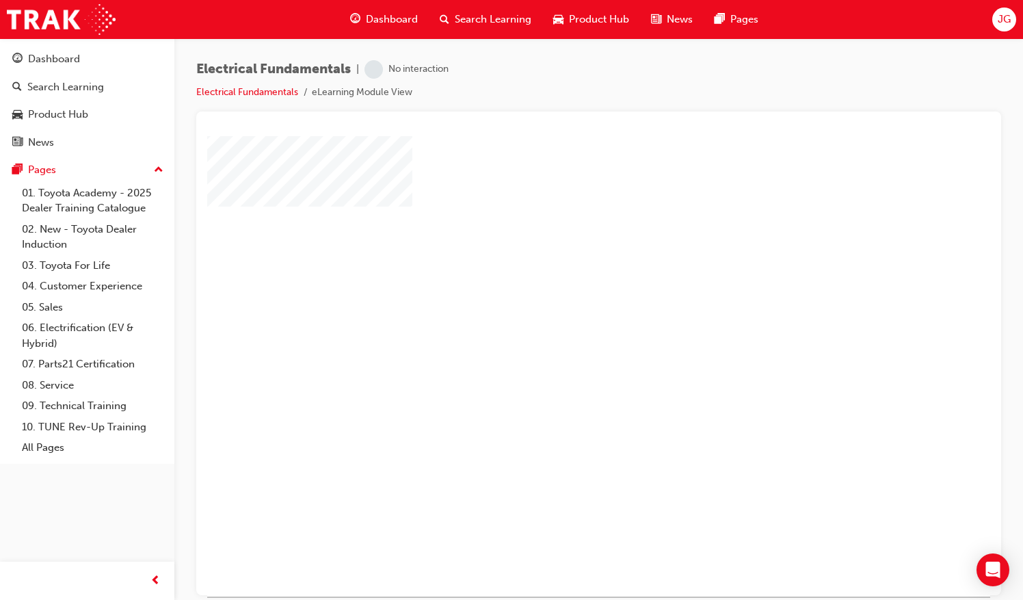
scroll to position [62, 0]
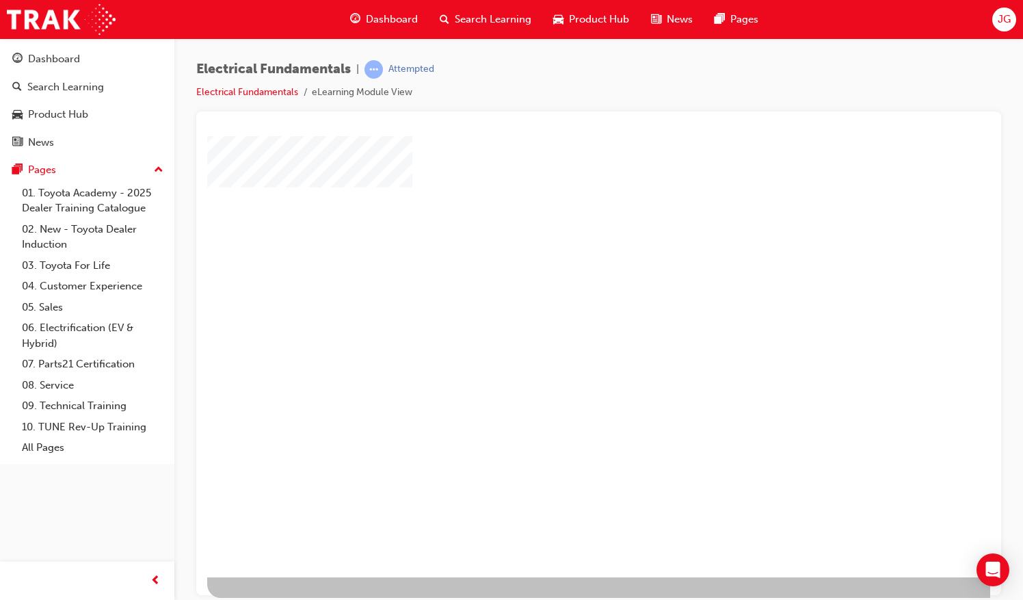
click at [559, 276] on div "play" at bounding box center [559, 276] width 0 height 0
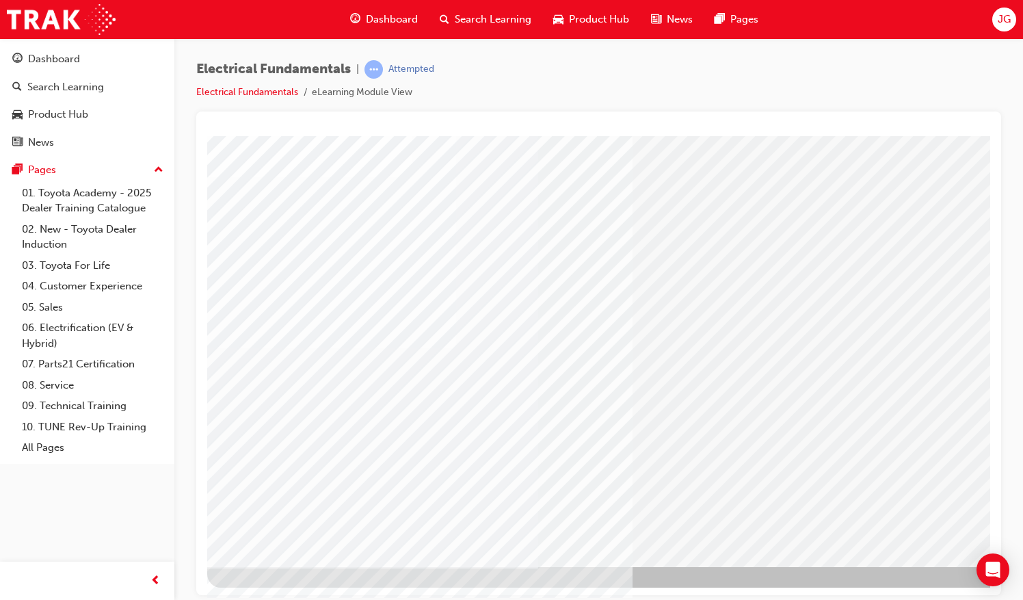
scroll to position [62, 157]
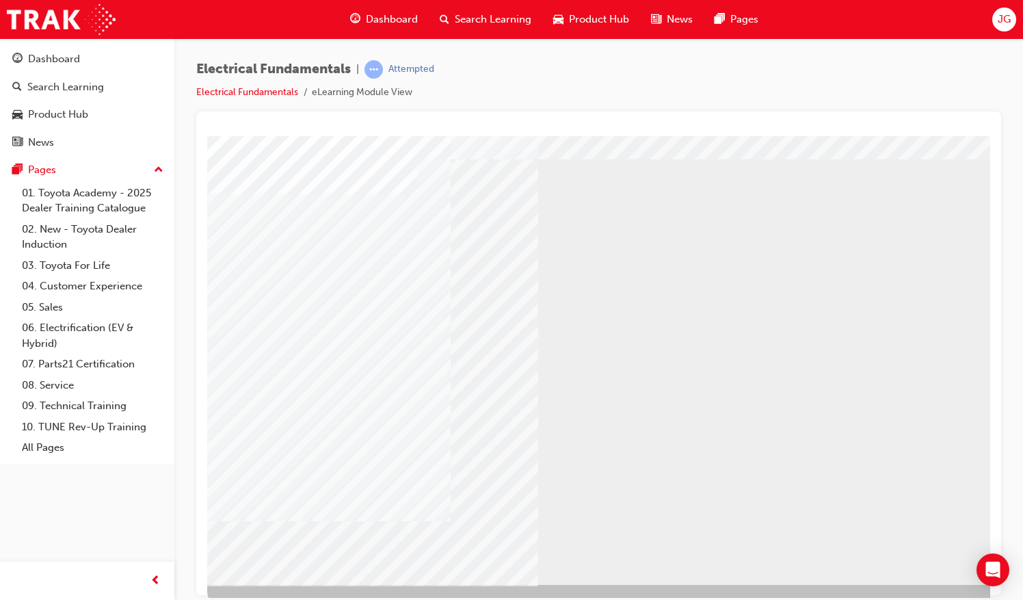
scroll to position [62, 0]
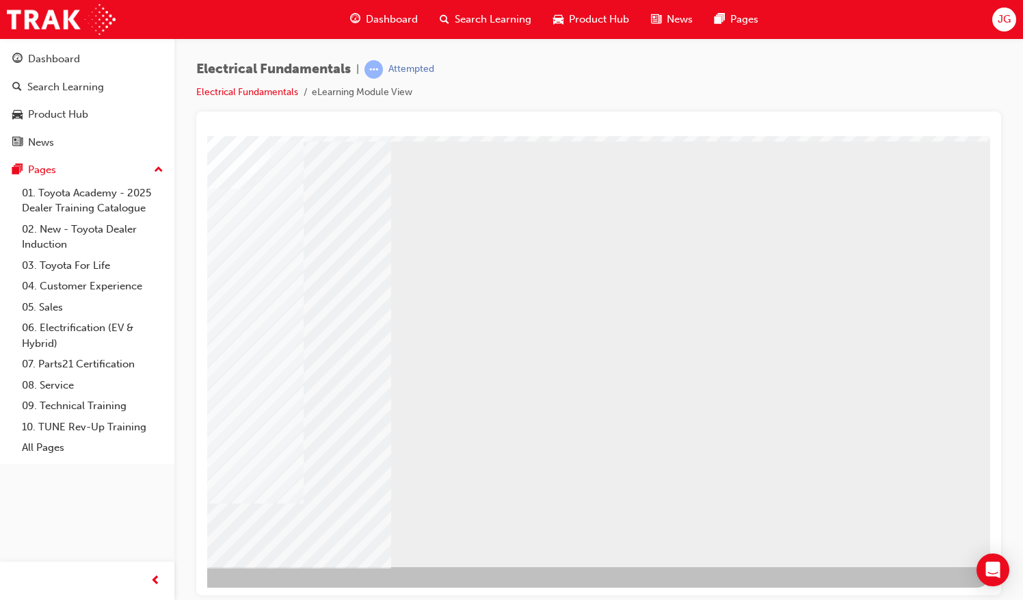
click at [146, 591] on div "NEXT Trigger this button to go to the next slide" at bounding box center [103, 603] width 86 height 25
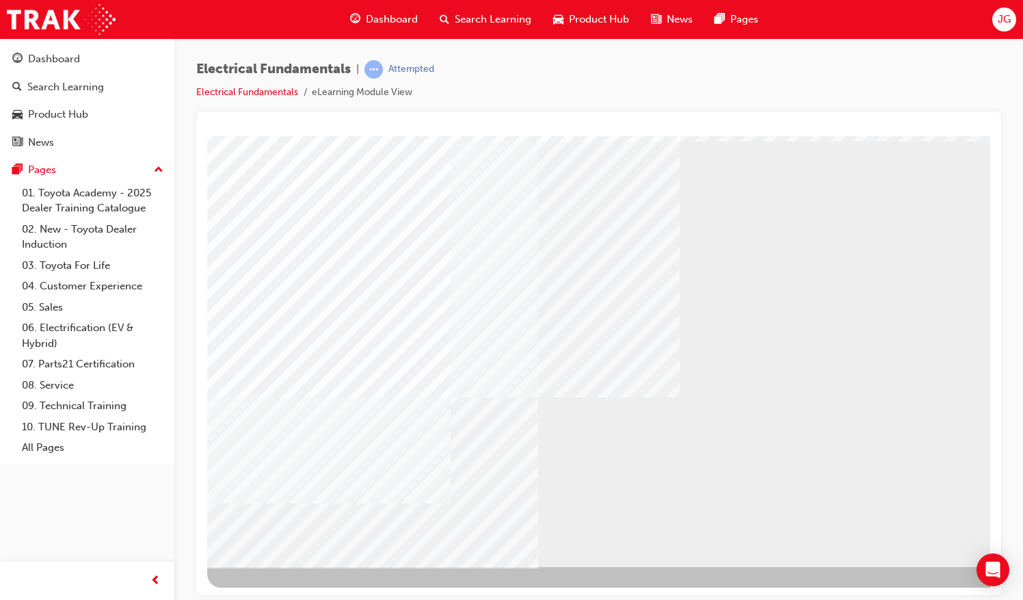
scroll to position [62, 157]
click at [146, 591] on div "NEXT Trigger this button to go to the next slide" at bounding box center [103, 603] width 86 height 25
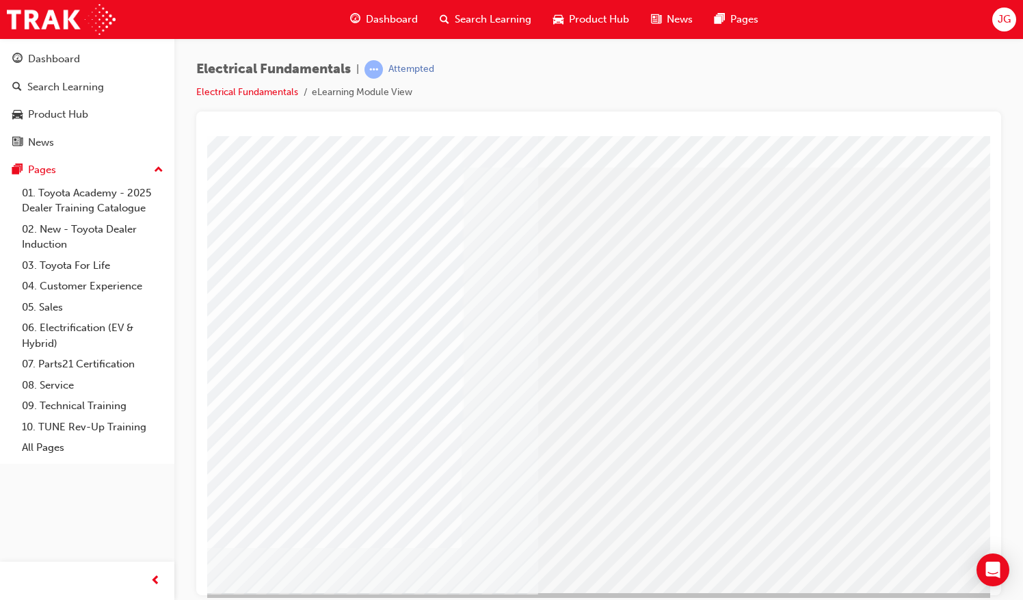
scroll to position [62, 0]
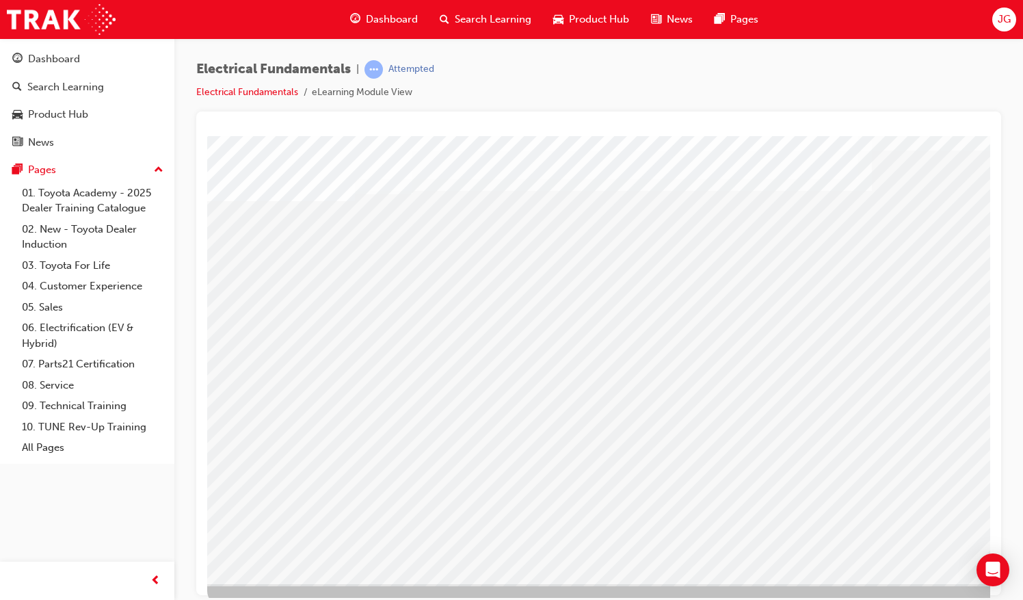
scroll to position [62, 0]
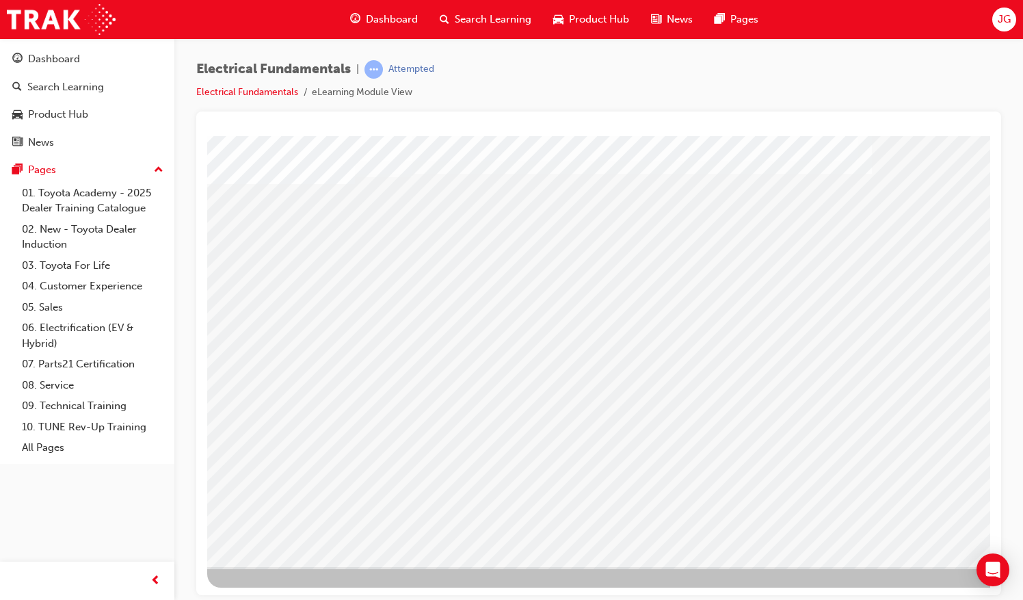
drag, startPoint x: 749, startPoint y: 585, endPoint x: 940, endPoint y: 608, distance: 192.1
click at [940, 79] on html "multistate Loading..." at bounding box center [598, 76] width 783 height 5
drag, startPoint x: 742, startPoint y: 591, endPoint x: 1228, endPoint y: 722, distance: 503.3
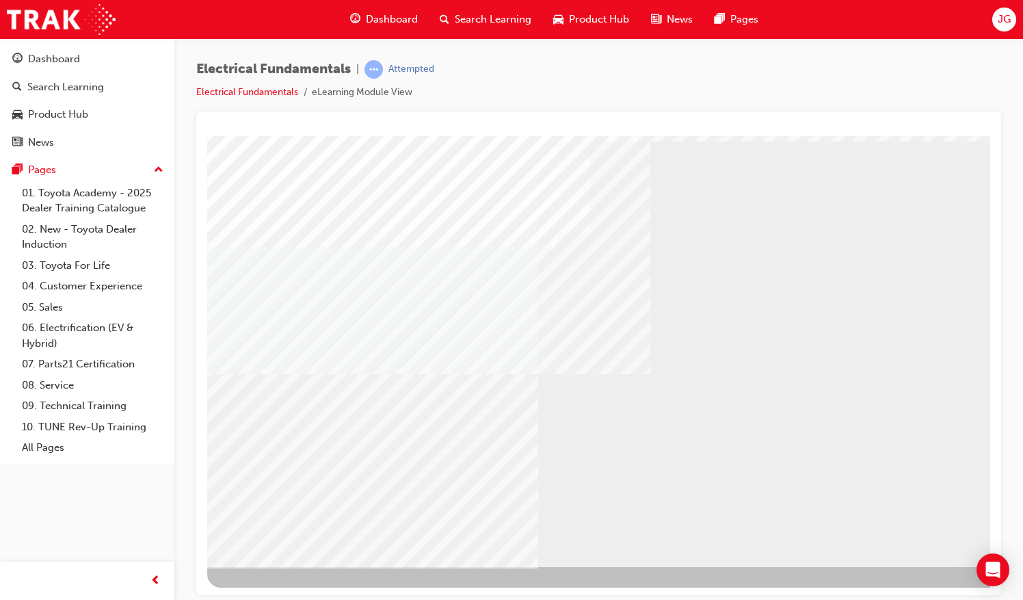
click at [611, 79] on html "Loading..." at bounding box center [598, 76] width 783 height 5
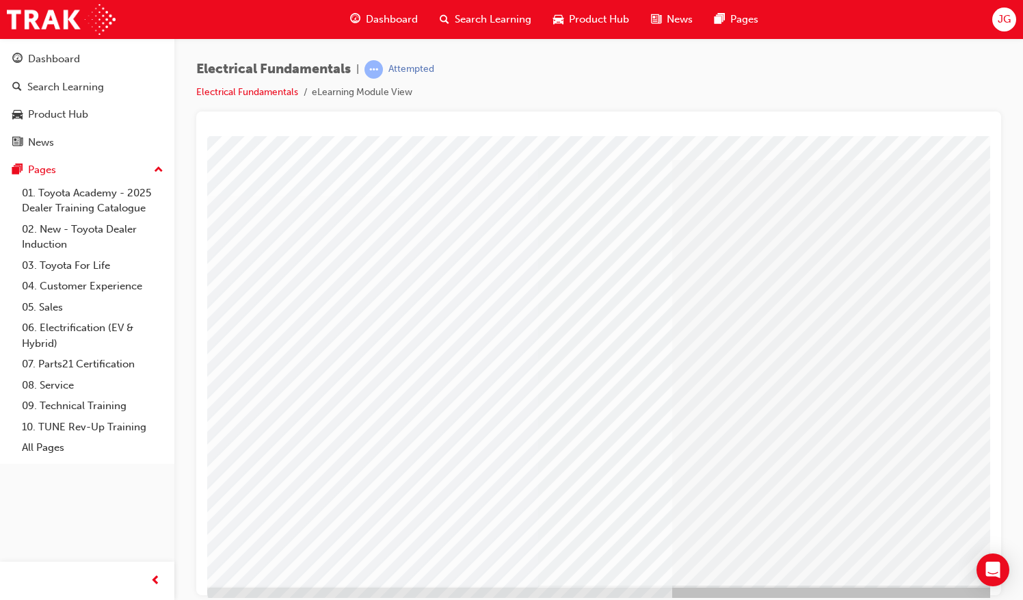
scroll to position [62, 0]
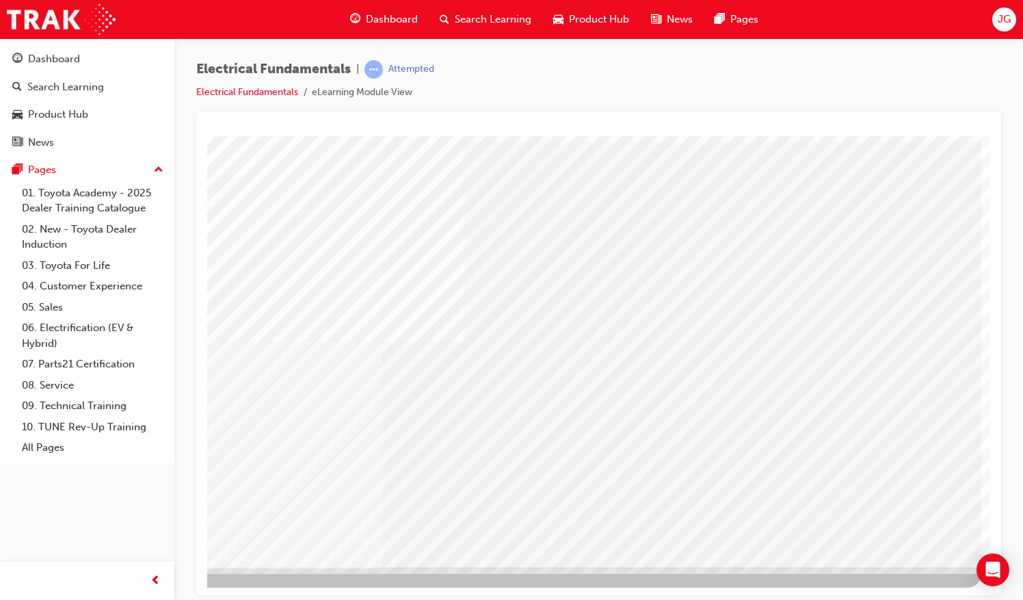
scroll to position [0, 0]
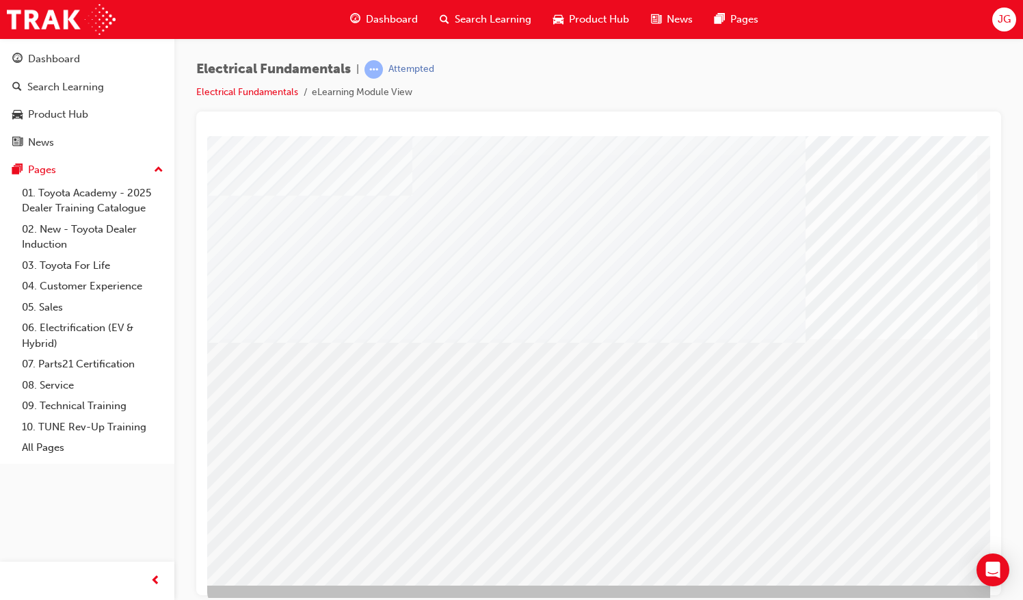
scroll to position [62, 0]
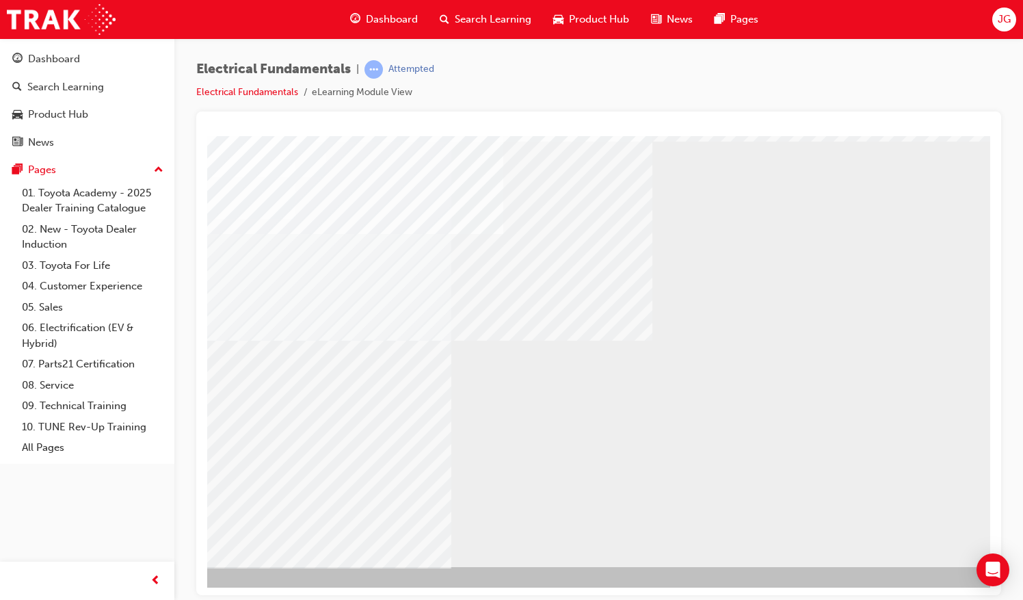
scroll to position [62, 157]
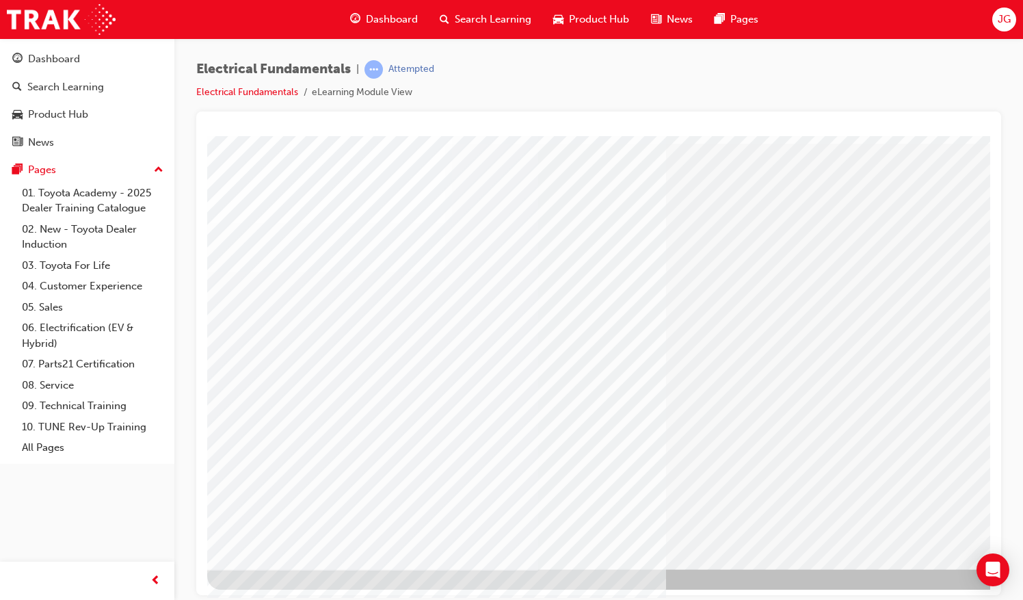
scroll to position [62, 0]
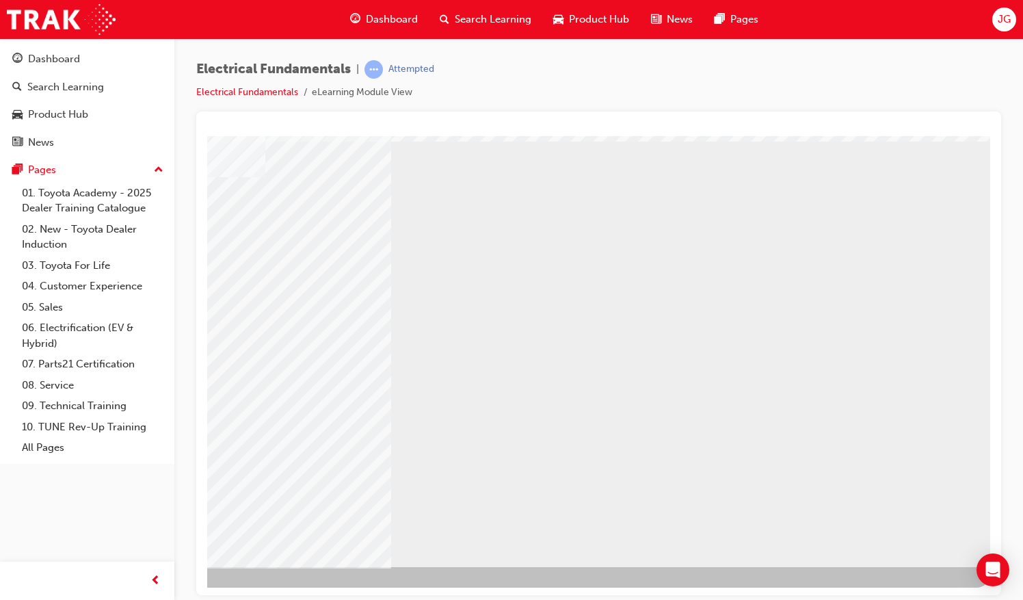
scroll to position [0, 0]
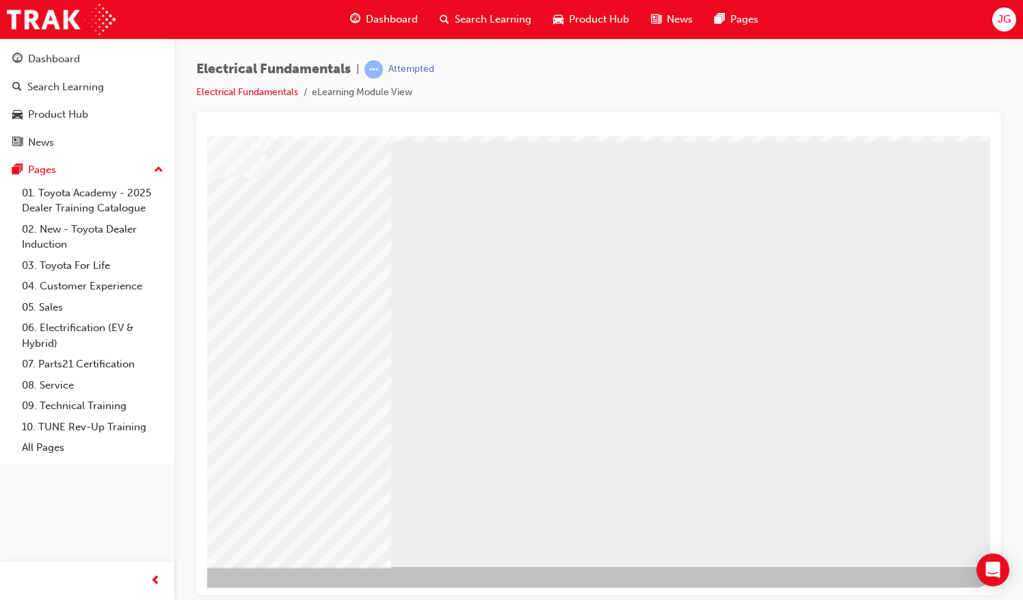
click at [146, 591] on div "NEXT Trigger this button to go to the next slide" at bounding box center [103, 603] width 86 height 25
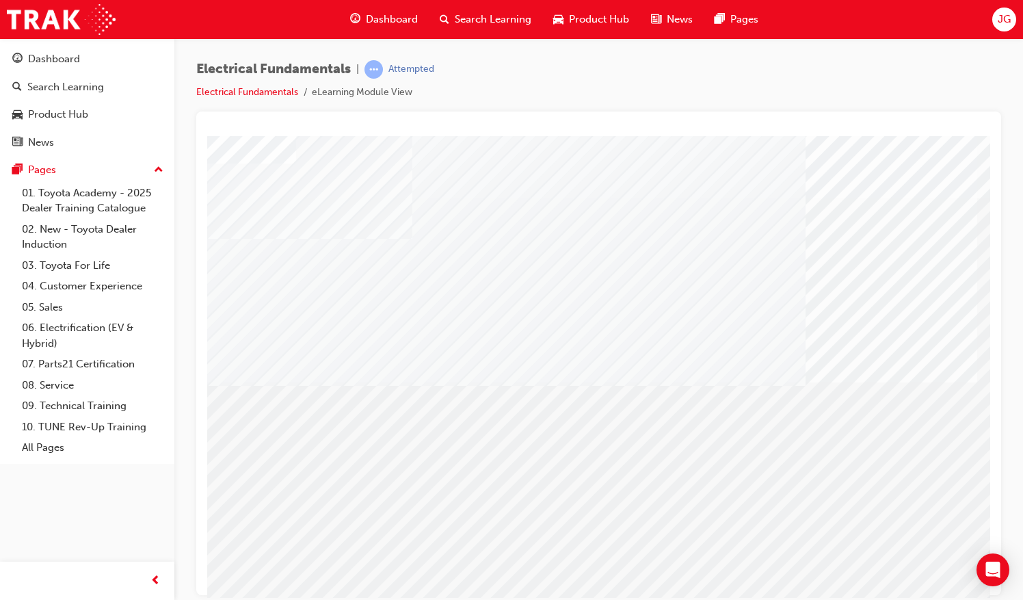
scroll to position [62, 0]
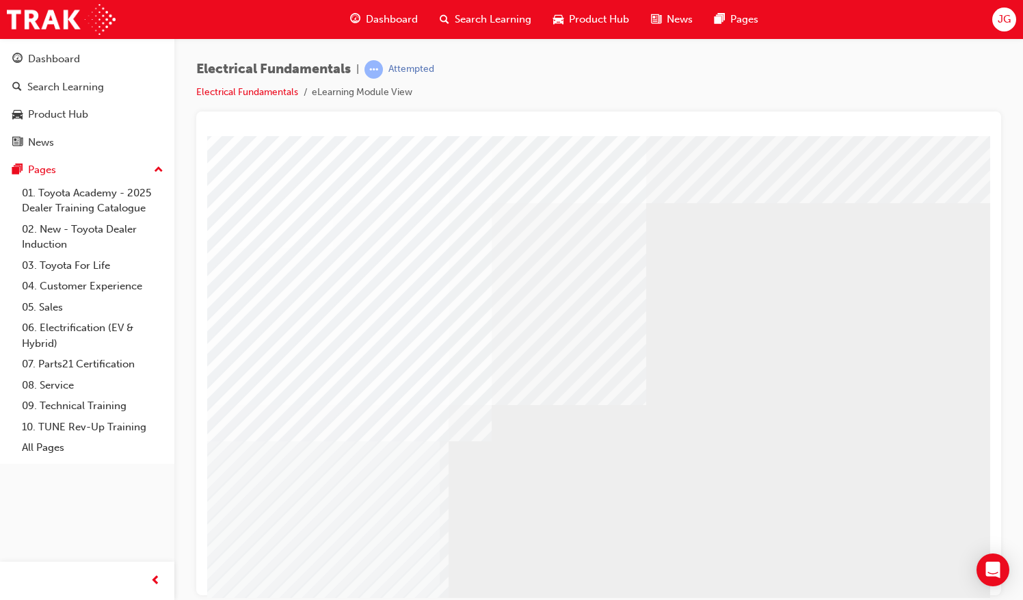
scroll to position [0, 157]
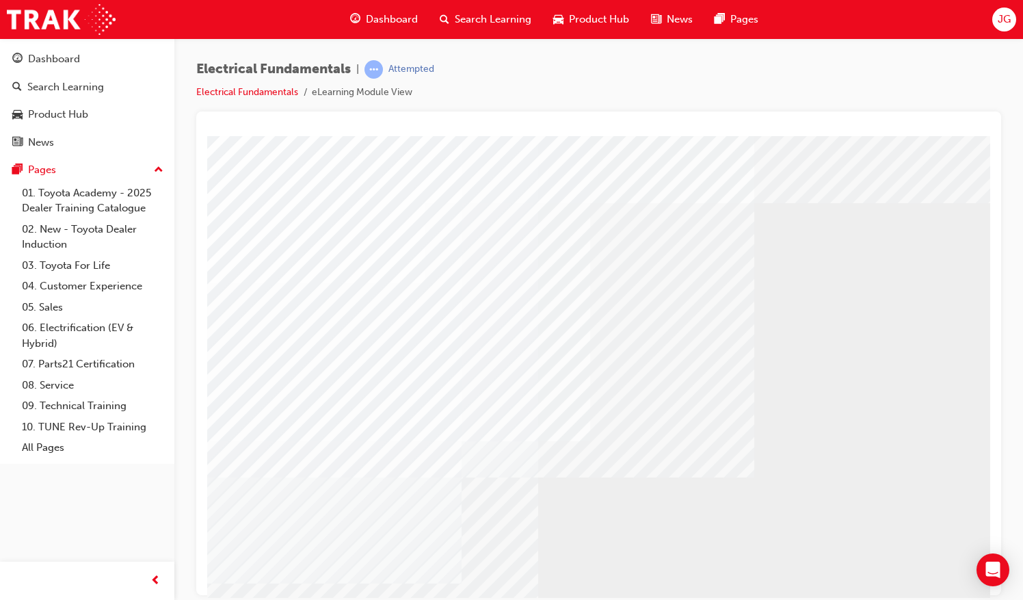
scroll to position [62, 0]
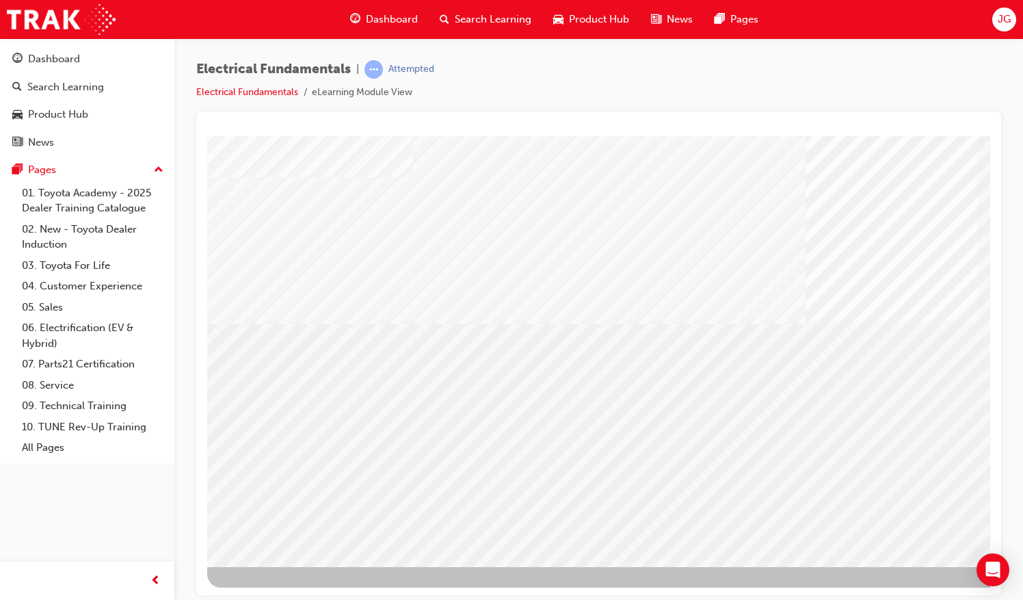
scroll to position [62, 157]
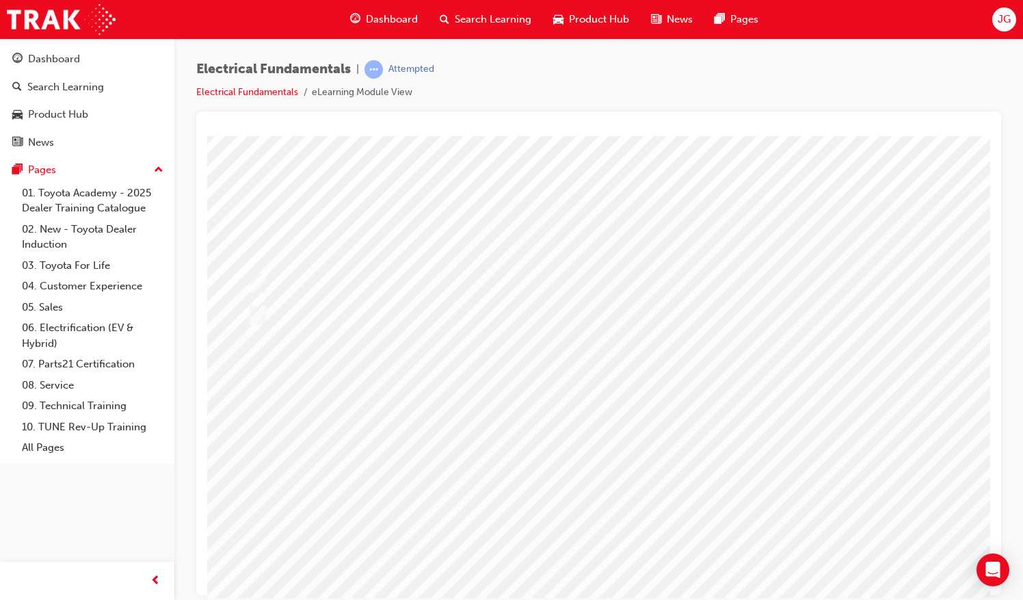
scroll to position [0, 9]
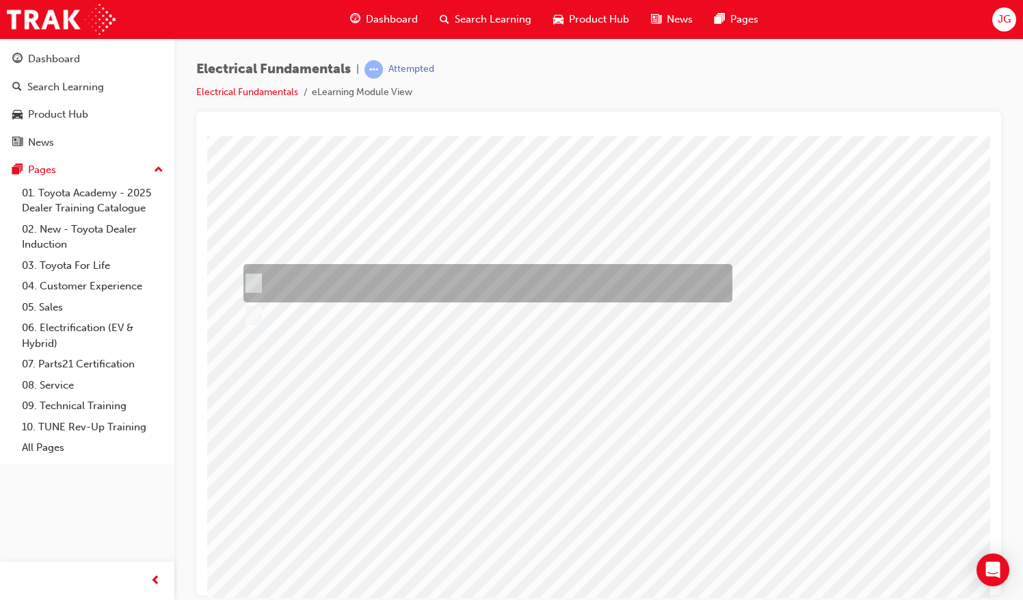
click at [253, 277] on input "True" at bounding box center [250, 283] width 15 height 15
checkbox input "true"
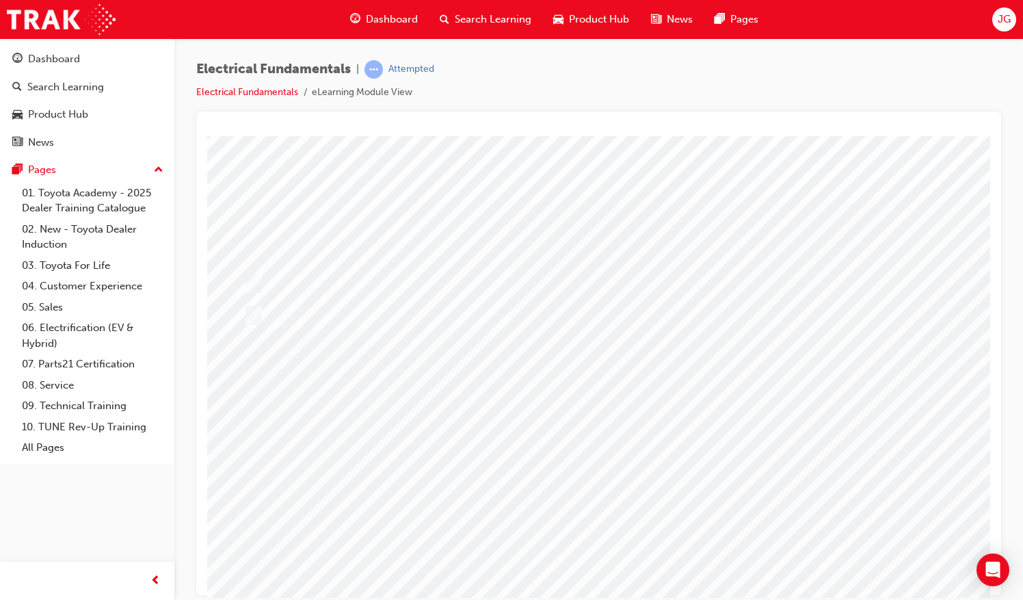
click at [644, 513] on div at bounding box center [663, 381] width 930 height 492
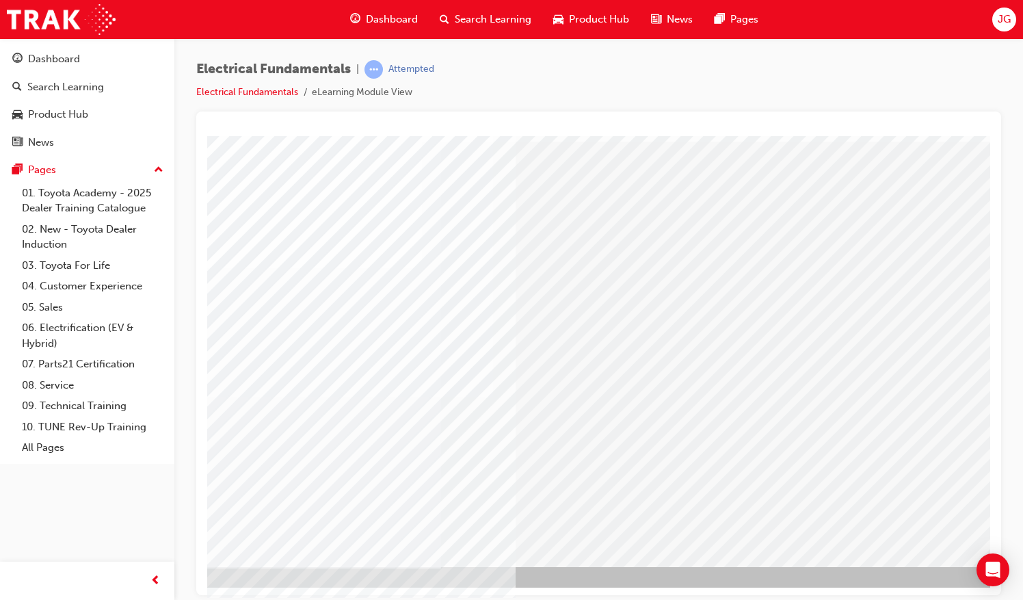
scroll to position [62, 157]
drag, startPoint x: 621, startPoint y: 586, endPoint x: 1033, endPoint y: 734, distance: 438.1
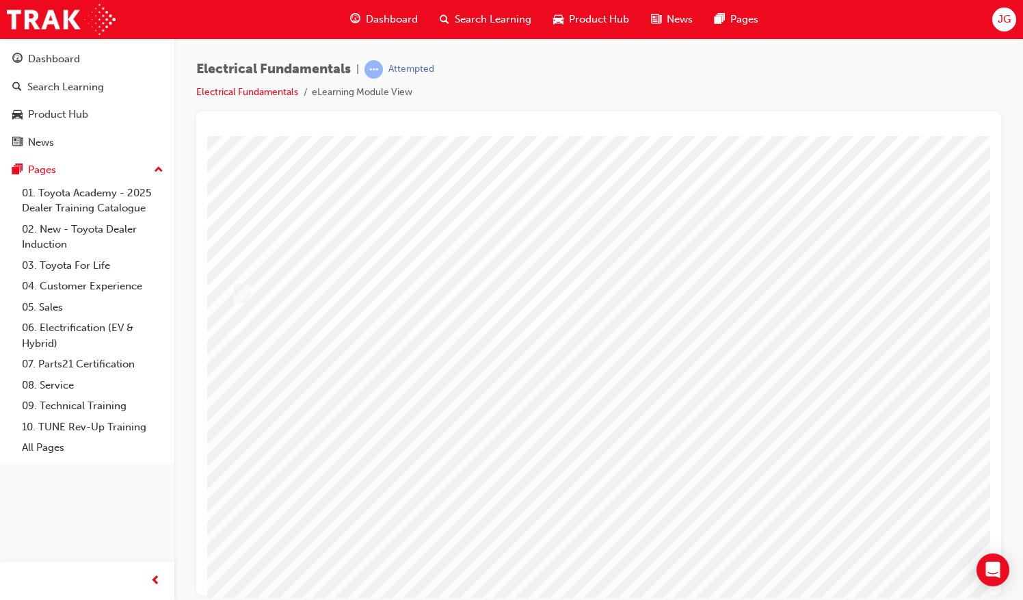
scroll to position [0, 22]
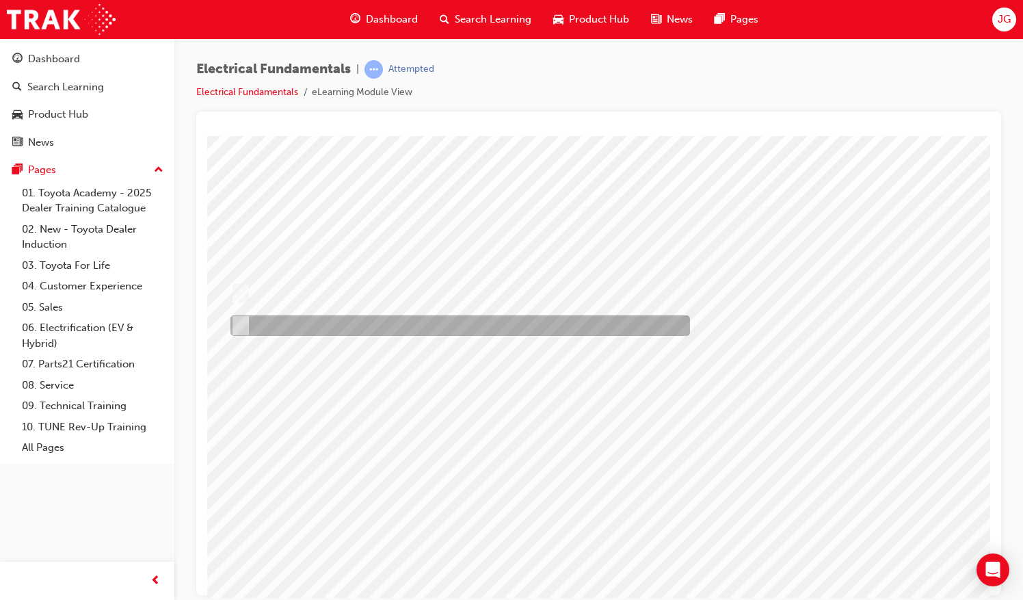
click at [299, 322] on div at bounding box center [456, 325] width 459 height 21
radio input "true"
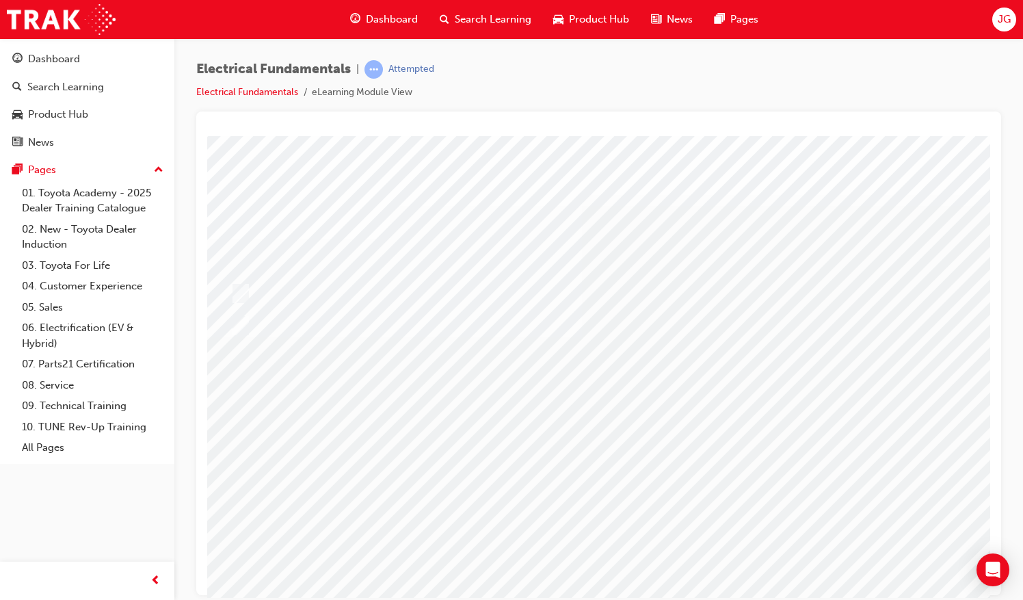
click at [659, 511] on div at bounding box center [650, 381] width 930 height 492
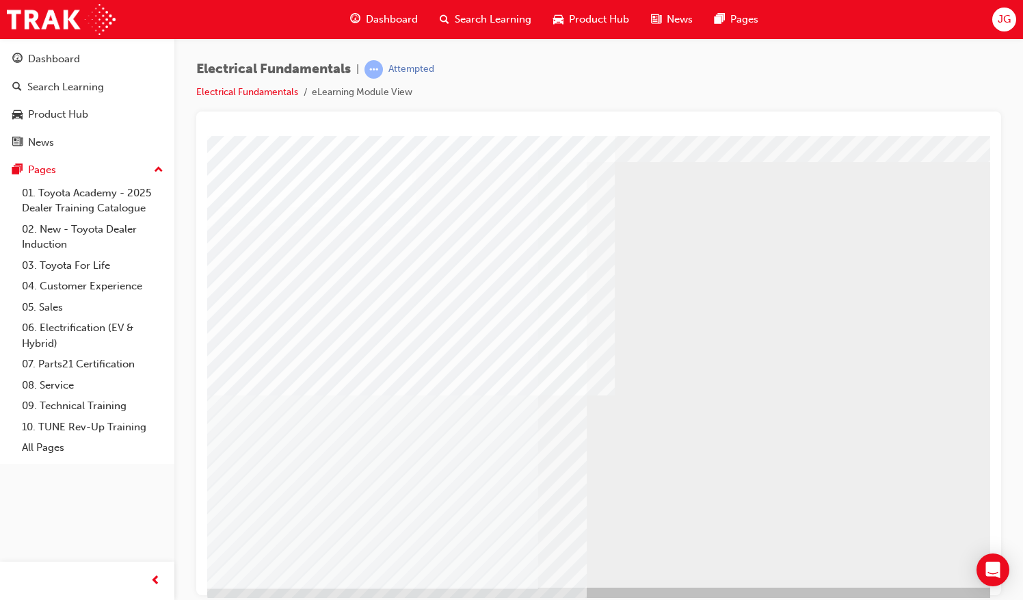
scroll to position [62, 0]
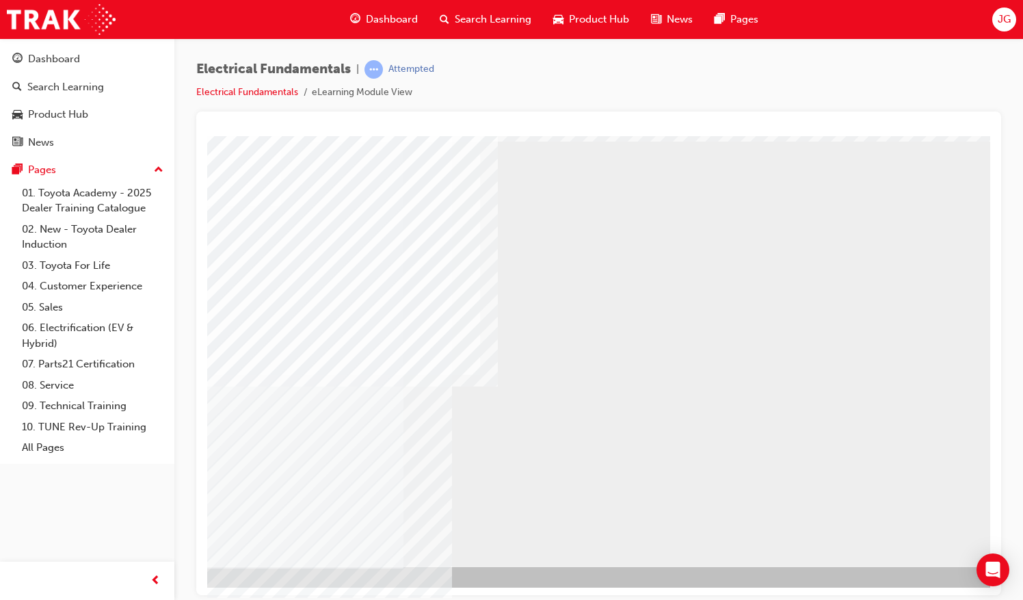
scroll to position [62, 136]
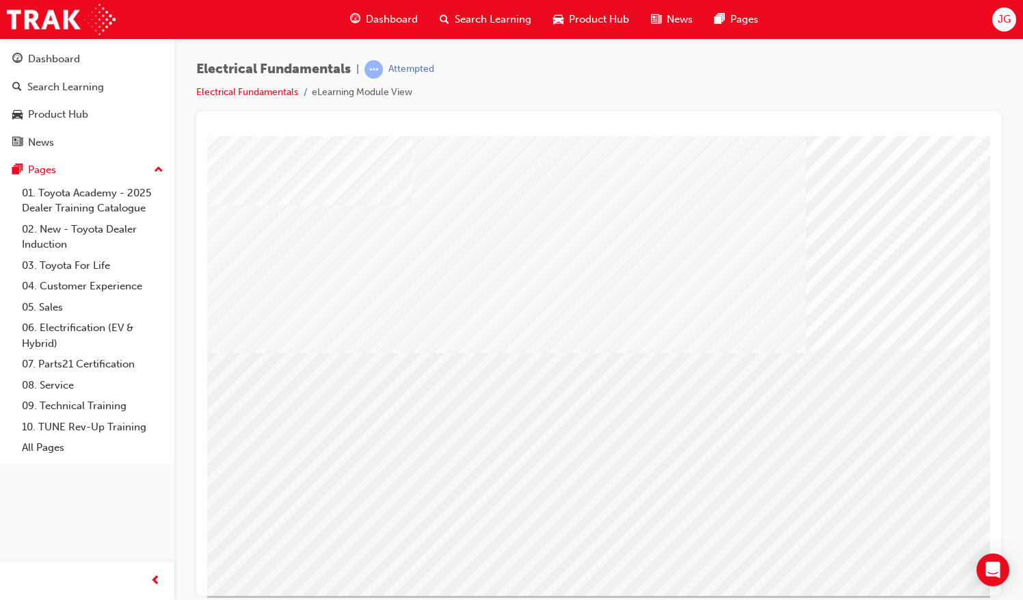
scroll to position [62, 0]
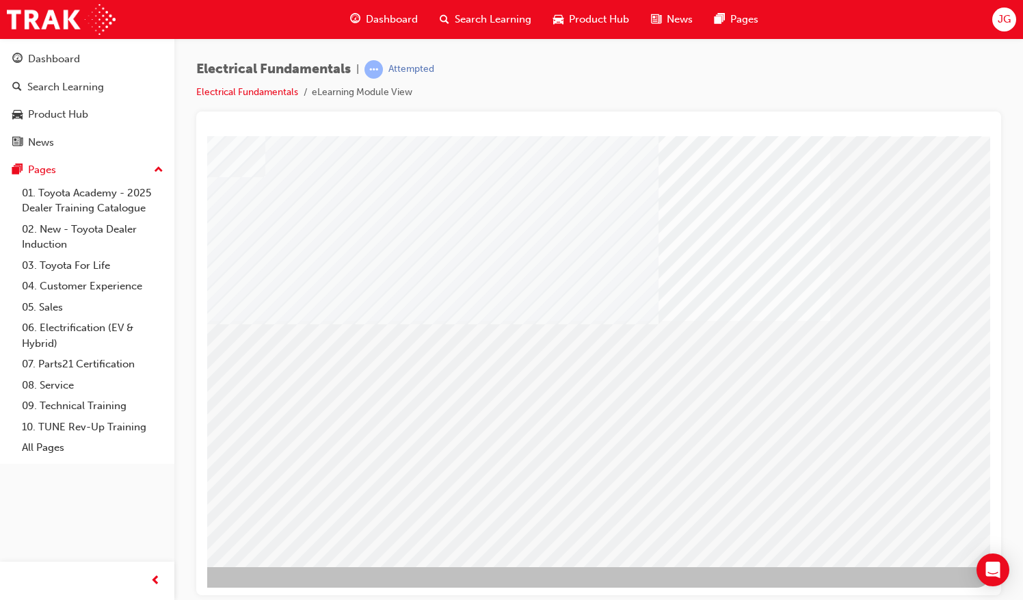
drag, startPoint x: 691, startPoint y: 589, endPoint x: 1113, endPoint y: 733, distance: 446.5
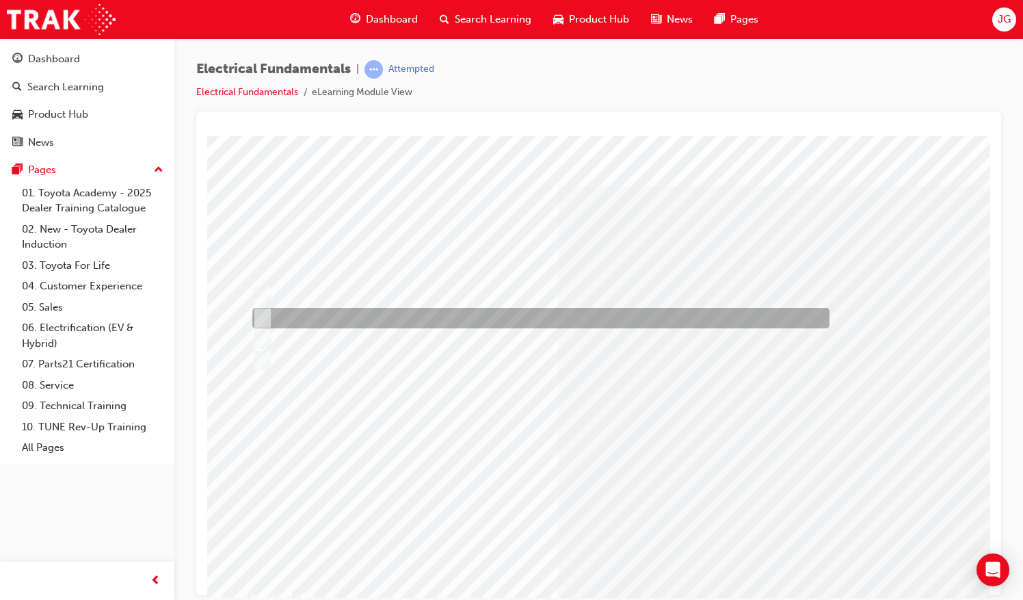
click at [511, 316] on div at bounding box center [537, 318] width 577 height 21
radio input "true"
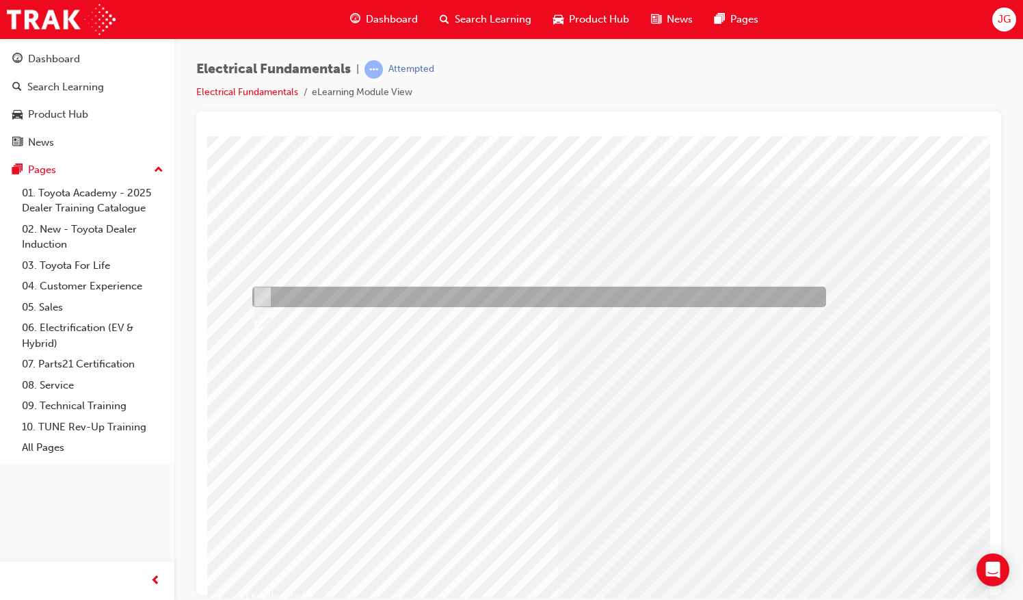
click at [313, 292] on div at bounding box center [536, 296] width 574 height 21
radio input "true"
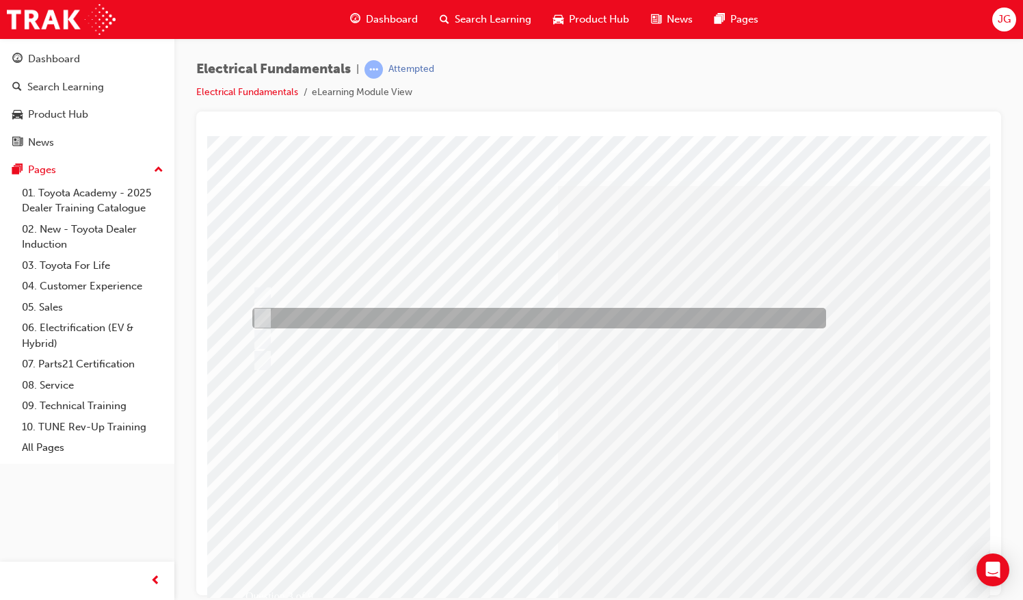
click at [484, 317] on div at bounding box center [536, 318] width 574 height 21
radio input "true"
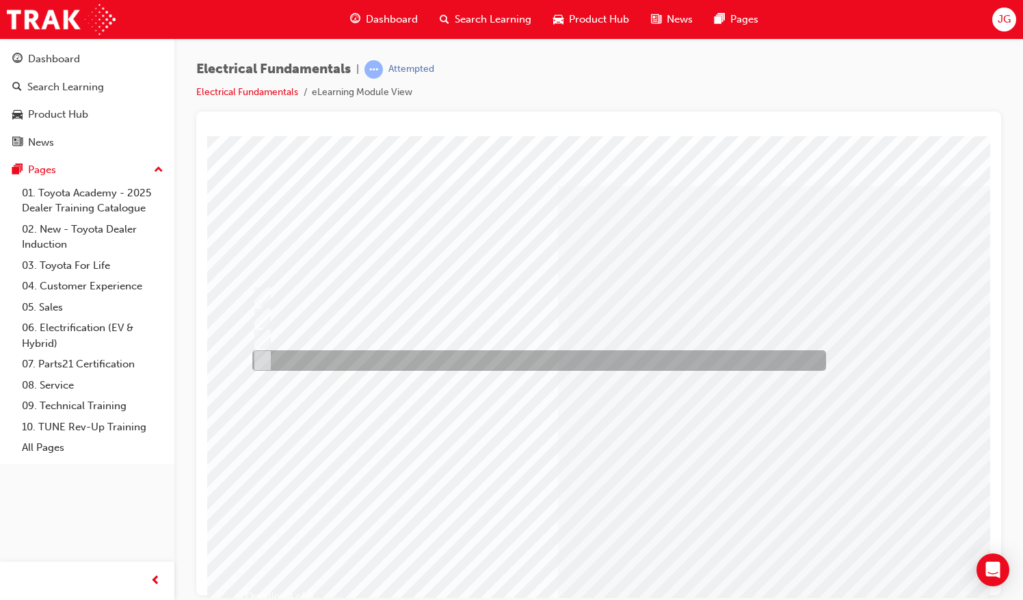
click at [427, 359] on div at bounding box center [536, 360] width 574 height 21
radio input "true"
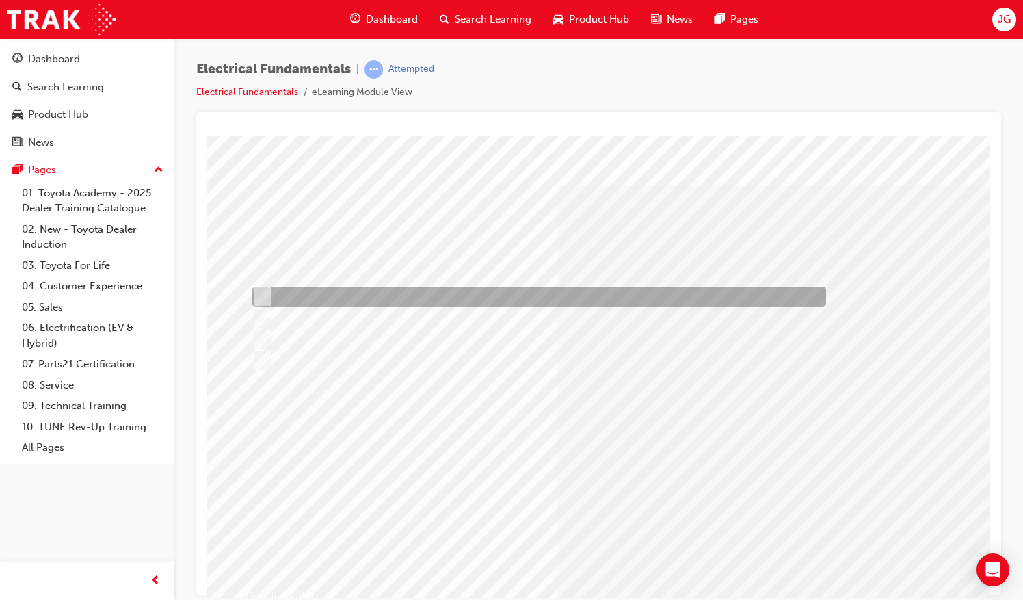
click at [490, 299] on div at bounding box center [536, 296] width 574 height 21
radio input "true"
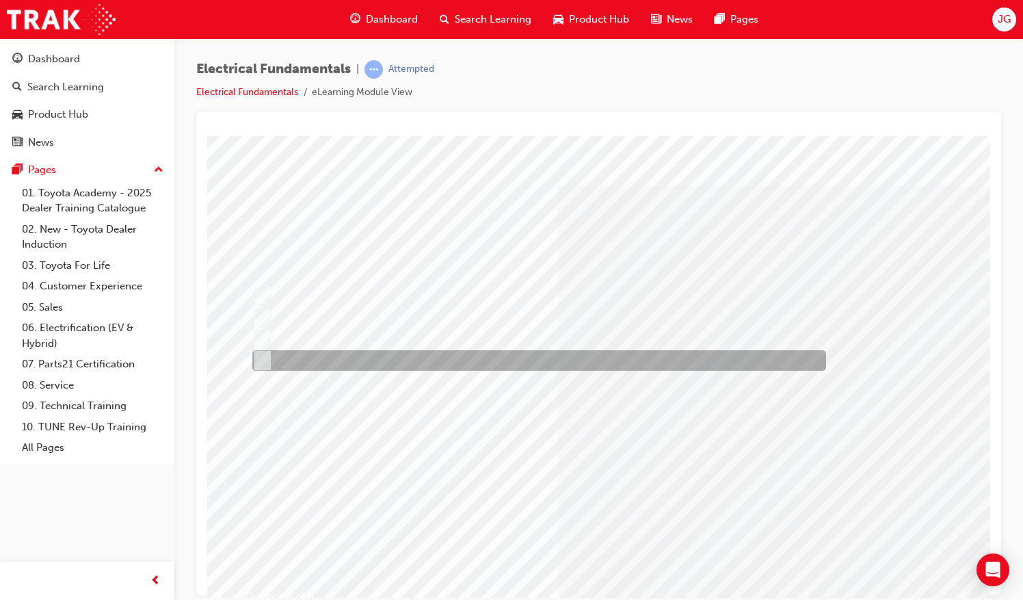
click at [415, 363] on div at bounding box center [536, 360] width 574 height 21
radio input "true"
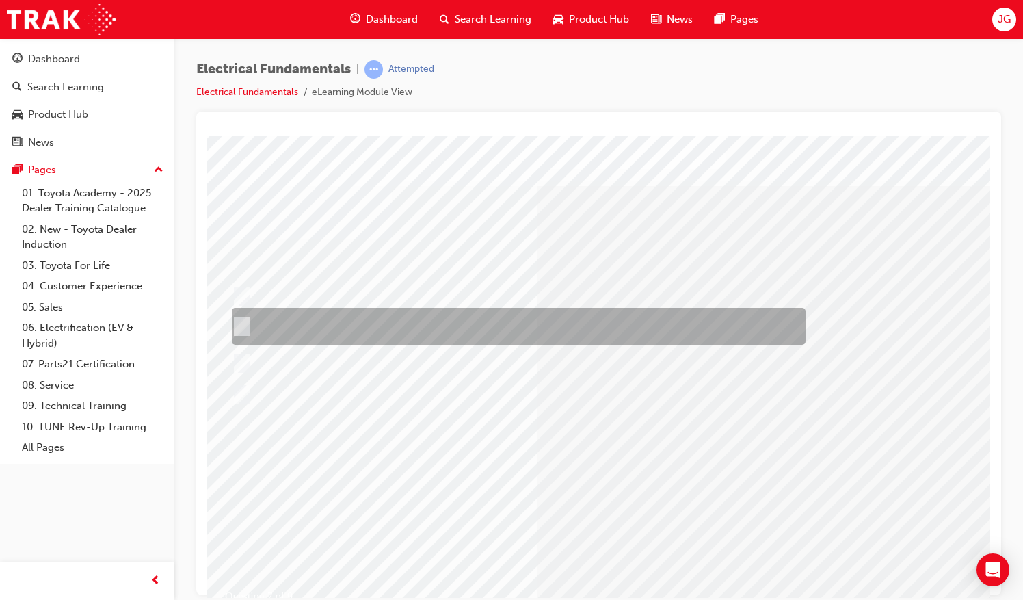
click at [392, 317] on div at bounding box center [515, 326] width 574 height 37
radio input "true"
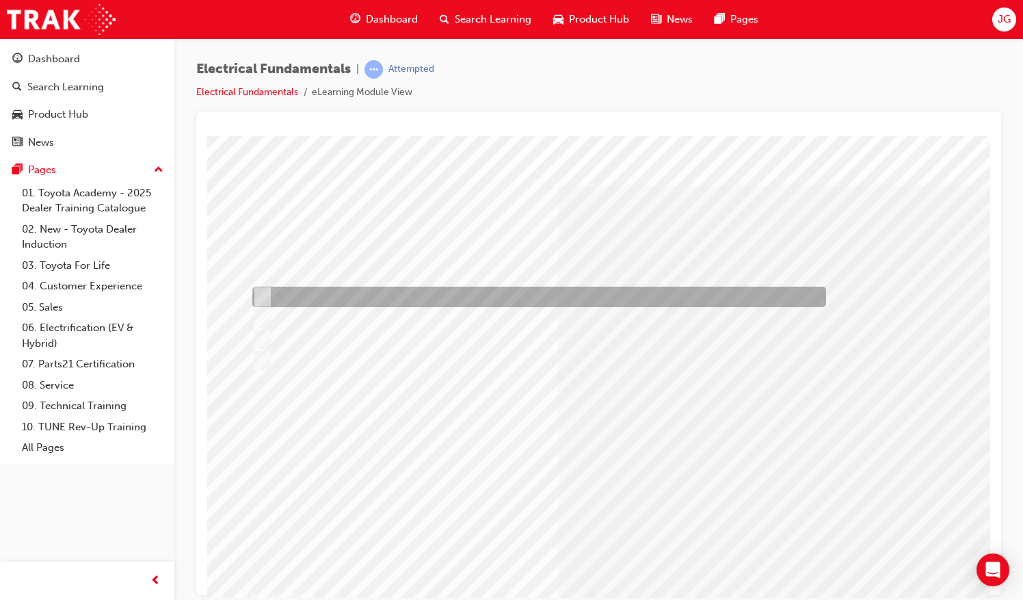
click at [495, 297] on div at bounding box center [536, 296] width 574 height 21
radio input "true"
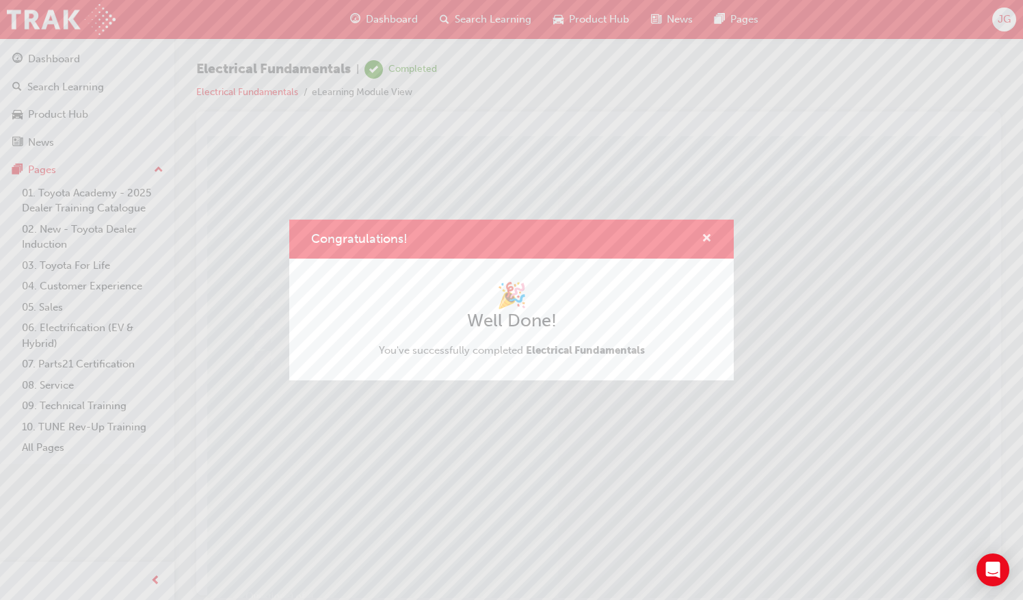
click at [706, 242] on span "cross-icon" at bounding box center [706, 239] width 10 height 12
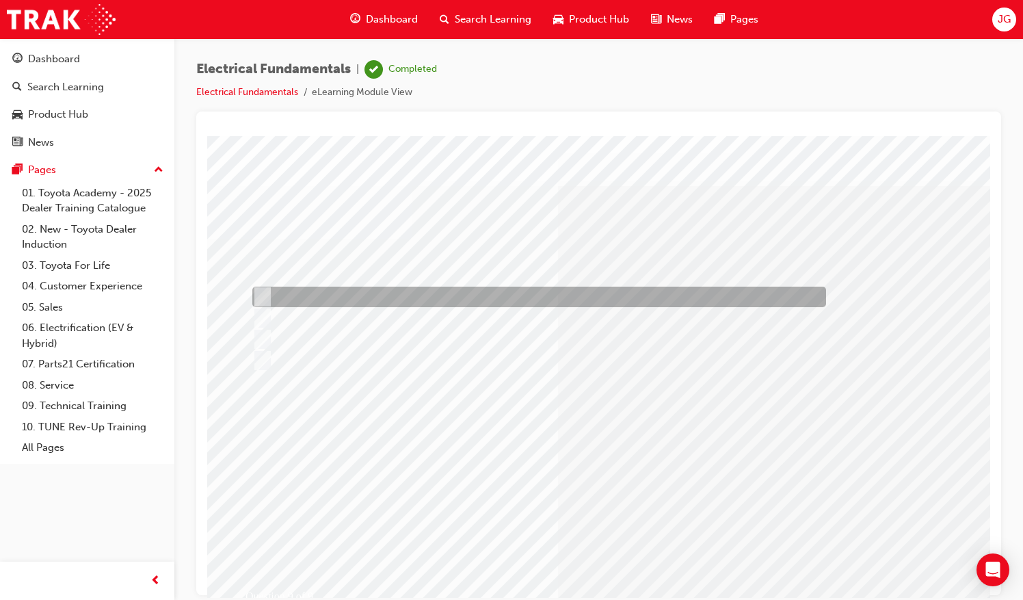
click at [417, 291] on div at bounding box center [536, 296] width 574 height 21
radio input "true"
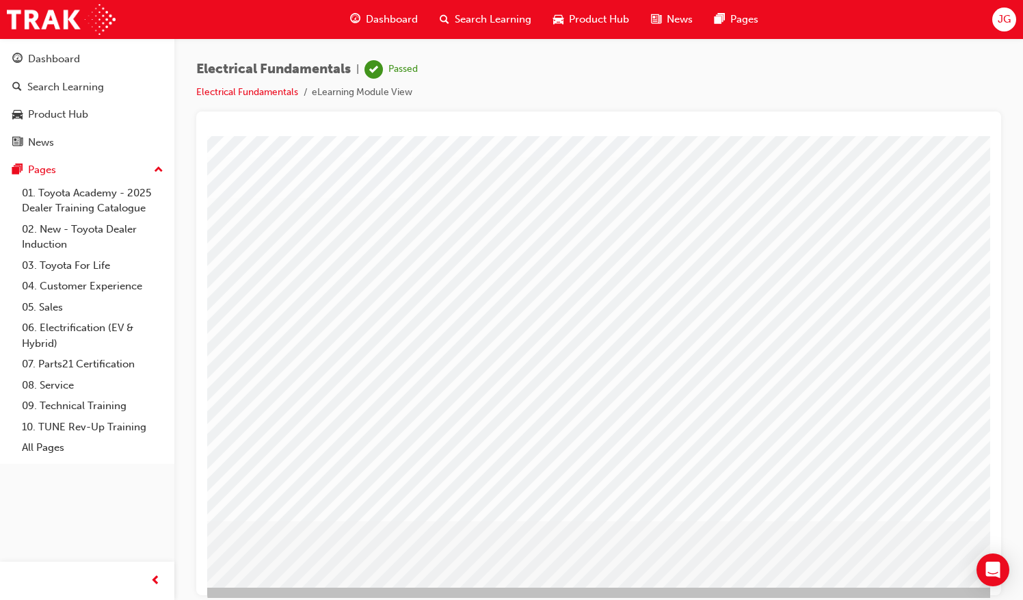
scroll to position [62, 0]
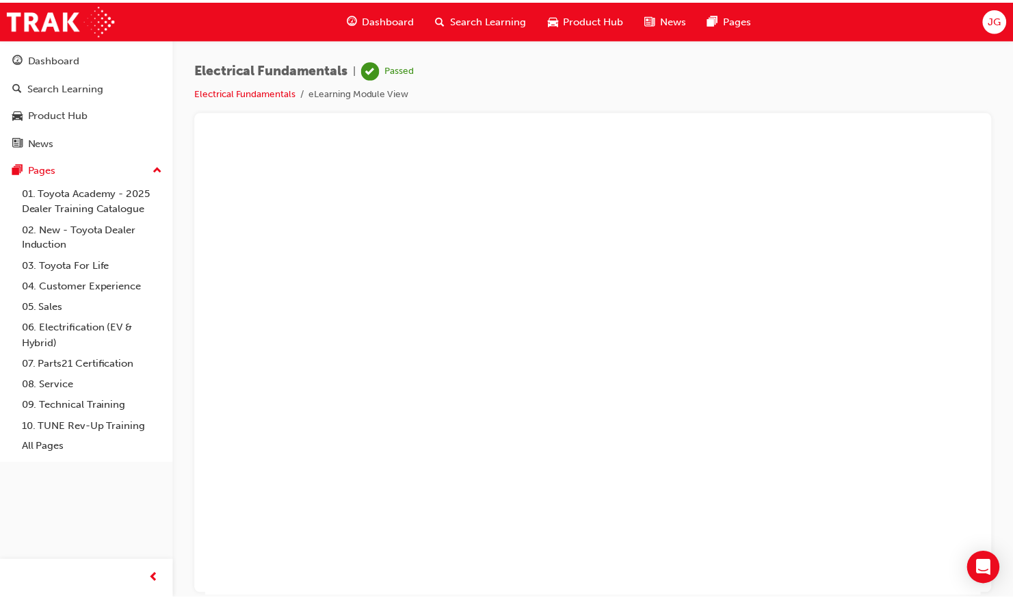
scroll to position [0, 0]
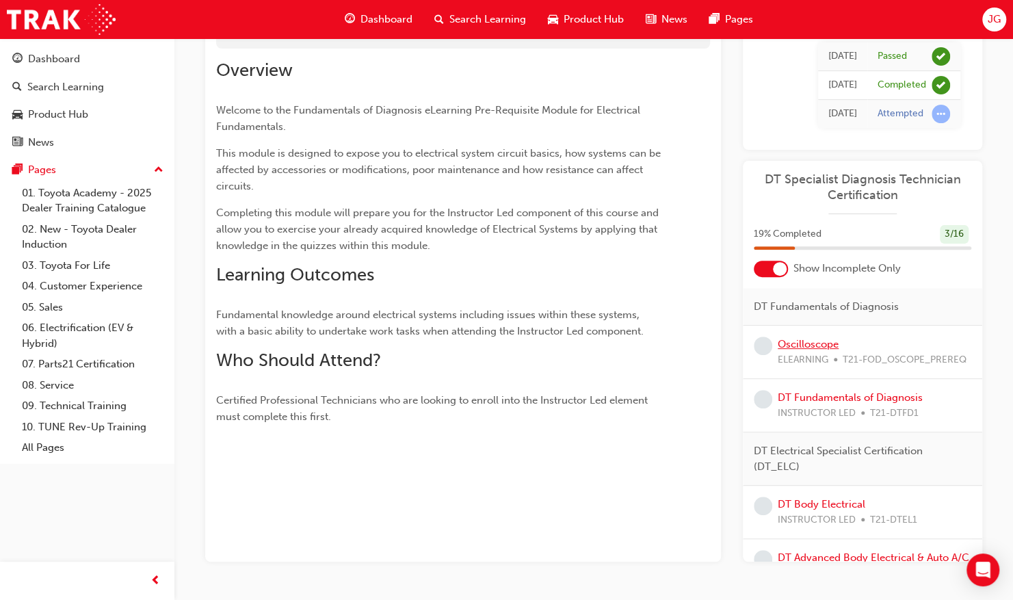
click at [816, 343] on link "Oscilloscope" at bounding box center [807, 344] width 61 height 12
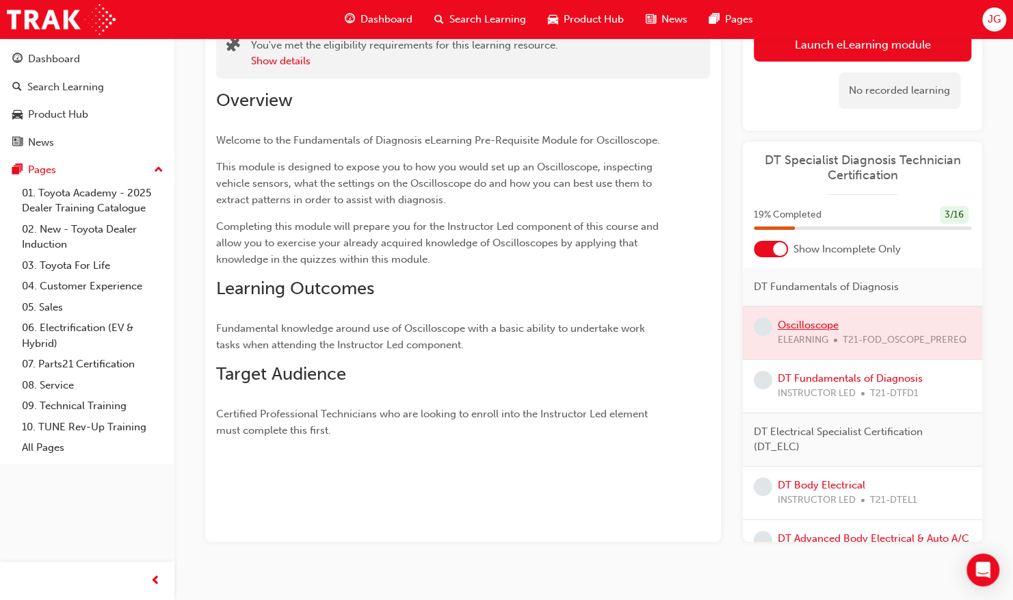
scroll to position [126, 0]
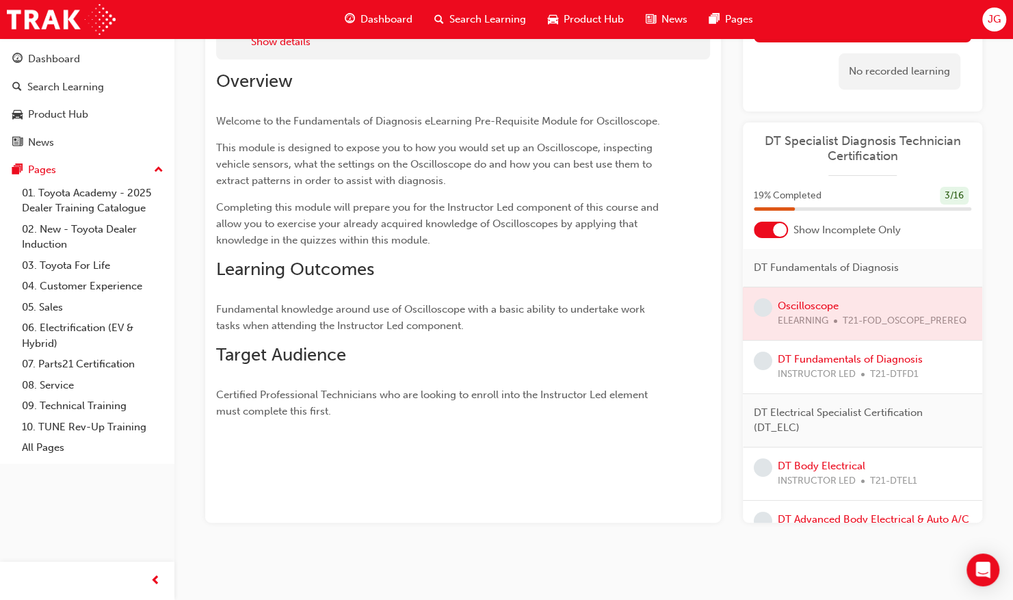
click at [808, 305] on div at bounding box center [861, 313] width 239 height 53
click at [811, 306] on div at bounding box center [861, 313] width 239 height 53
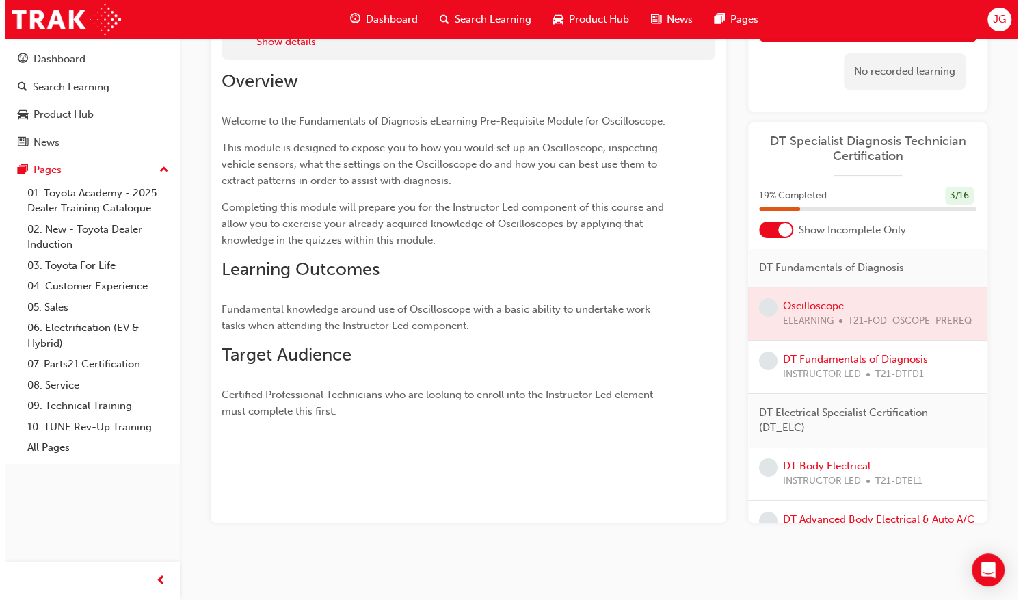
scroll to position [0, 0]
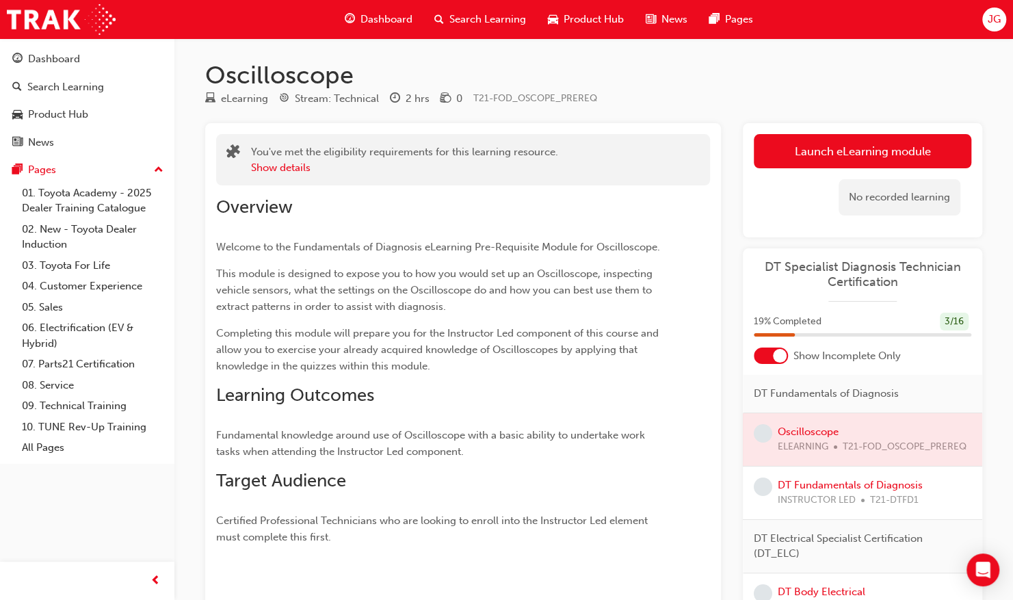
click at [790, 160] on link "Launch eLearning module" at bounding box center [861, 151] width 217 height 34
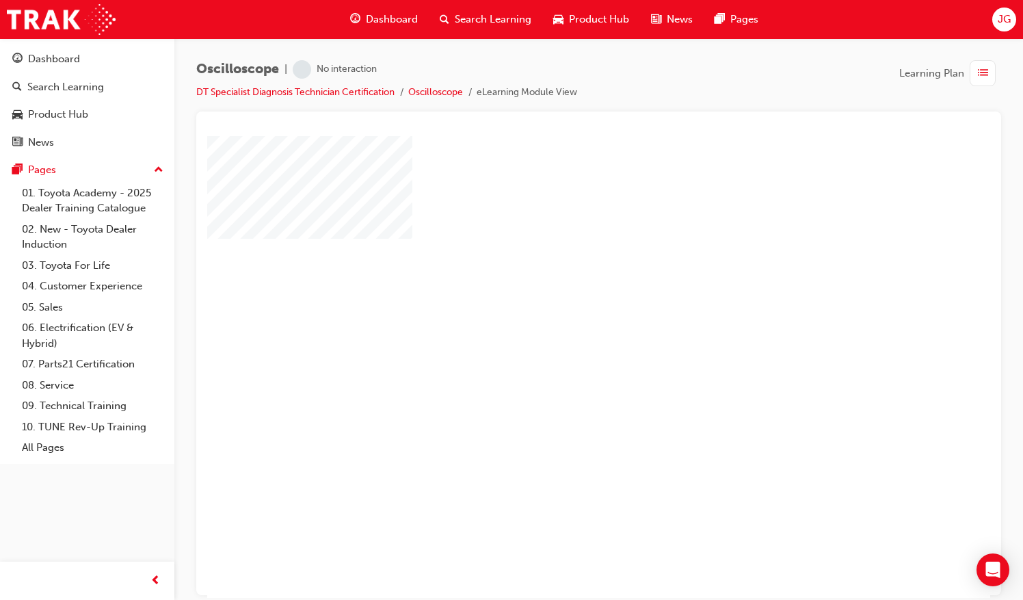
click at [559, 327] on div "play" at bounding box center [559, 327] width 0 height 0
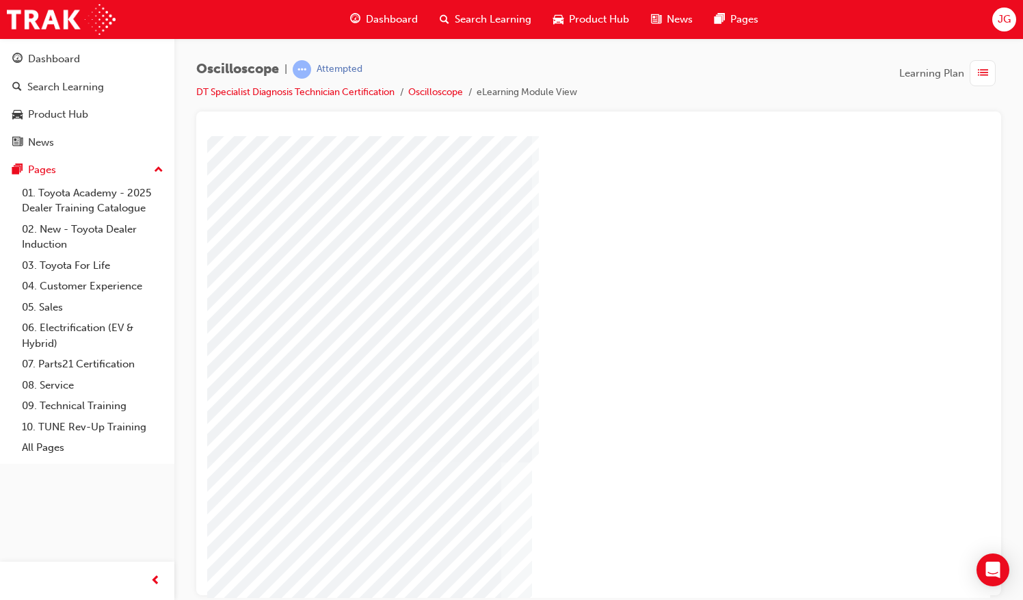
scroll to position [0, 157]
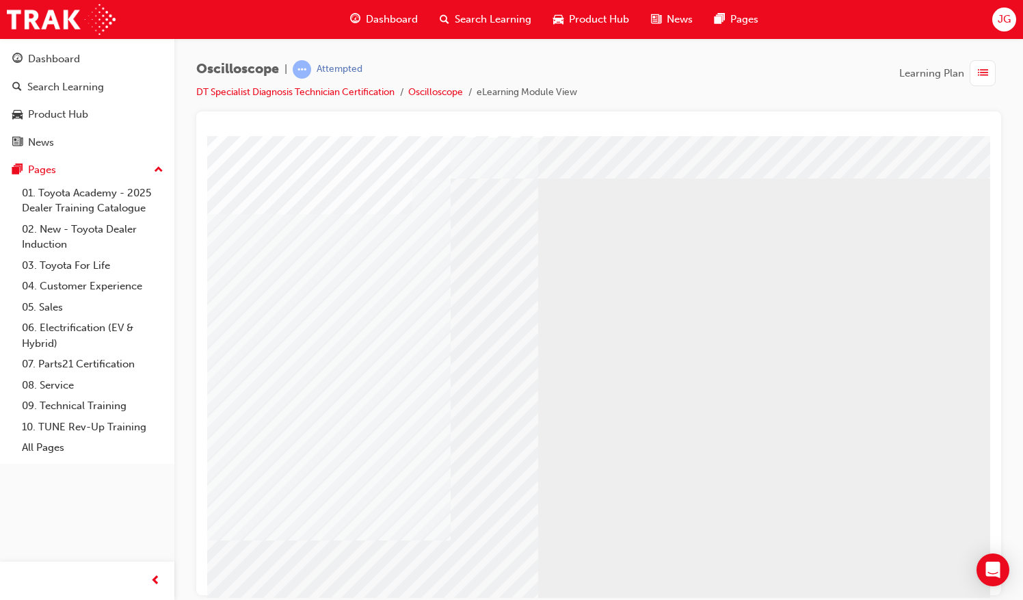
scroll to position [62, 0]
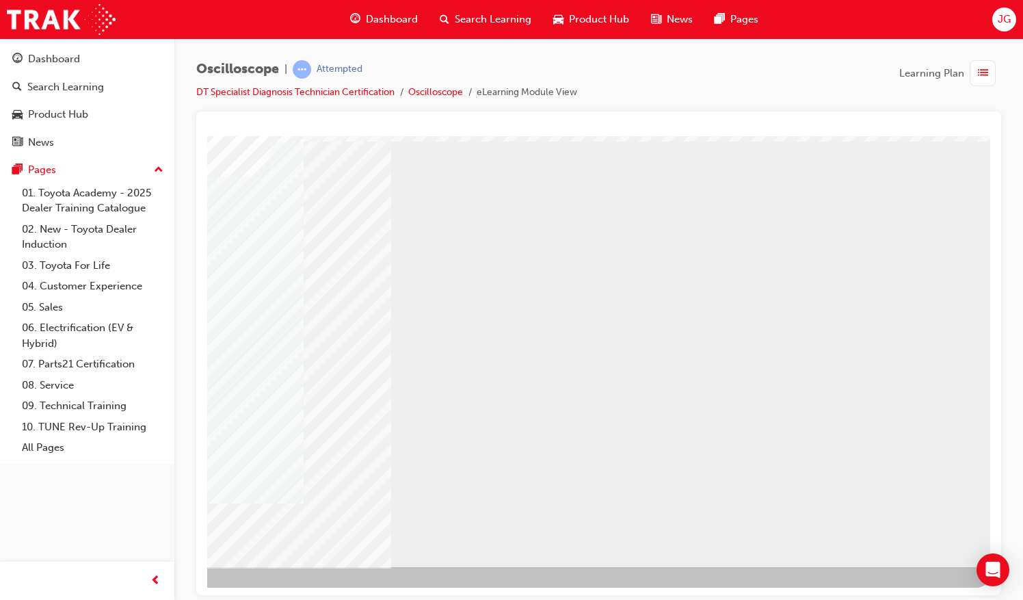
click at [146, 591] on div "NEXT Trigger this button to go to the next slide" at bounding box center [103, 603] width 86 height 25
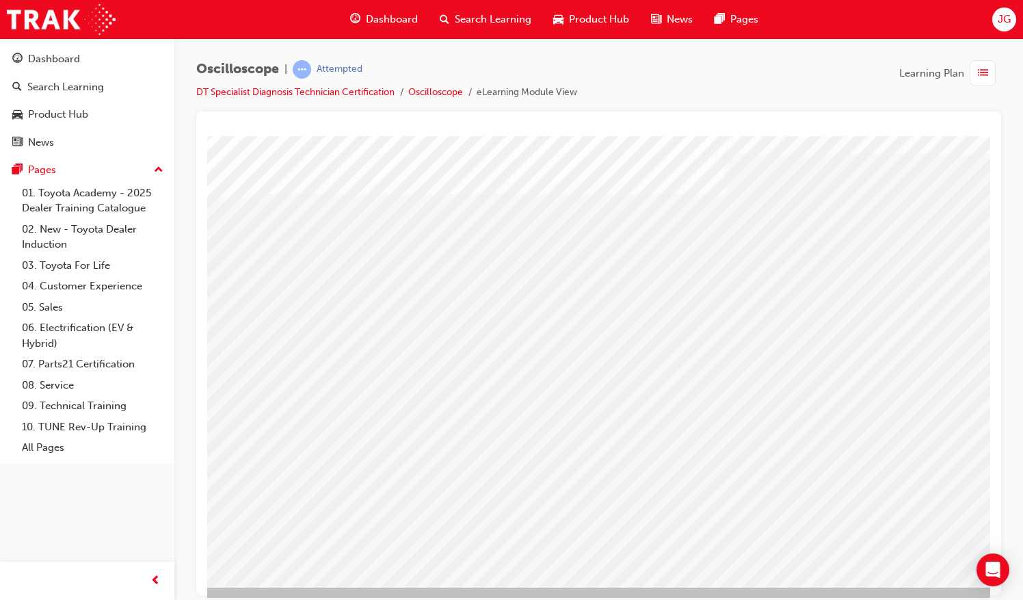
scroll to position [62, 157]
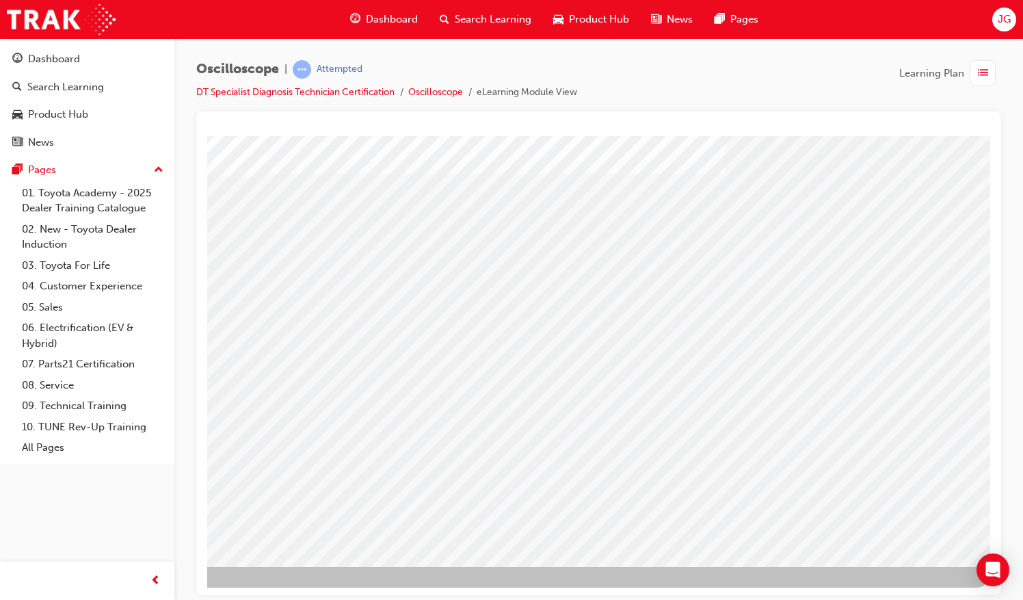
drag, startPoint x: 273, startPoint y: 278, endPoint x: 327, endPoint y: 285, distance: 54.4
drag, startPoint x: 383, startPoint y: 293, endPoint x: 523, endPoint y: 321, distance: 142.8
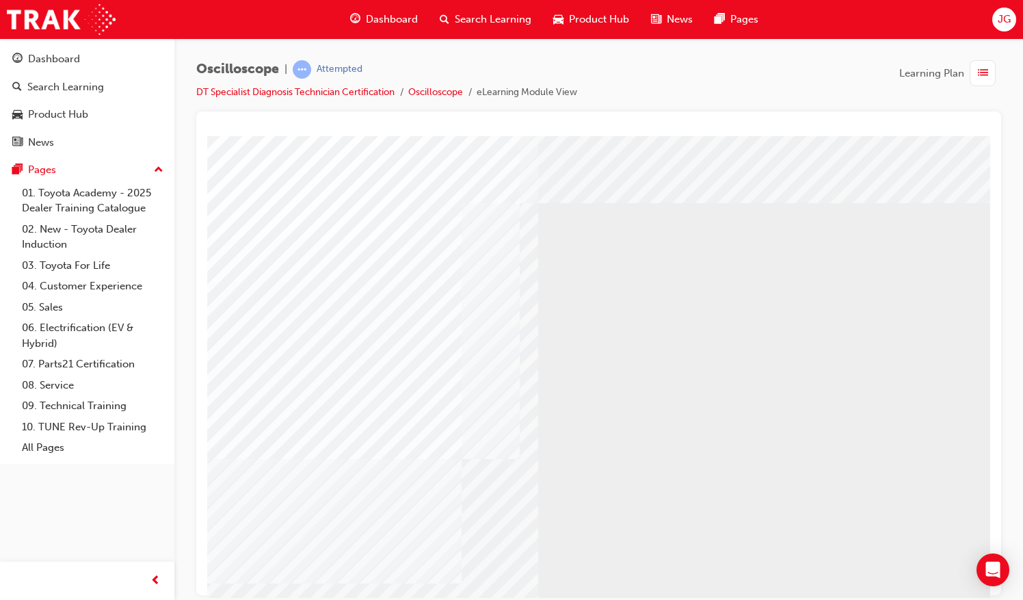
scroll to position [62, 0]
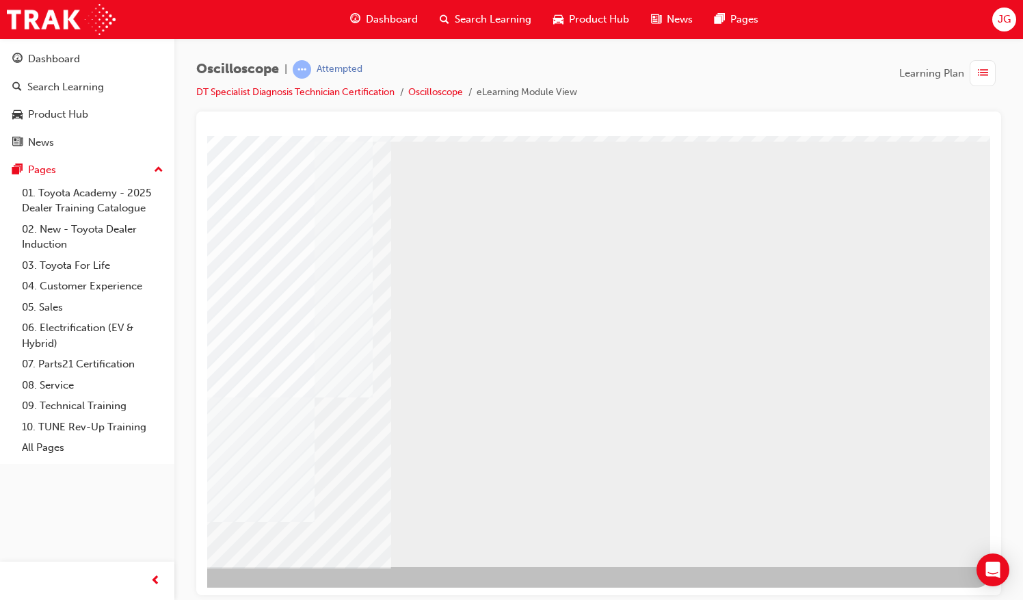
click at [146, 591] on div "NEXT Trigger this button to go to the next slide" at bounding box center [103, 603] width 86 height 25
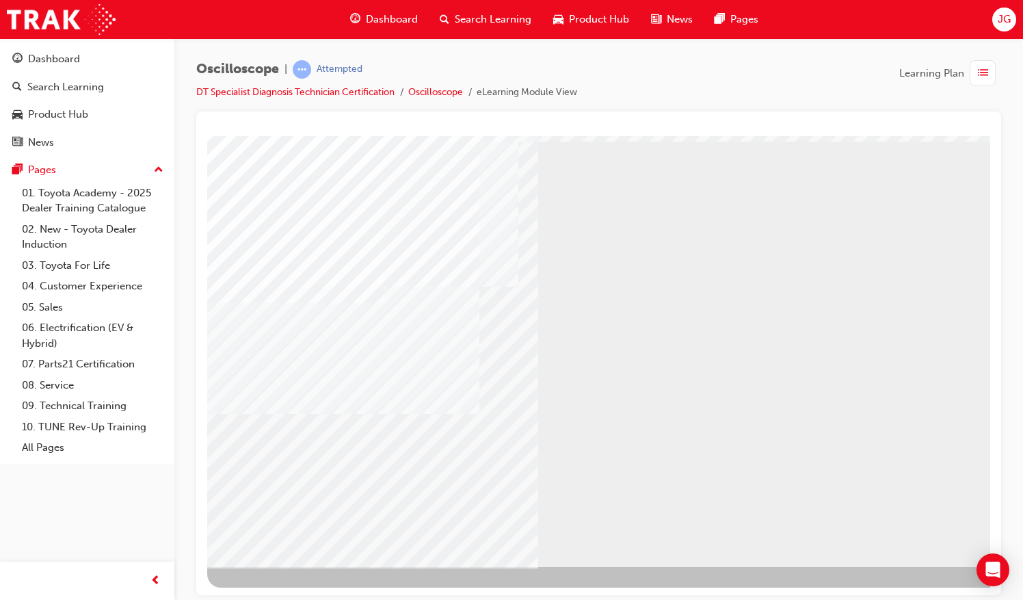
scroll to position [62, 157]
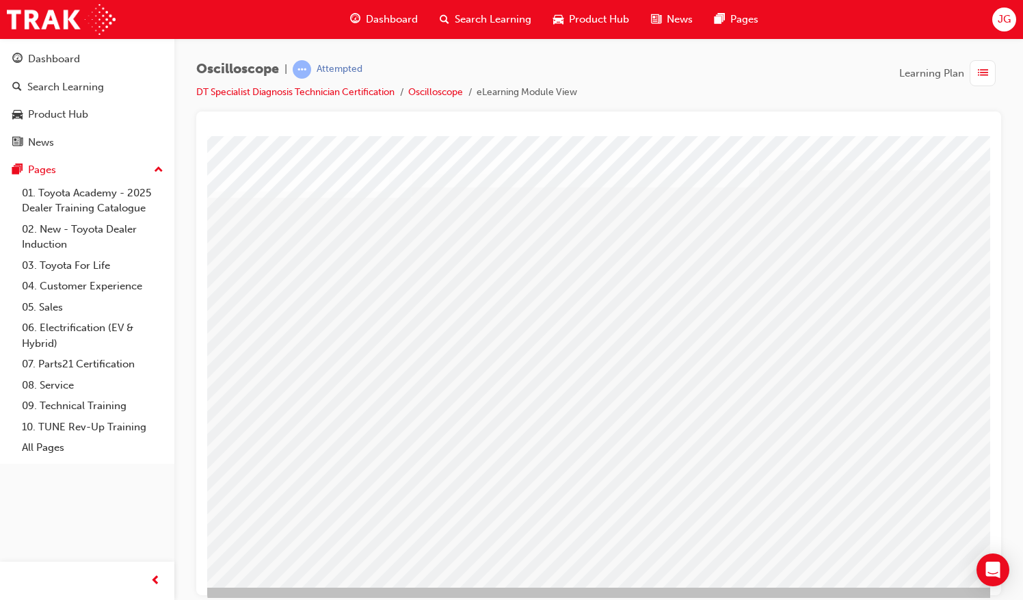
scroll to position [62, 0]
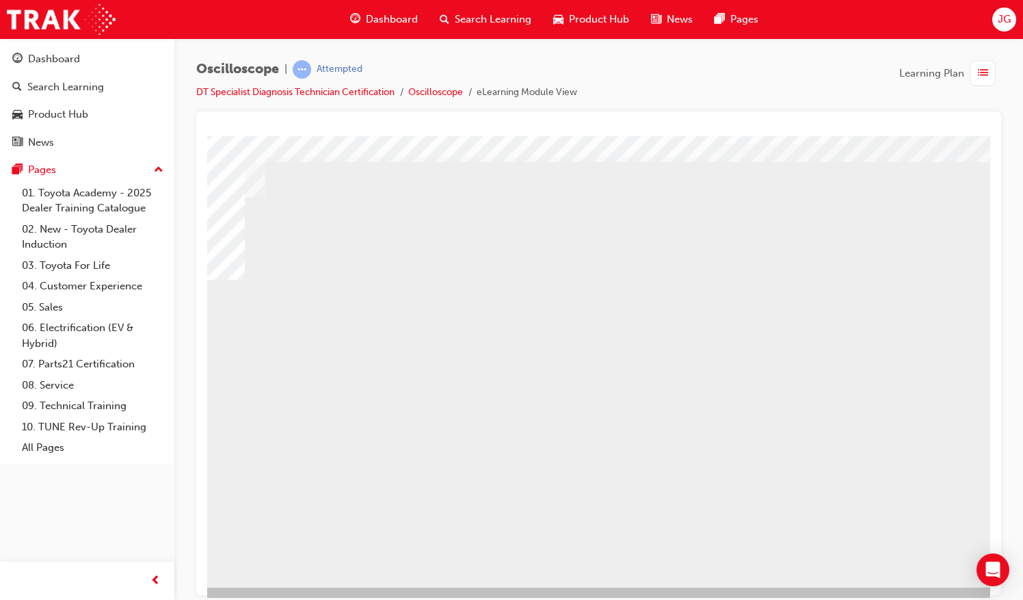
scroll to position [62, 157]
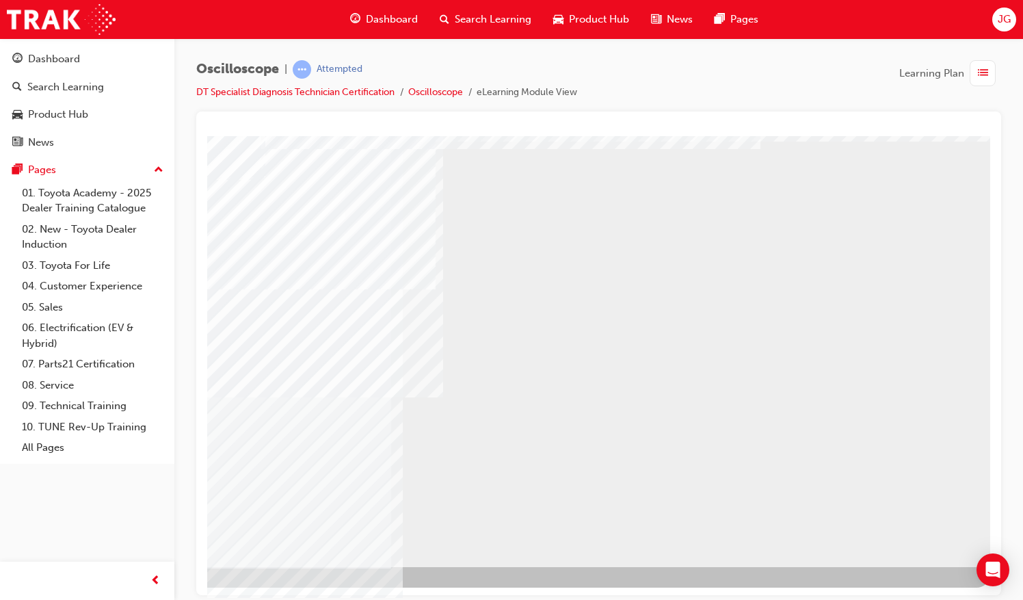
click at [146, 591] on div "NEXT Trigger this button to go to the next slide" at bounding box center [103, 603] width 86 height 25
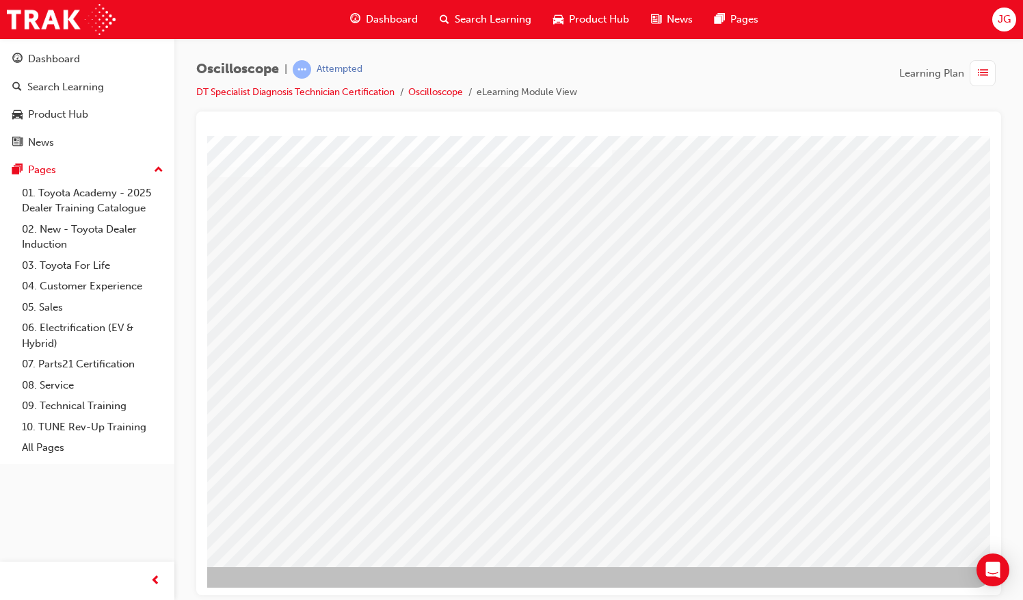
scroll to position [0, 0]
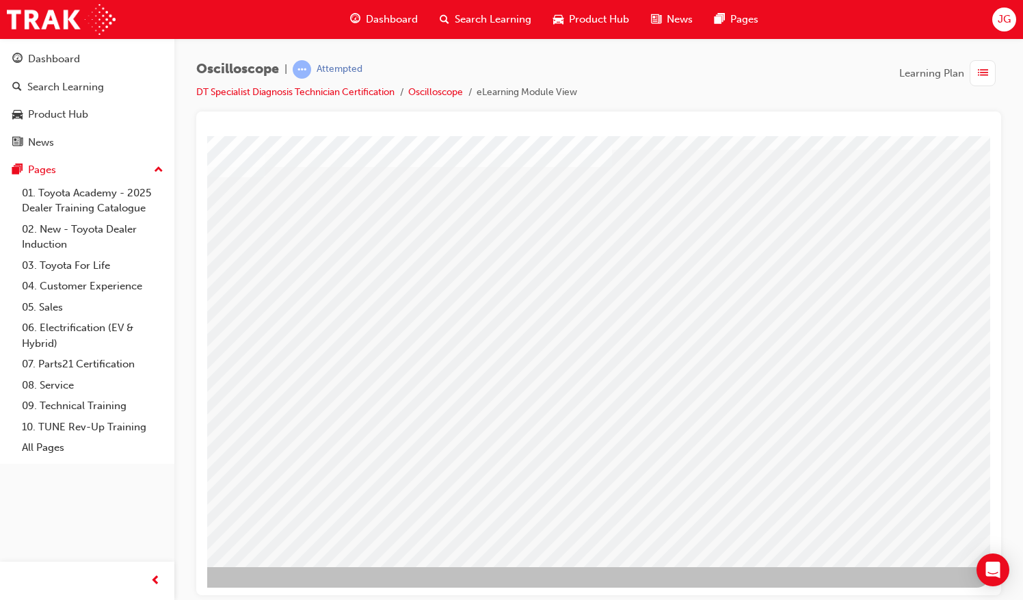
click at [146, 591] on div "NEXT Trigger this button to go to the next slide" at bounding box center [103, 603] width 86 height 25
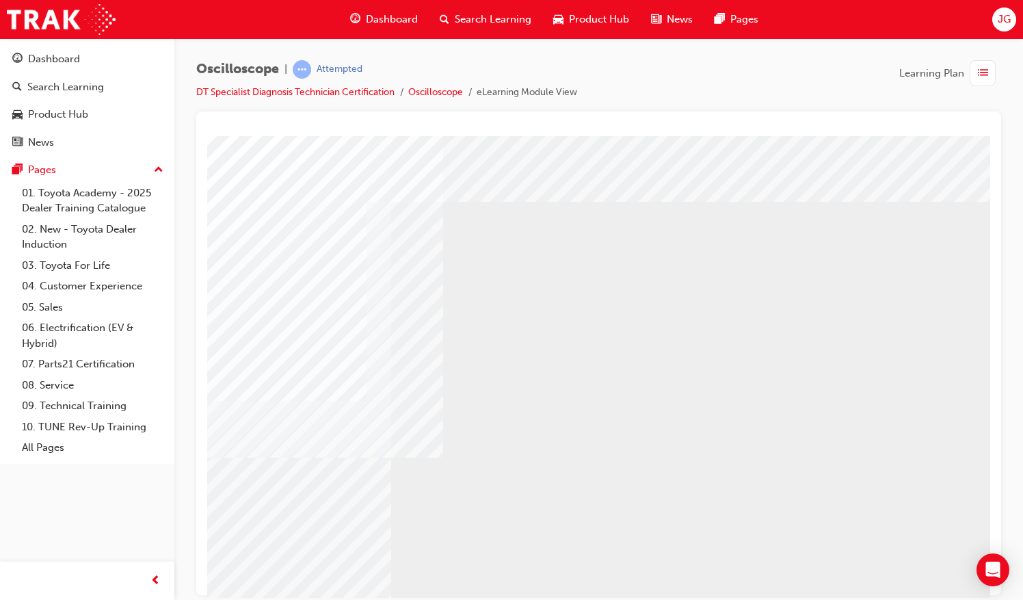
scroll to position [0, 157]
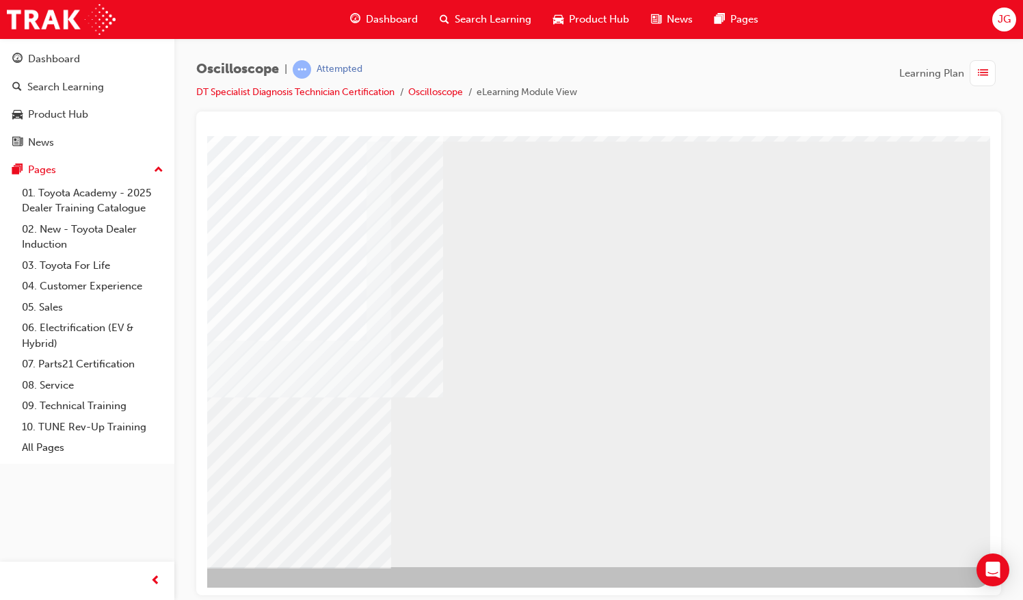
click at [146, 591] on div "NEXT Trigger this button to go to the next slide" at bounding box center [103, 603] width 86 height 25
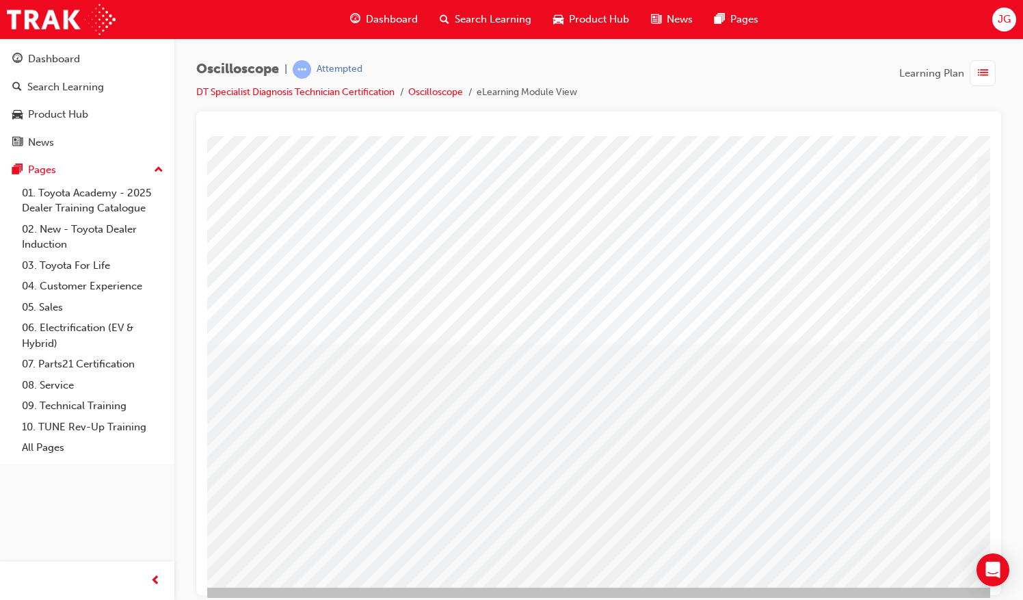
scroll to position [62, 0]
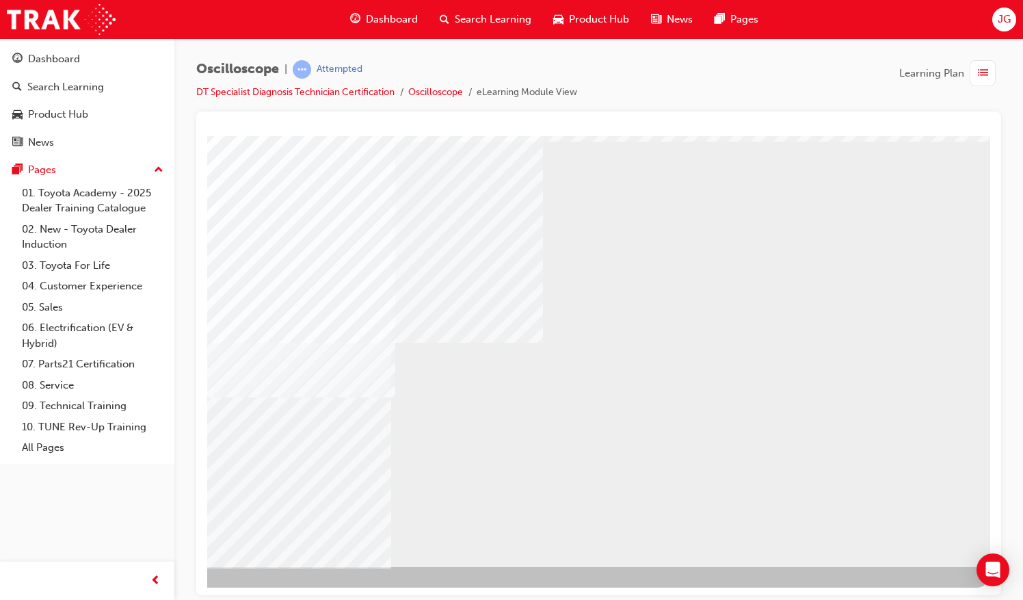
scroll to position [62, 157]
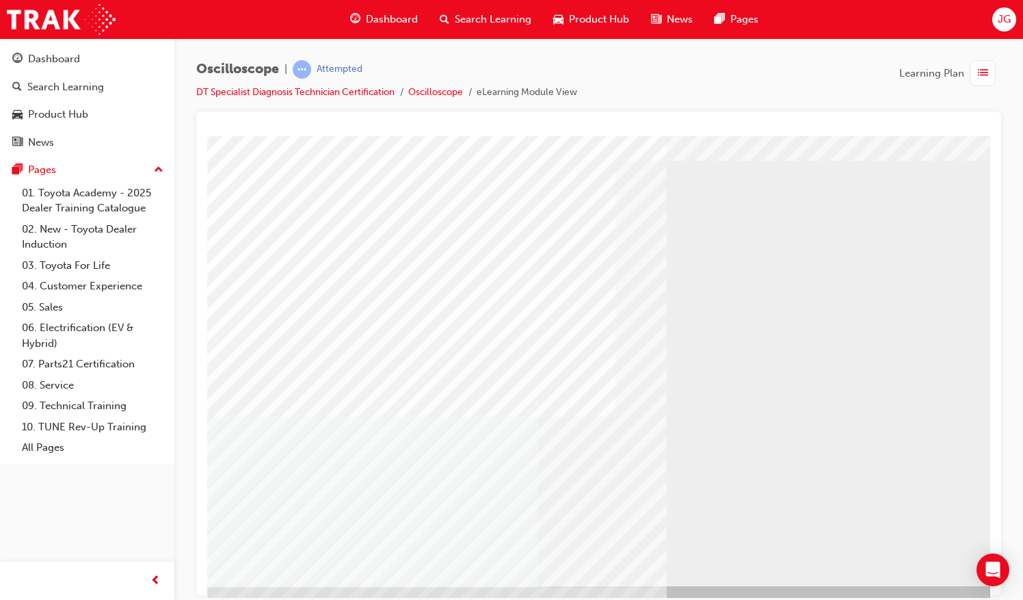
scroll to position [62, 0]
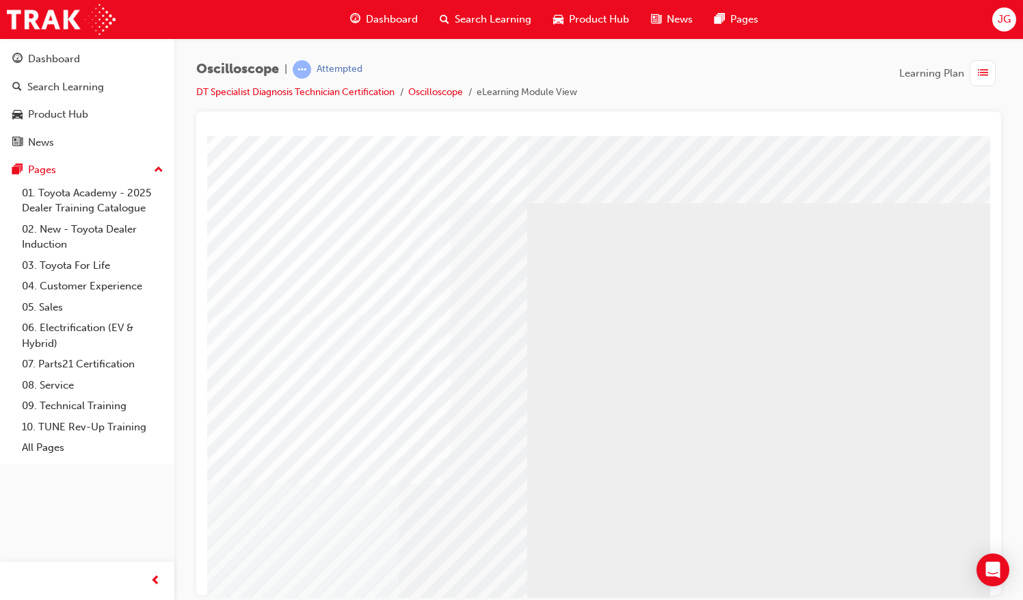
scroll to position [0, 157]
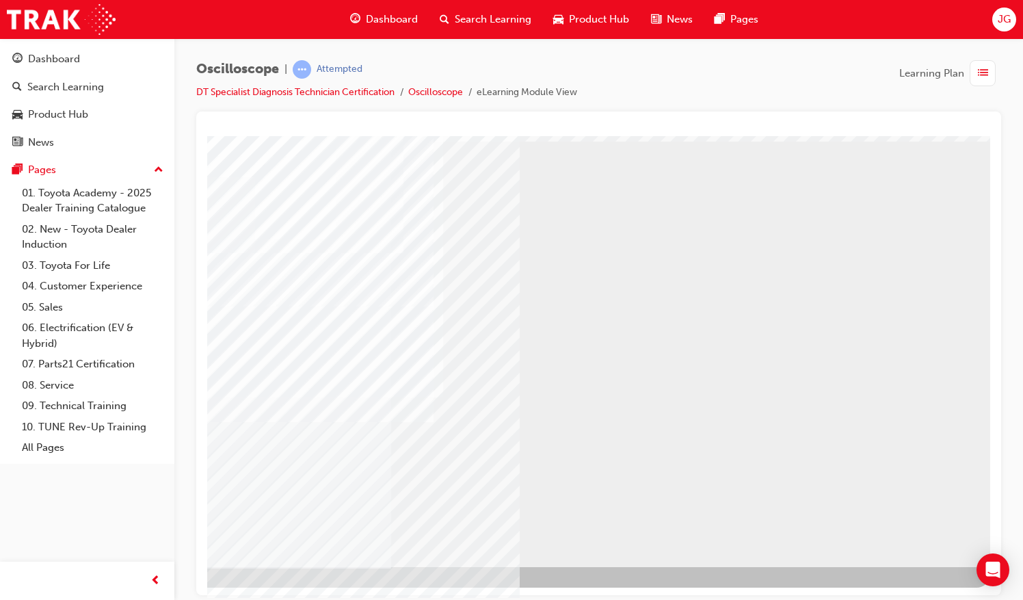
click at [146, 591] on div "NEXT Trigger this button to go to the next slide" at bounding box center [103, 603] width 86 height 25
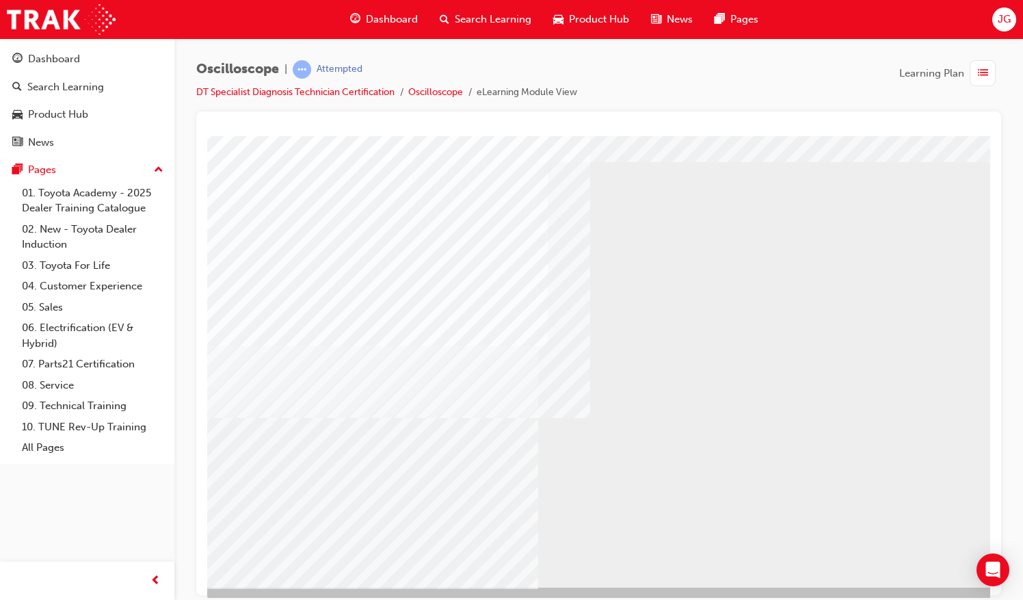
scroll to position [62, 0]
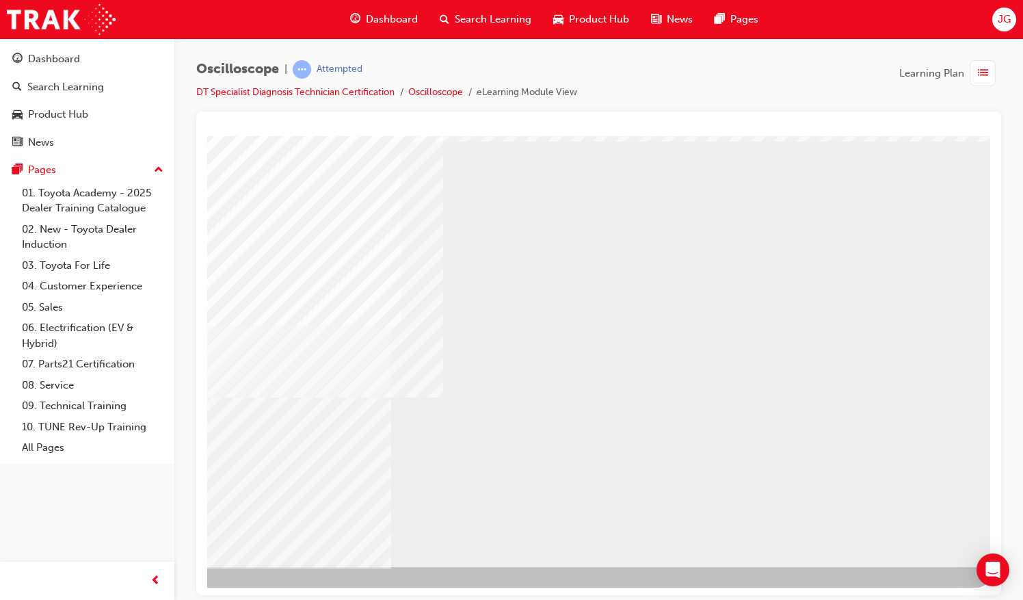
click at [146, 591] on div "NEXT Trigger this button to go to the next slide" at bounding box center [103, 603] width 86 height 25
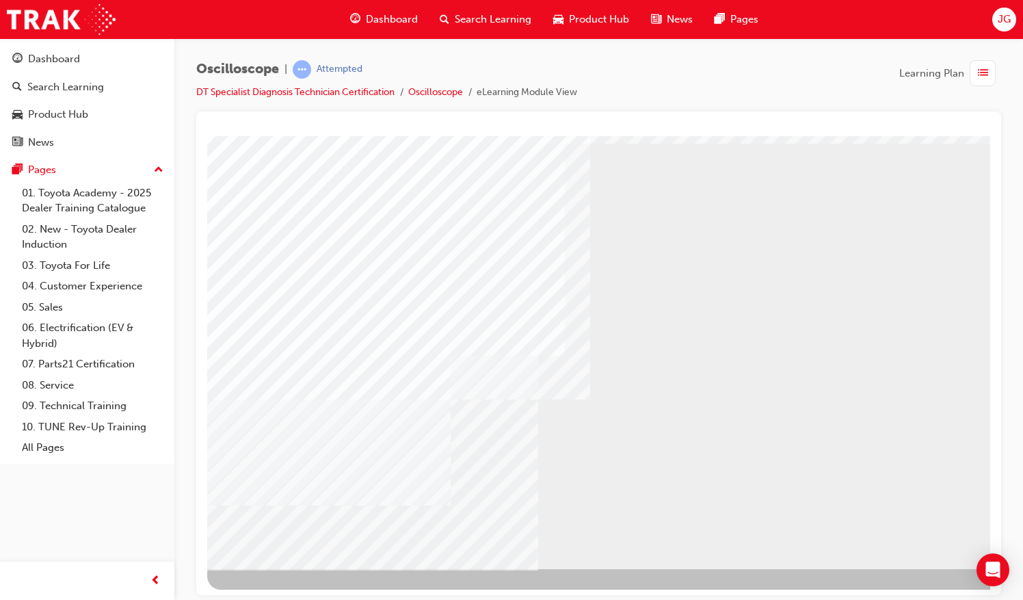
scroll to position [62, 0]
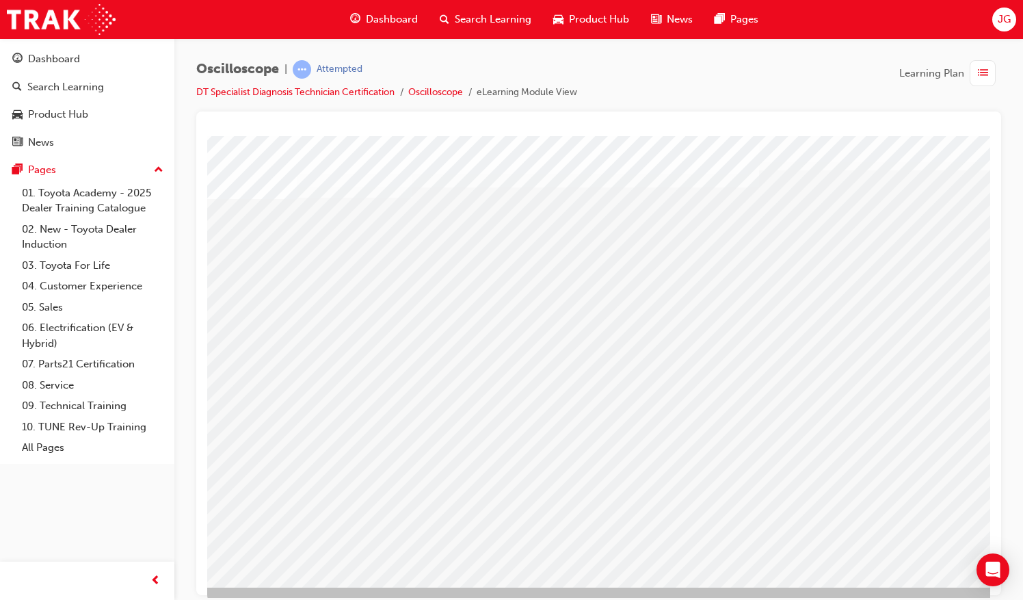
scroll to position [62, 0]
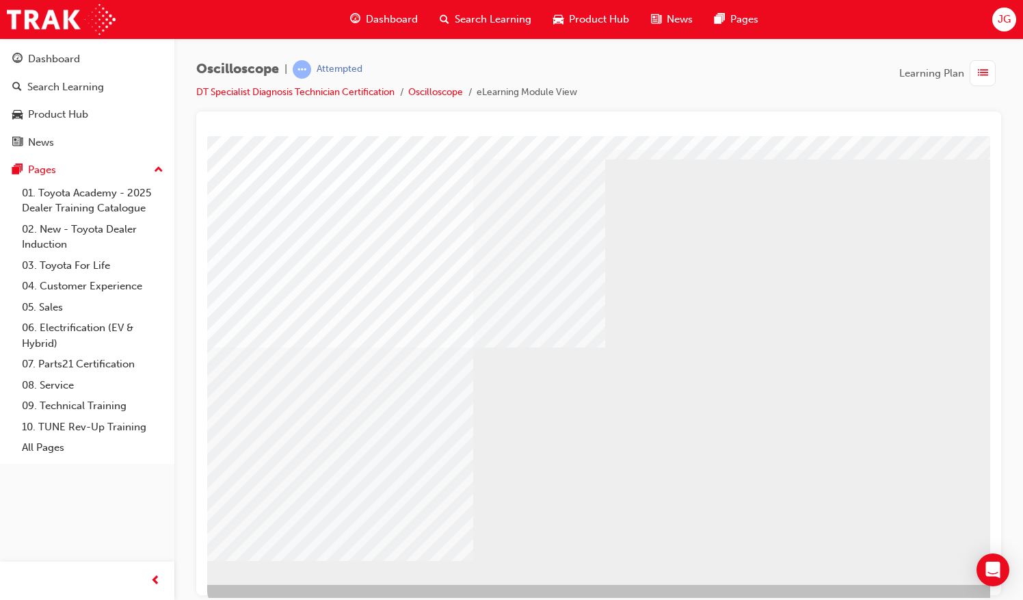
scroll to position [62, 0]
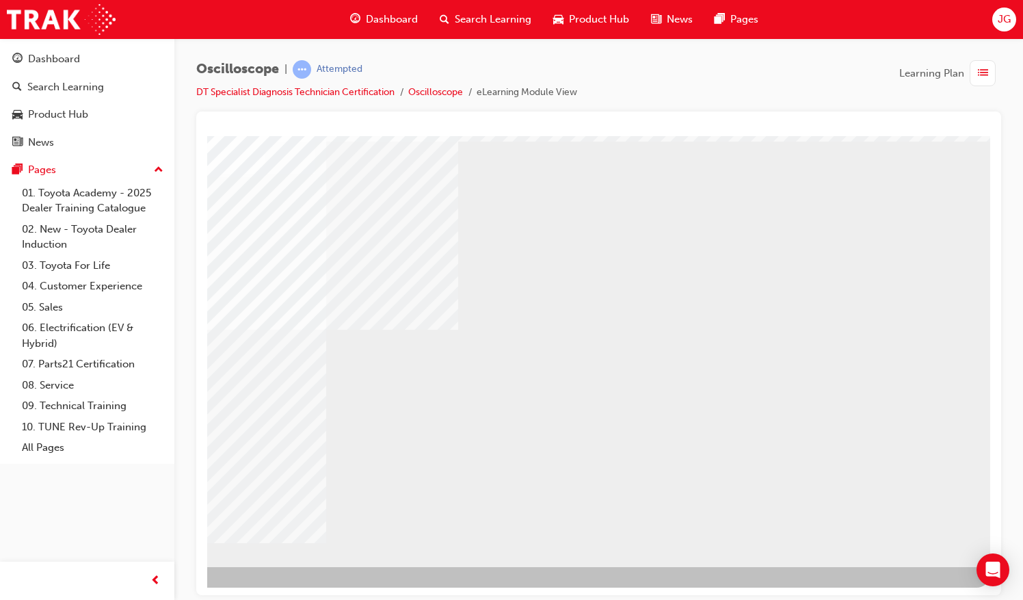
drag, startPoint x: 815, startPoint y: 595, endPoint x: 1160, endPoint y: 734, distance: 371.5
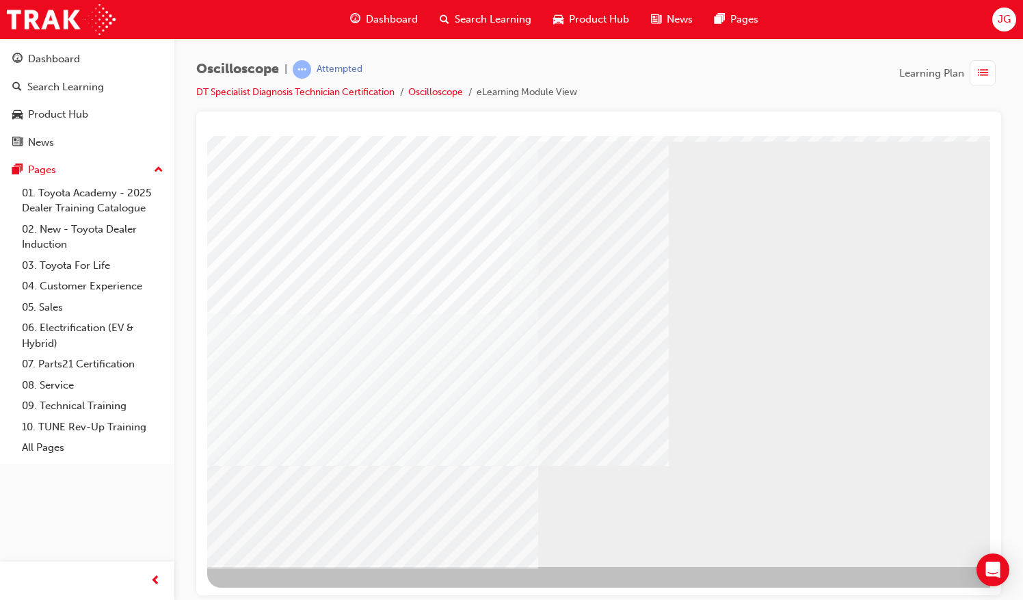
scroll to position [62, 157]
drag, startPoint x: 721, startPoint y: 593, endPoint x: 1214, endPoint y: 703, distance: 505.1
click at [146, 591] on div "NEXT Trigger this button to go to the next slide" at bounding box center [103, 603] width 86 height 25
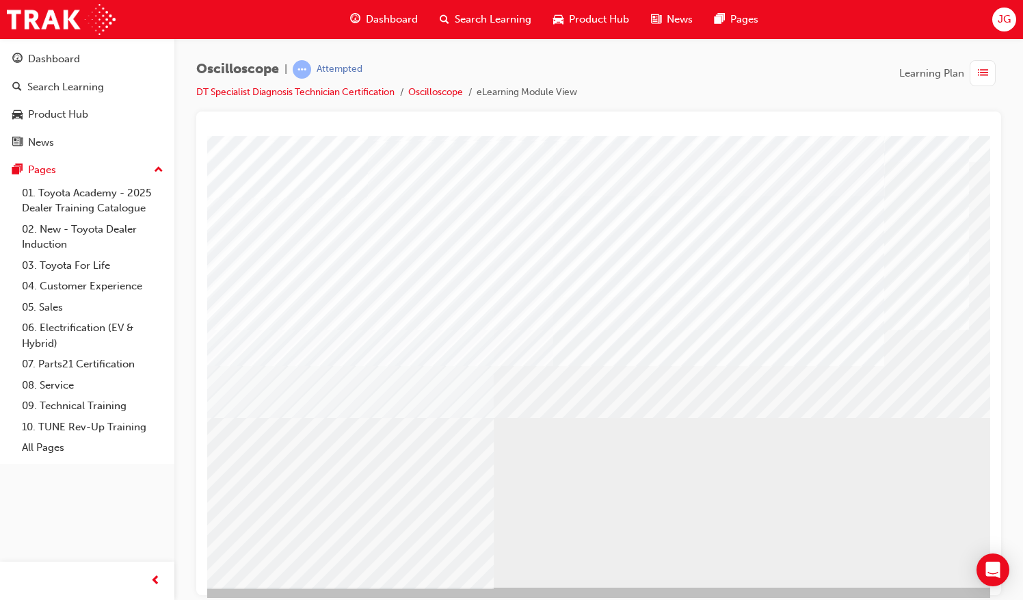
scroll to position [62, 44]
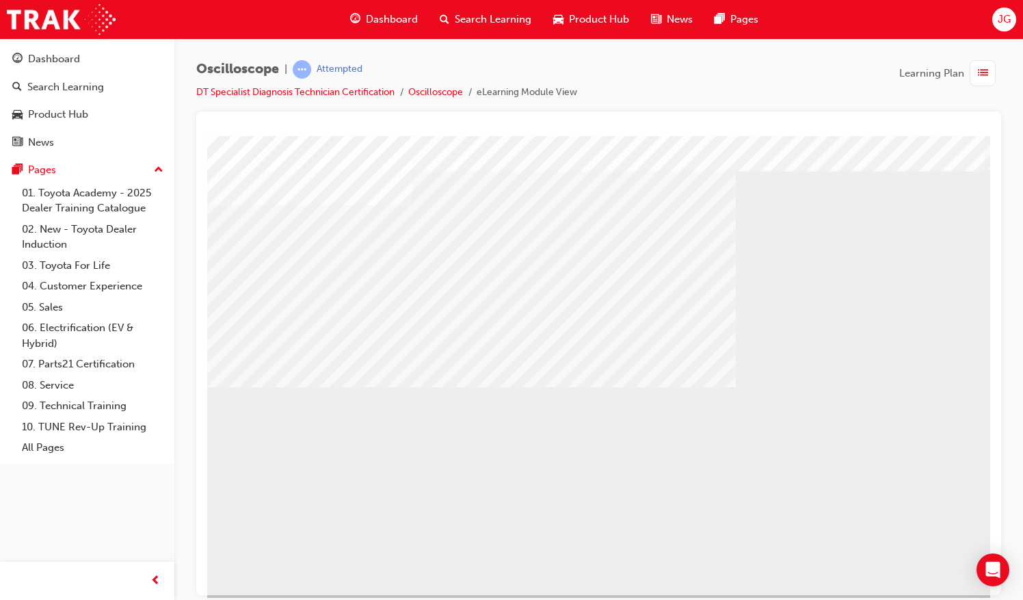
scroll to position [62, 0]
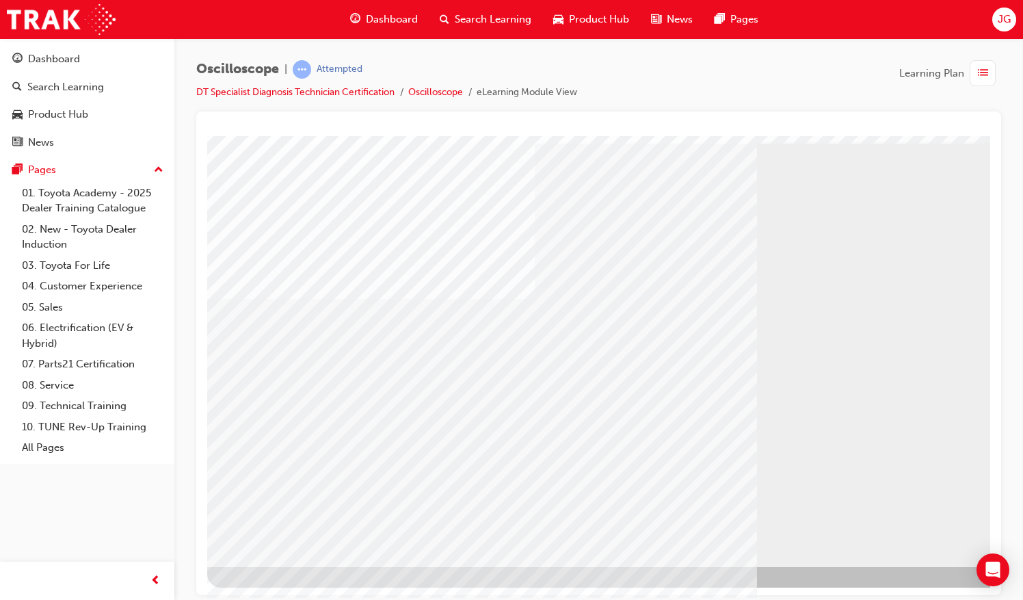
drag, startPoint x: 725, startPoint y: 585, endPoint x: 941, endPoint y: 609, distance: 216.8
click at [941, 79] on html "multistate Loading..." at bounding box center [598, 76] width 783 height 5
drag, startPoint x: 783, startPoint y: 588, endPoint x: 1209, endPoint y: 711, distance: 442.7
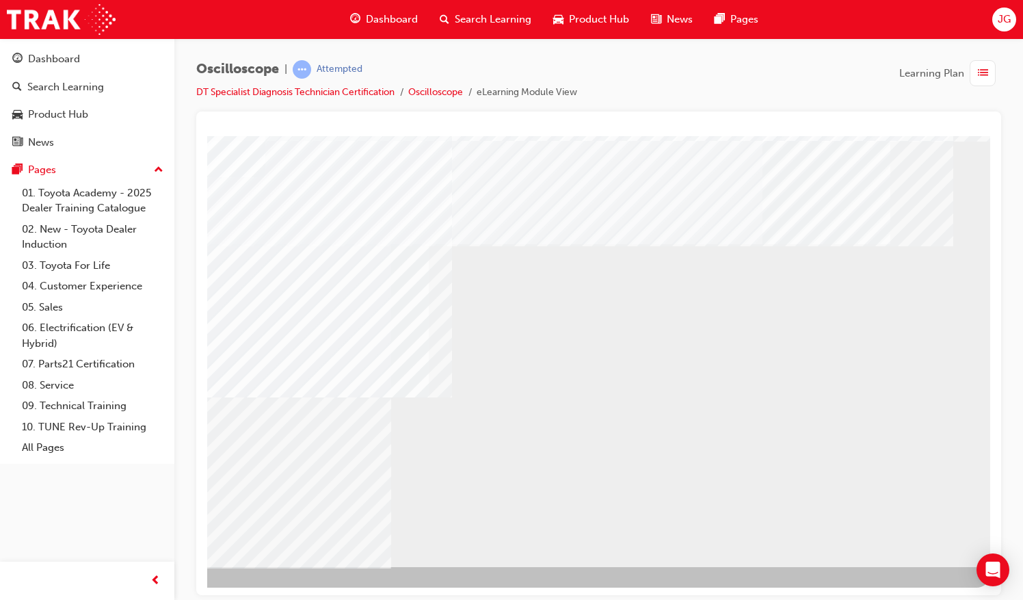
click at [146, 591] on div "NEXT Trigger this button to go to the next slide" at bounding box center [103, 603] width 86 height 25
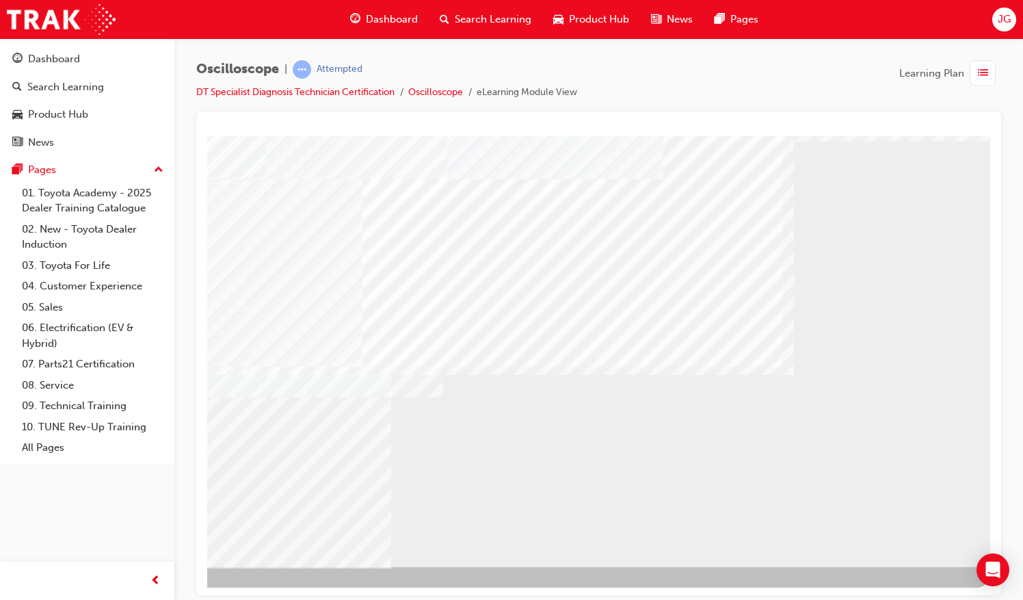
drag, startPoint x: 712, startPoint y: 591, endPoint x: 1196, endPoint y: 708, distance: 497.8
click at [146, 591] on div "NEXT Trigger this button to go to the next slide" at bounding box center [103, 603] width 86 height 25
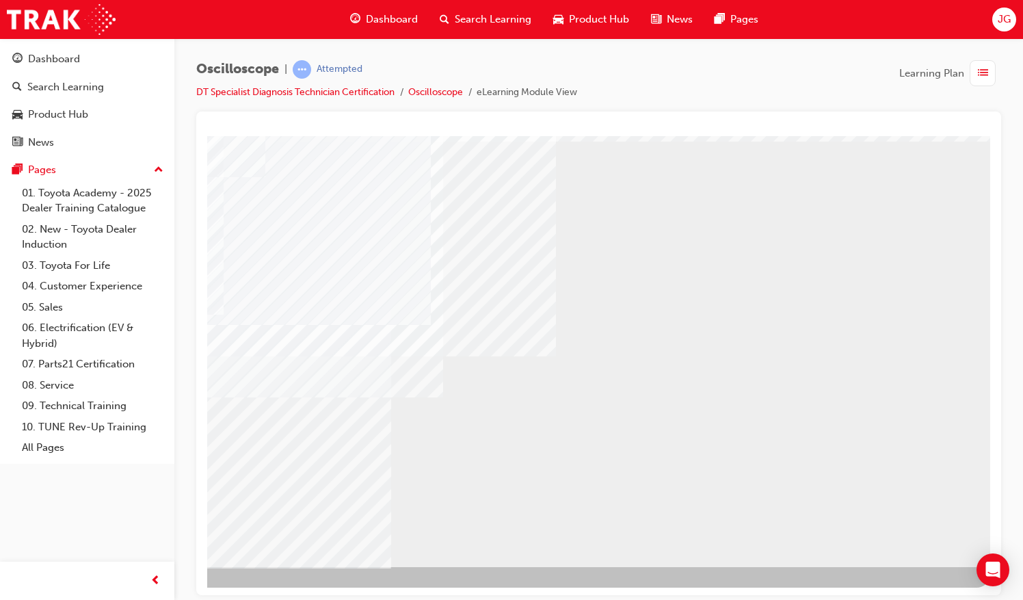
scroll to position [62, 157]
click at [146, 591] on div "NEXT Trigger this button to go to the next slide" at bounding box center [103, 603] width 86 height 25
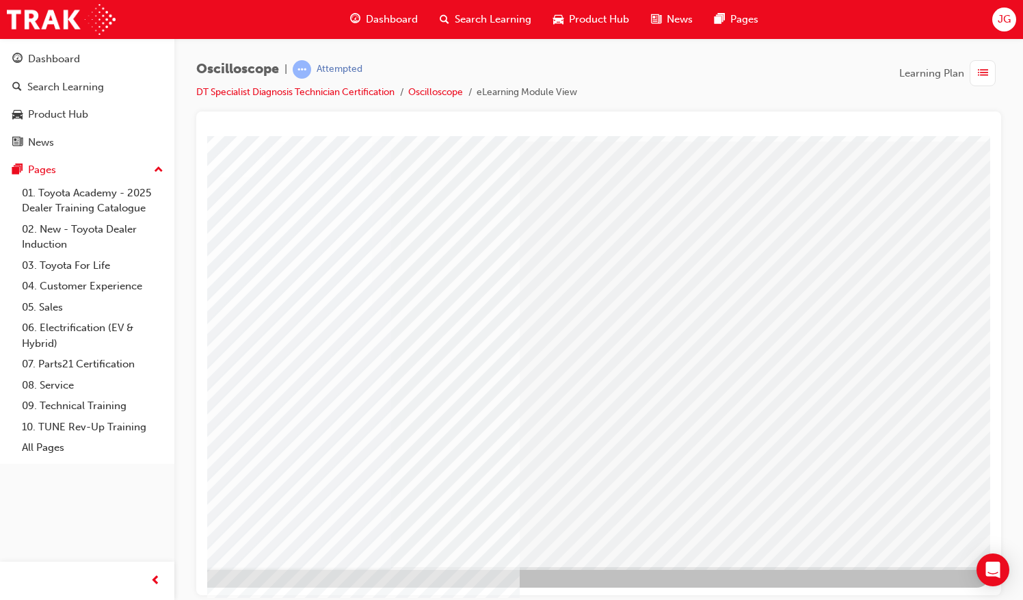
scroll to position [62, 157]
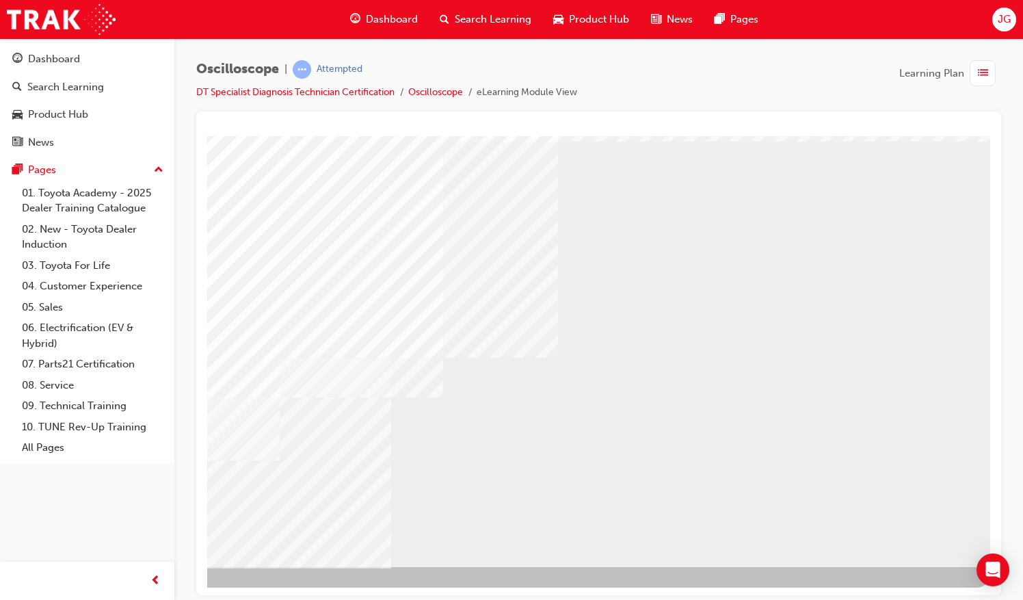
drag, startPoint x: 779, startPoint y: 589, endPoint x: 1183, endPoint y: 718, distance: 424.0
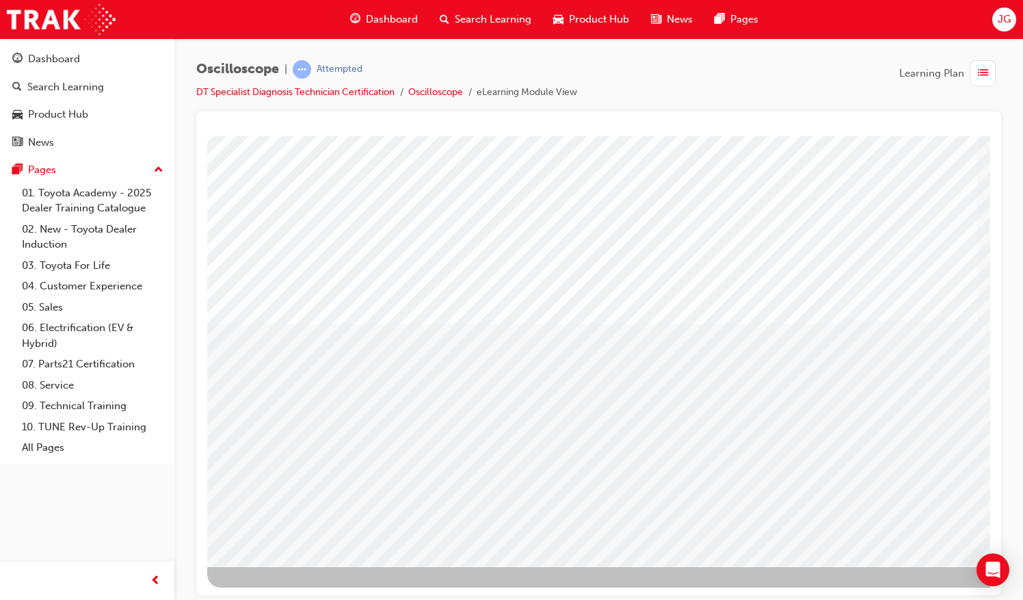
scroll to position [62, 157]
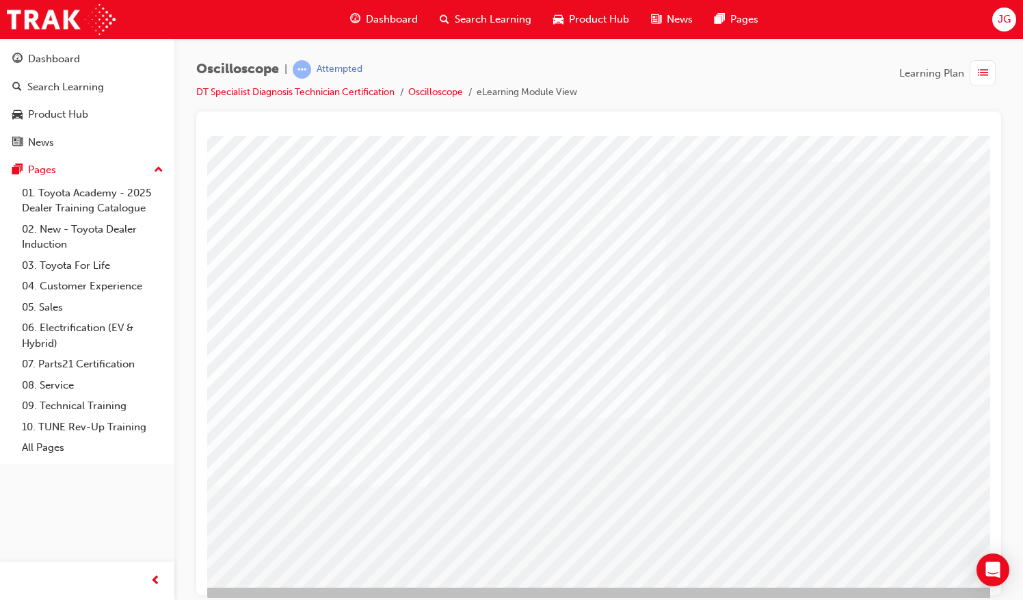
scroll to position [62, 0]
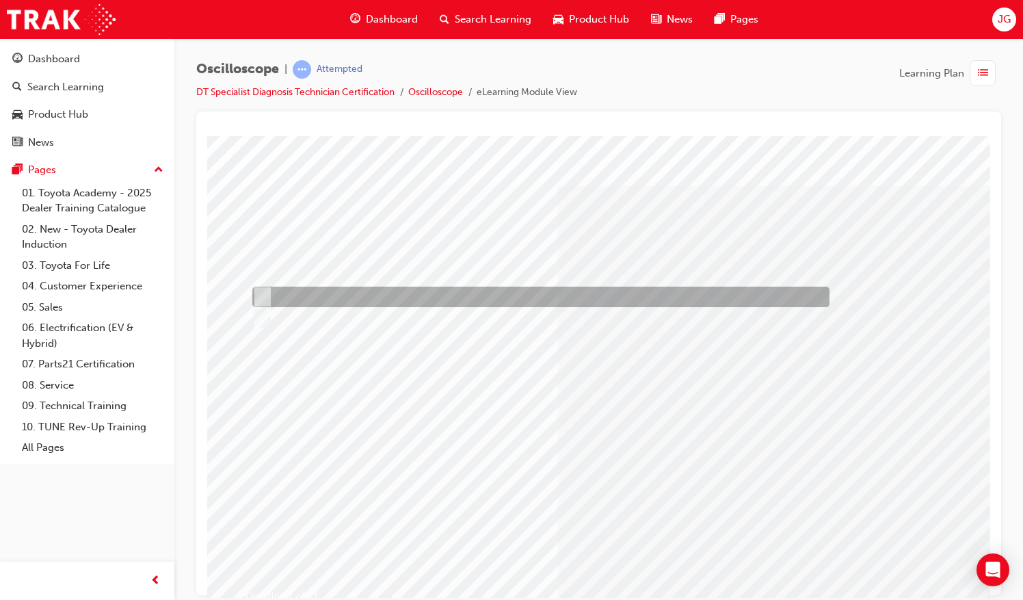
click at [288, 288] on div at bounding box center [537, 296] width 577 height 21
radio input "true"
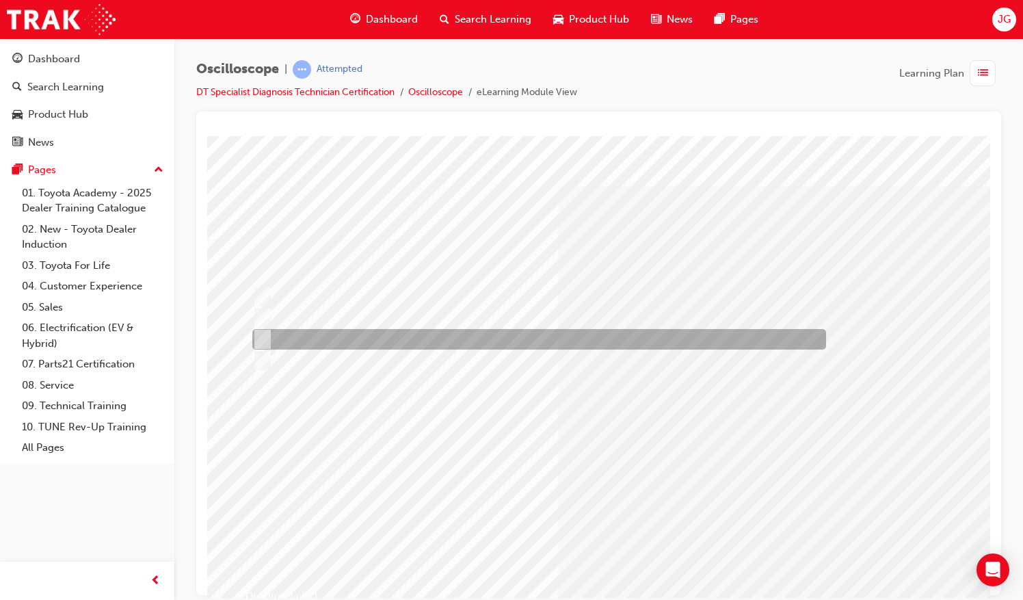
click at [450, 336] on div at bounding box center [536, 339] width 574 height 21
radio input "true"
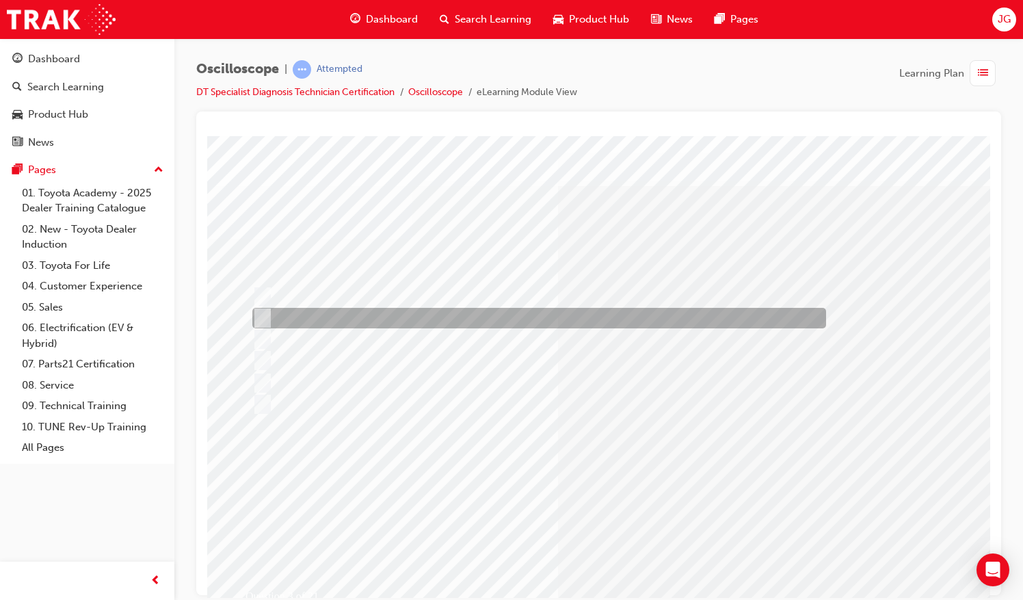
click at [310, 320] on div at bounding box center [536, 318] width 574 height 21
radio input "true"
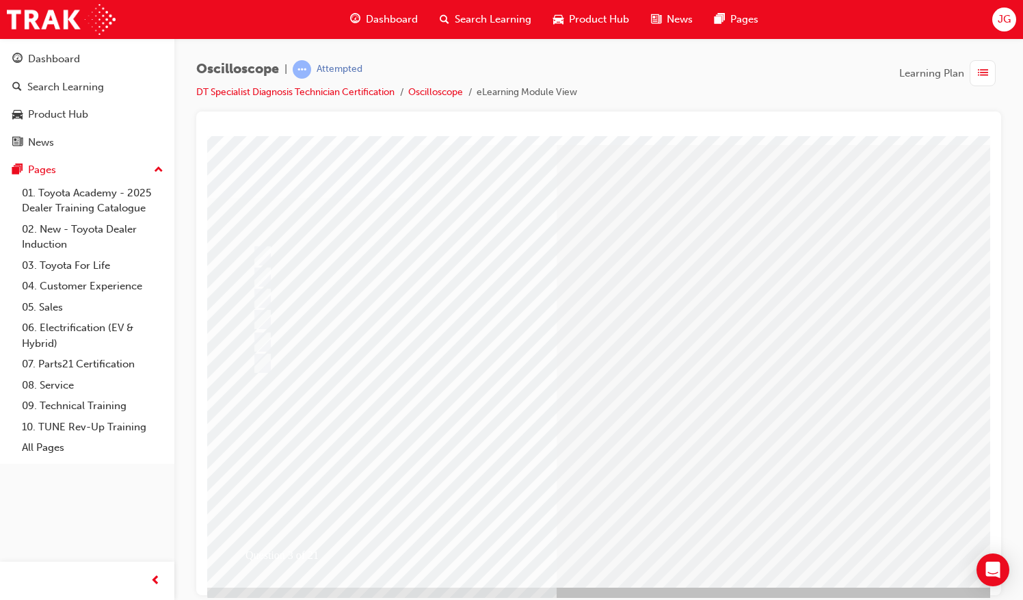
scroll to position [62, 0]
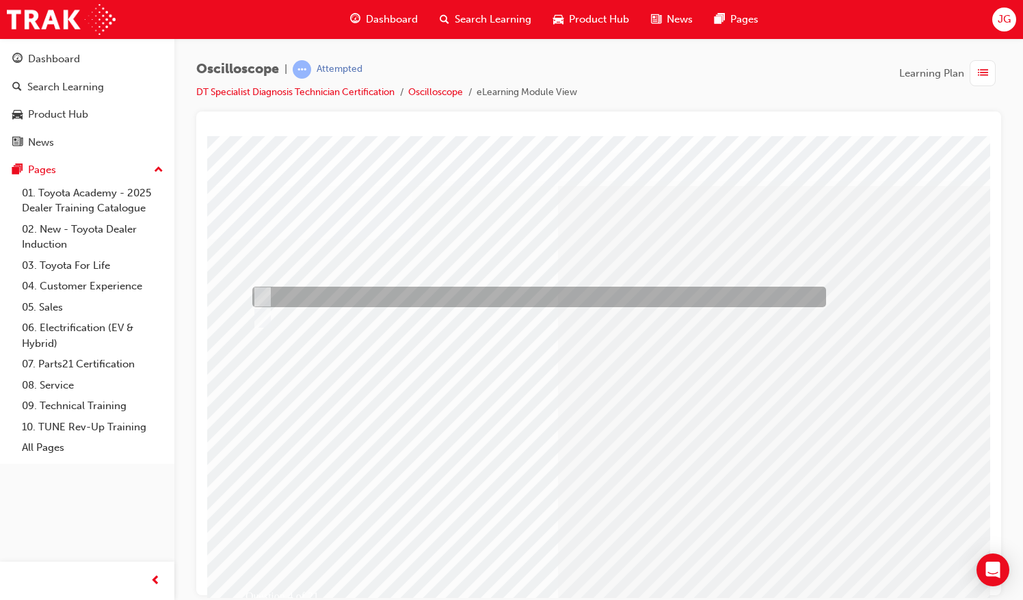
click at [294, 291] on div at bounding box center [536, 296] width 574 height 21
radio input "true"
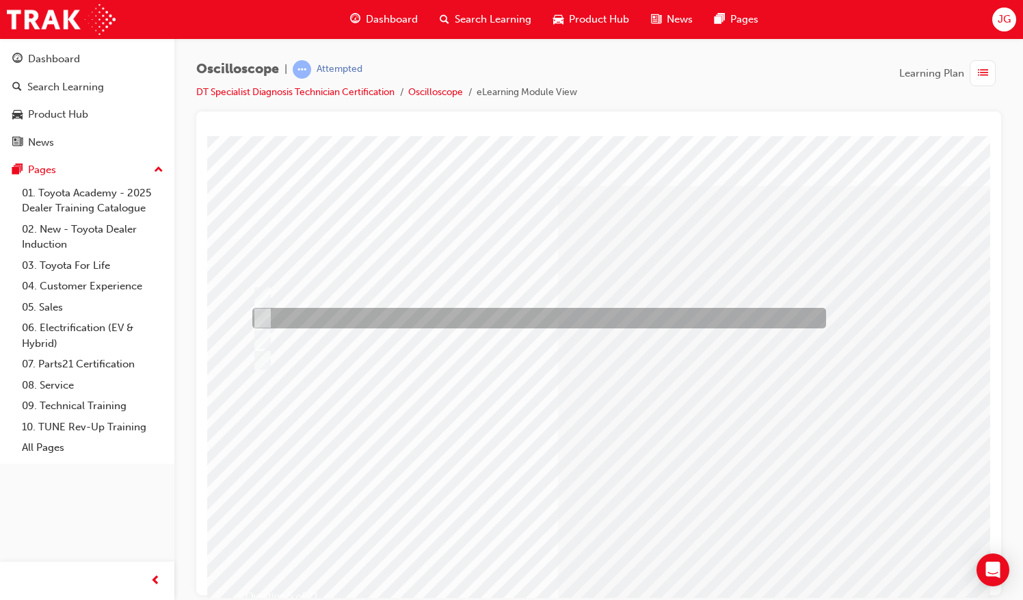
click at [526, 314] on div at bounding box center [536, 318] width 574 height 21
radio input "true"
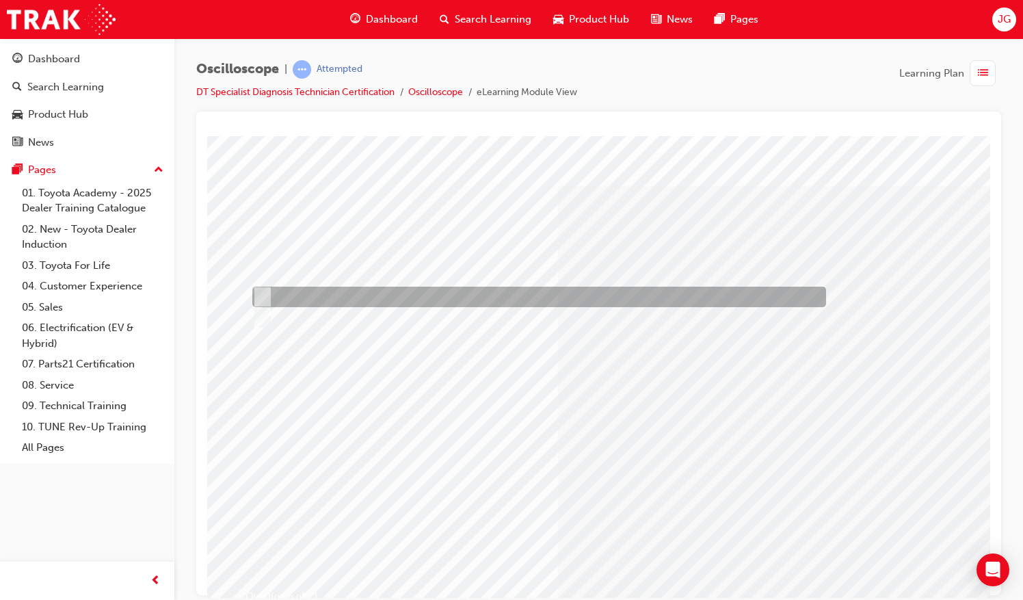
click at [324, 293] on div at bounding box center [536, 296] width 574 height 21
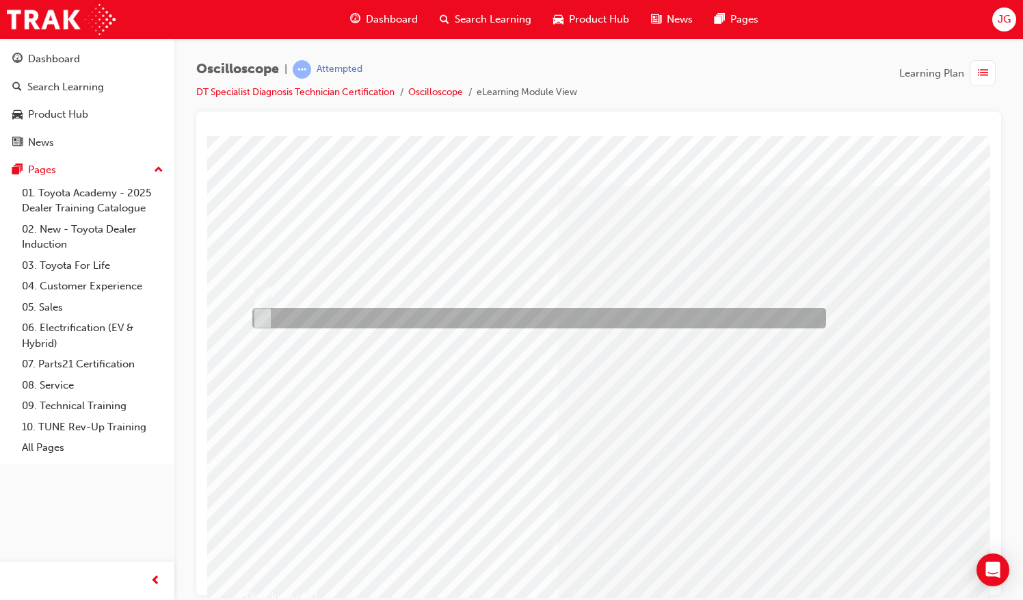
click at [304, 315] on div at bounding box center [536, 318] width 574 height 21
radio input "false"
radio input "true"
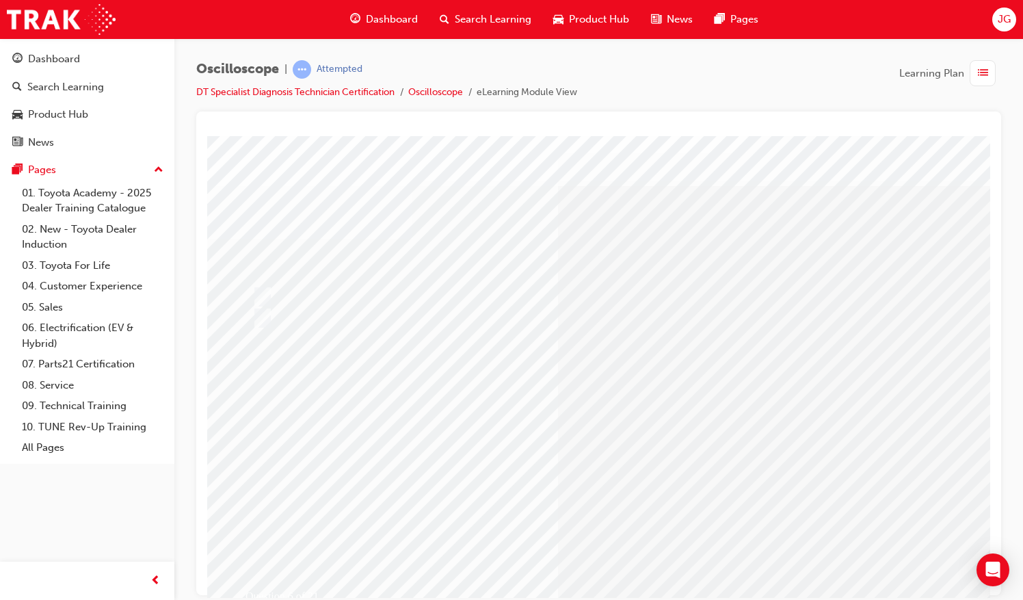
click at [360, 79] on div "Oscilloscope | Attempted DT Specialist Diagnosis Technician Certification Oscil…" at bounding box center [386, 80] width 381 height 40
click at [356, 88] on link "DT Specialist Diagnosis Technician Certification" at bounding box center [295, 92] width 198 height 12
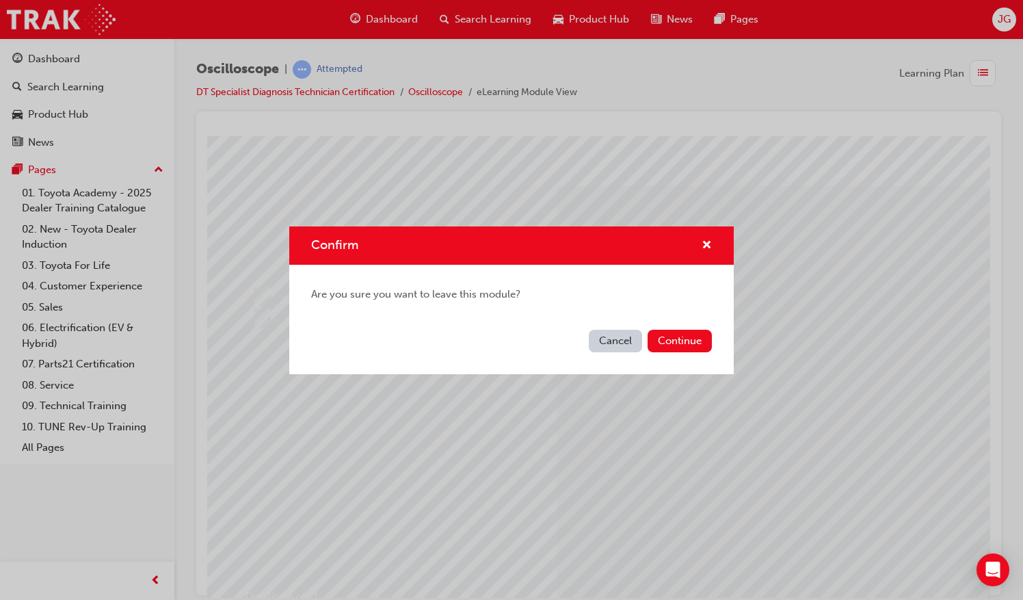
click at [674, 348] on button "Continue" at bounding box center [679, 341] width 64 height 23
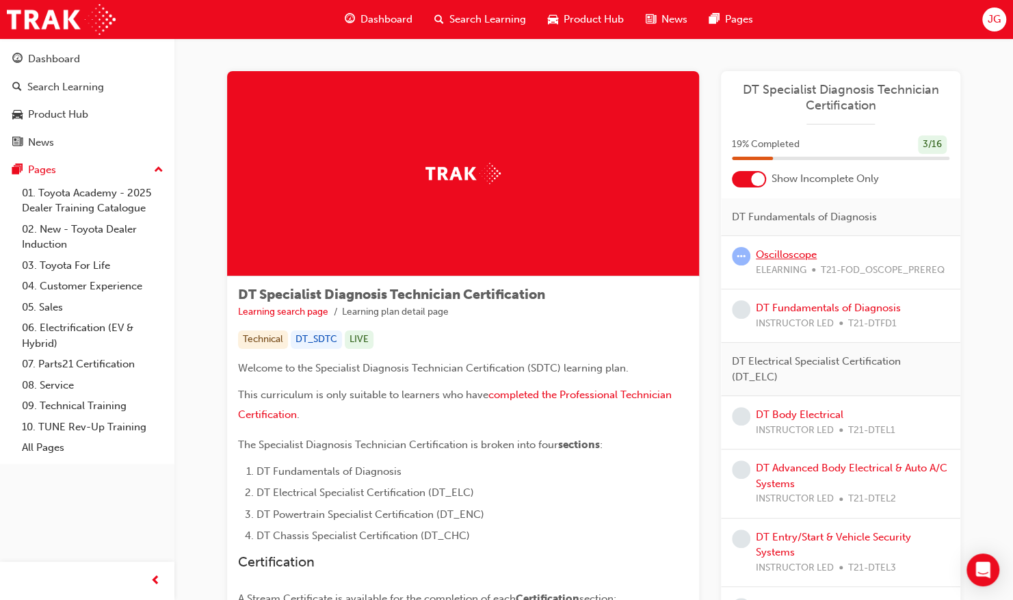
click at [773, 256] on link "Oscilloscope" at bounding box center [785, 254] width 61 height 12
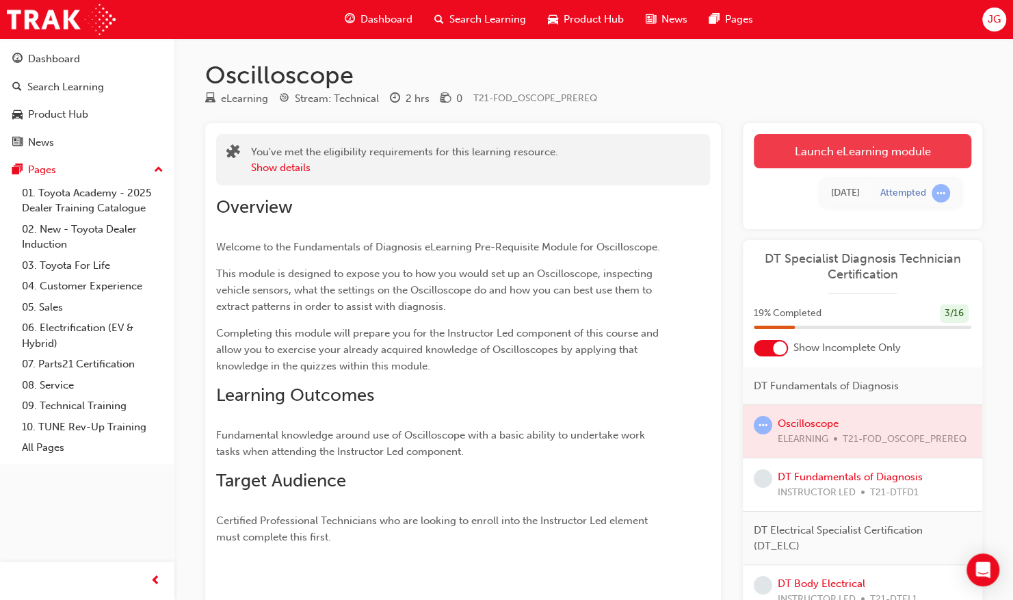
click at [868, 151] on link "Launch eLearning module" at bounding box center [861, 151] width 217 height 34
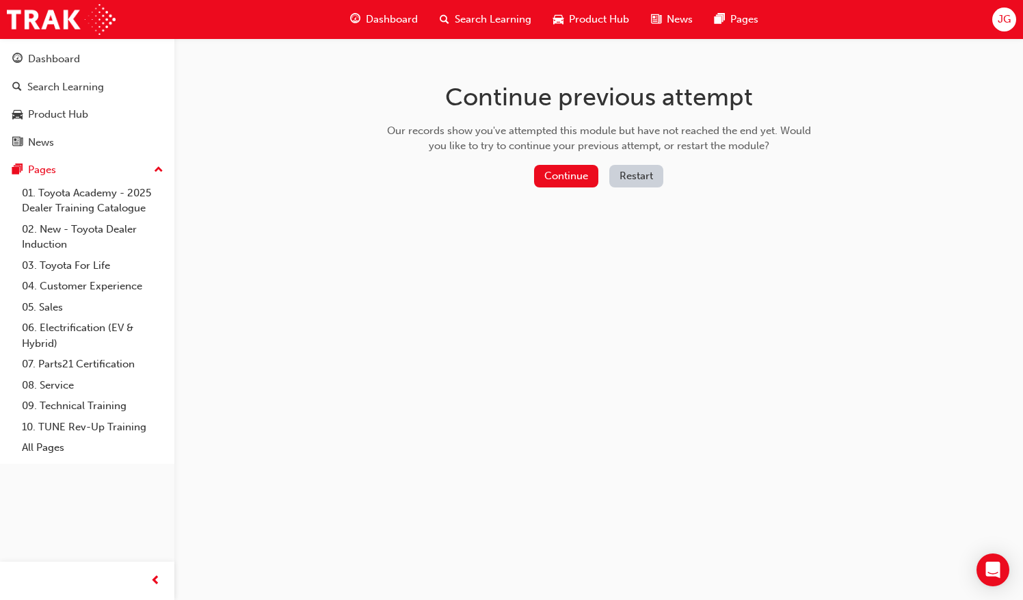
click at [642, 179] on button "Restart" at bounding box center [636, 176] width 54 height 23
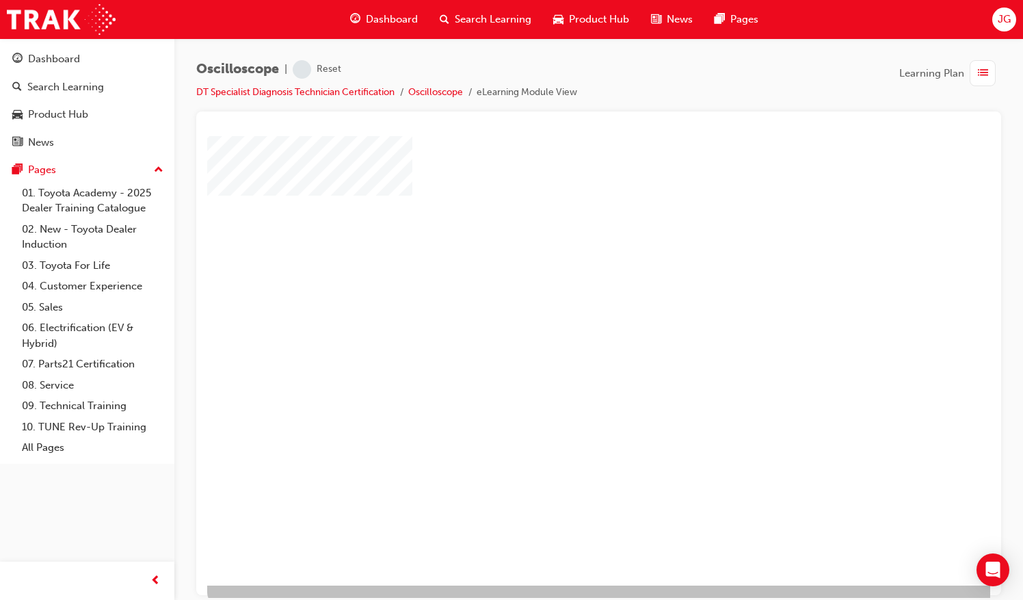
scroll to position [62, 0]
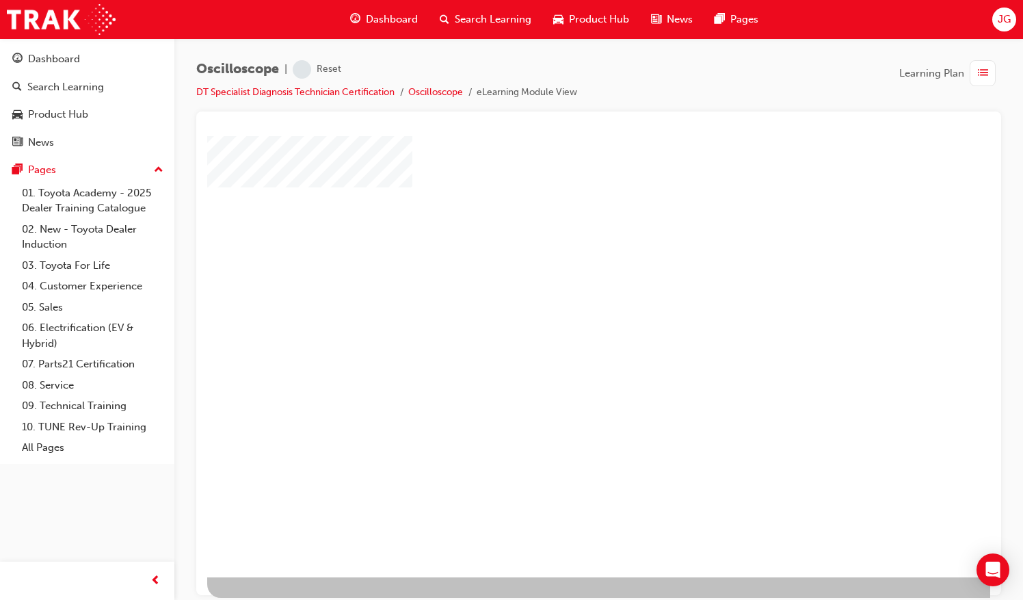
click at [559, 276] on div "play" at bounding box center [559, 276] width 0 height 0
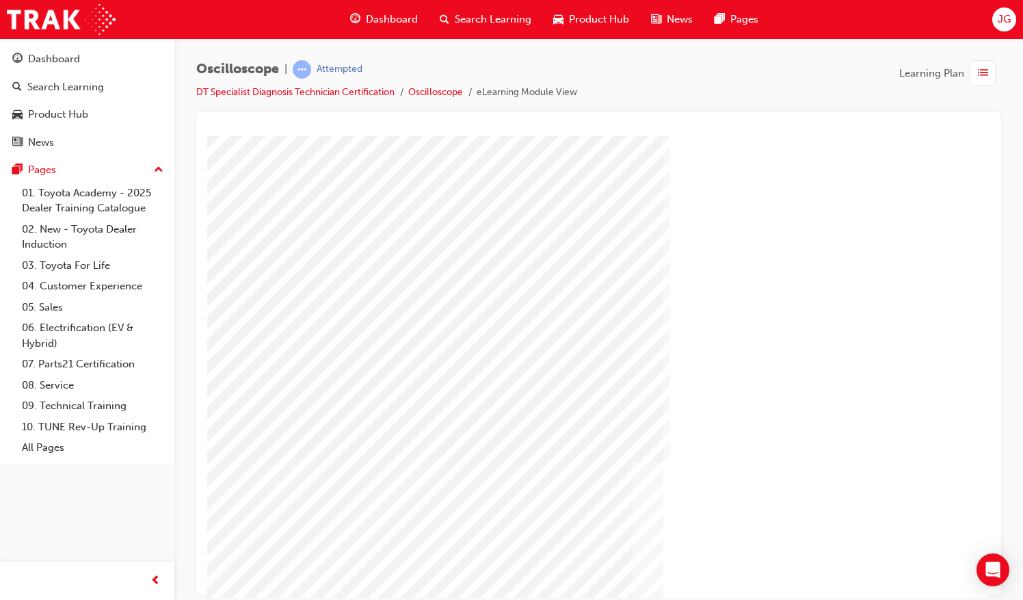
scroll to position [0, 157]
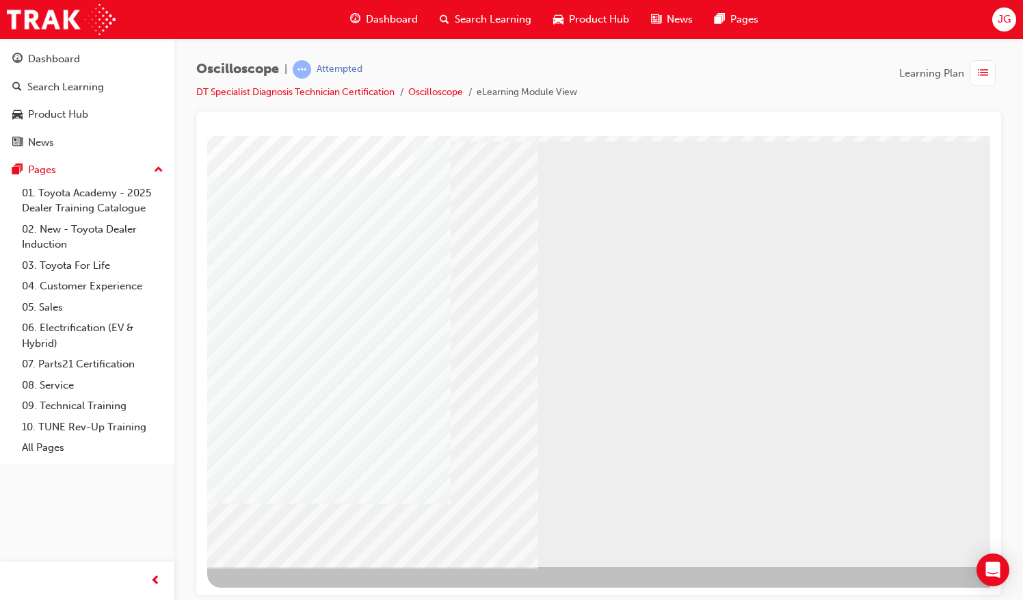
scroll to position [62, 0]
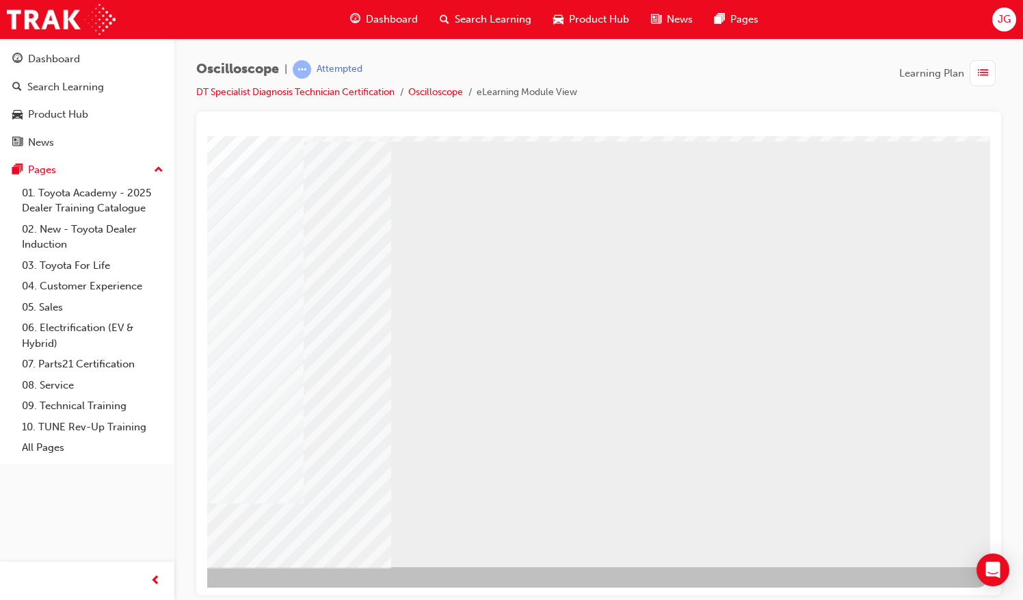
click at [146, 591] on div "NEXT Trigger this button to go to the next slide" at bounding box center [103, 603] width 86 height 25
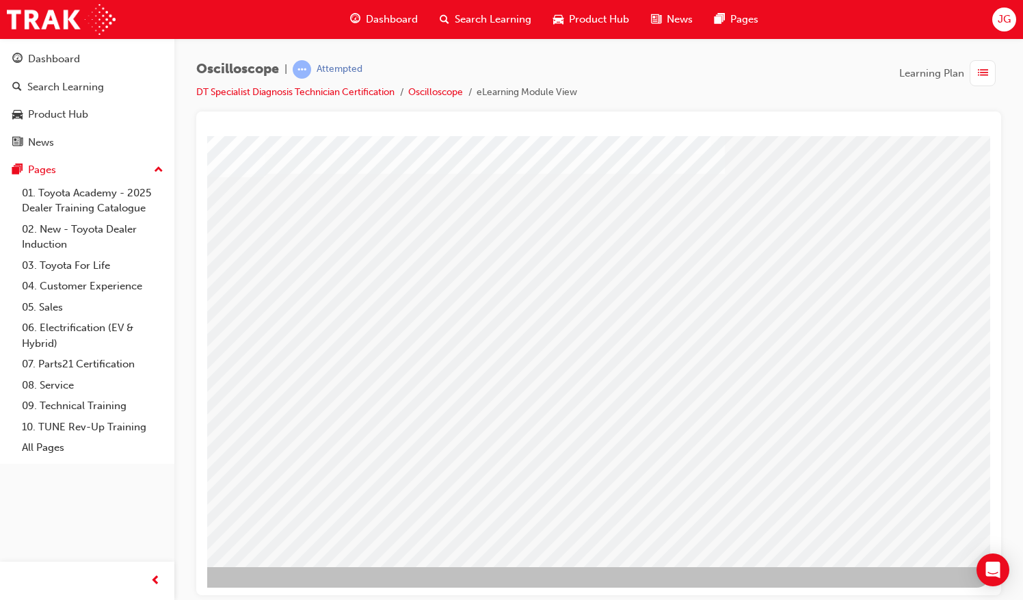
drag, startPoint x: 644, startPoint y: 310, endPoint x: 651, endPoint y: 311, distance: 7.0
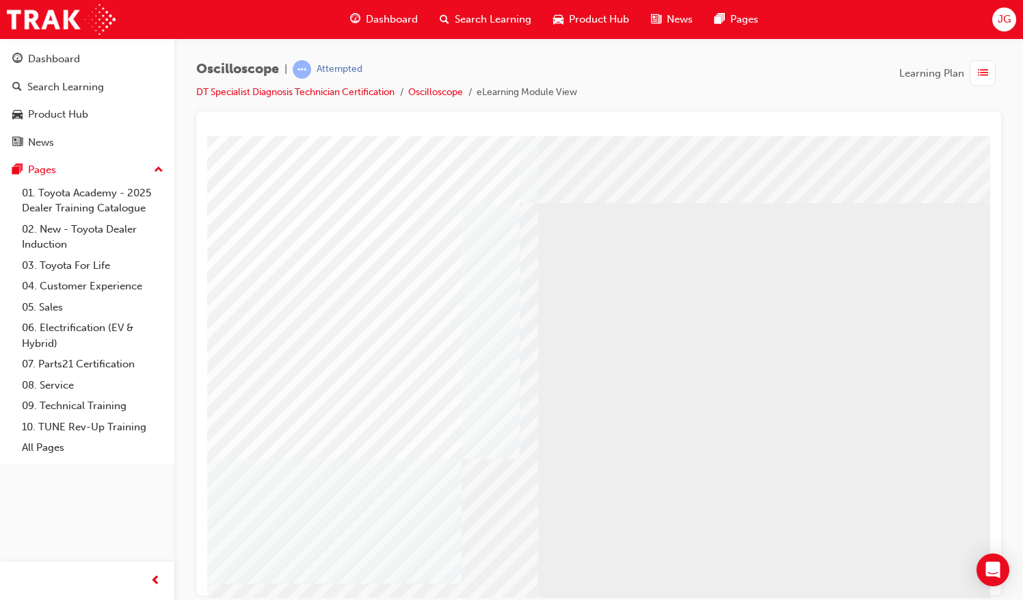
scroll to position [62, 0]
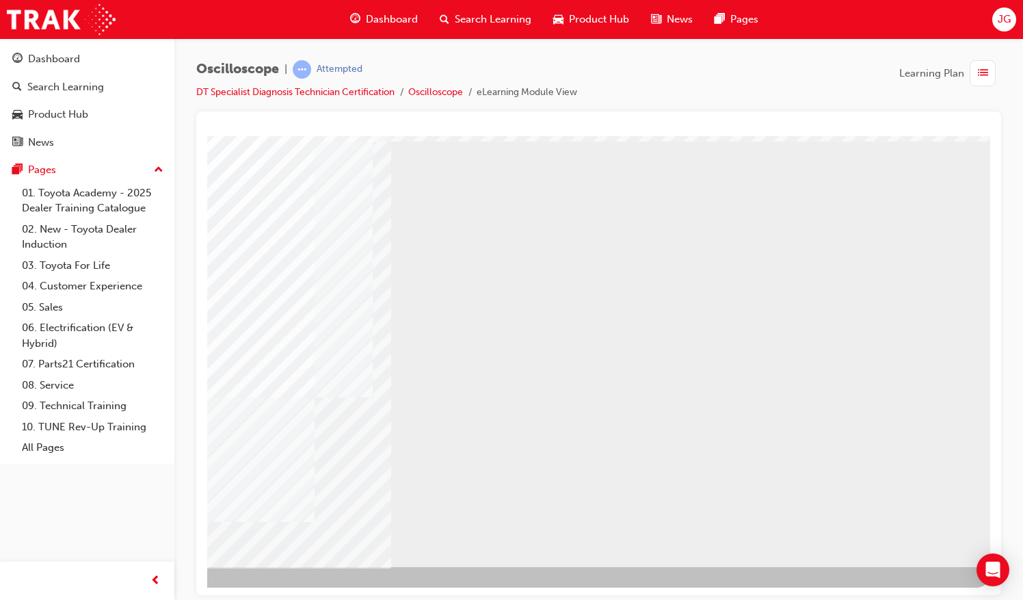
click at [146, 591] on div "NEXT Trigger this button to go to the next slide" at bounding box center [103, 603] width 86 height 25
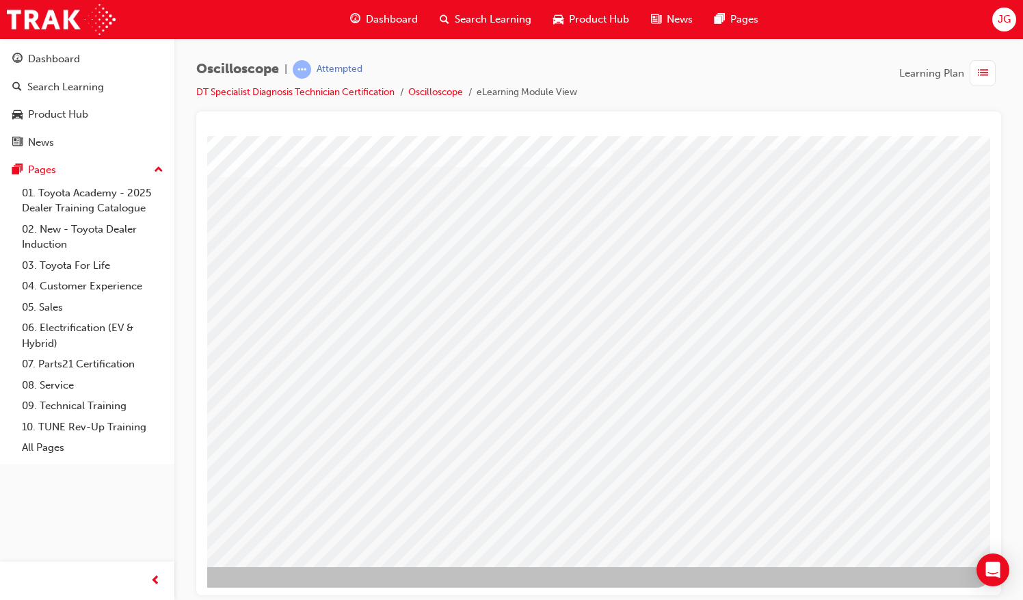
drag, startPoint x: 753, startPoint y: 590, endPoint x: 1201, endPoint y: 677, distance: 456.1
drag, startPoint x: 767, startPoint y: 585, endPoint x: 790, endPoint y: 591, distance: 24.0
click at [790, 79] on html "Loading..." at bounding box center [598, 76] width 783 height 5
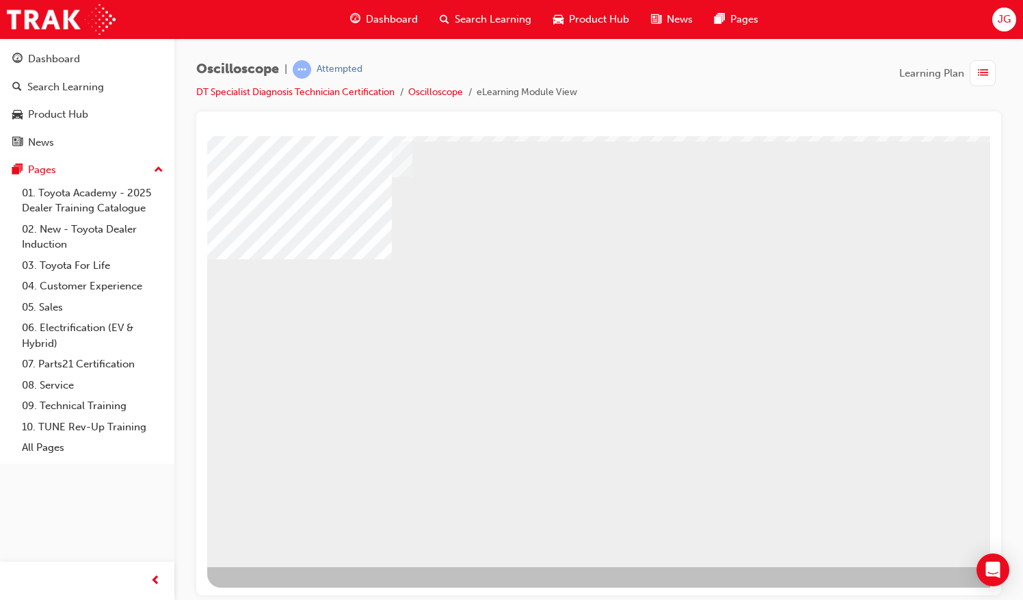
scroll to position [62, 157]
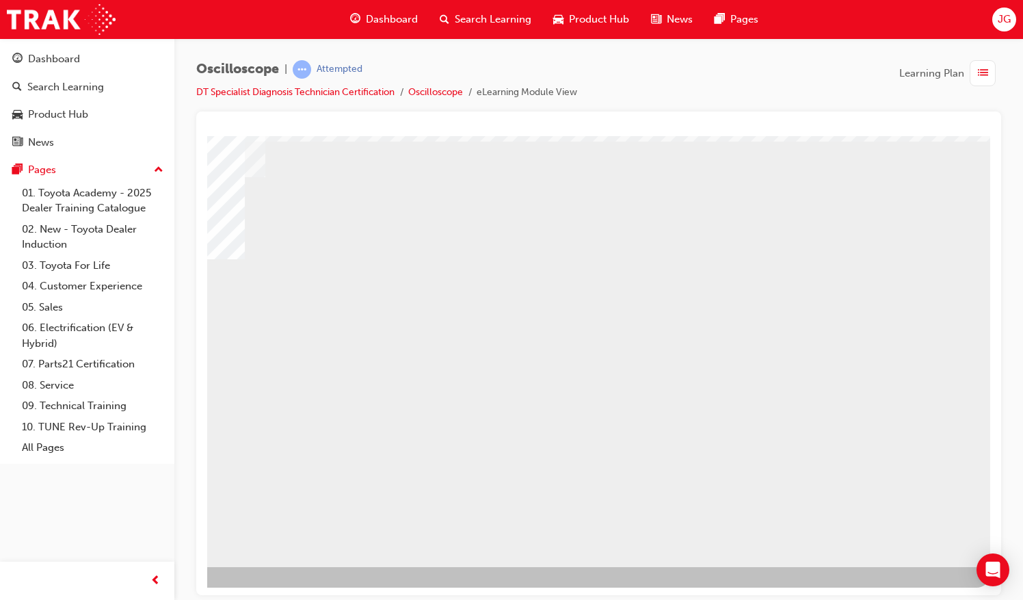
scroll to position [0, 0]
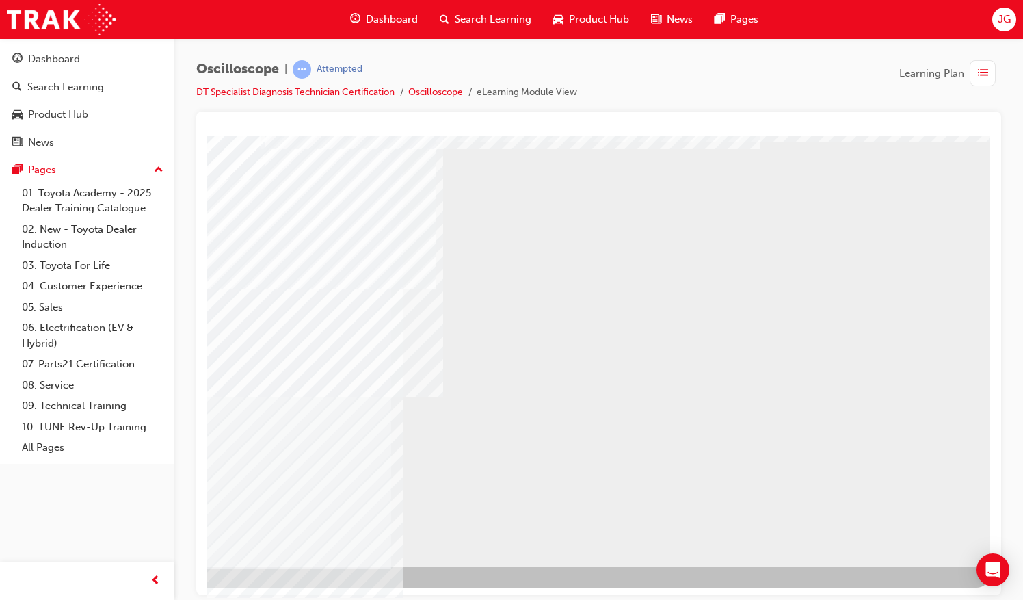
click at [146, 591] on div "NEXT Trigger this button to go to the next slide" at bounding box center [103, 603] width 86 height 25
drag, startPoint x: 635, startPoint y: 342, endPoint x: 643, endPoint y: 342, distance: 7.5
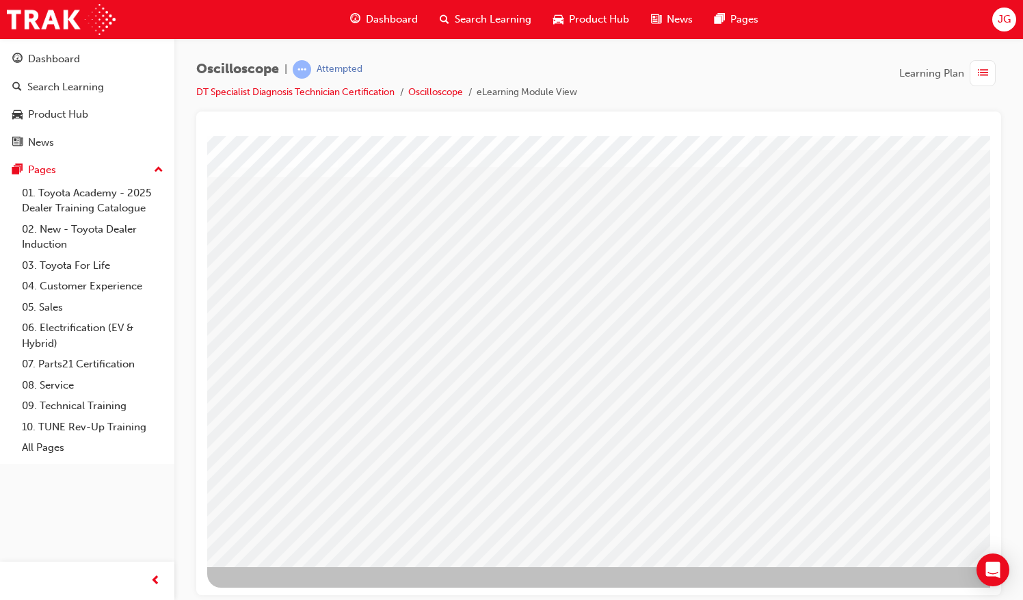
drag, startPoint x: 647, startPoint y: 317, endPoint x: 663, endPoint y: 314, distance: 15.9
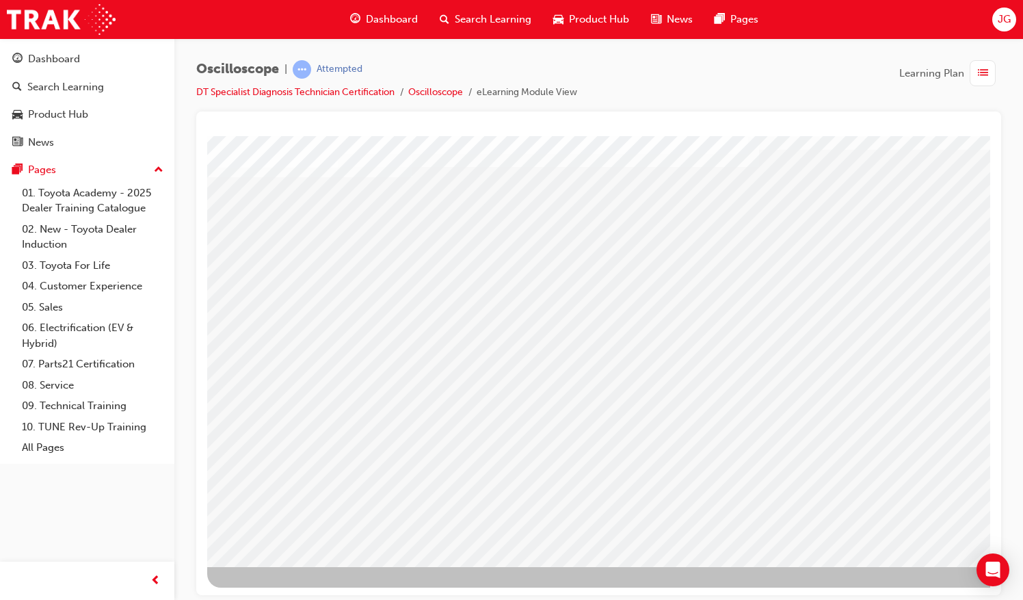
click at [146, 591] on div "NEXT Trigger this button to go to the next slide" at bounding box center [103, 603] width 86 height 25
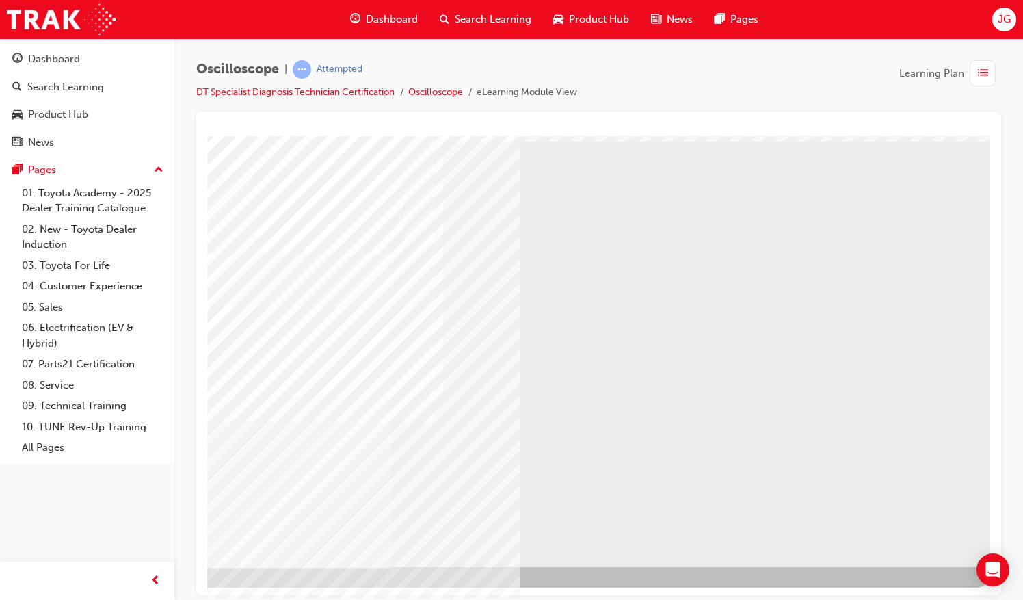
click at [146, 591] on div "NEXT Trigger this button to go to the next slide" at bounding box center [103, 603] width 86 height 25
drag, startPoint x: 822, startPoint y: 593, endPoint x: 1202, endPoint y: 698, distance: 393.8
click at [146, 591] on div "NEXT Trigger this button to go to the next slide" at bounding box center [103, 603] width 86 height 25
drag, startPoint x: 829, startPoint y: 587, endPoint x: 1220, endPoint y: 693, distance: 405.2
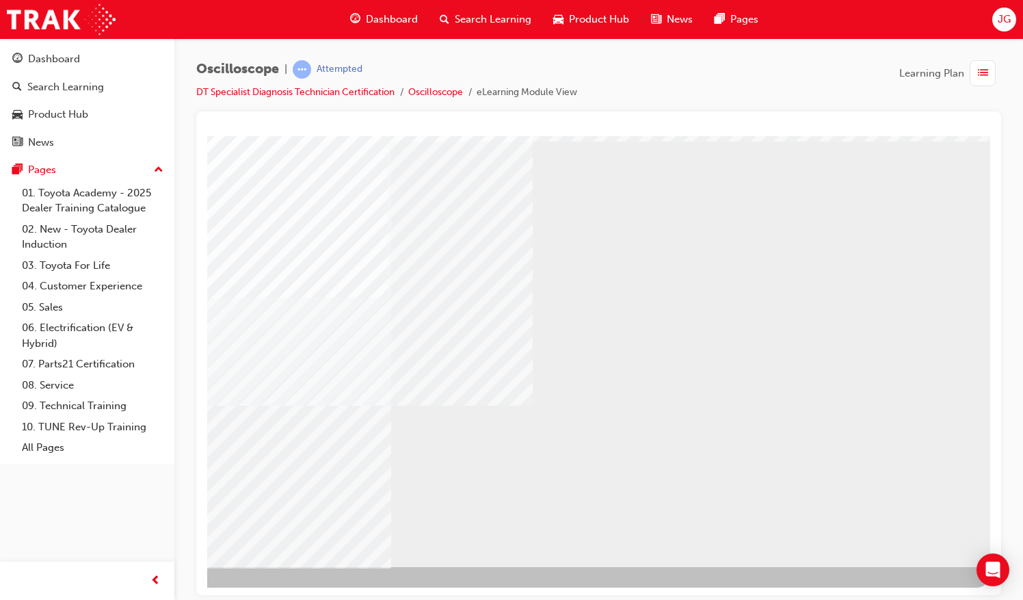
click at [146, 591] on div "NEXT Trigger this button to go to the next slide" at bounding box center [103, 603] width 86 height 25
drag, startPoint x: 814, startPoint y: 589, endPoint x: 1229, endPoint y: 693, distance: 427.6
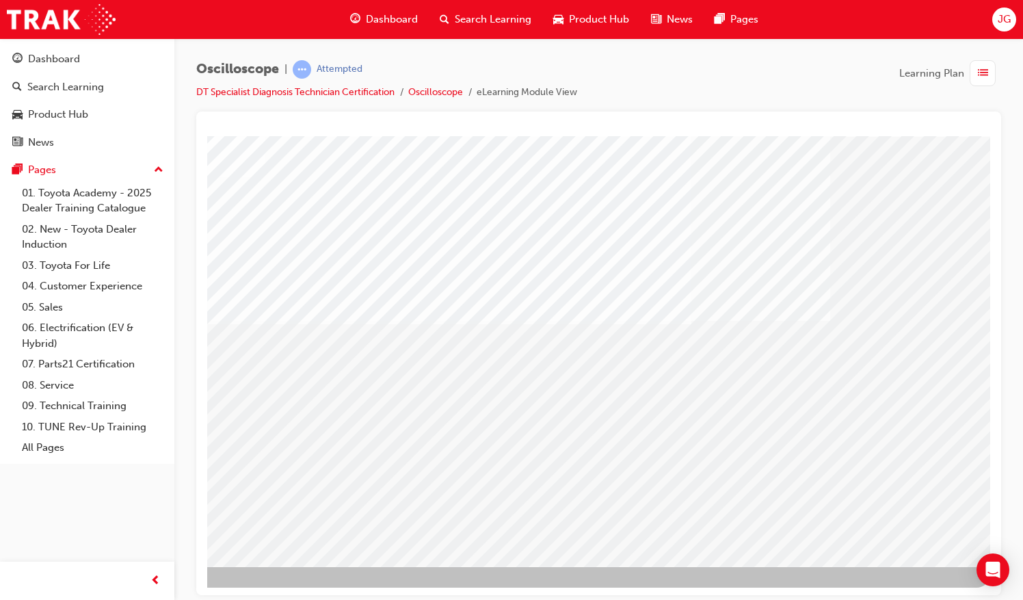
drag, startPoint x: 776, startPoint y: 590, endPoint x: 1208, endPoint y: 695, distance: 444.7
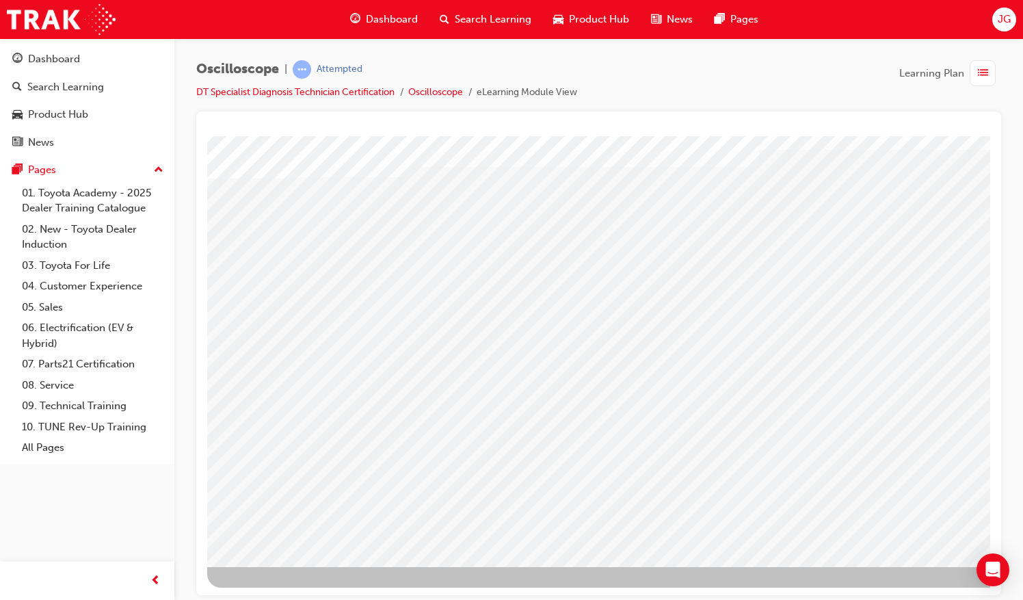
drag, startPoint x: 734, startPoint y: 293, endPoint x: 790, endPoint y: 299, distance: 56.4
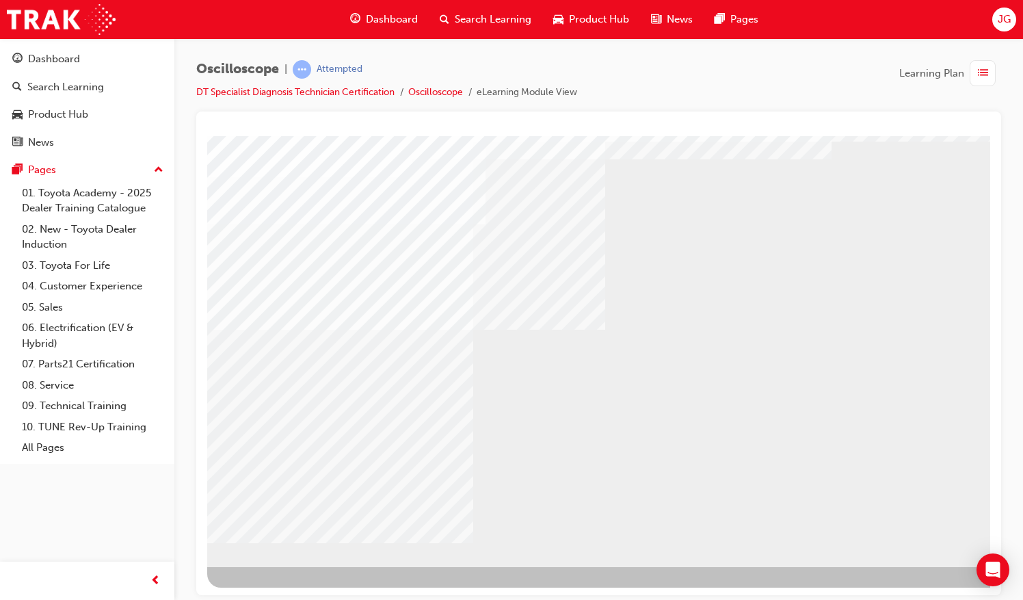
drag, startPoint x: 627, startPoint y: 413, endPoint x: 624, endPoint y: 423, distance: 10.8
click at [146, 591] on div "NEXT Trigger this button to go to the next slide" at bounding box center [103, 603] width 86 height 25
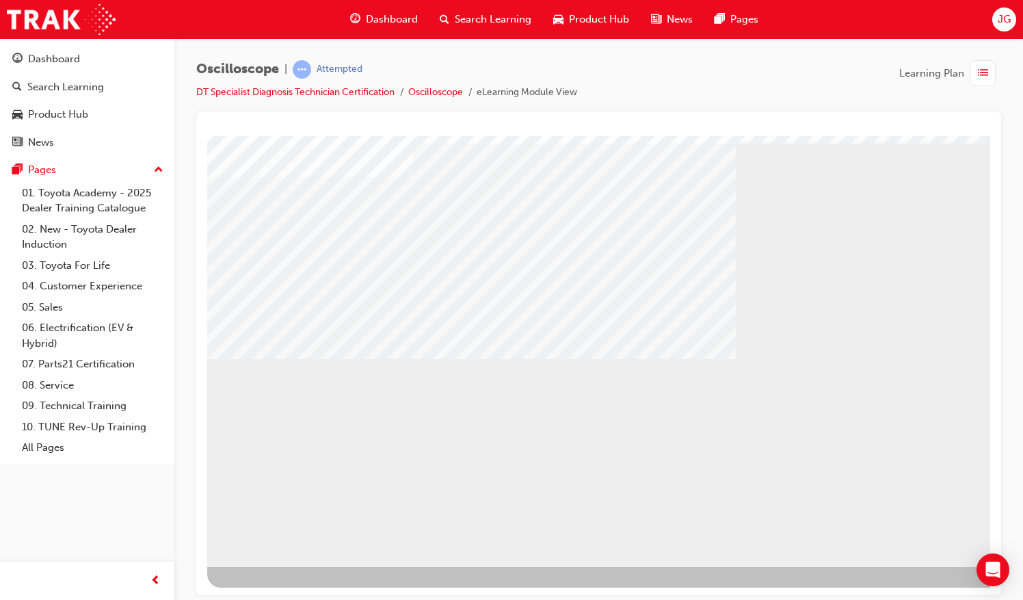
drag, startPoint x: 299, startPoint y: 412, endPoint x: 305, endPoint y: 426, distance: 15.0
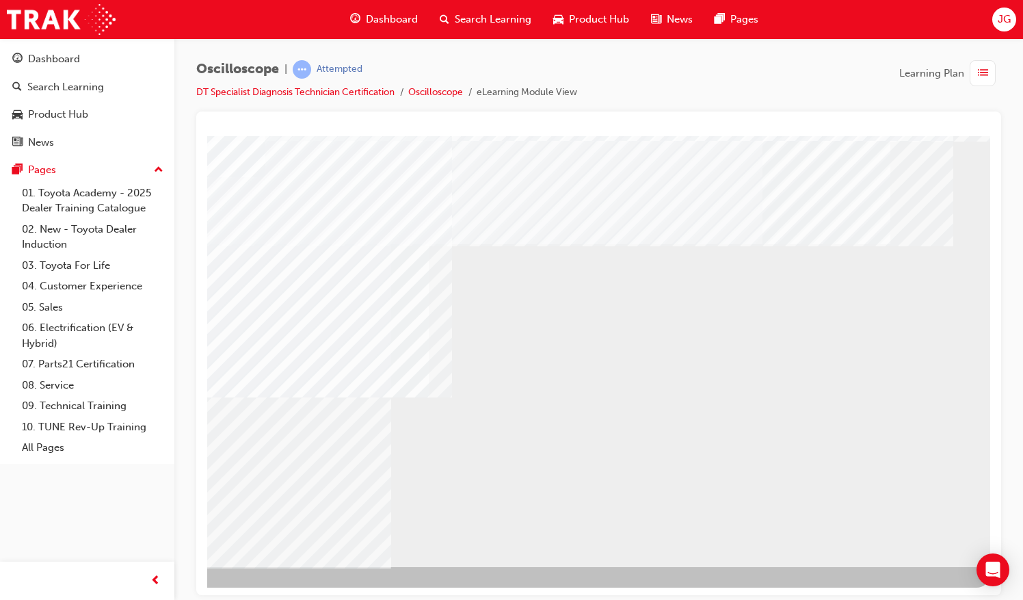
click at [146, 591] on div "NEXT Trigger this button to go to the next slide" at bounding box center [103, 603] width 86 height 25
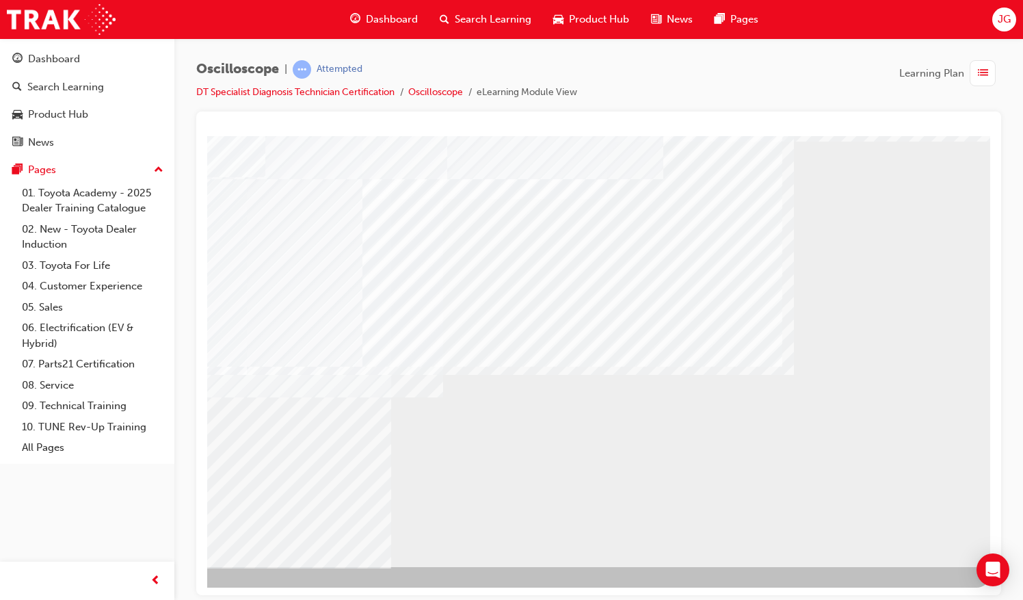
click at [146, 591] on div "NEXT Trigger this button to go to the next slide" at bounding box center [103, 603] width 86 height 25
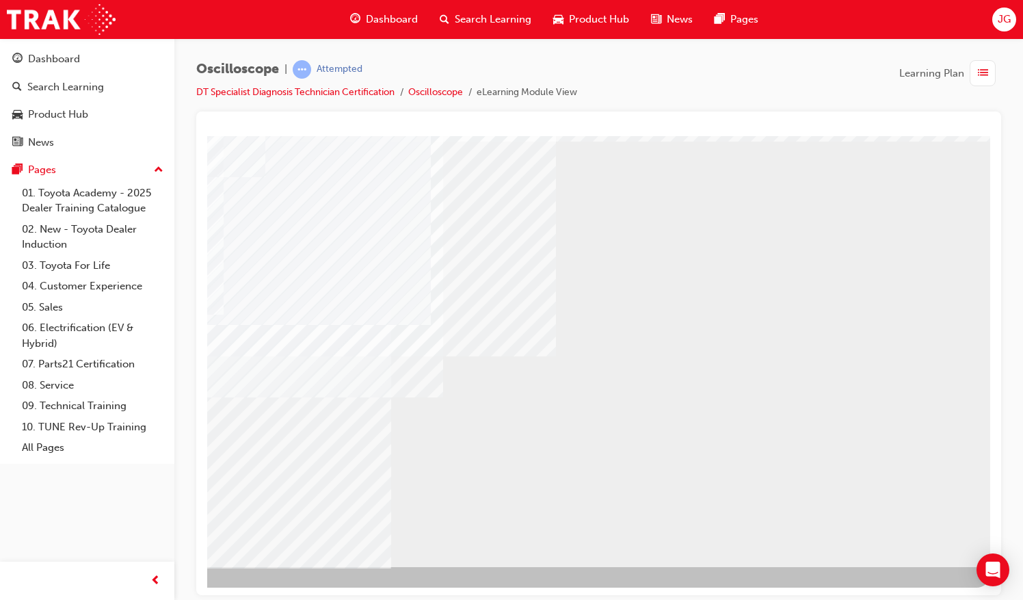
click at [146, 591] on div "NEXT Trigger this button to go to the next slide" at bounding box center [103, 603] width 86 height 25
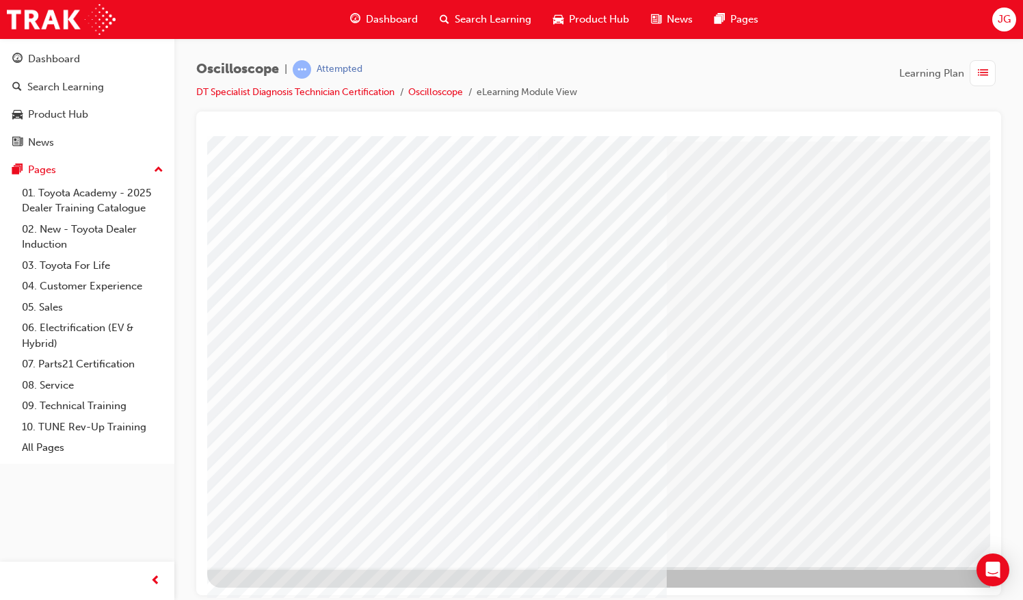
drag, startPoint x: 811, startPoint y: 585, endPoint x: 1223, endPoint y: 712, distance: 431.4
click at [990, 79] on html "Loading..." at bounding box center [598, 76] width 783 height 5
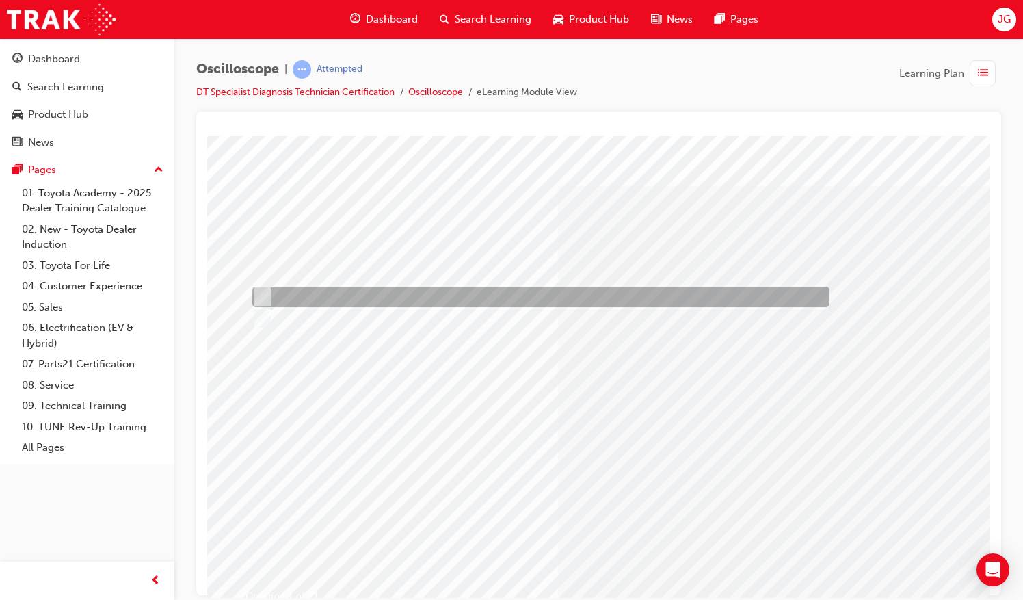
click at [292, 288] on div at bounding box center [537, 296] width 577 height 21
radio input "true"
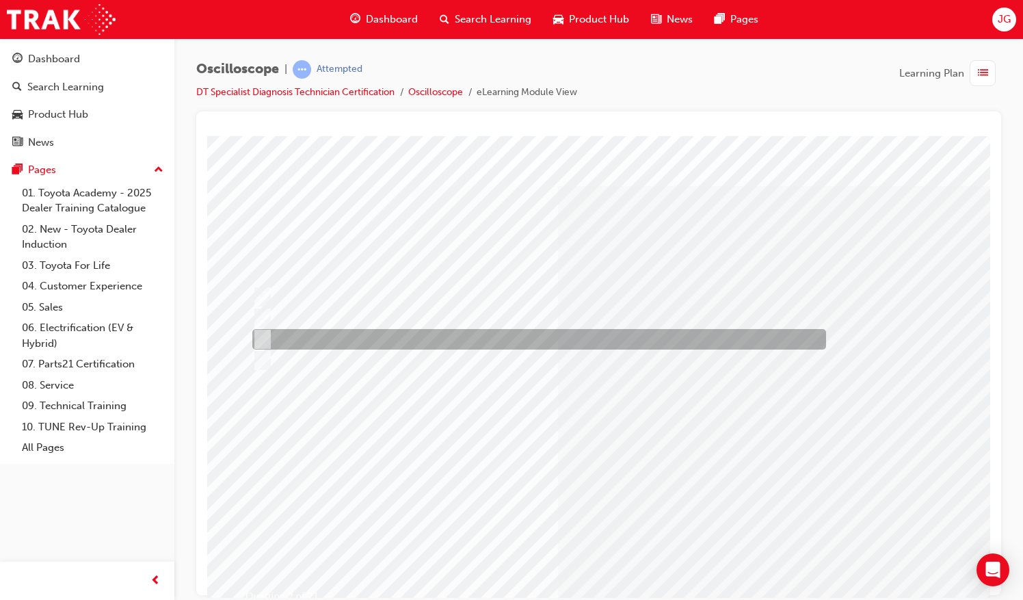
click at [369, 338] on div at bounding box center [536, 339] width 574 height 21
radio input "true"
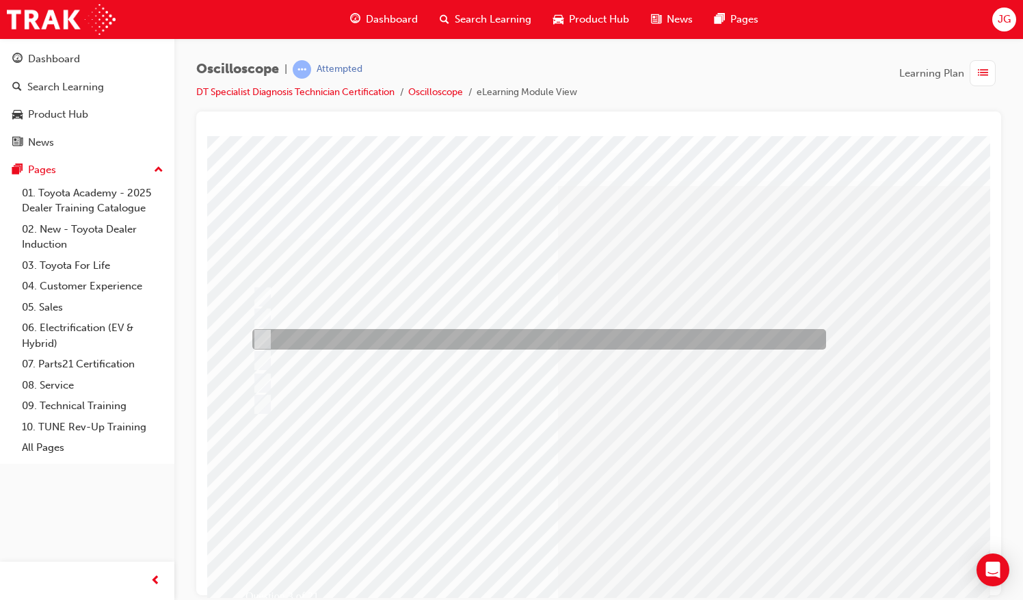
click at [288, 338] on div at bounding box center [536, 339] width 574 height 21
radio input "true"
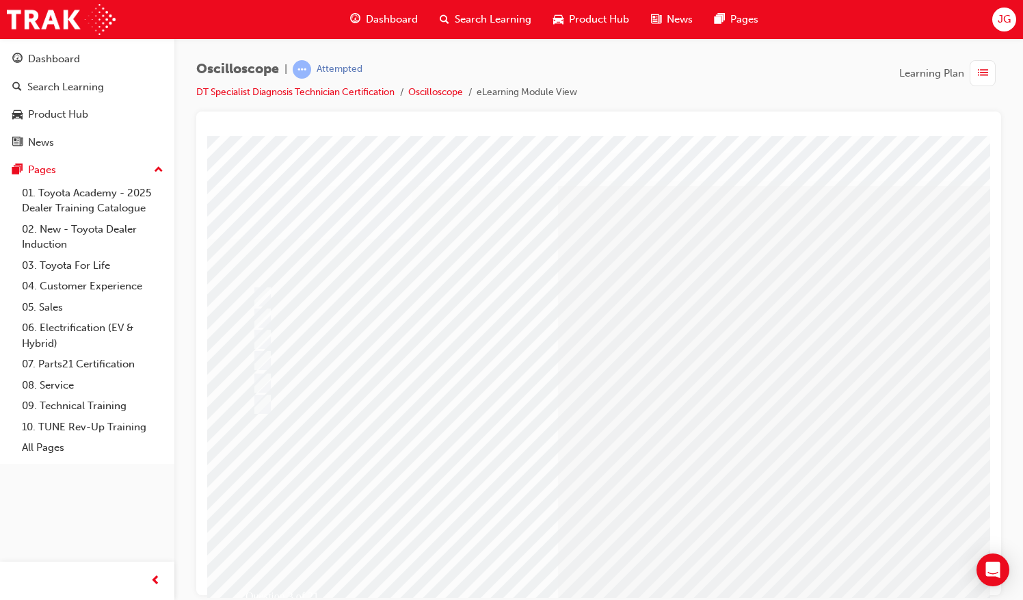
click at [264, 351] on div at bounding box center [536, 360] width 574 height 21
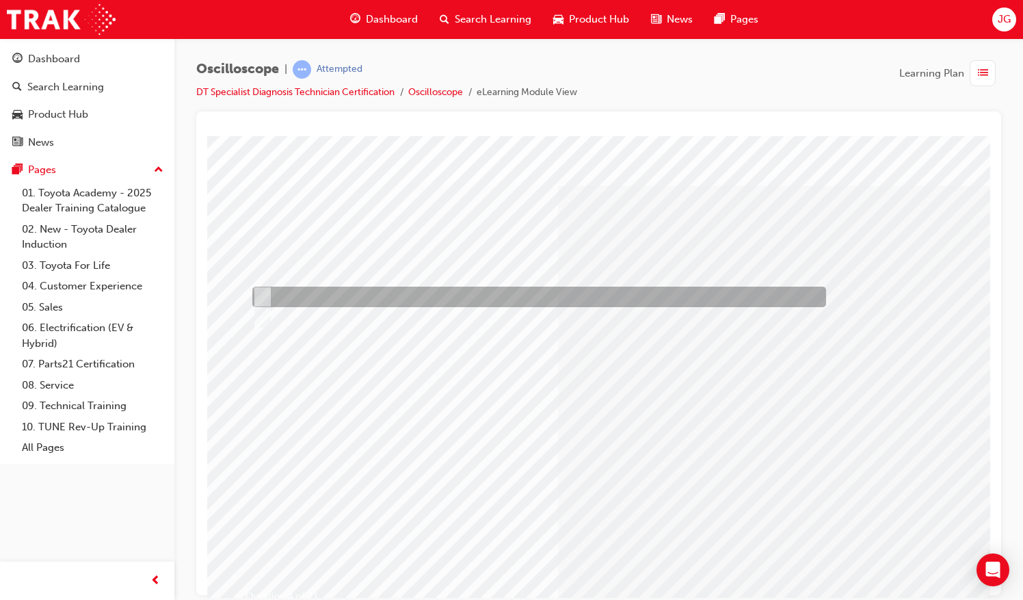
click at [278, 297] on div at bounding box center [536, 296] width 574 height 21
radio input "true"
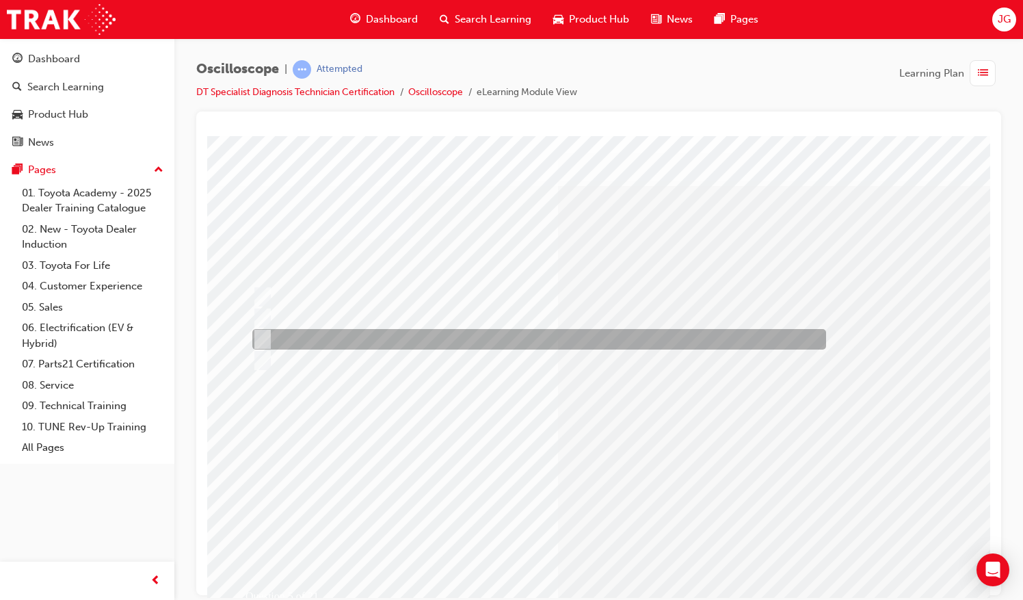
click at [473, 333] on div at bounding box center [536, 339] width 574 height 21
radio input "true"
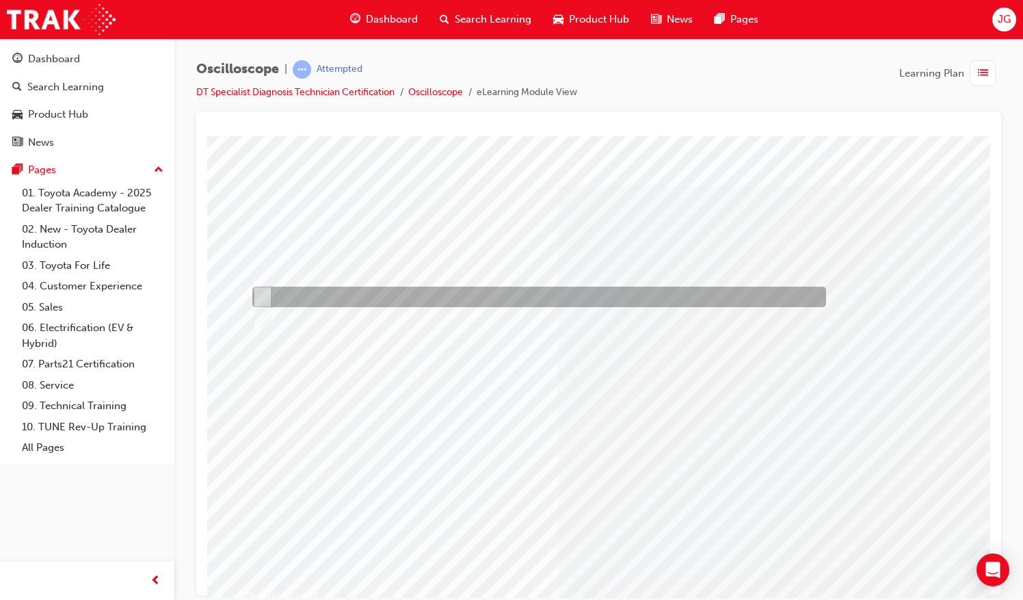
click at [267, 289] on input "True" at bounding box center [259, 296] width 15 height 15
radio input "true"
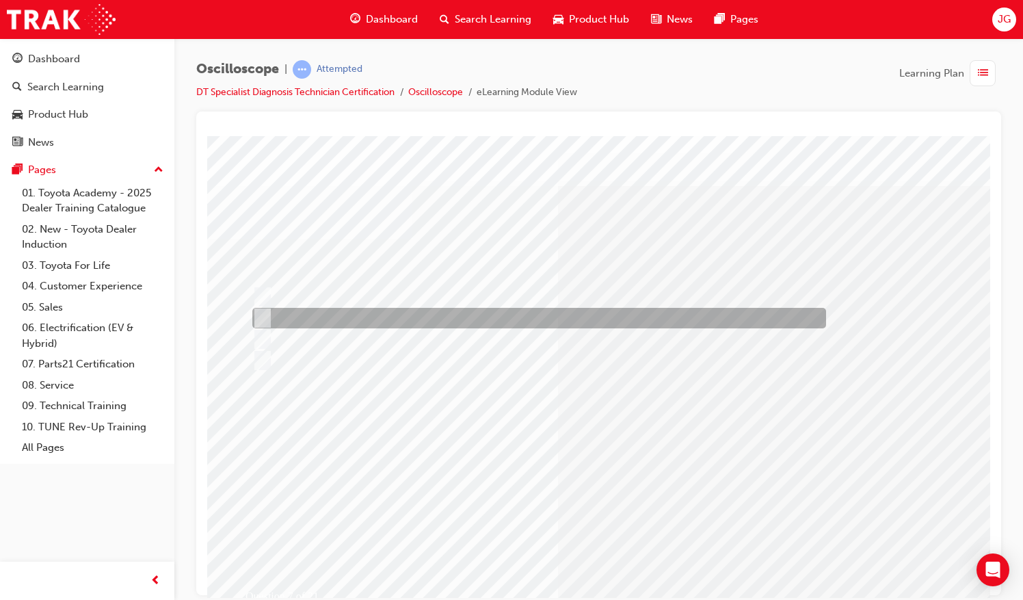
click at [501, 314] on div at bounding box center [536, 318] width 574 height 21
radio input "true"
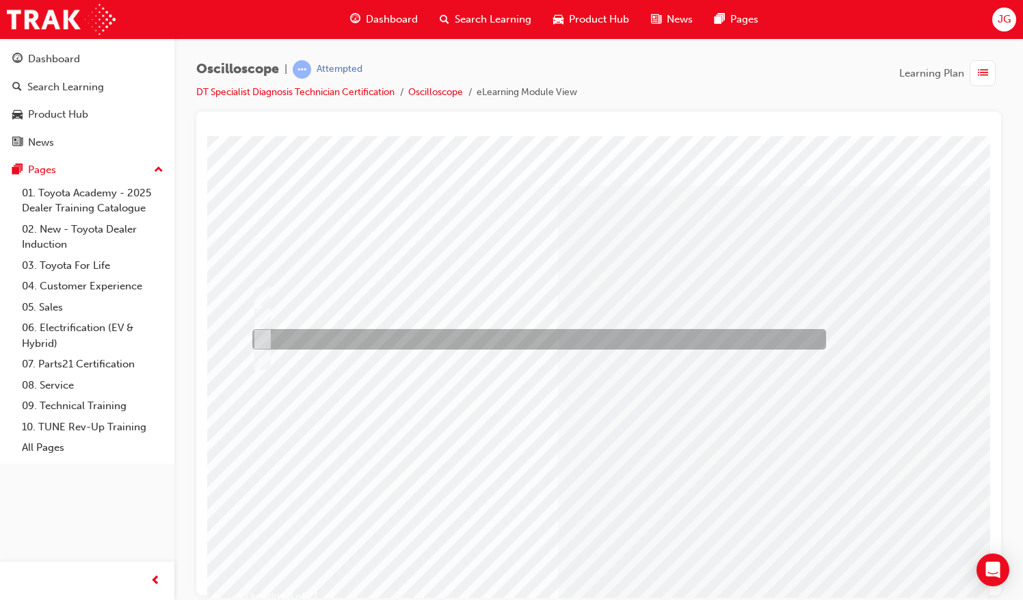
click at [448, 348] on div at bounding box center [536, 339] width 574 height 21
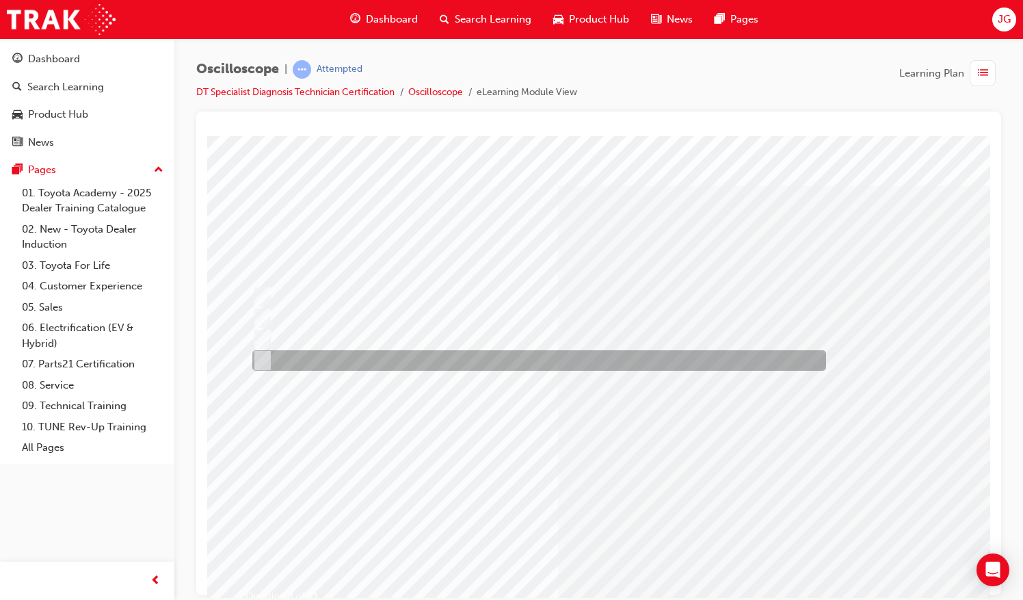
click at [440, 356] on div at bounding box center [536, 360] width 574 height 21
radio input "false"
radio input "true"
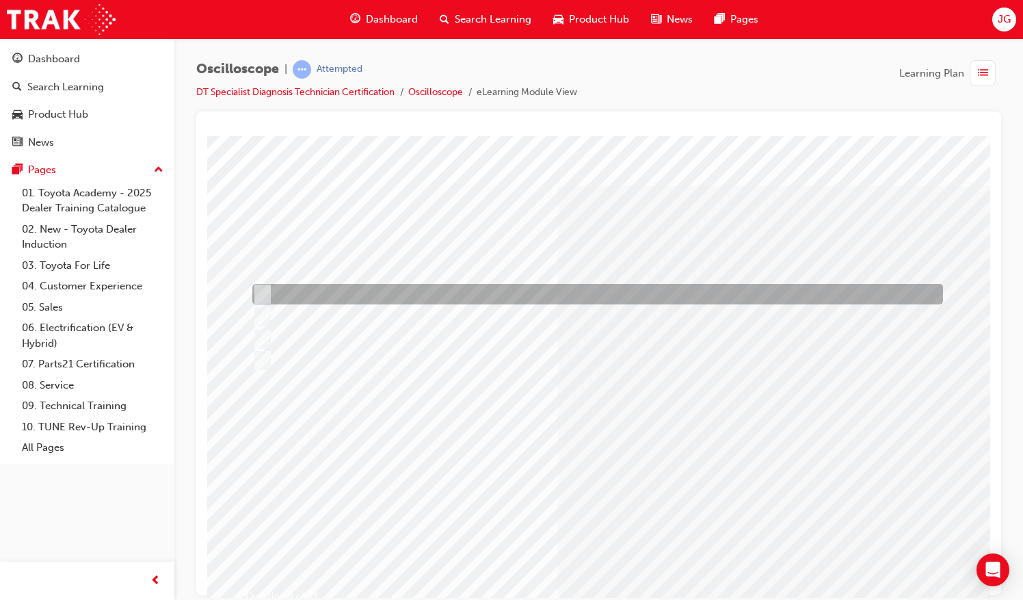
click at [492, 288] on div at bounding box center [594, 294] width 691 height 21
radio input "true"
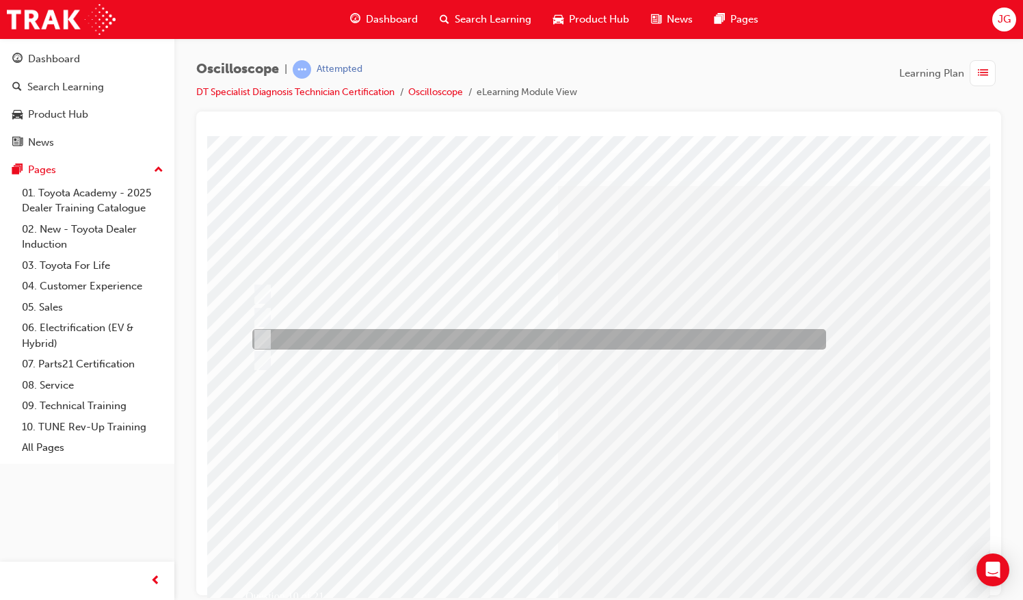
click at [518, 335] on div at bounding box center [536, 339] width 574 height 21
radio input "true"
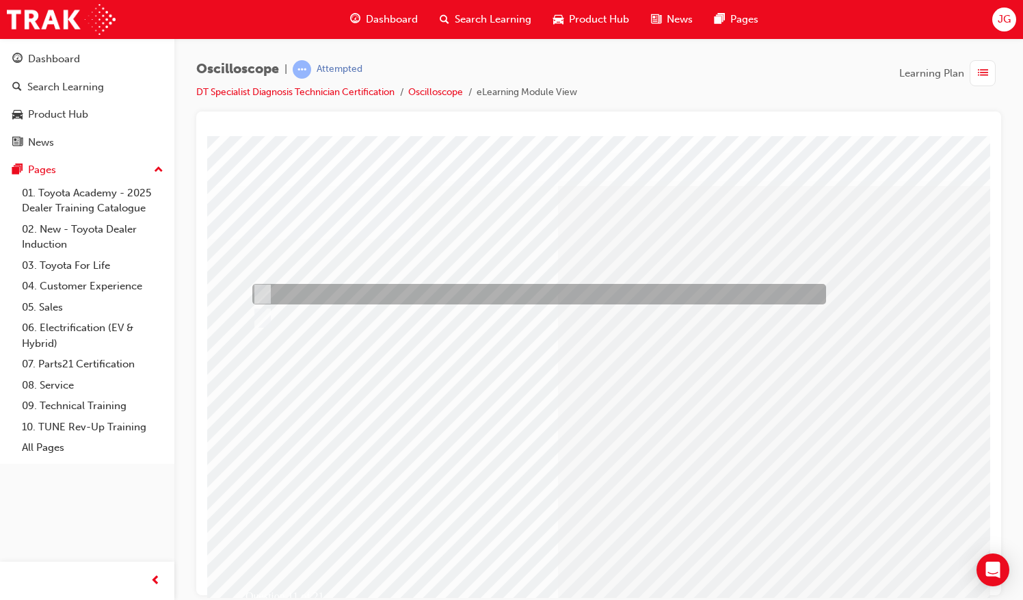
click at [361, 297] on div at bounding box center [536, 294] width 574 height 21
radio input "true"
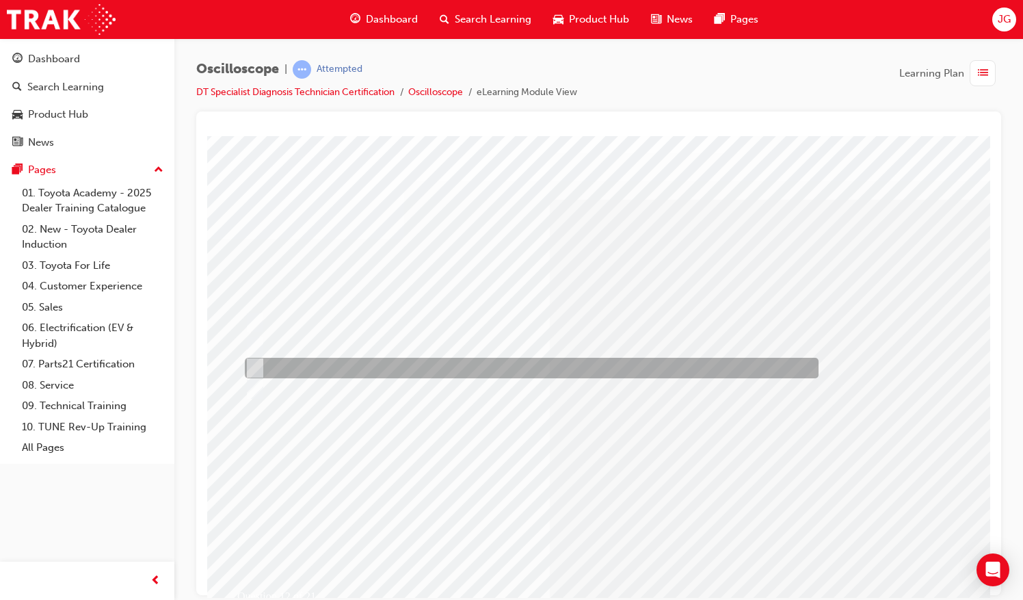
click at [396, 363] on div at bounding box center [528, 368] width 574 height 21
radio input "true"
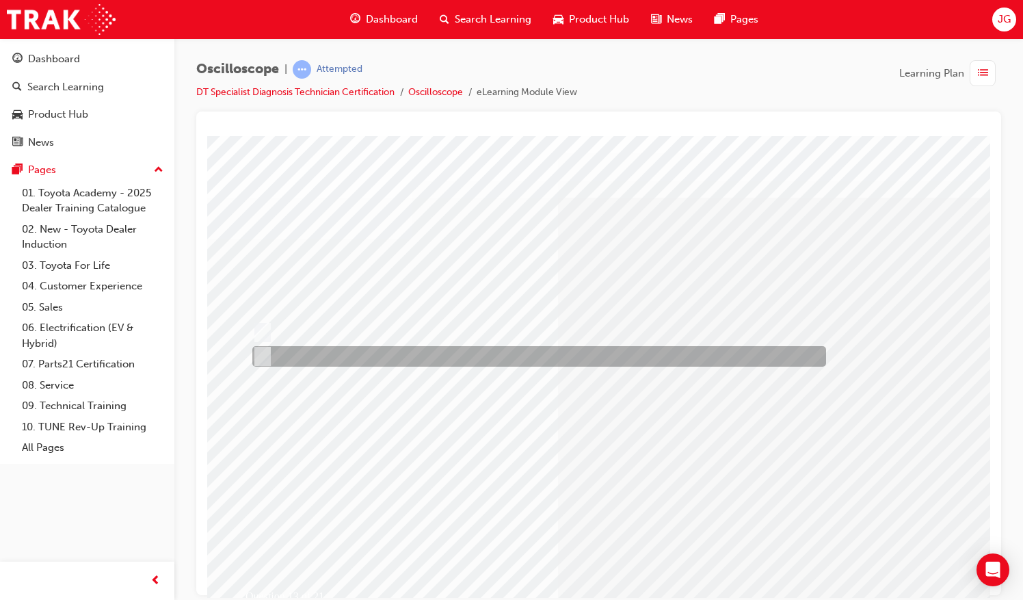
click at [379, 357] on div at bounding box center [536, 356] width 574 height 21
radio input "true"
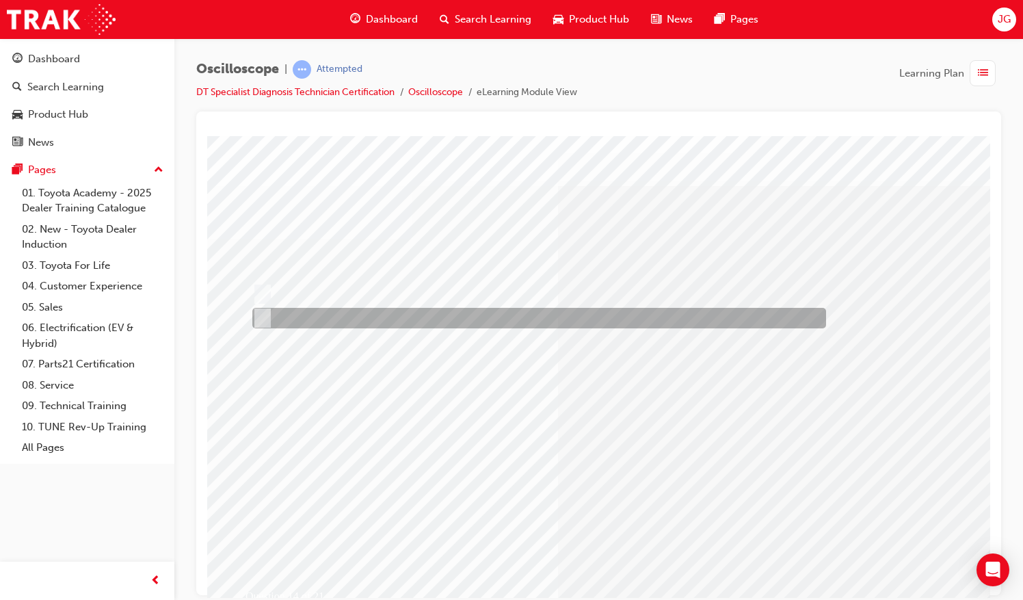
click at [505, 321] on div at bounding box center [536, 318] width 574 height 21
radio input "true"
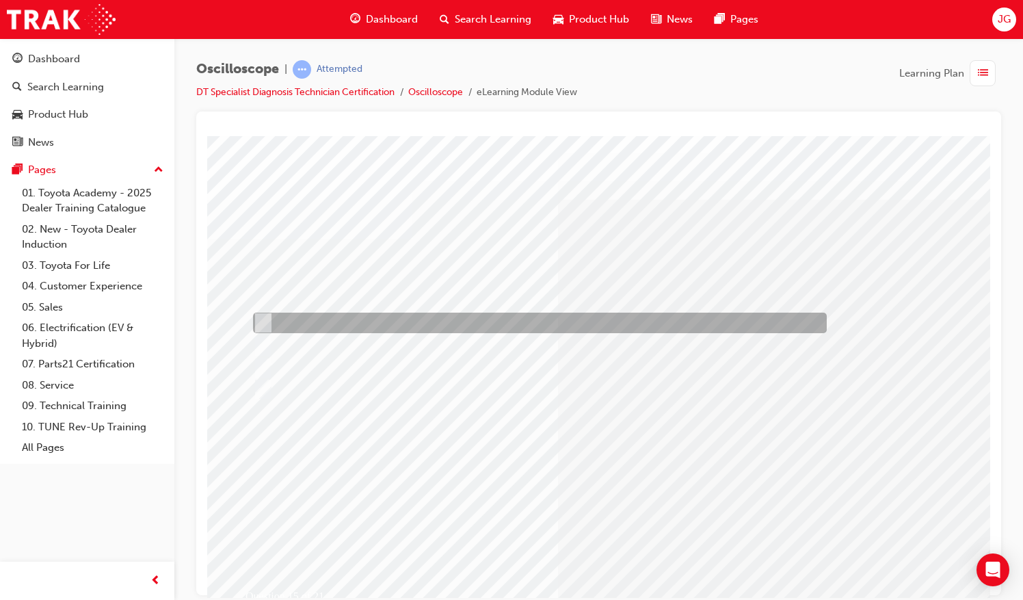
click at [535, 323] on div at bounding box center [537, 322] width 574 height 21
radio input "true"
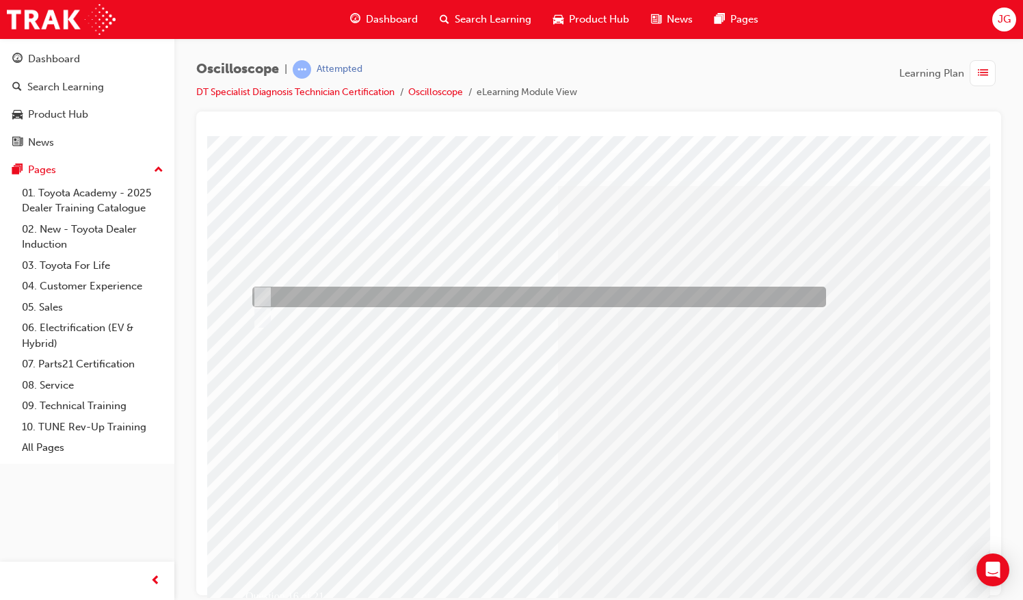
click at [317, 292] on div at bounding box center [536, 296] width 574 height 21
radio input "true"
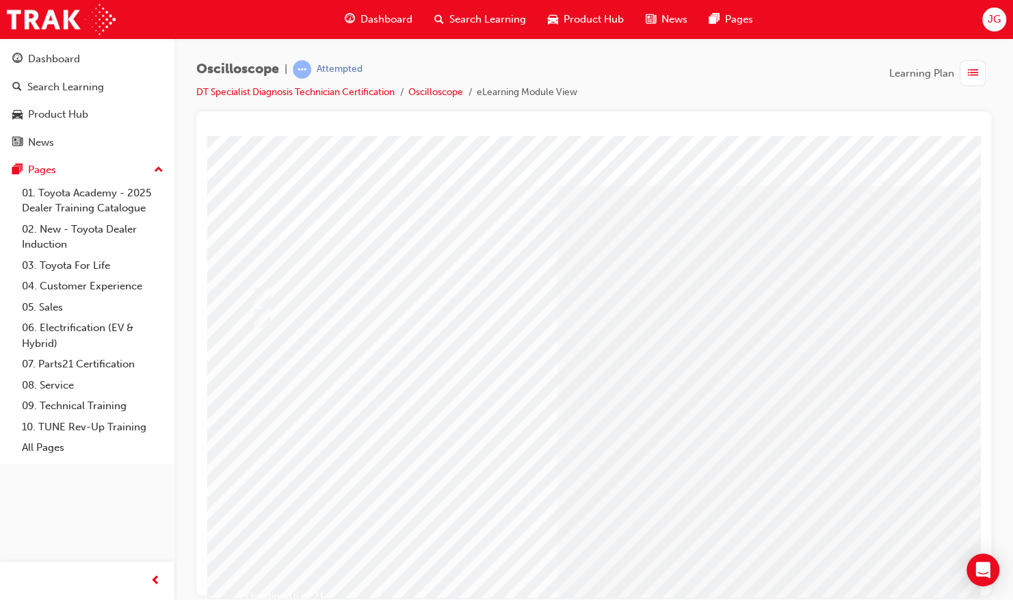
click at [671, 500] on div "Question 16 of 21" at bounding box center [672, 381] width 930 height 492
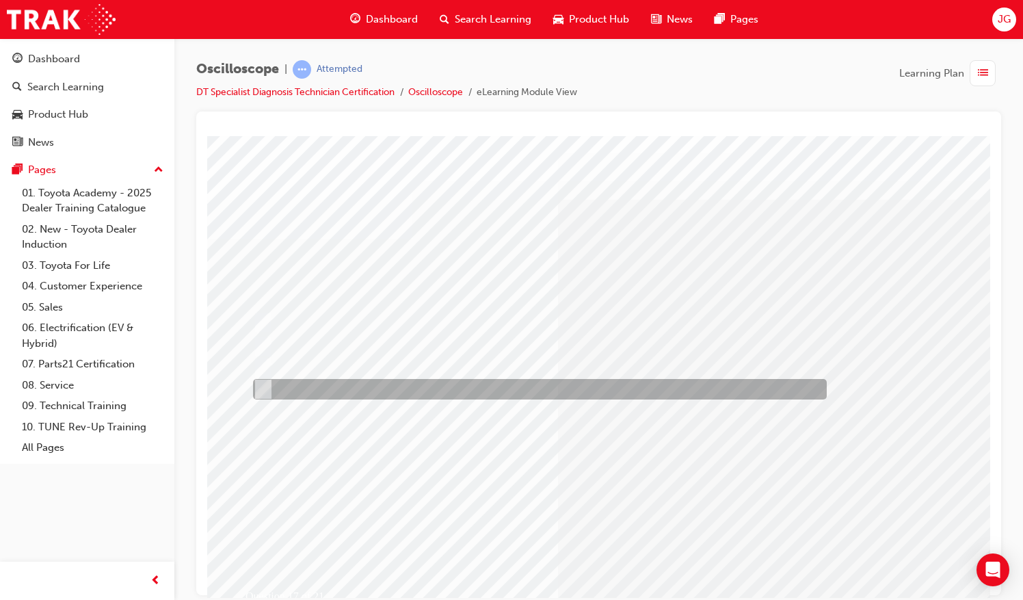
click at [420, 386] on div at bounding box center [537, 389] width 574 height 21
radio input "true"
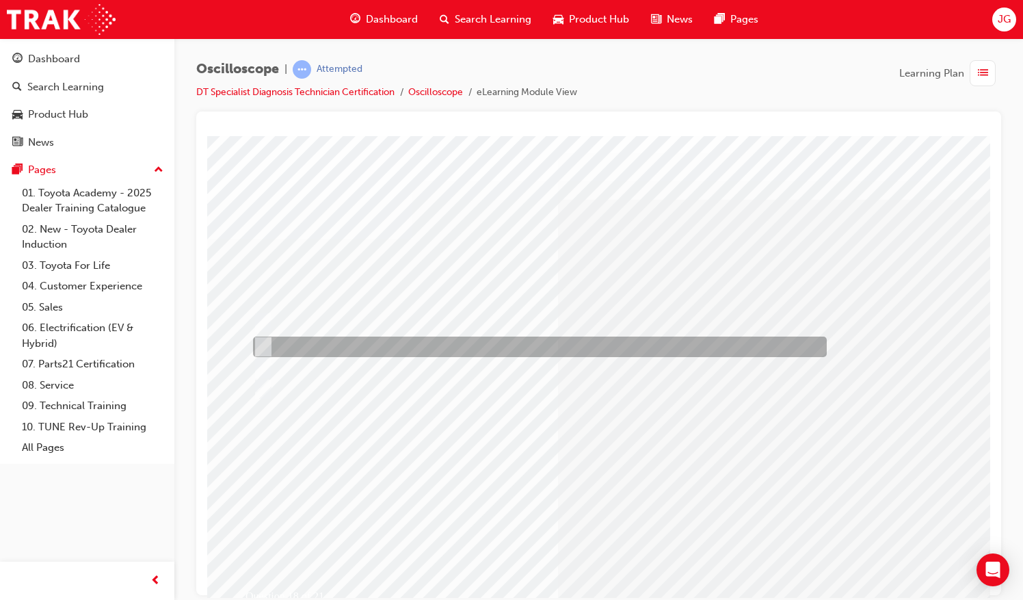
click at [415, 348] on div at bounding box center [537, 346] width 574 height 21
radio input "true"
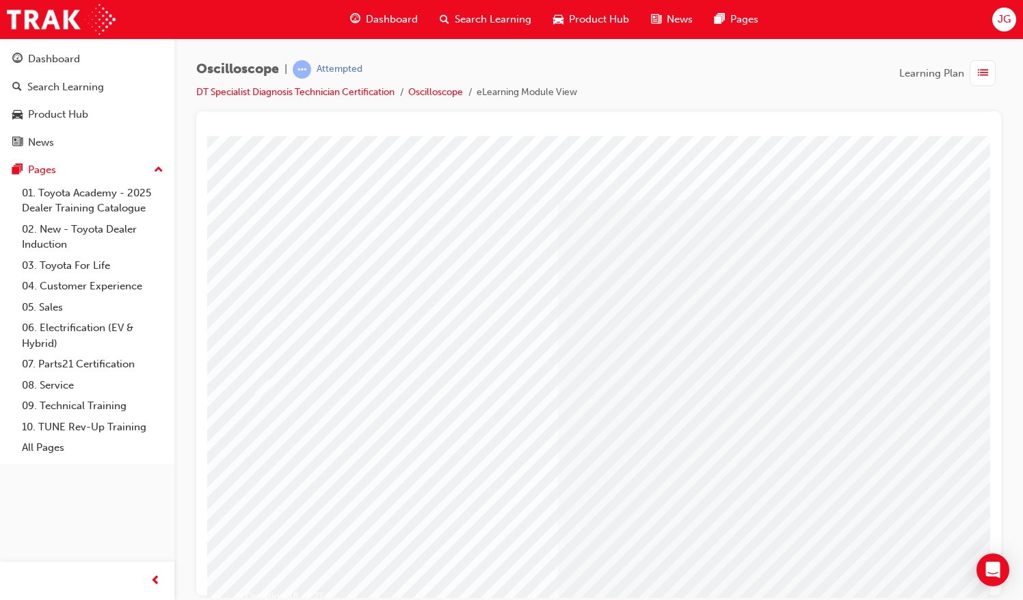
drag, startPoint x: 453, startPoint y: 584, endPoint x: 592, endPoint y: 593, distance: 139.8
click at [592, 141] on html "Question 19 of 21 Loading..." at bounding box center [598, 137] width 783 height 5
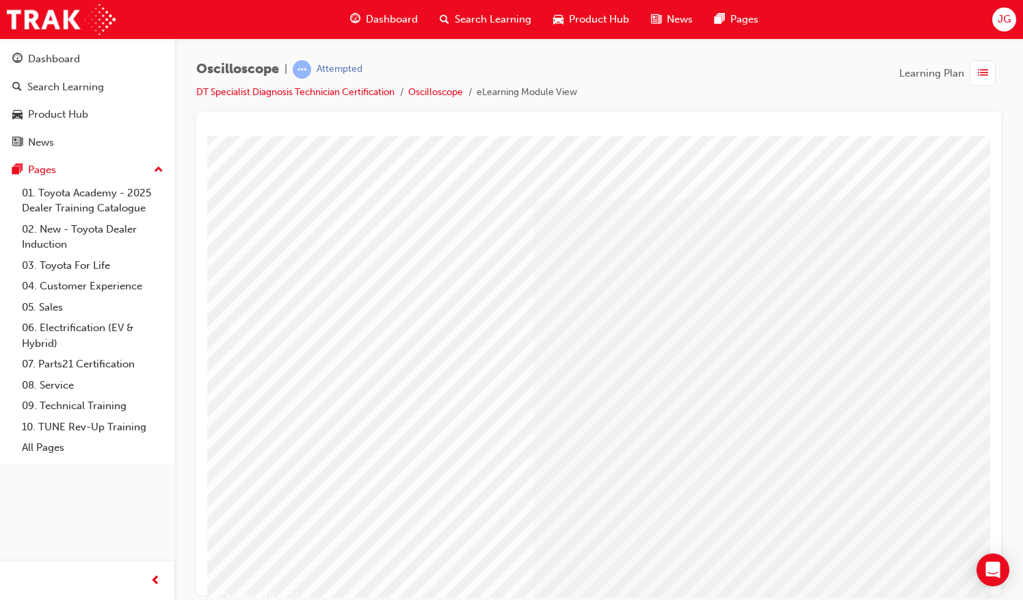
drag, startPoint x: 505, startPoint y: 587, endPoint x: 731, endPoint y: 733, distance: 269.1
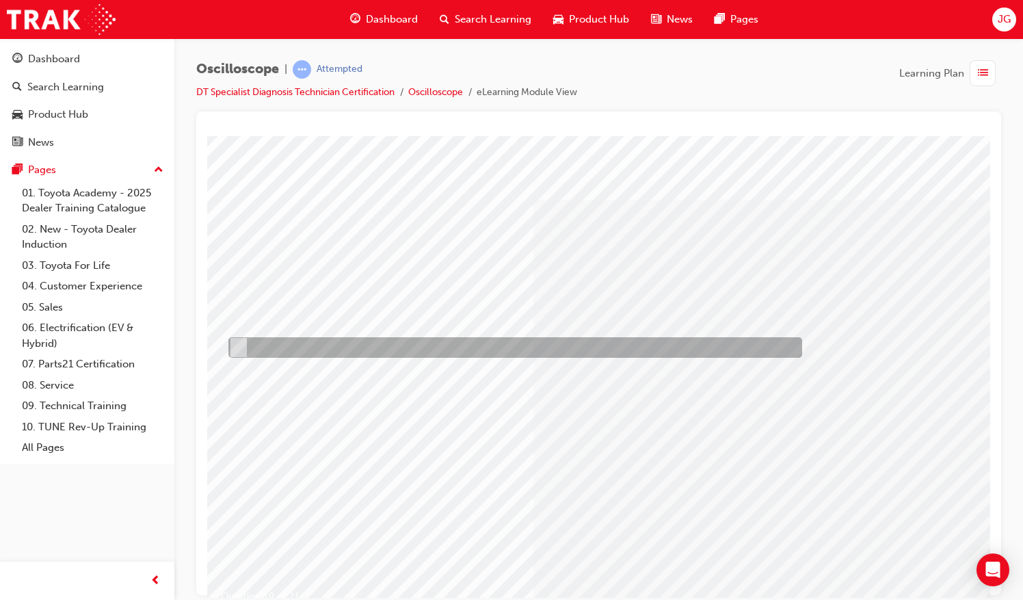
click at [681, 350] on div at bounding box center [512, 347] width 574 height 21
radio input "true"
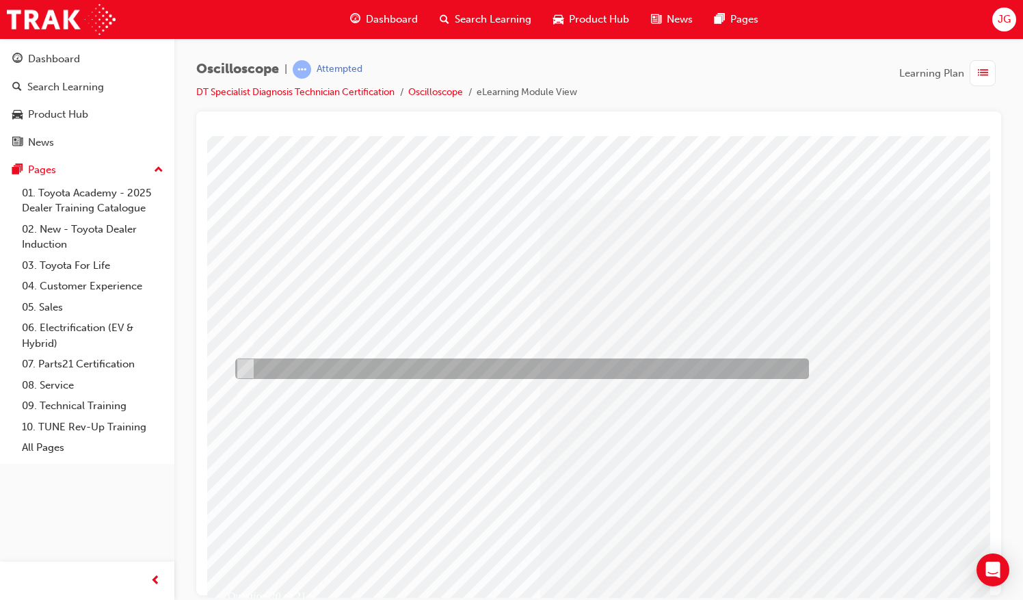
click at [473, 367] on div at bounding box center [519, 368] width 574 height 21
radio input "true"
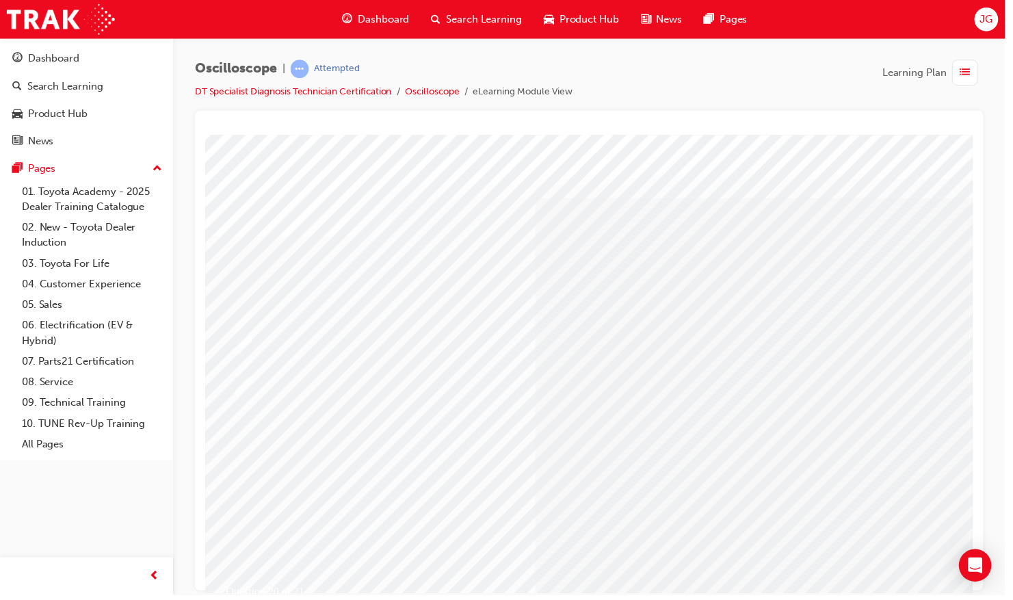
scroll to position [0, 0]
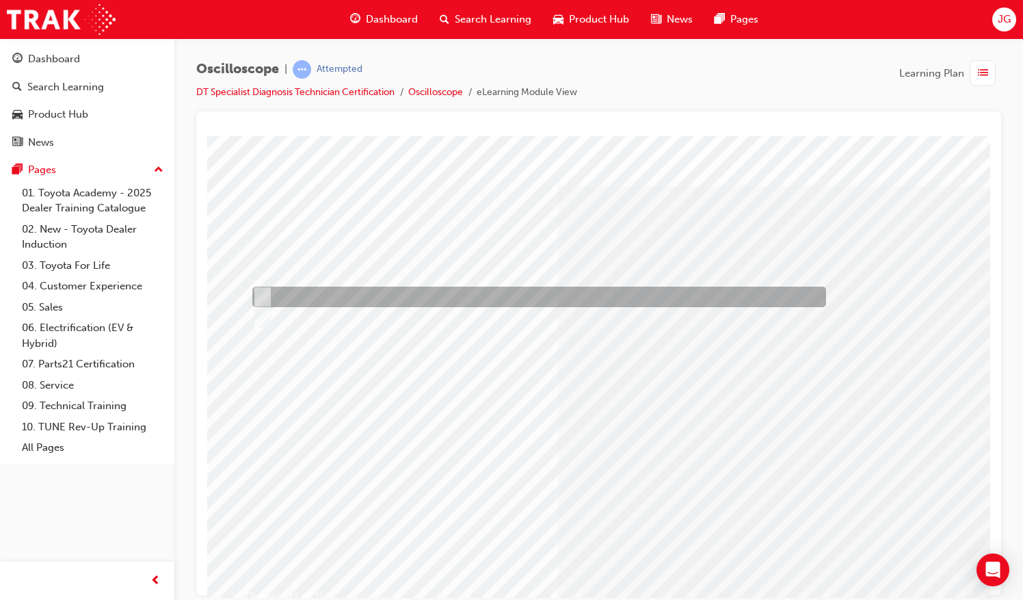
click at [365, 291] on div at bounding box center [536, 296] width 574 height 21
radio input "true"
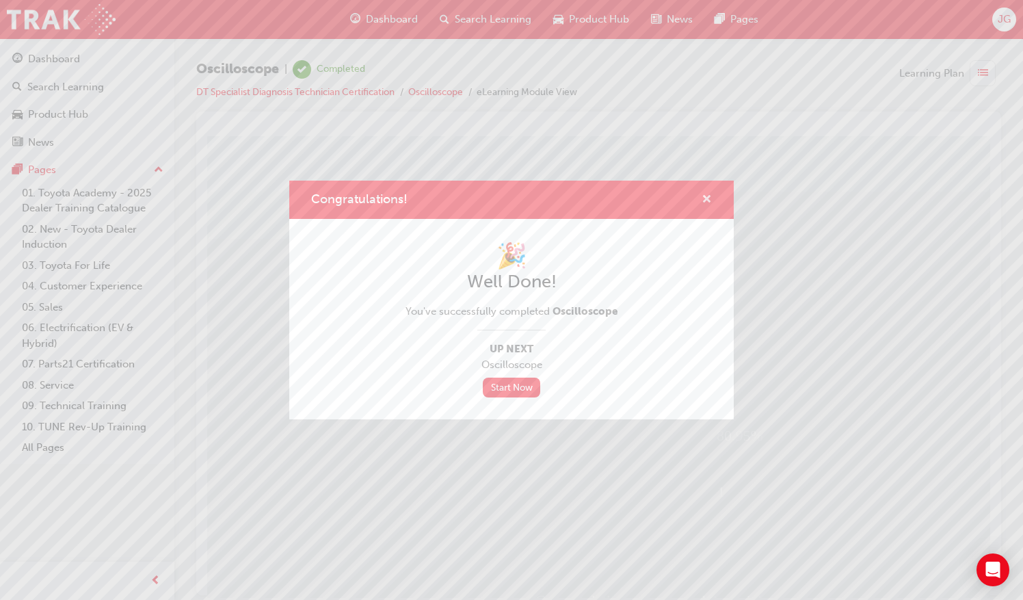
click at [704, 198] on span "cross-icon" at bounding box center [706, 200] width 10 height 12
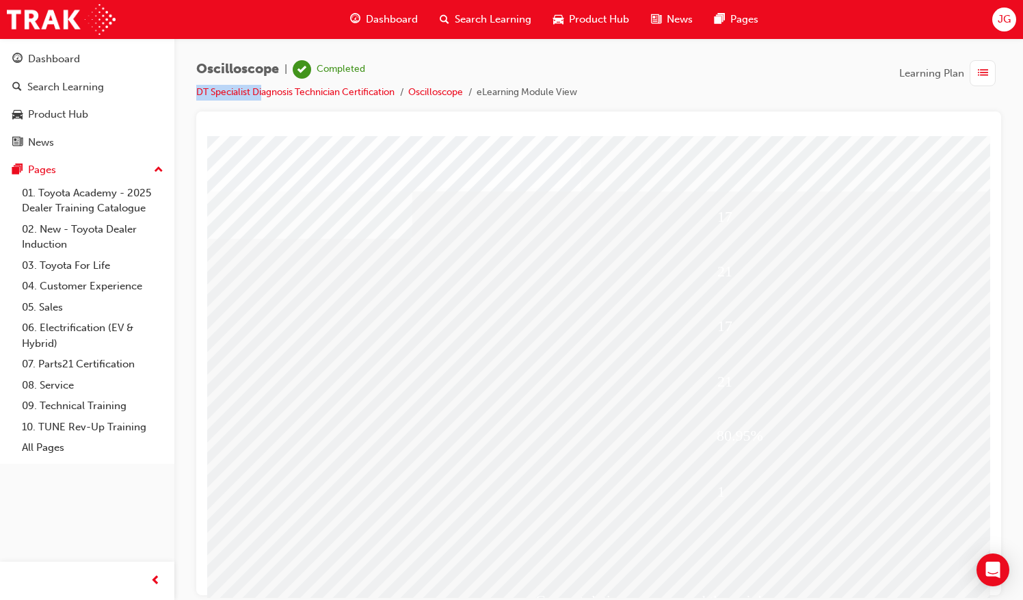
click at [263, 85] on li "DT Specialist Diagnosis Technician Certification" at bounding box center [302, 93] width 212 height 16
drag, startPoint x: 263, startPoint y: 84, endPoint x: 410, endPoint y: 116, distance: 151.0
click at [418, 116] on div at bounding box center [598, 352] width 805 height 483
click at [358, 91] on link "DT Specialist Diagnosis Technician Certification" at bounding box center [295, 92] width 198 height 12
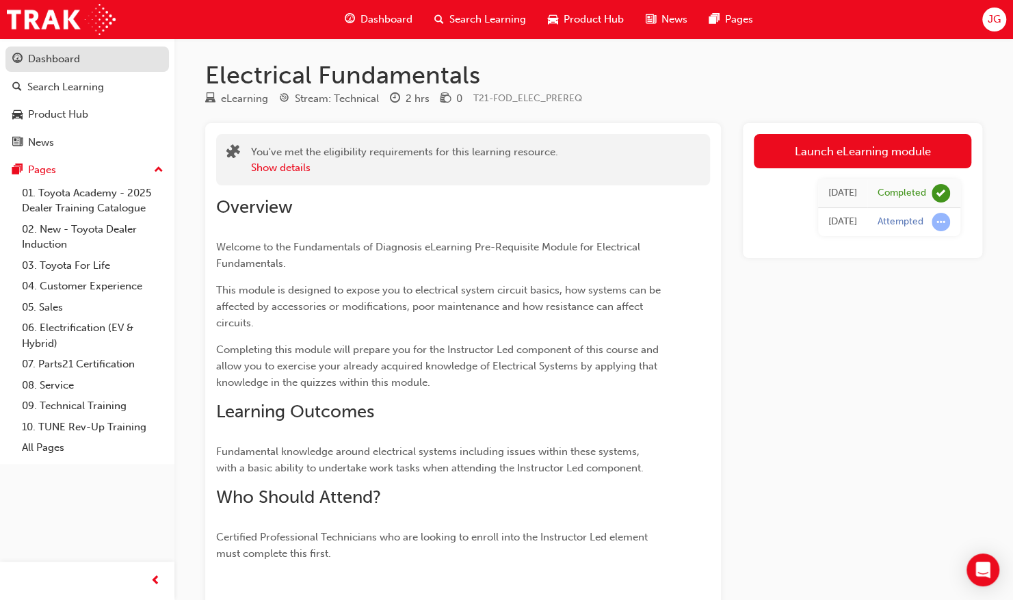
click at [105, 60] on div "Dashboard" at bounding box center [87, 59] width 150 height 17
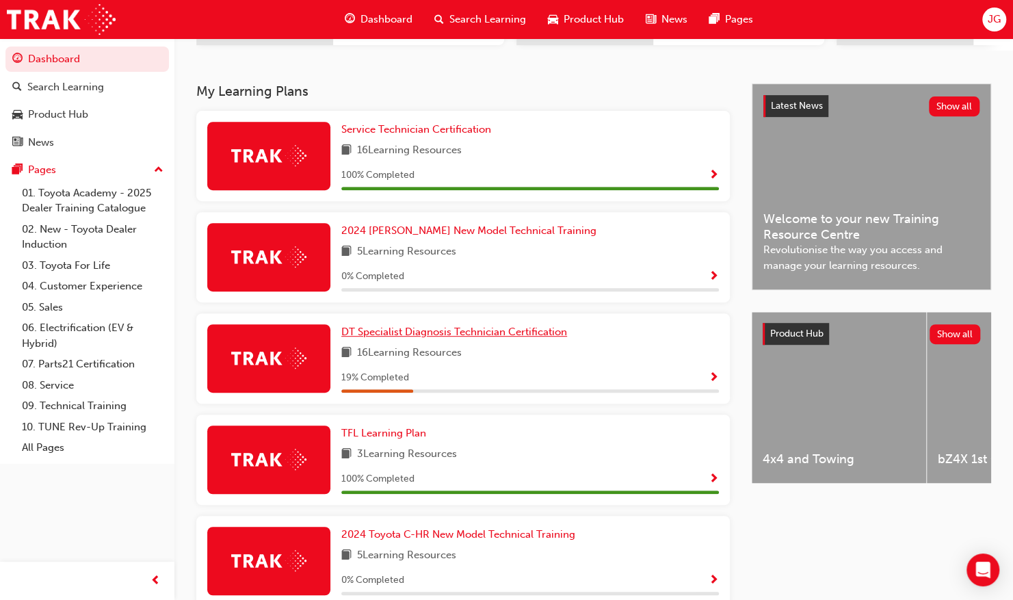
scroll to position [342, 0]
